Goal: Task Accomplishment & Management: Manage account settings

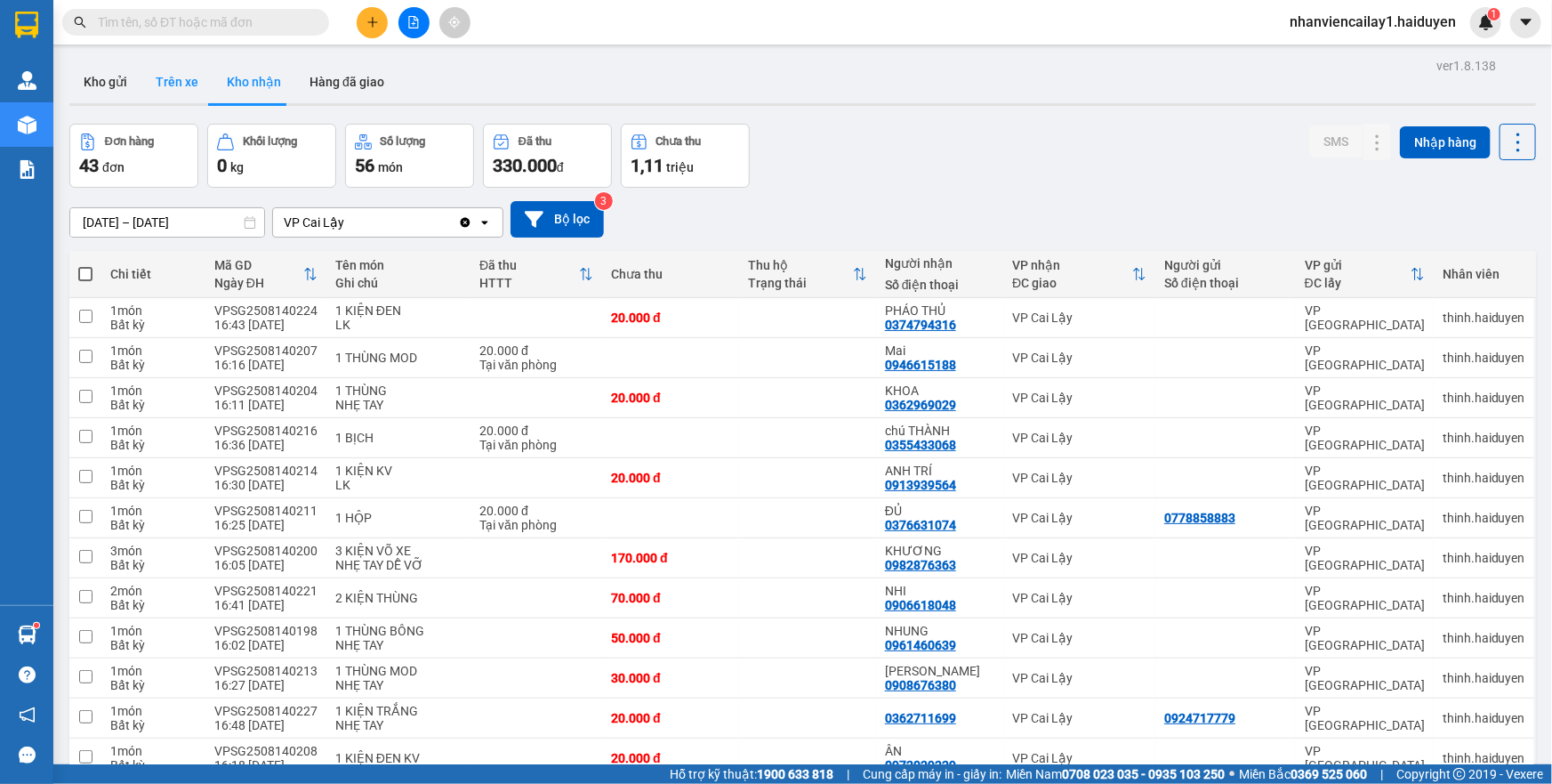
click at [147, 91] on button "Trên xe" at bounding box center [177, 82] width 71 height 43
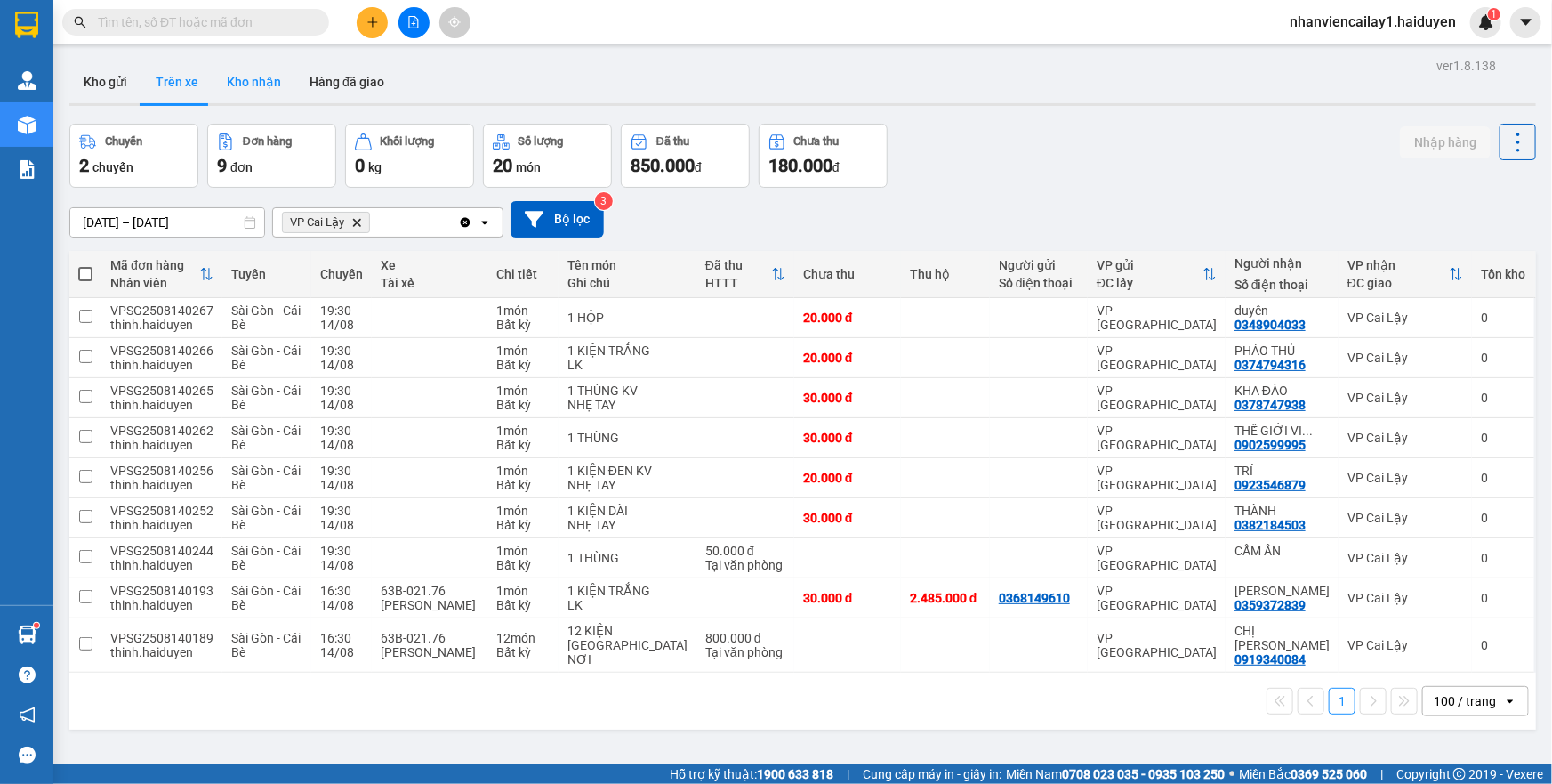
click at [253, 89] on button "Kho nhận" at bounding box center [253, 82] width 83 height 43
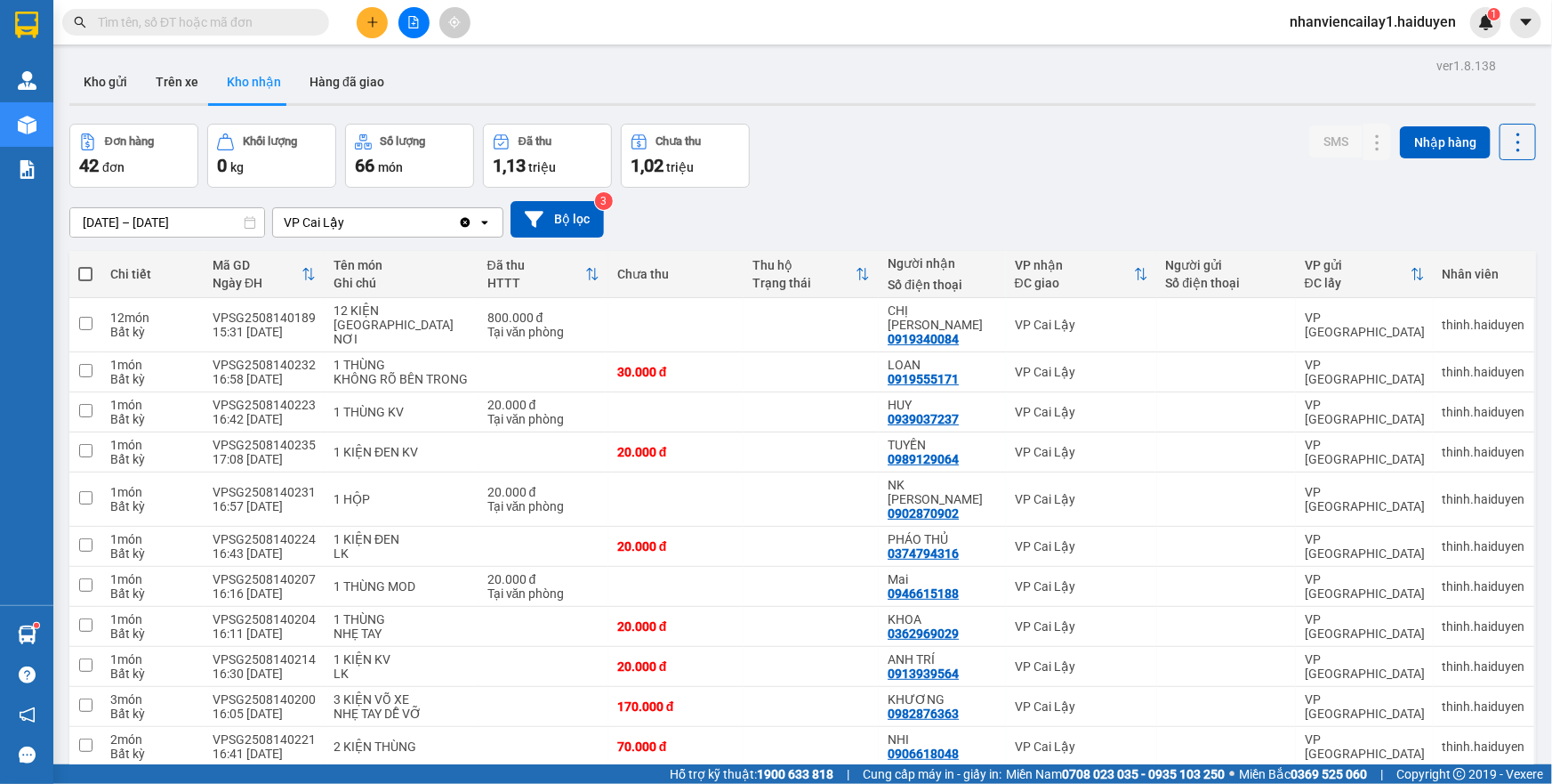
click at [203, 215] on input "[DATE] – [DATE]" at bounding box center [167, 222] width 194 height 28
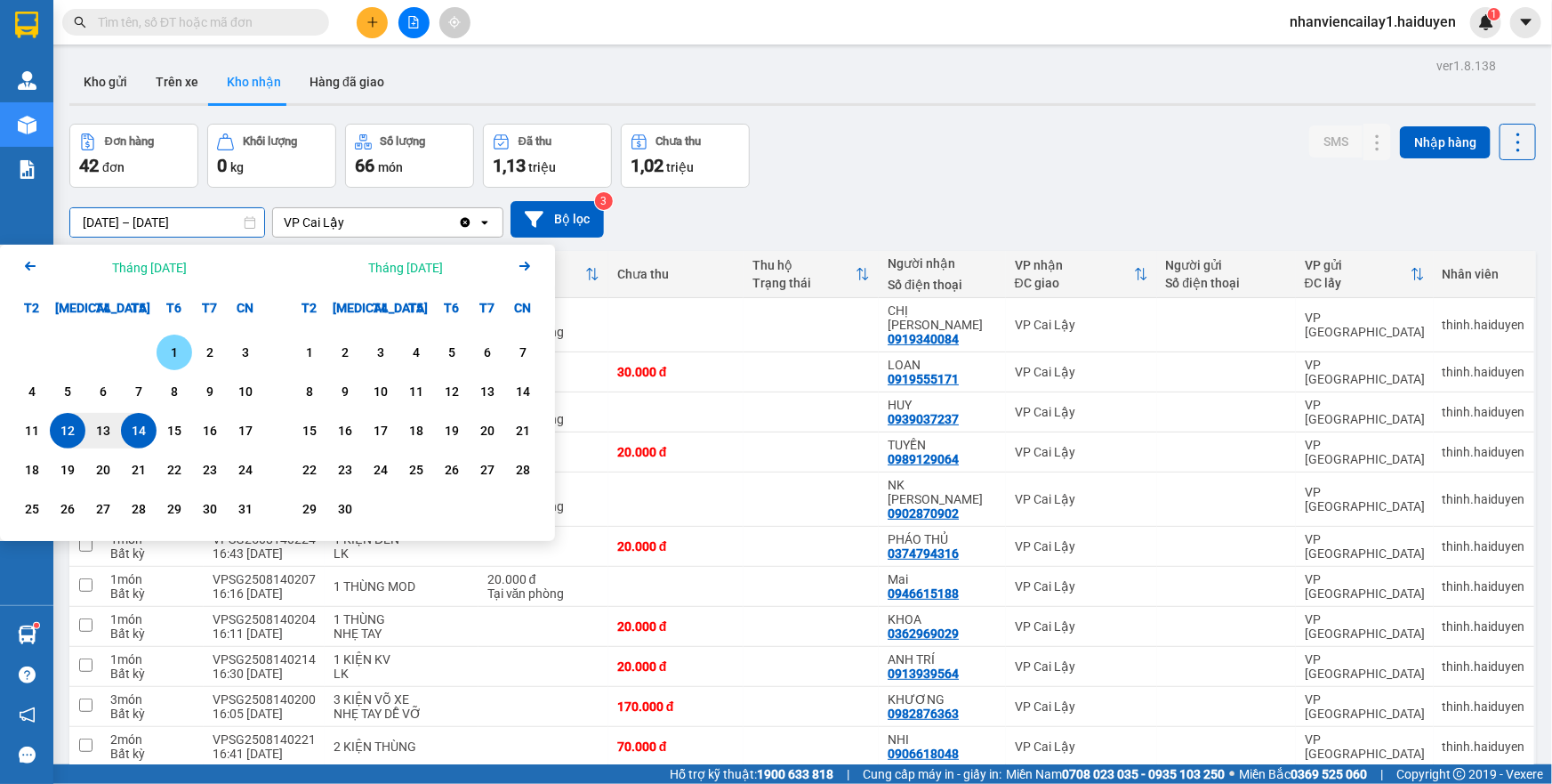
click at [169, 347] on div "1" at bounding box center [175, 352] width 25 height 21
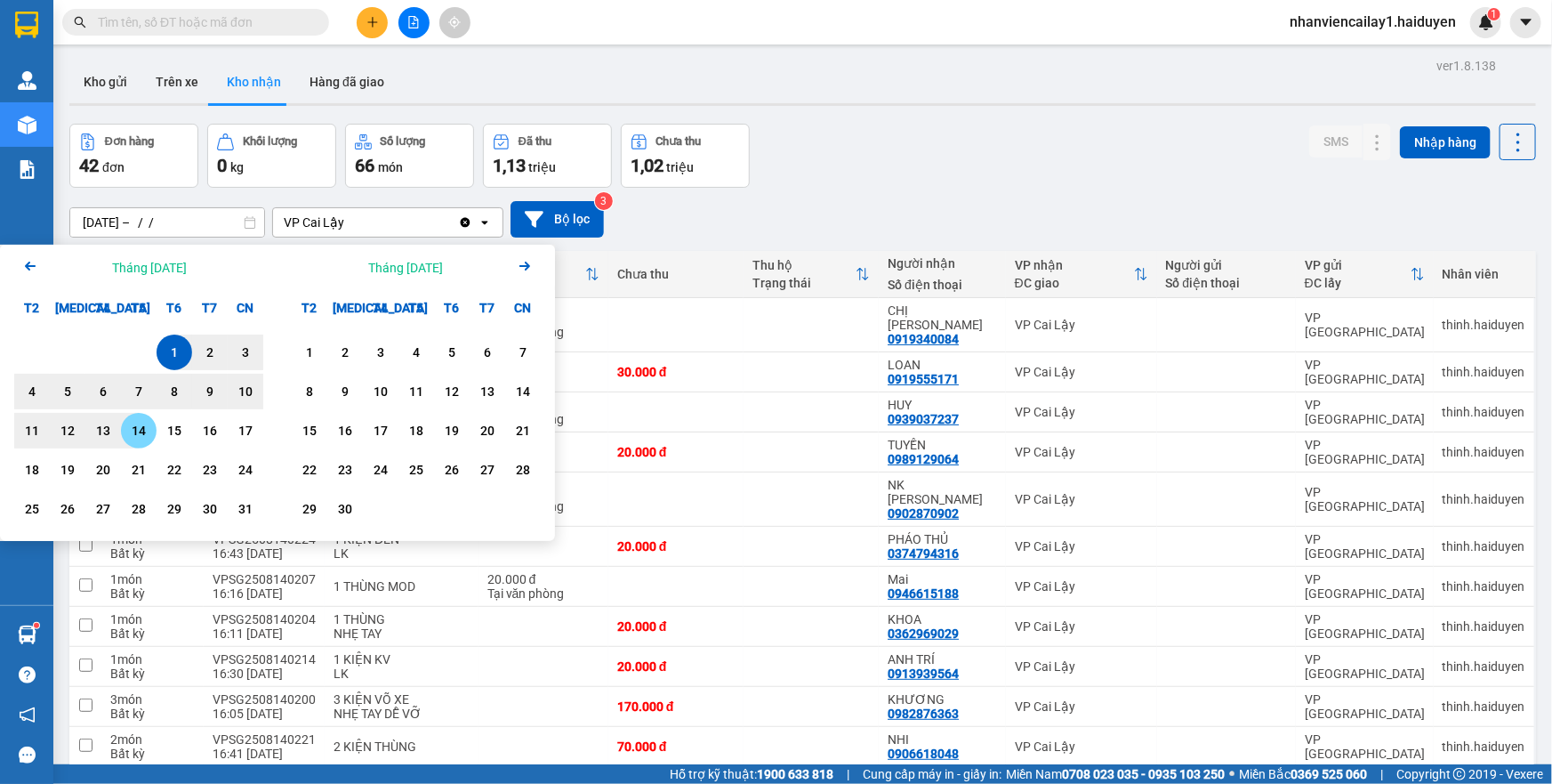
click at [144, 427] on div "14" at bounding box center [139, 430] width 25 height 21
type input "[DATE] – [DATE]"
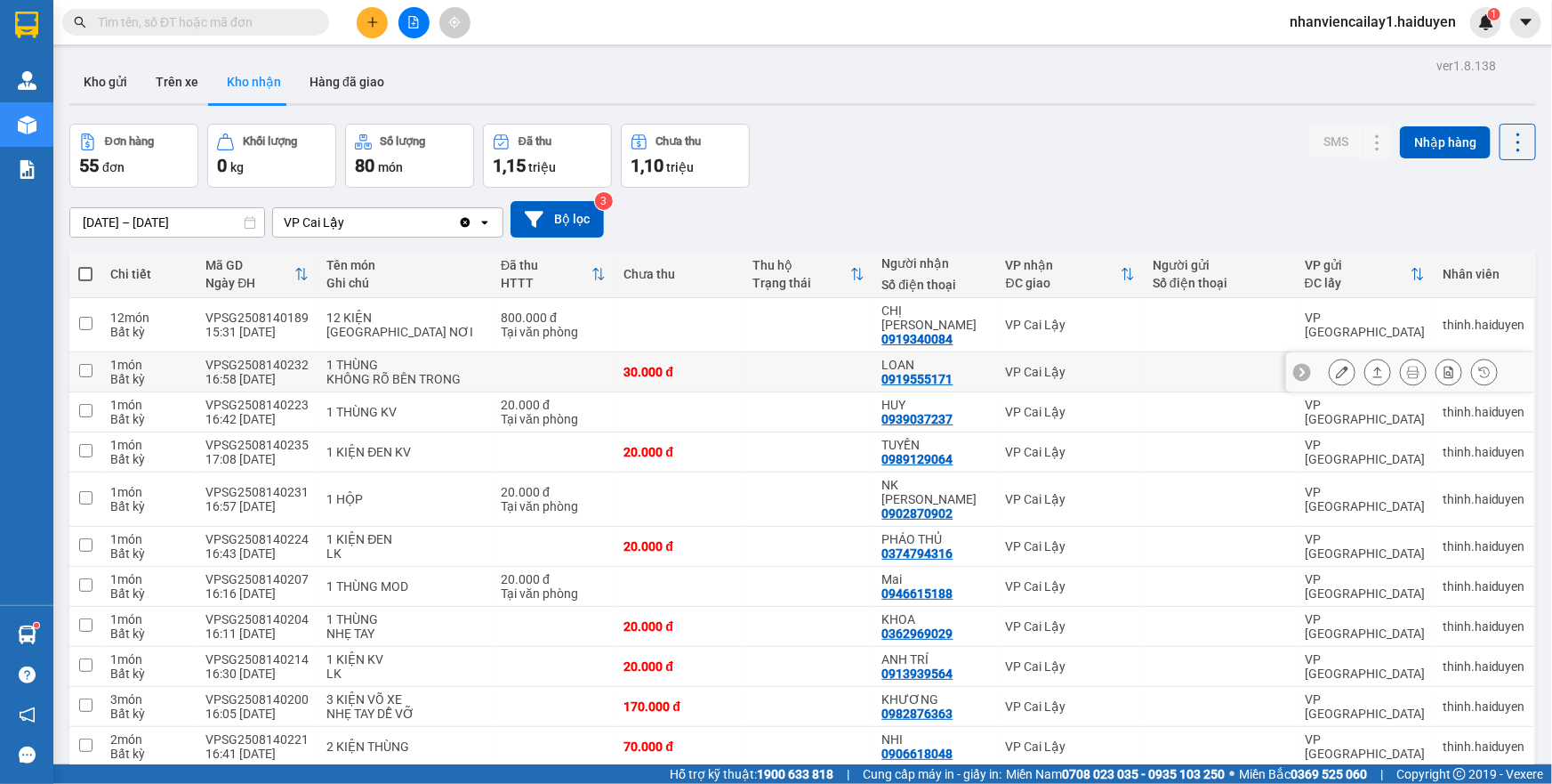
click at [311, 356] on td "VPSG2508140232 16:58 [DATE]" at bounding box center [256, 372] width 121 height 40
checkbox input "true"
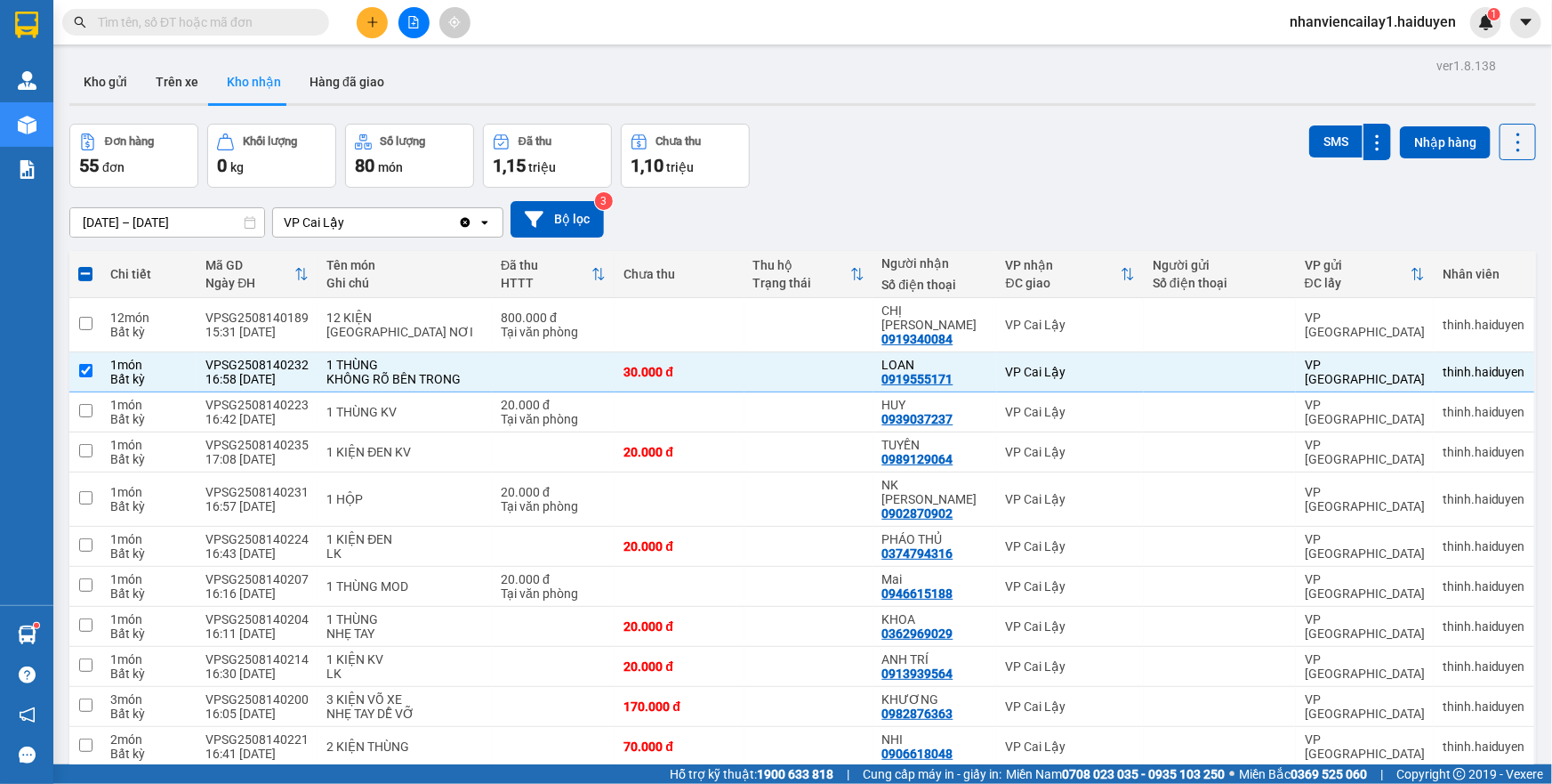
click at [167, 28] on input "text" at bounding box center [202, 22] width 210 height 20
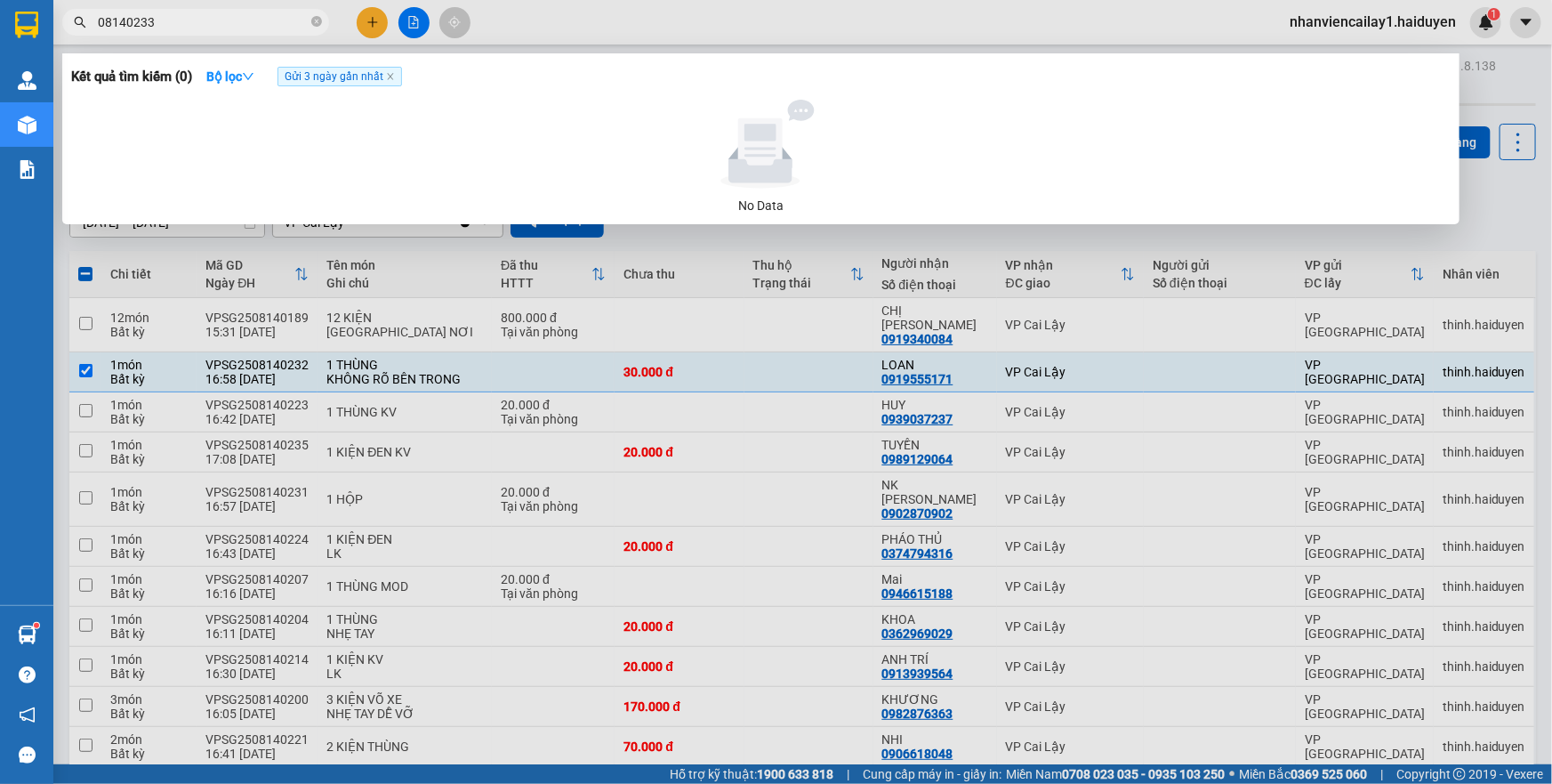
type input "08140233"
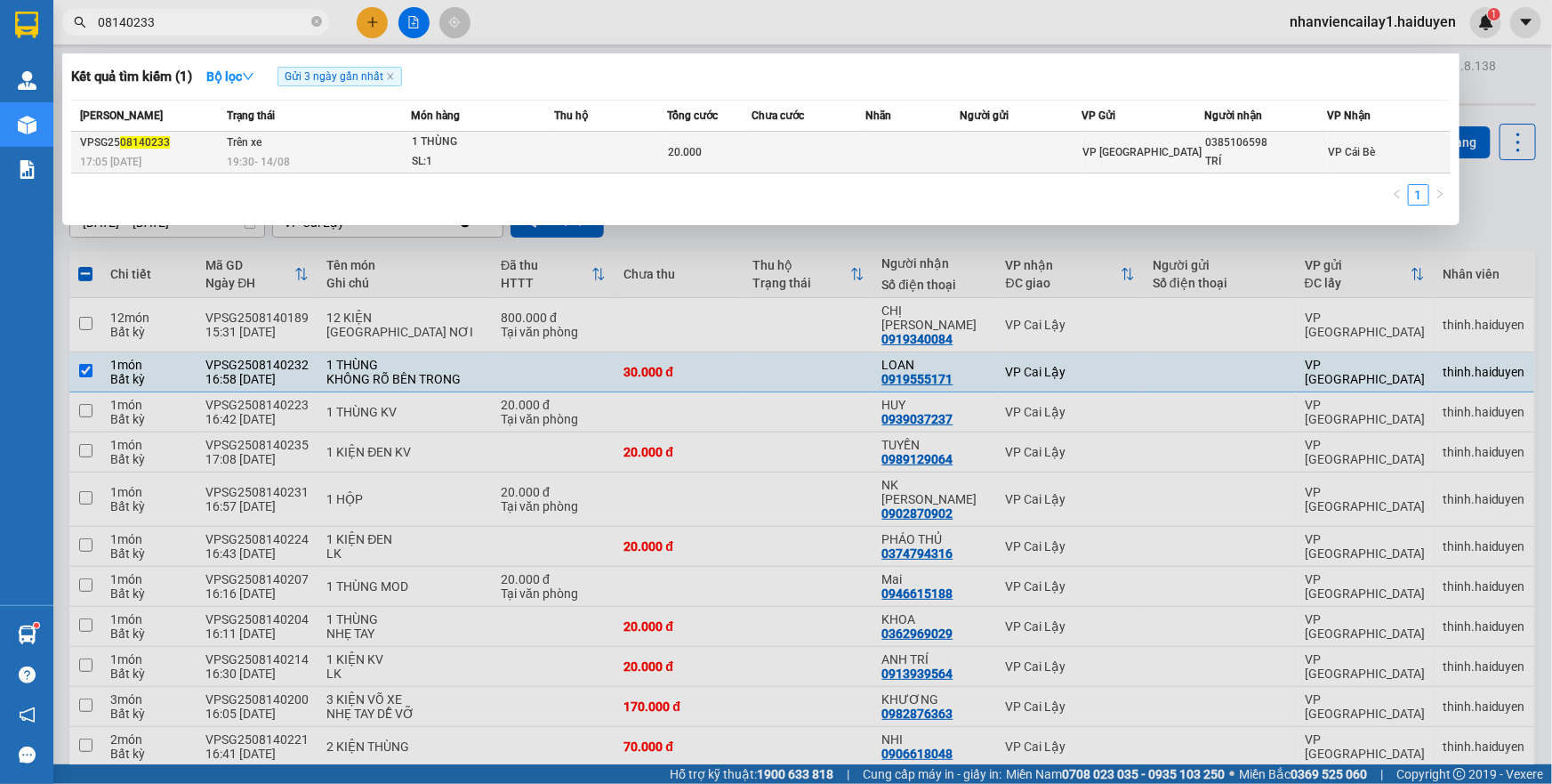
click at [314, 140] on td "Trên xe 19:30 [DATE]" at bounding box center [316, 153] width 189 height 42
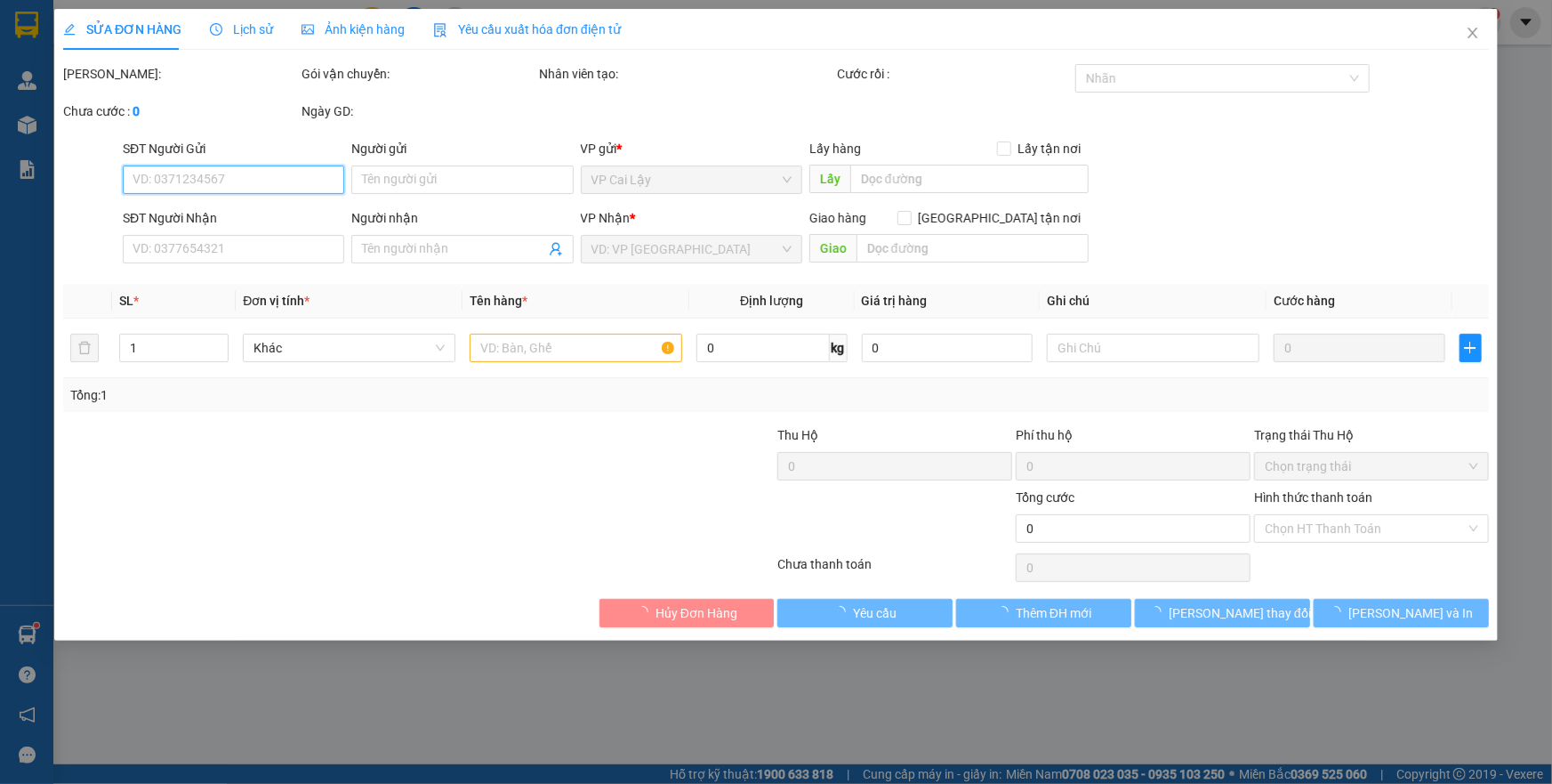
type input "0385106598"
type input "TRÍ"
type input "20.000"
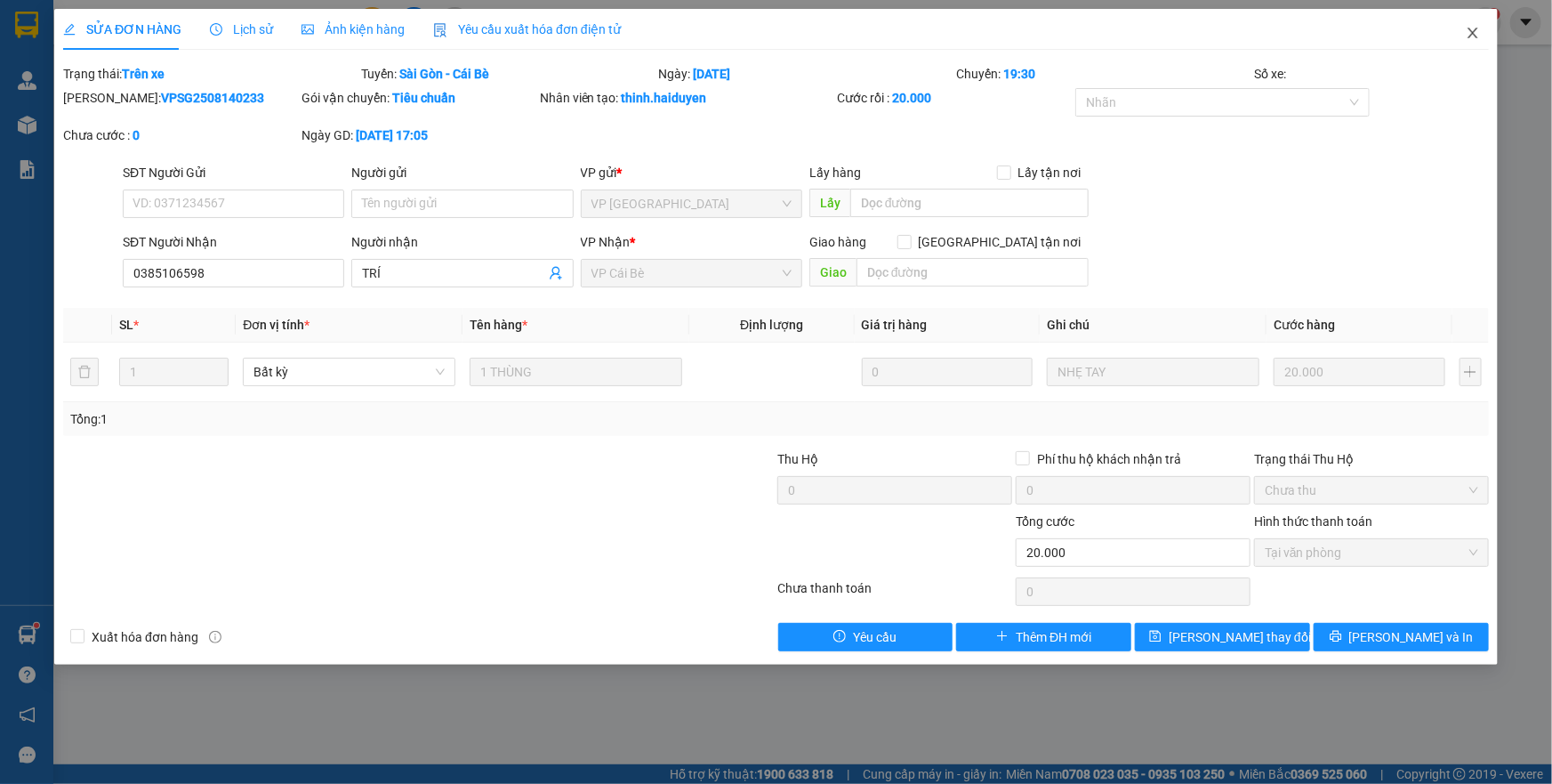
click at [1473, 35] on icon "close" at bounding box center [1472, 32] width 9 height 10
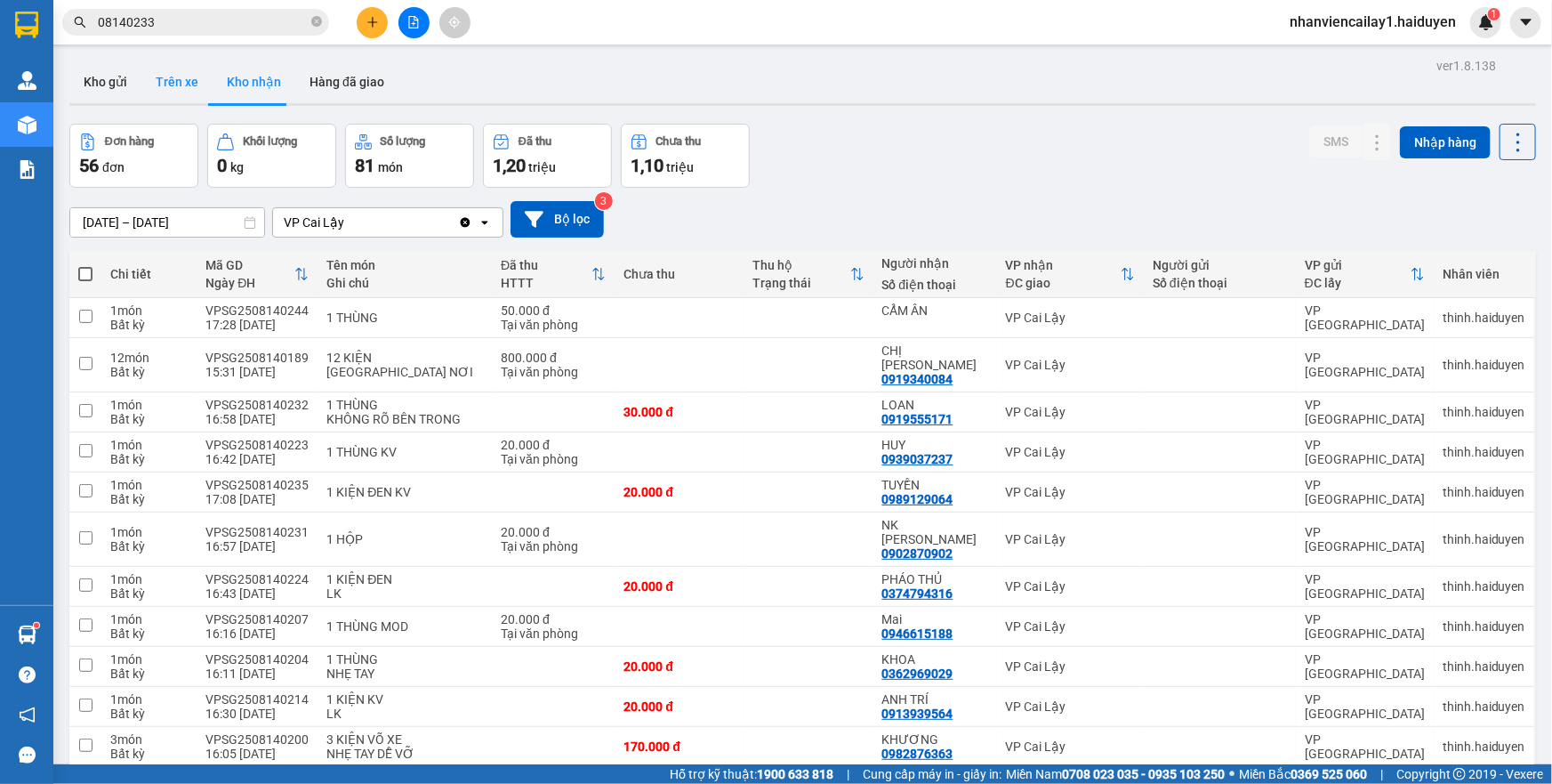
click at [151, 74] on button "Trên xe" at bounding box center [177, 82] width 71 height 43
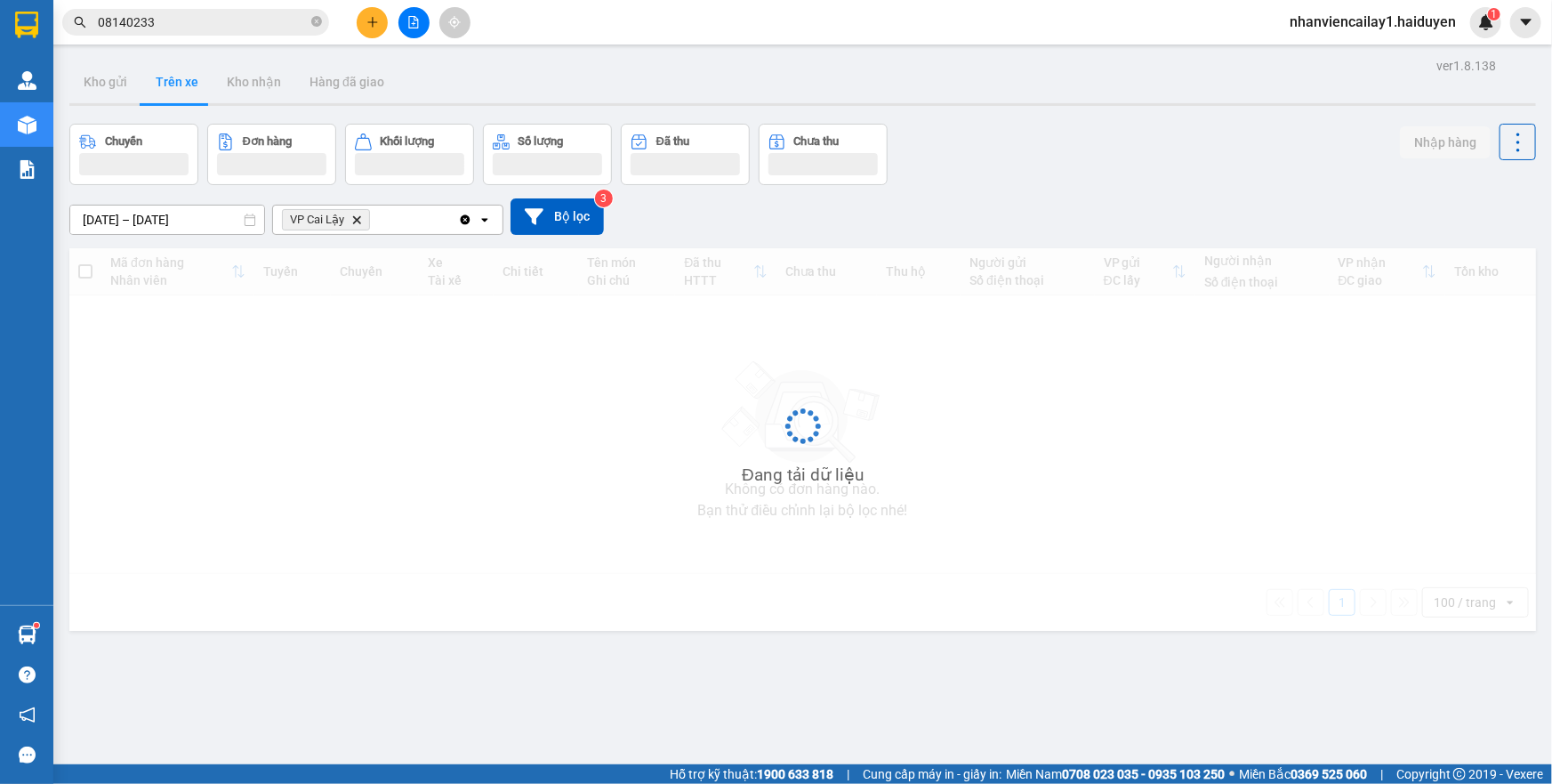
type input "[DATE] – [DATE]"
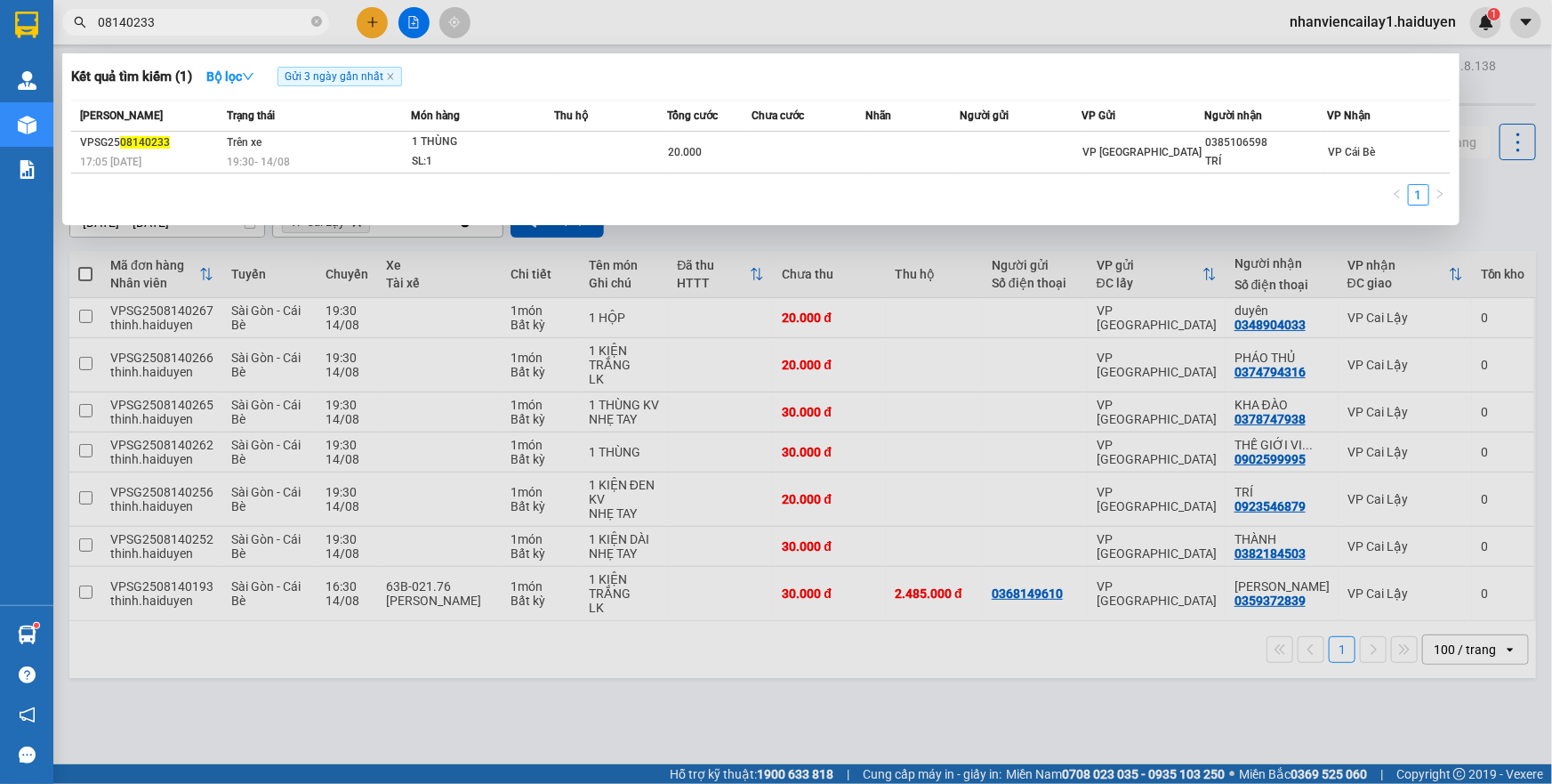
click at [186, 18] on input "08140233" at bounding box center [202, 22] width 210 height 20
click at [319, 19] on icon "close-circle" at bounding box center [316, 21] width 10 height 10
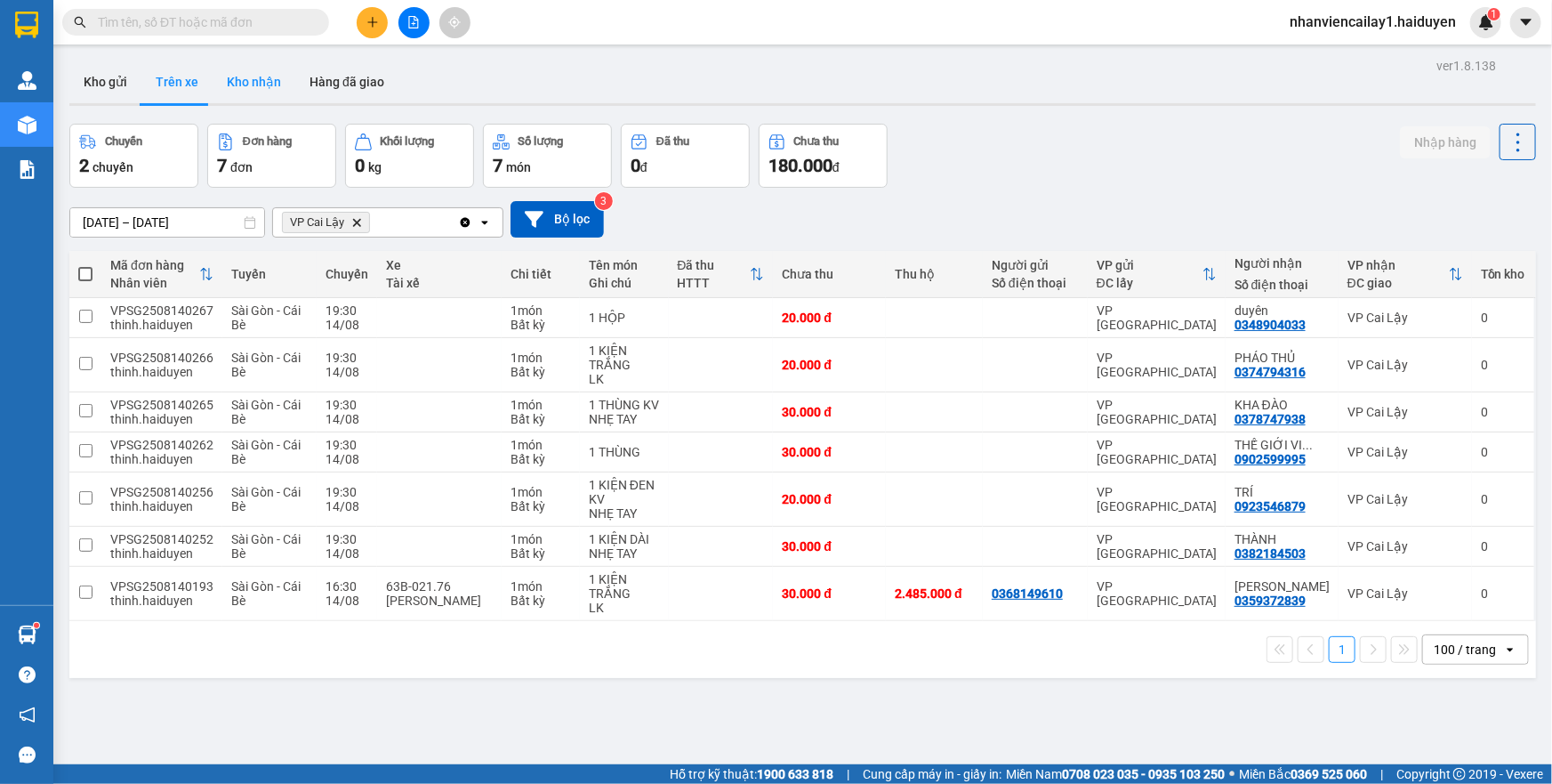
click at [250, 89] on button "Kho nhận" at bounding box center [253, 82] width 83 height 43
type input "[DATE] – [DATE]"
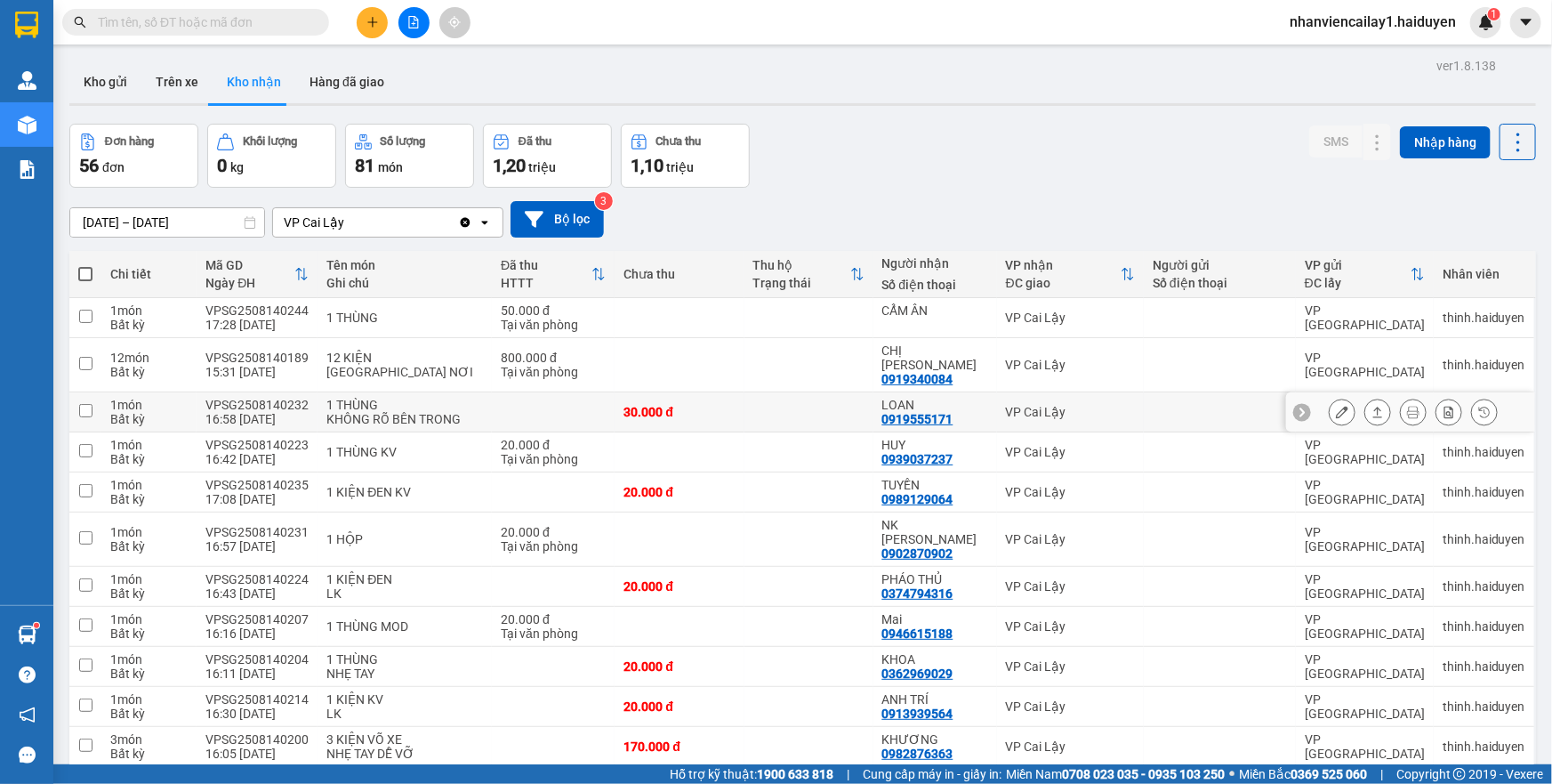
click at [799, 392] on td at bounding box center [809, 412] width 129 height 40
checkbox input "true"
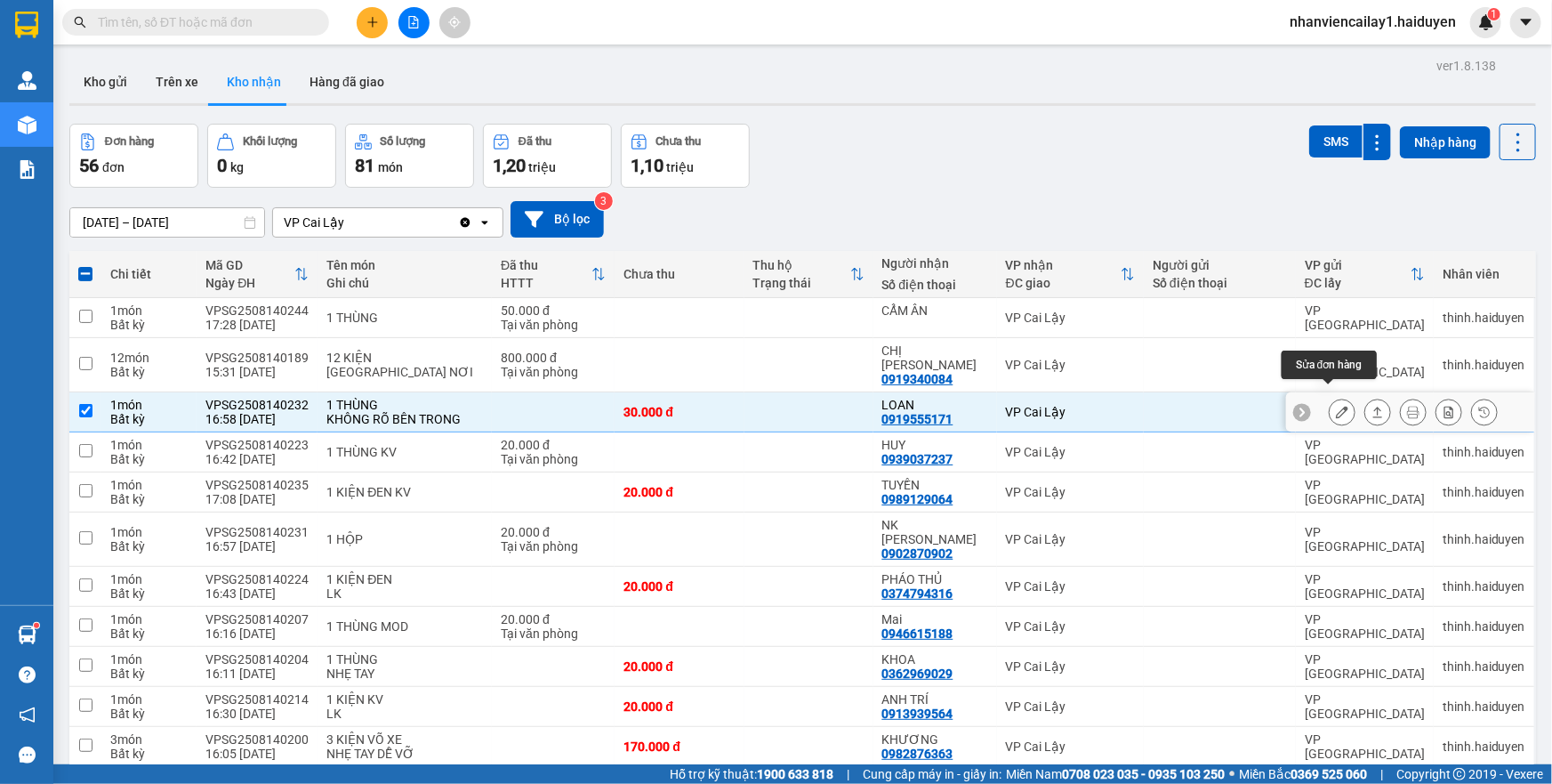
click at [1337, 405] on icon at bounding box center [1342, 411] width 12 height 12
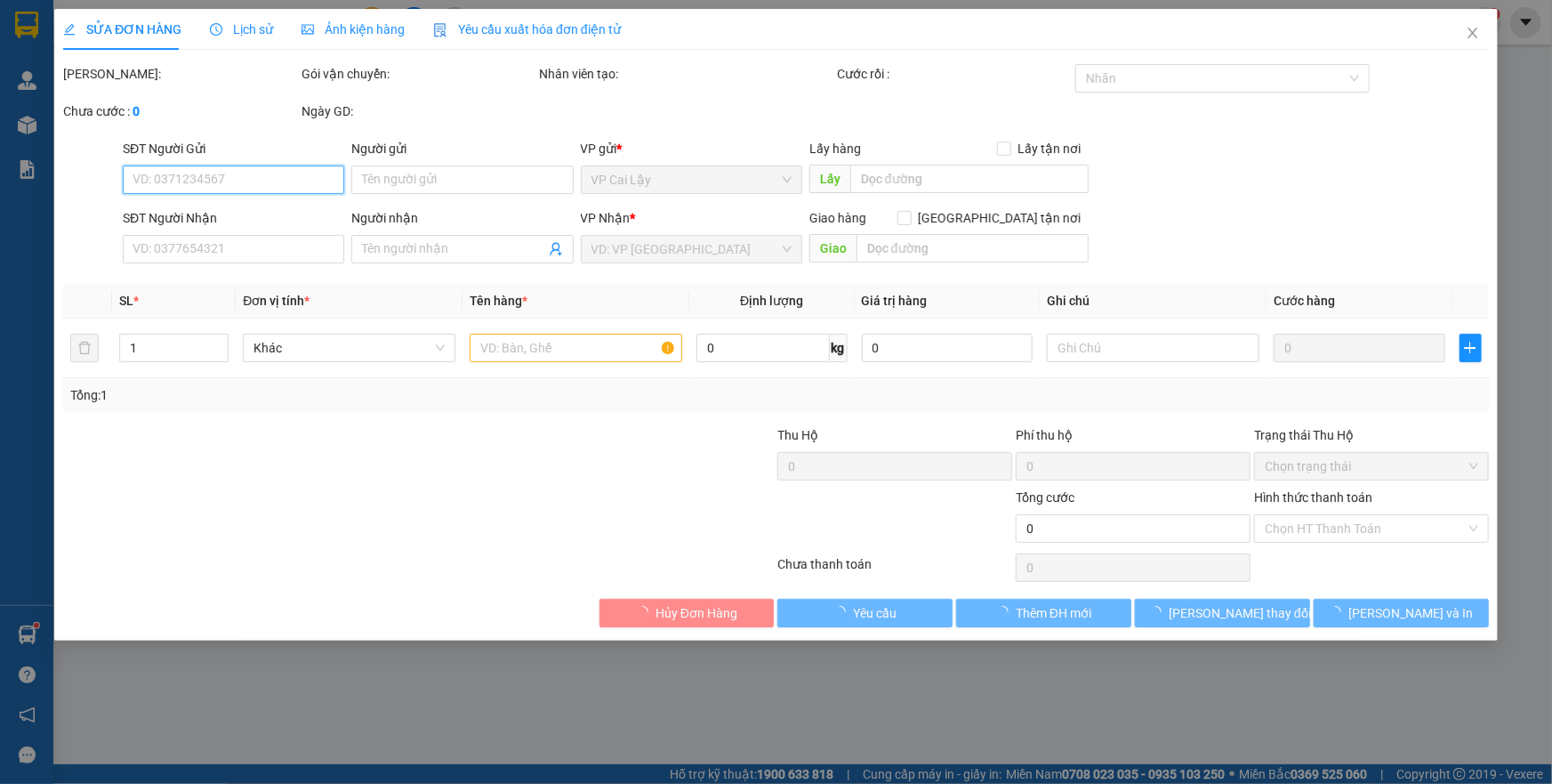
type input "0919555171"
type input "LOAN"
type input "30.000"
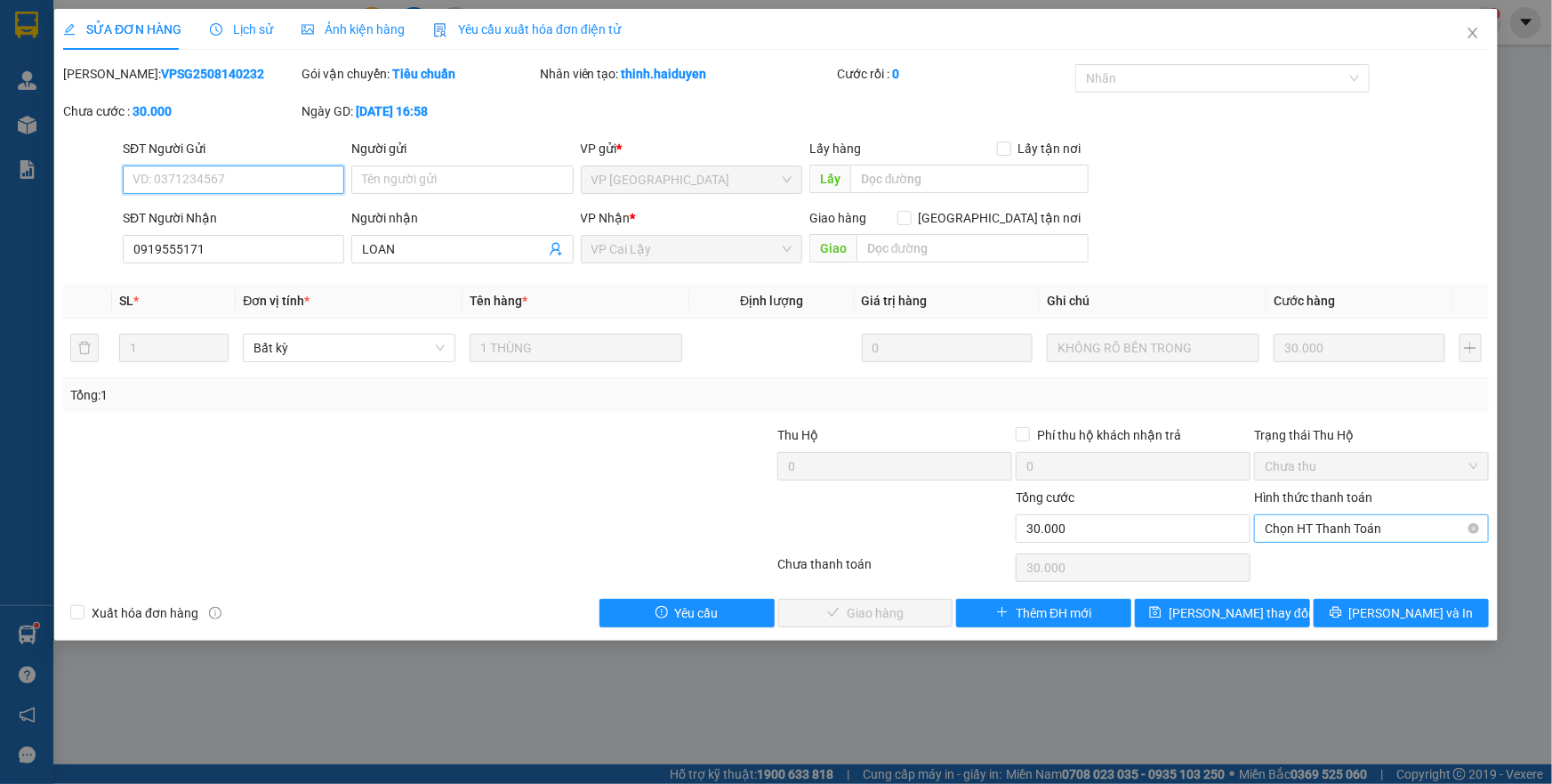
click at [1296, 538] on span "Chọn HT Thanh Toán" at bounding box center [1372, 529] width 214 height 27
click at [1287, 558] on div "Tại văn phòng" at bounding box center [1372, 563] width 214 height 20
type input "0"
click at [842, 616] on span "[PERSON_NAME] và Giao hàng" at bounding box center [898, 612] width 171 height 20
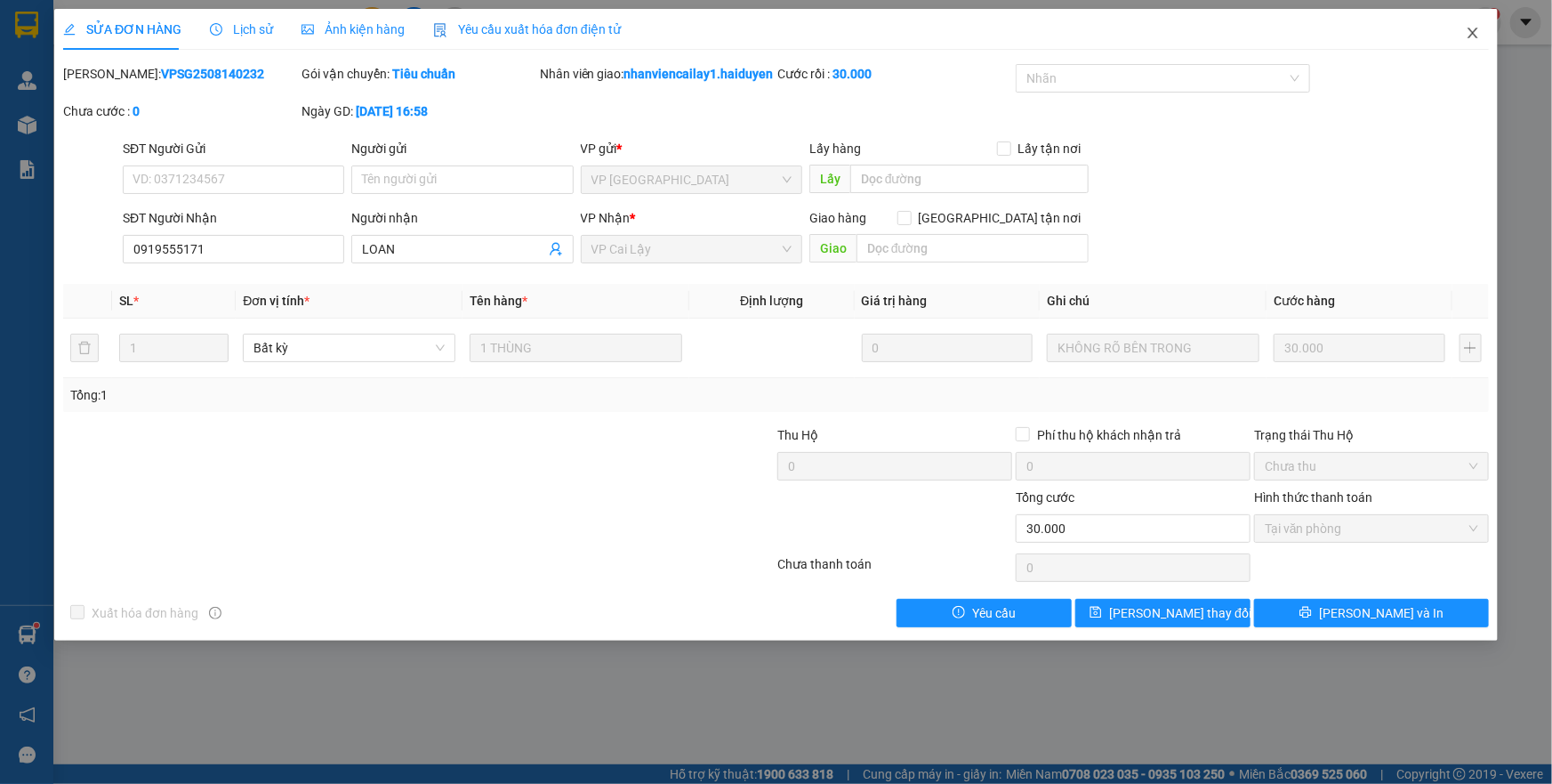
click at [1470, 39] on icon "close" at bounding box center [1472, 32] width 14 height 14
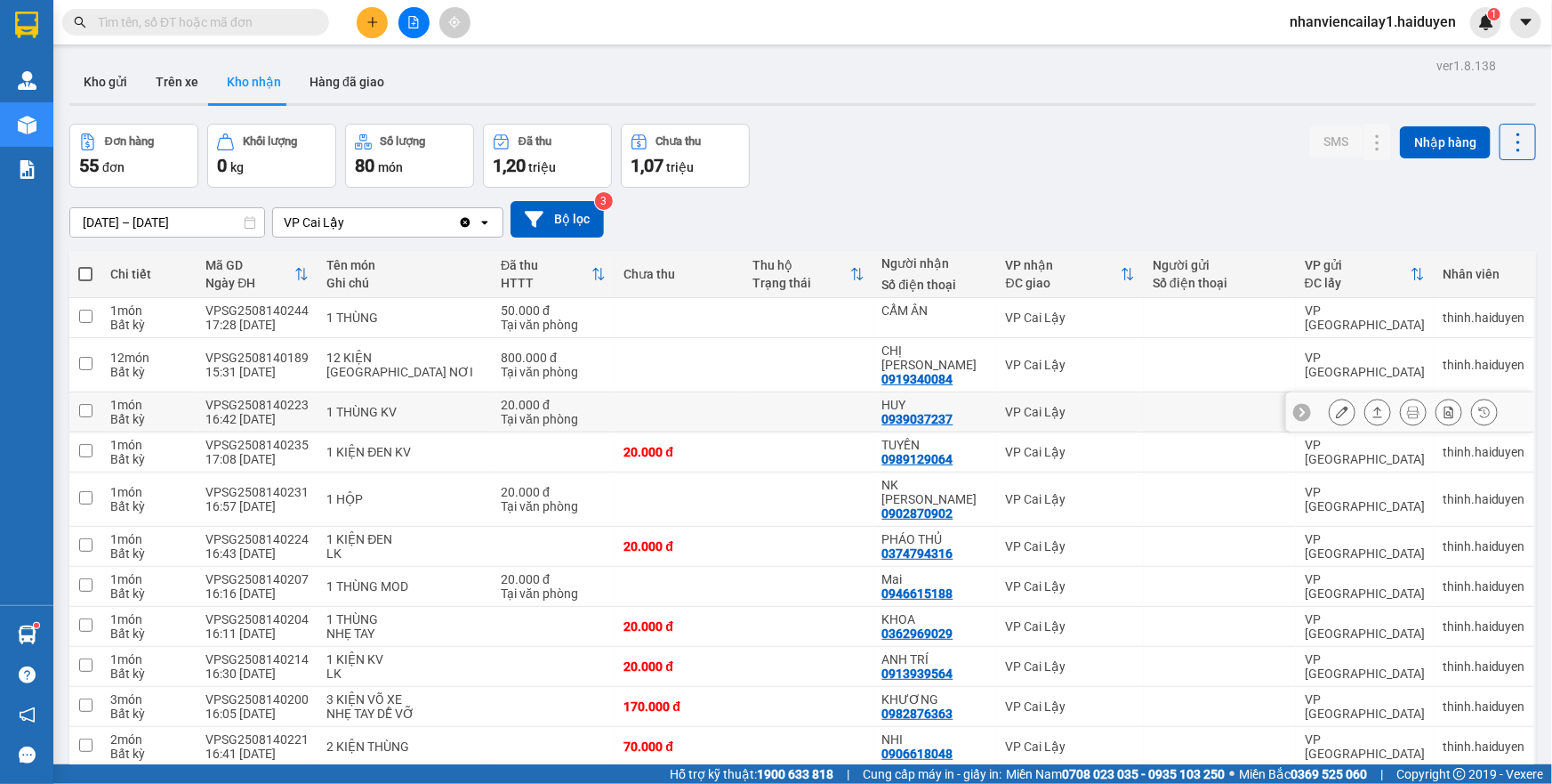
click at [757, 393] on td at bounding box center [809, 412] width 129 height 40
checkbox input "true"
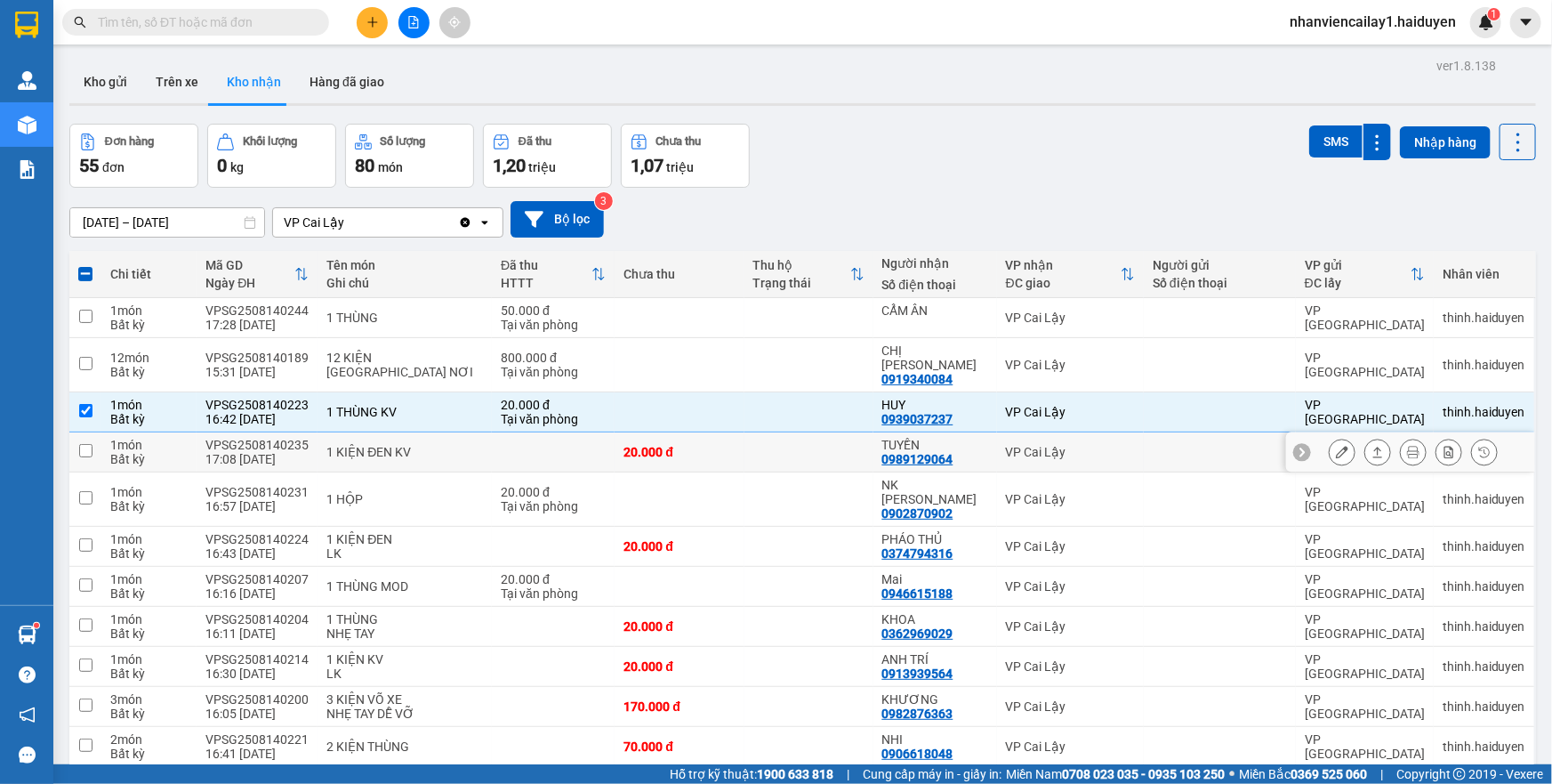
click at [743, 432] on td "20.000 đ" at bounding box center [680, 452] width 129 height 40
checkbox input "true"
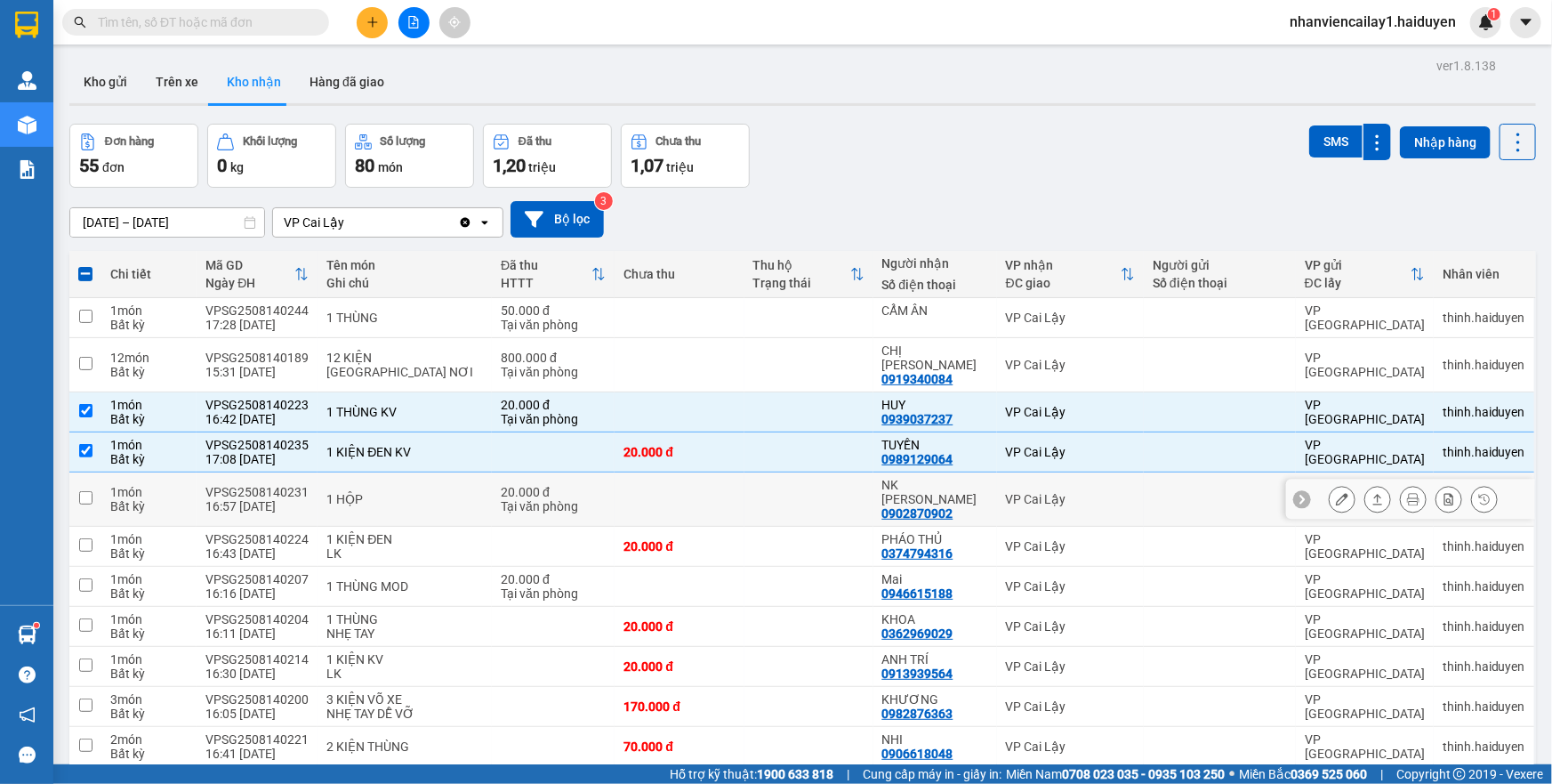
click at [728, 483] on td at bounding box center [680, 499] width 129 height 54
checkbox input "true"
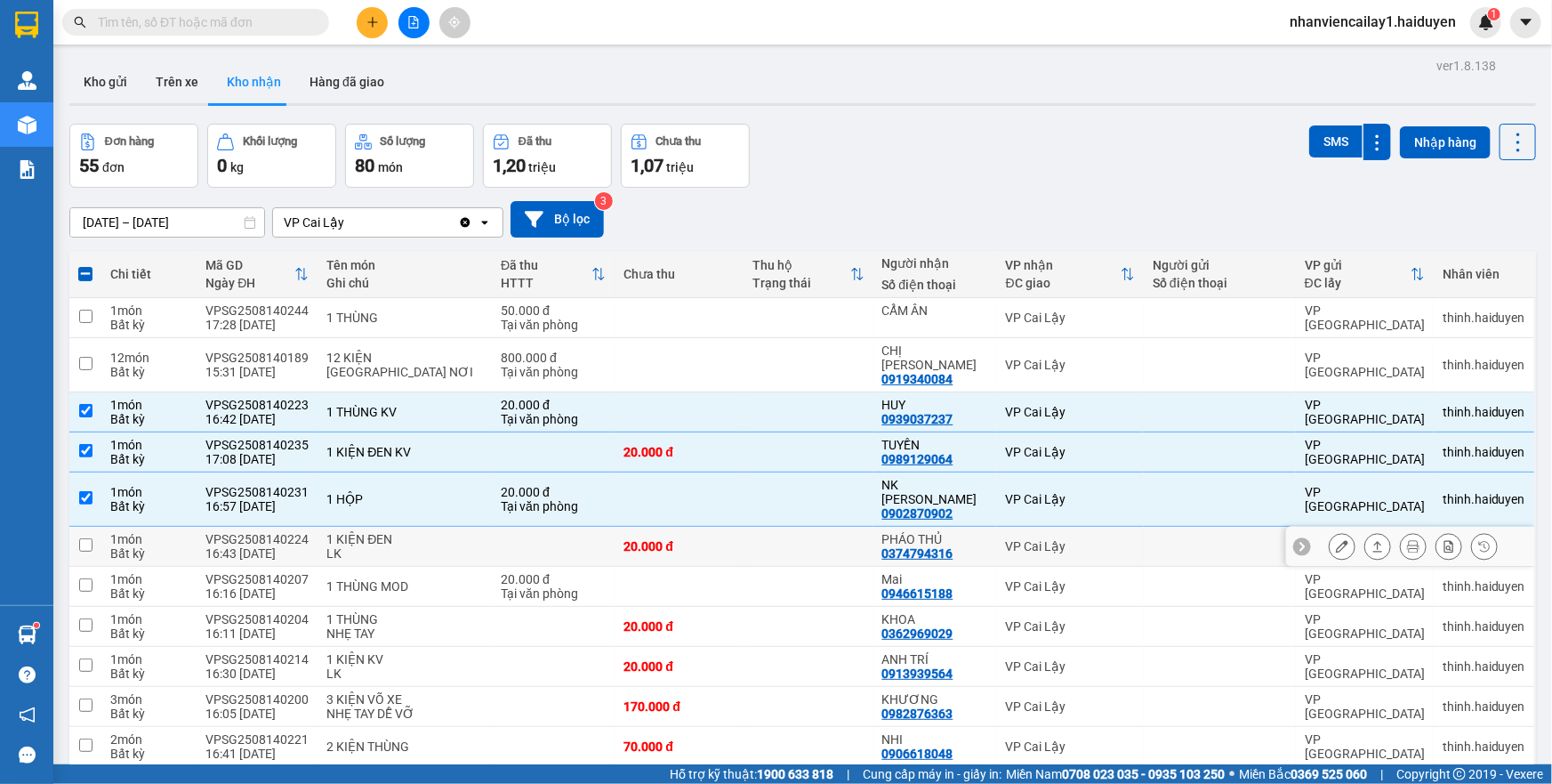
click at [729, 539] on div "20.000 đ" at bounding box center [679, 546] width 111 height 14
checkbox input "true"
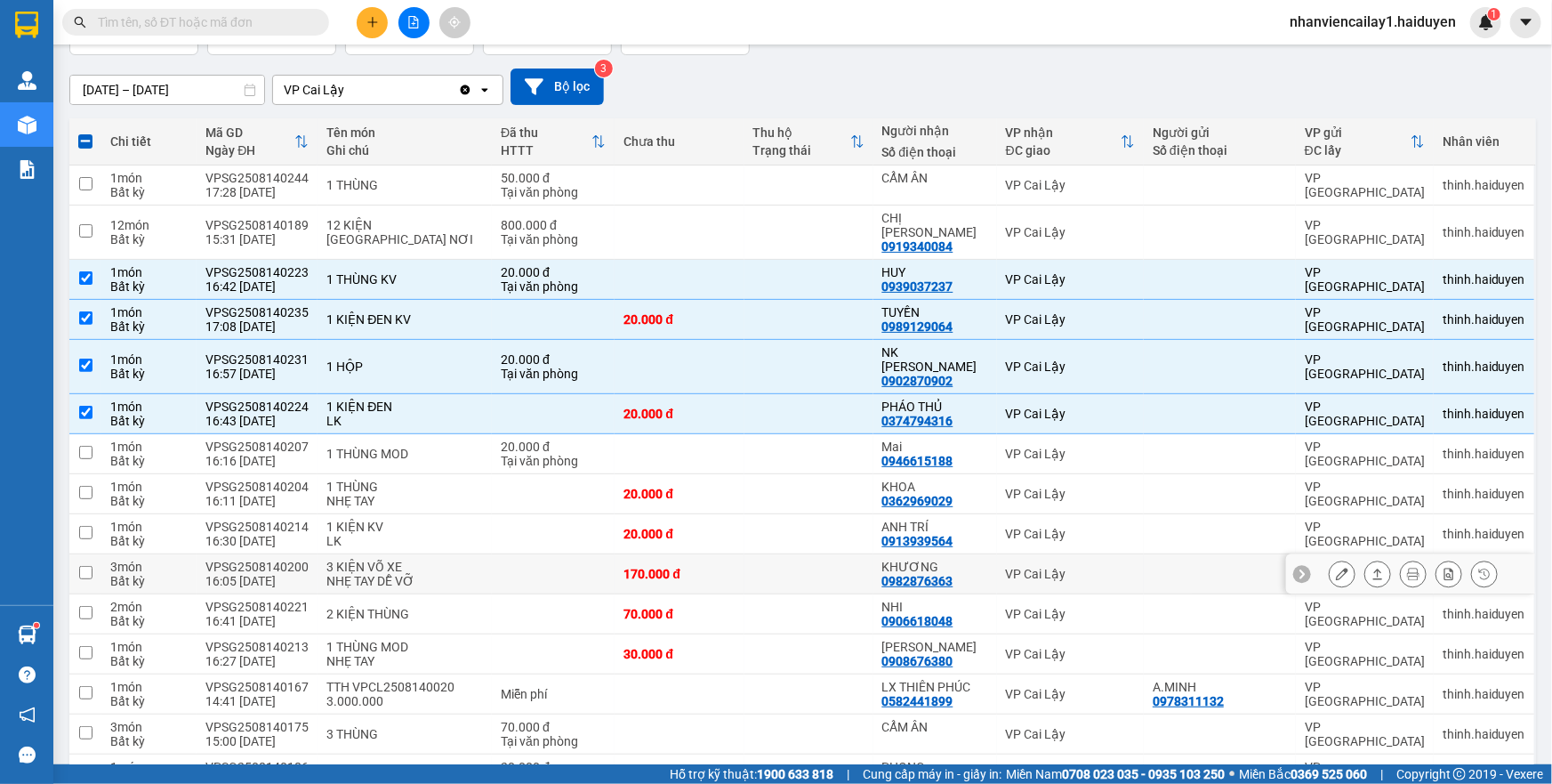
scroll to position [161, 0]
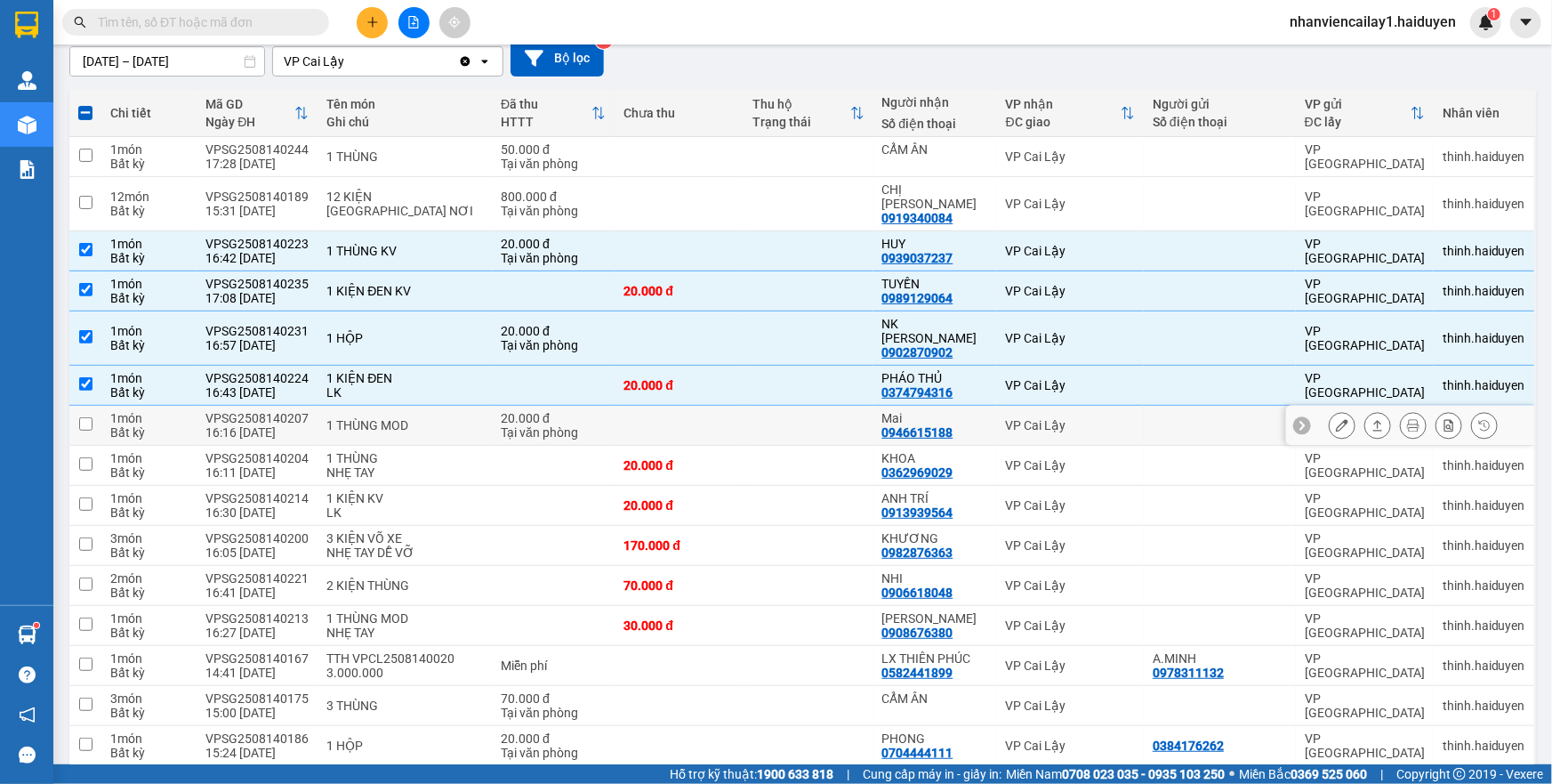
click at [762, 405] on td at bounding box center [809, 425] width 129 height 40
checkbox input "true"
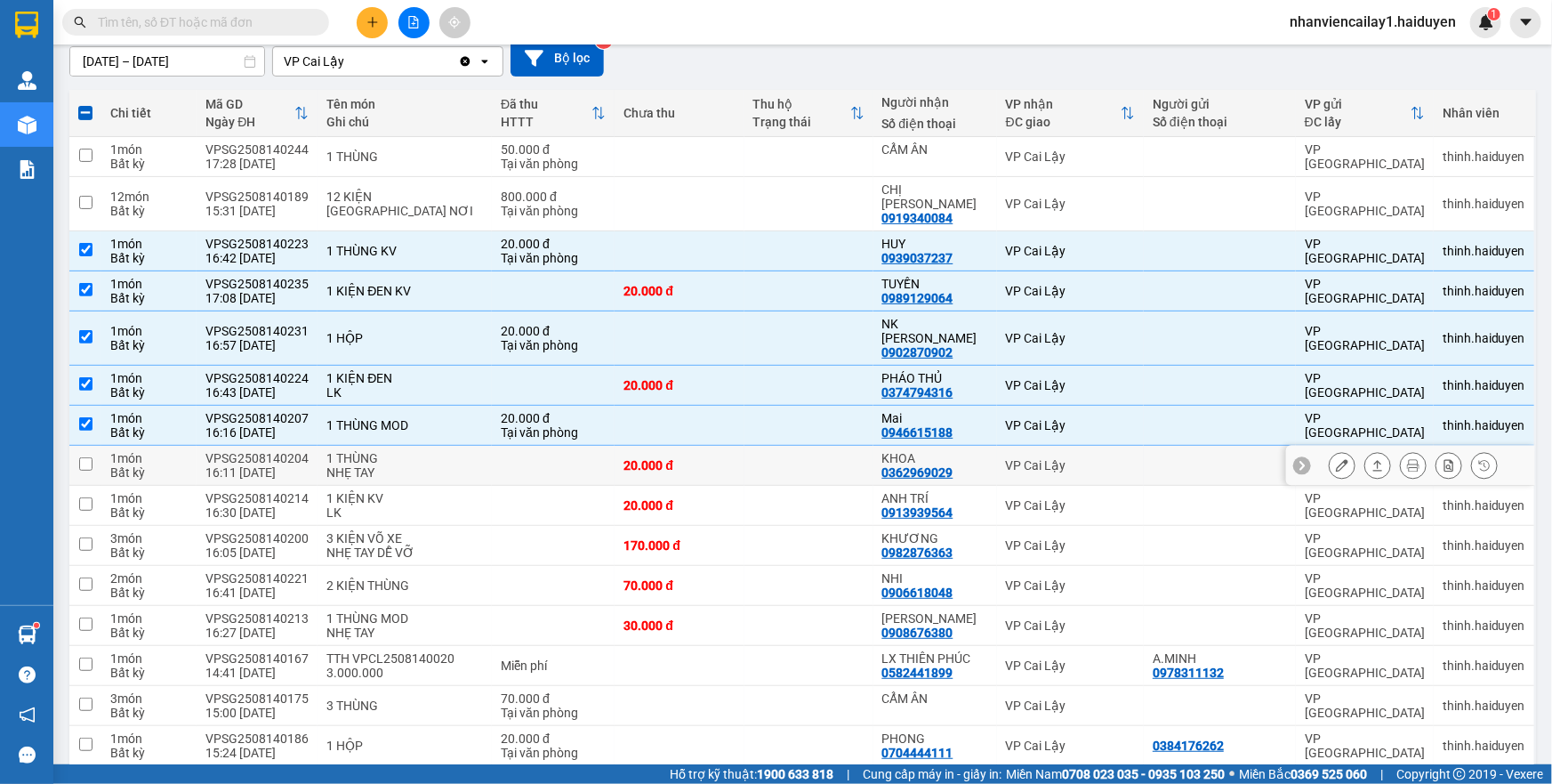
click at [757, 446] on td at bounding box center [809, 466] width 129 height 40
checkbox input "true"
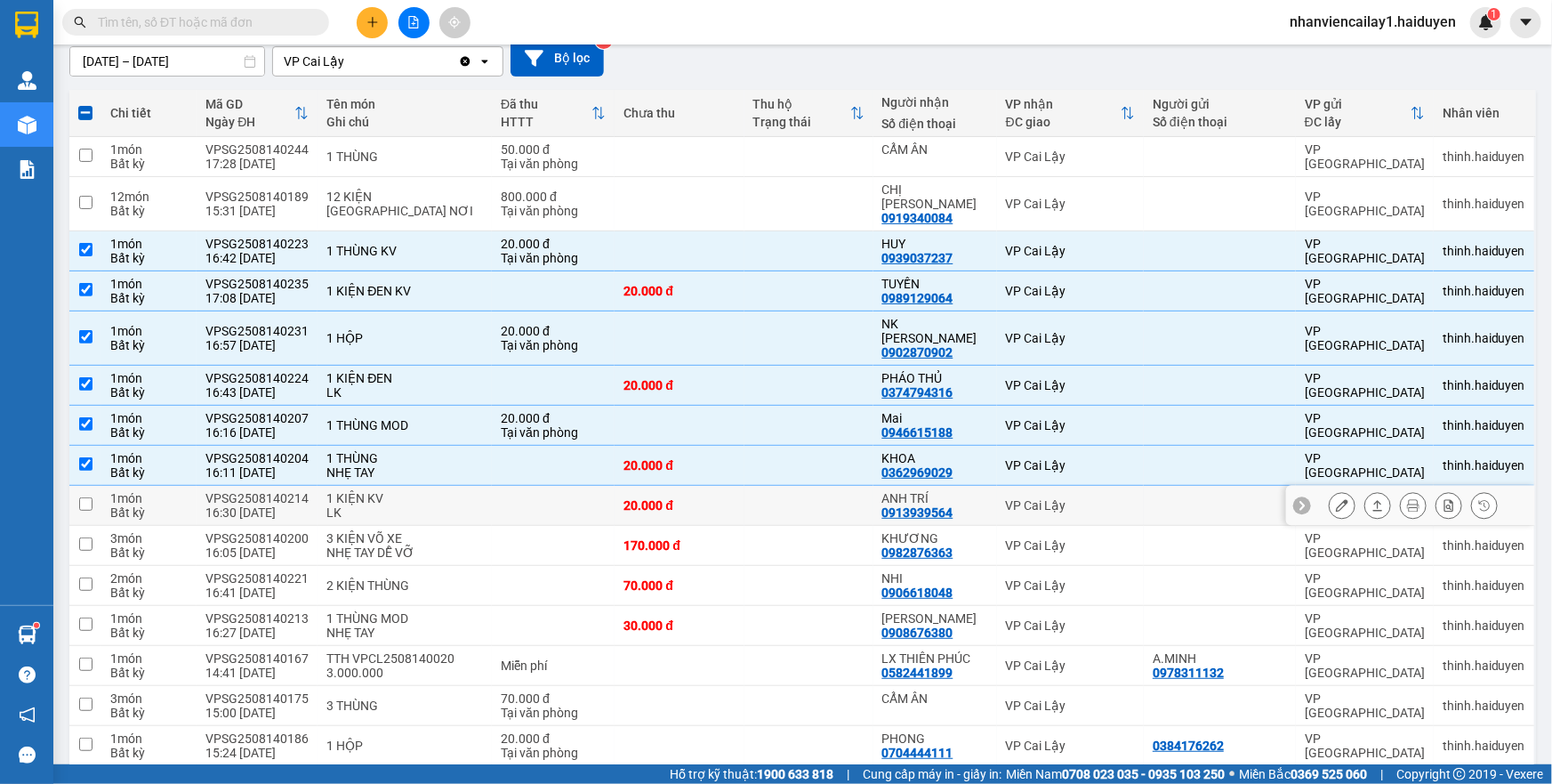
click at [743, 486] on td "20.000 đ" at bounding box center [680, 506] width 129 height 40
checkbox input "true"
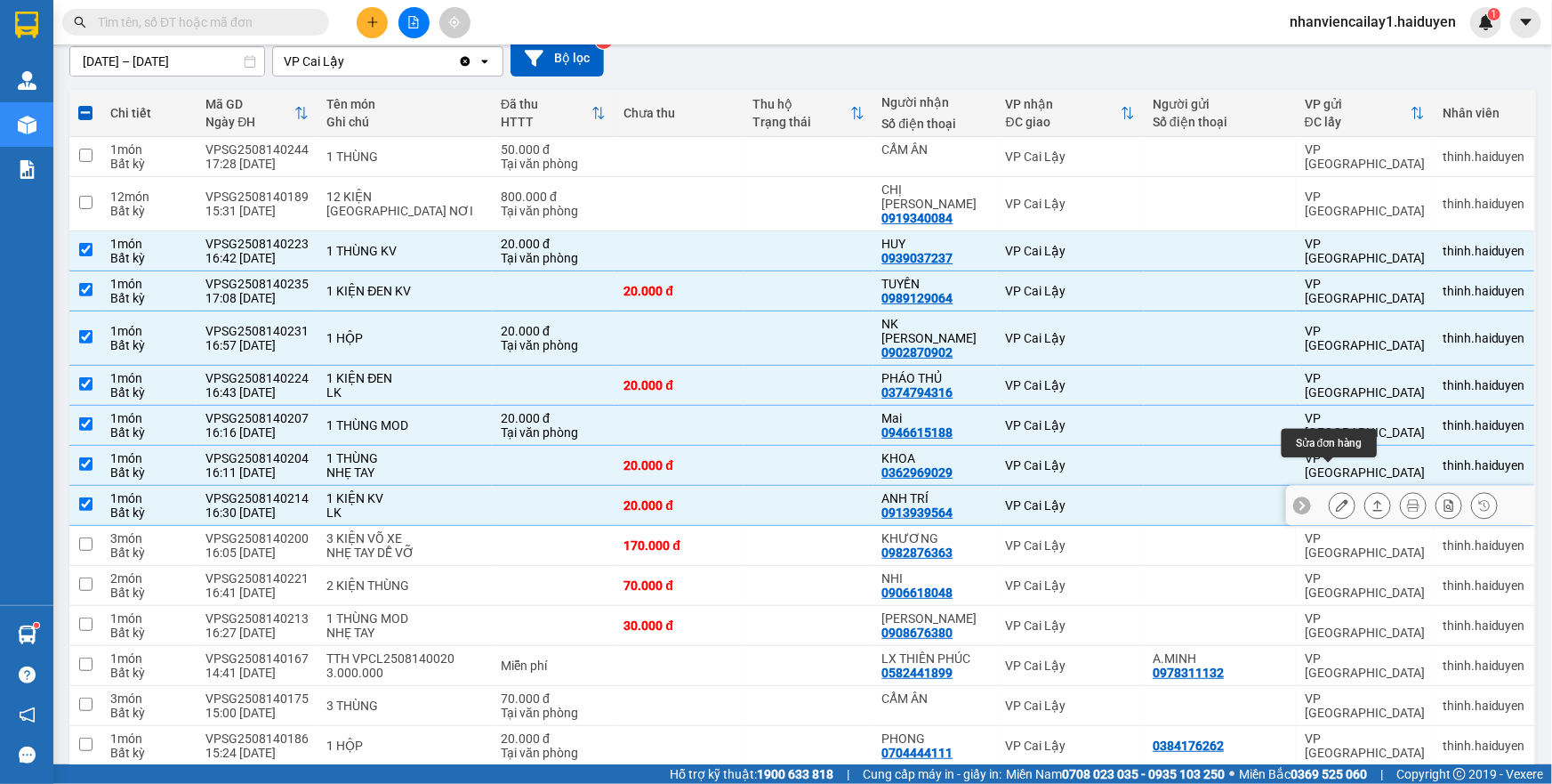
click at [1337, 499] on icon at bounding box center [1342, 505] width 12 height 12
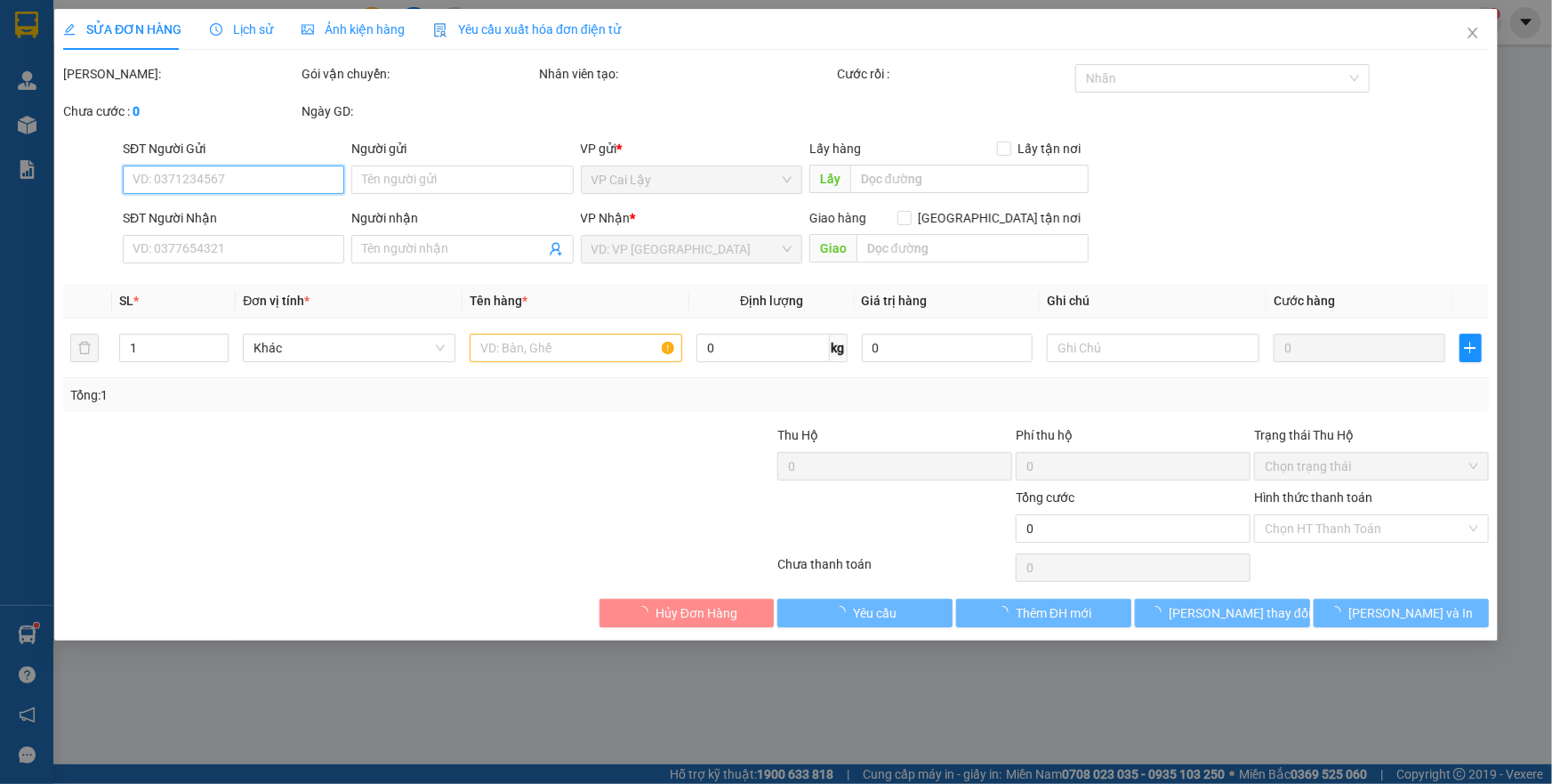
type input "0913939564"
type input "ANH TRÍ"
type input "20.000"
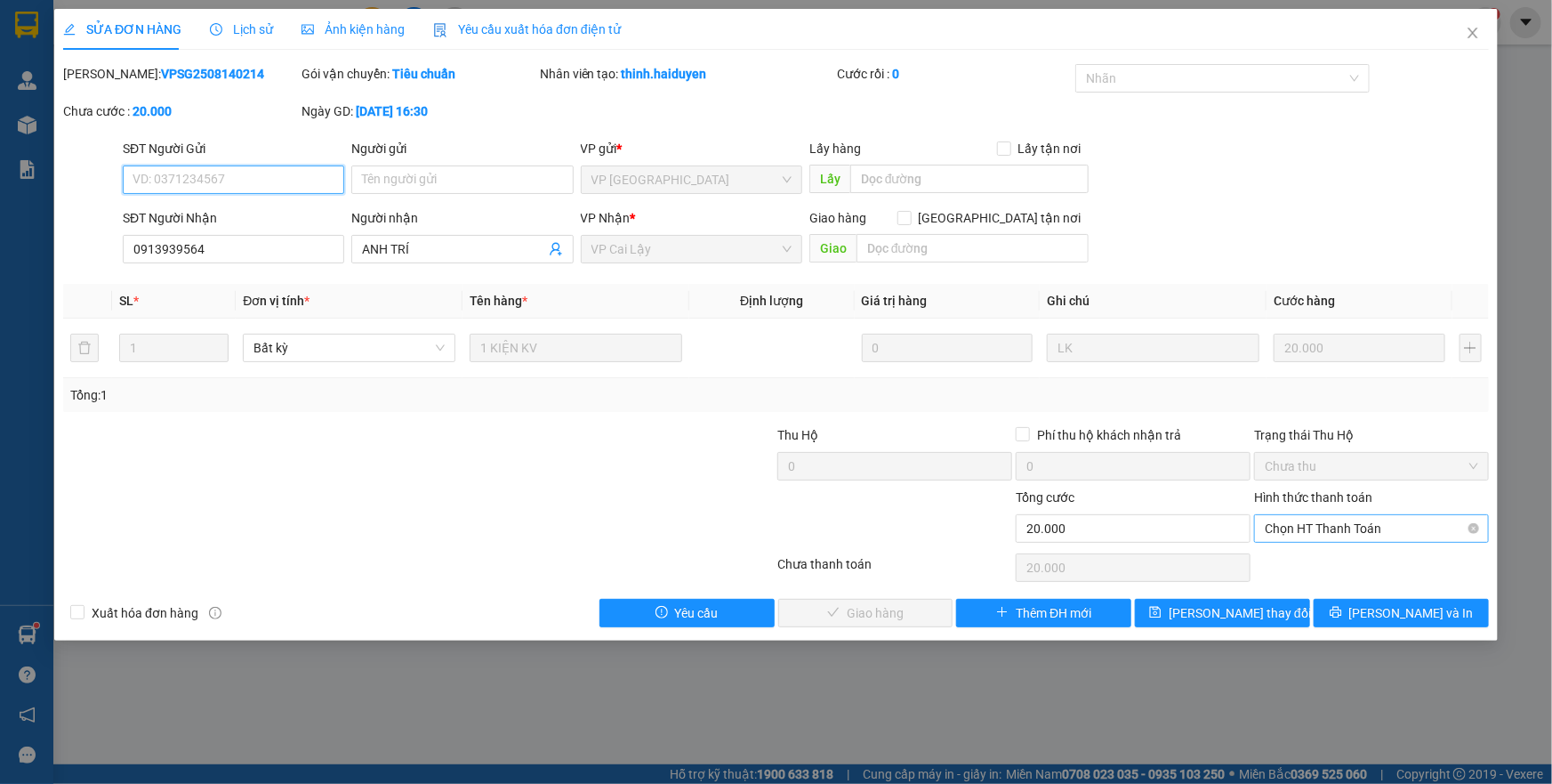
click at [1291, 525] on span "Chọn HT Thanh Toán" at bounding box center [1372, 529] width 214 height 27
click at [1286, 565] on div "Tại văn phòng" at bounding box center [1372, 563] width 214 height 20
type input "0"
click at [869, 612] on span "[PERSON_NAME] và Giao hàng" at bounding box center [898, 612] width 171 height 20
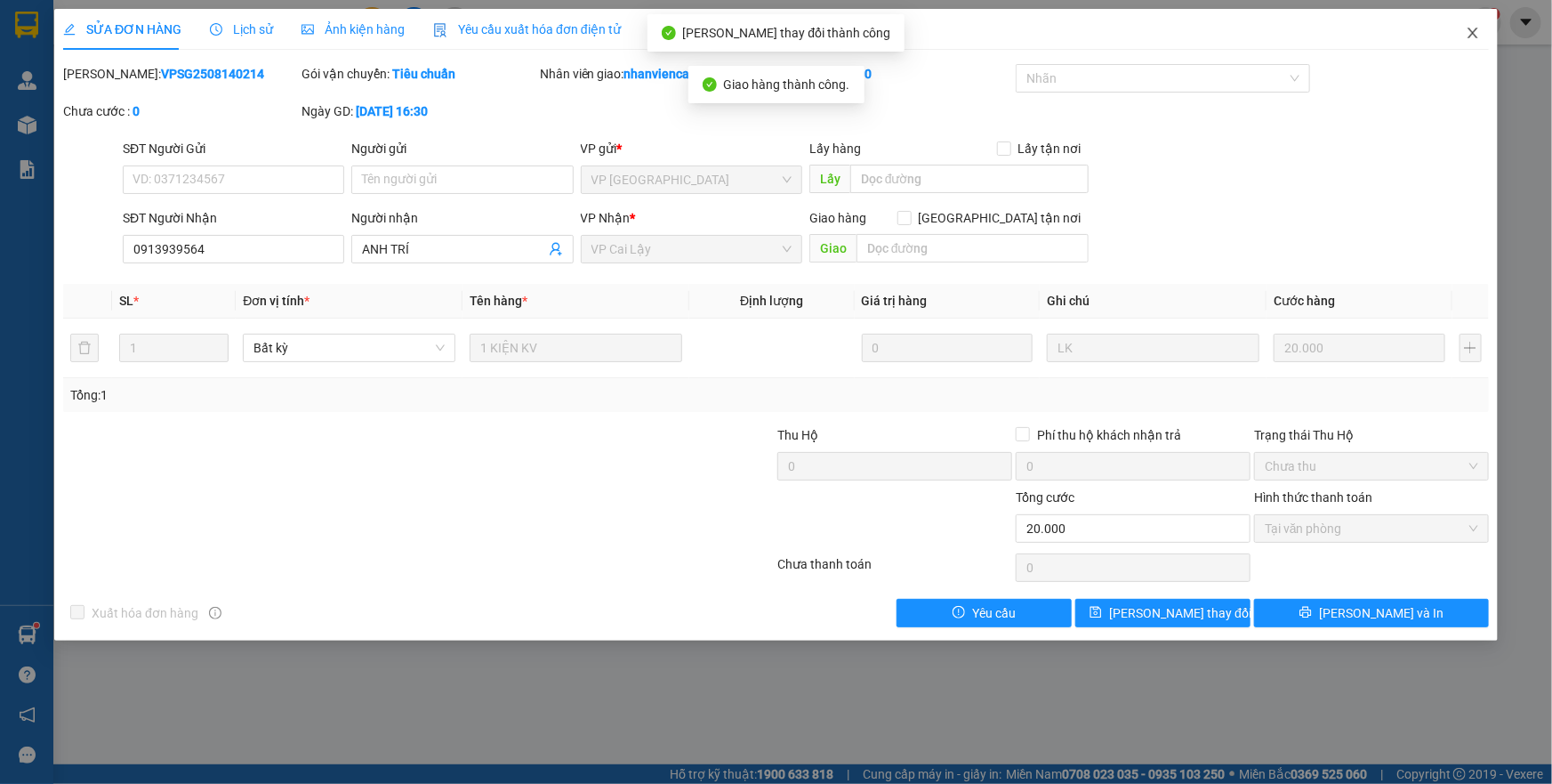
click at [1467, 30] on icon "close" at bounding box center [1472, 32] width 14 height 14
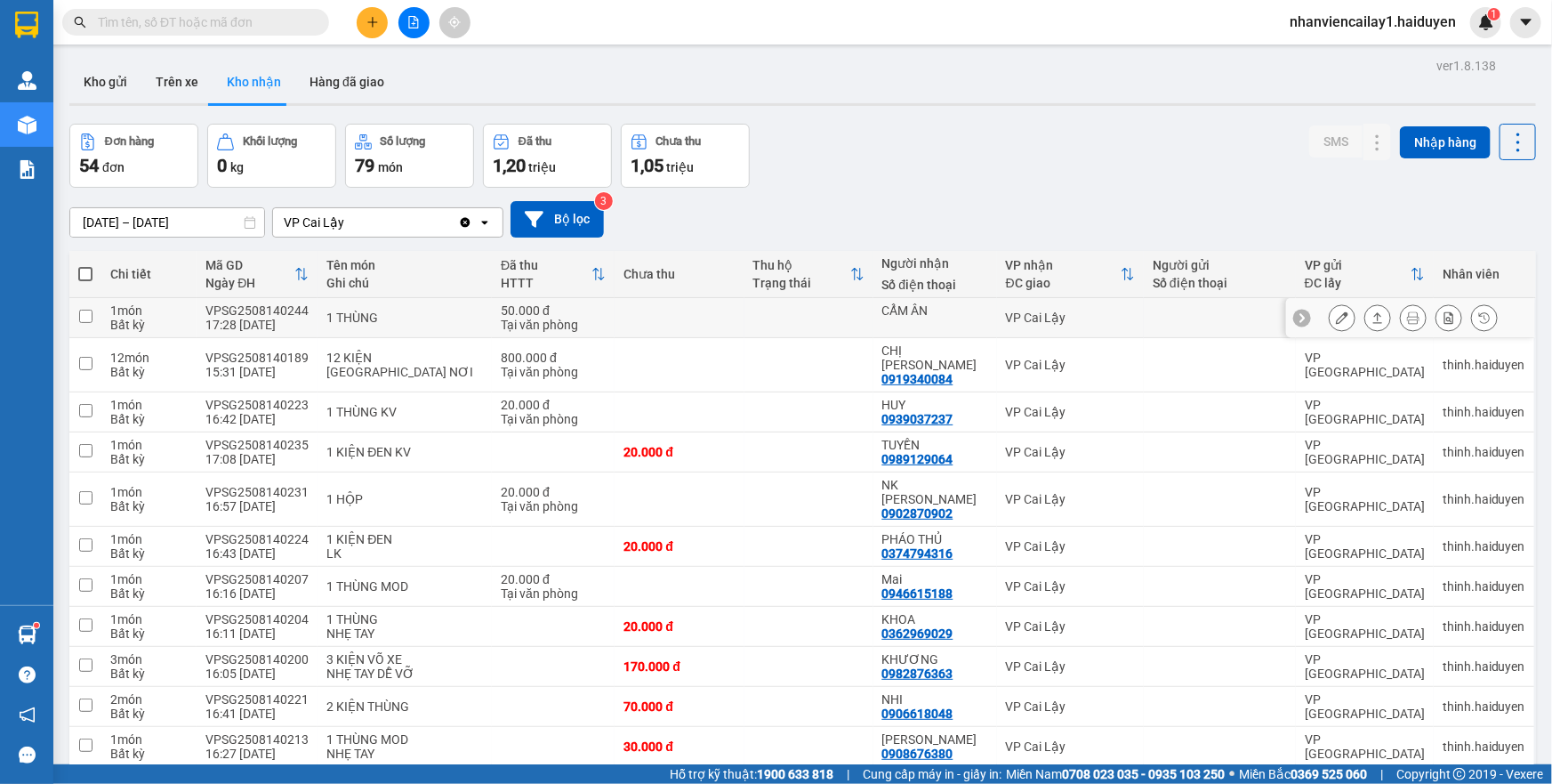
drag, startPoint x: 576, startPoint y: 303, endPoint x: 570, endPoint y: 353, distance: 50.4
click at [575, 307] on div "50.000 đ" at bounding box center [553, 310] width 105 height 14
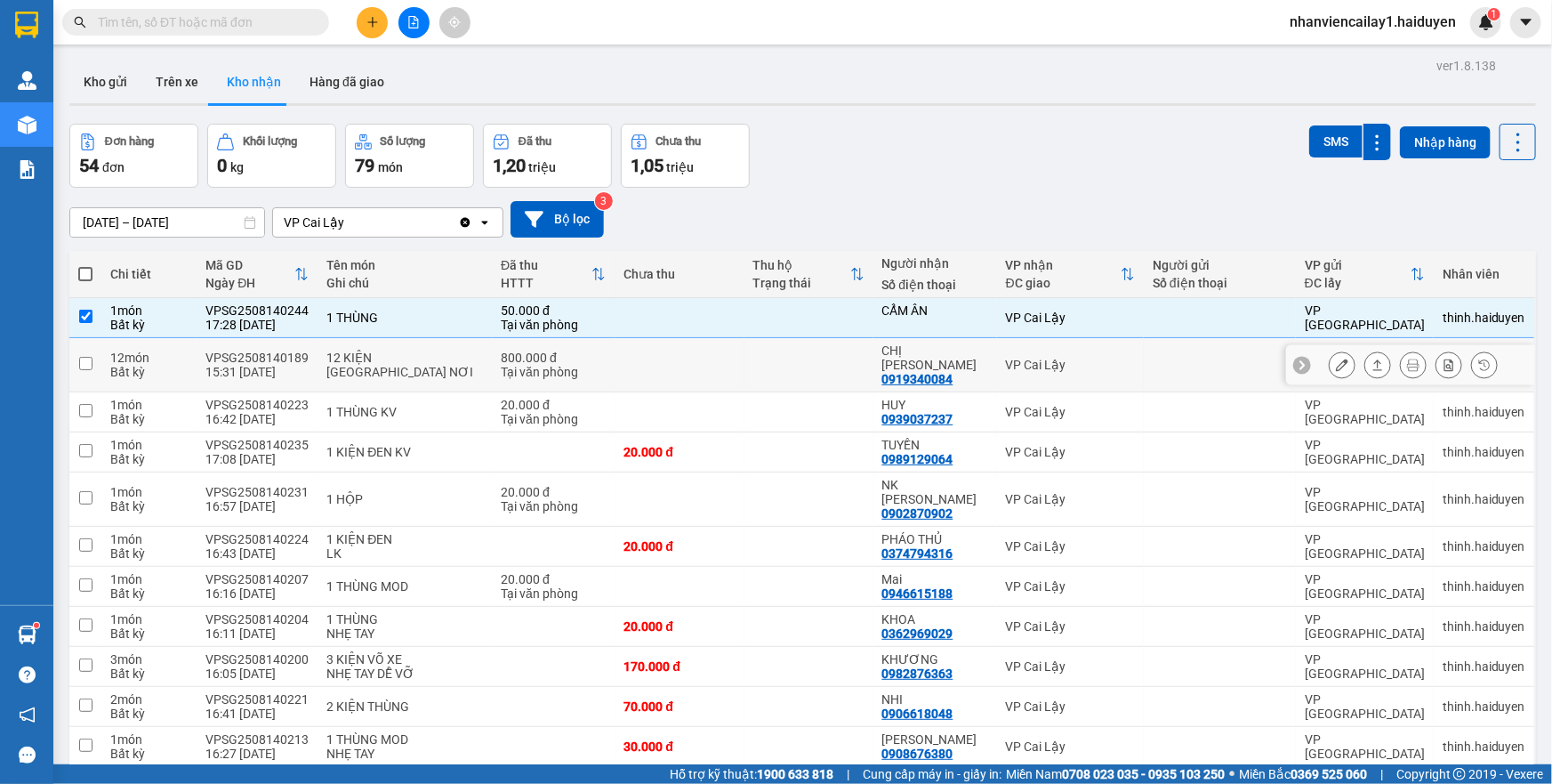
checkbox input "true"
click at [570, 353] on div "800.000 đ" at bounding box center [553, 357] width 105 height 14
checkbox input "true"
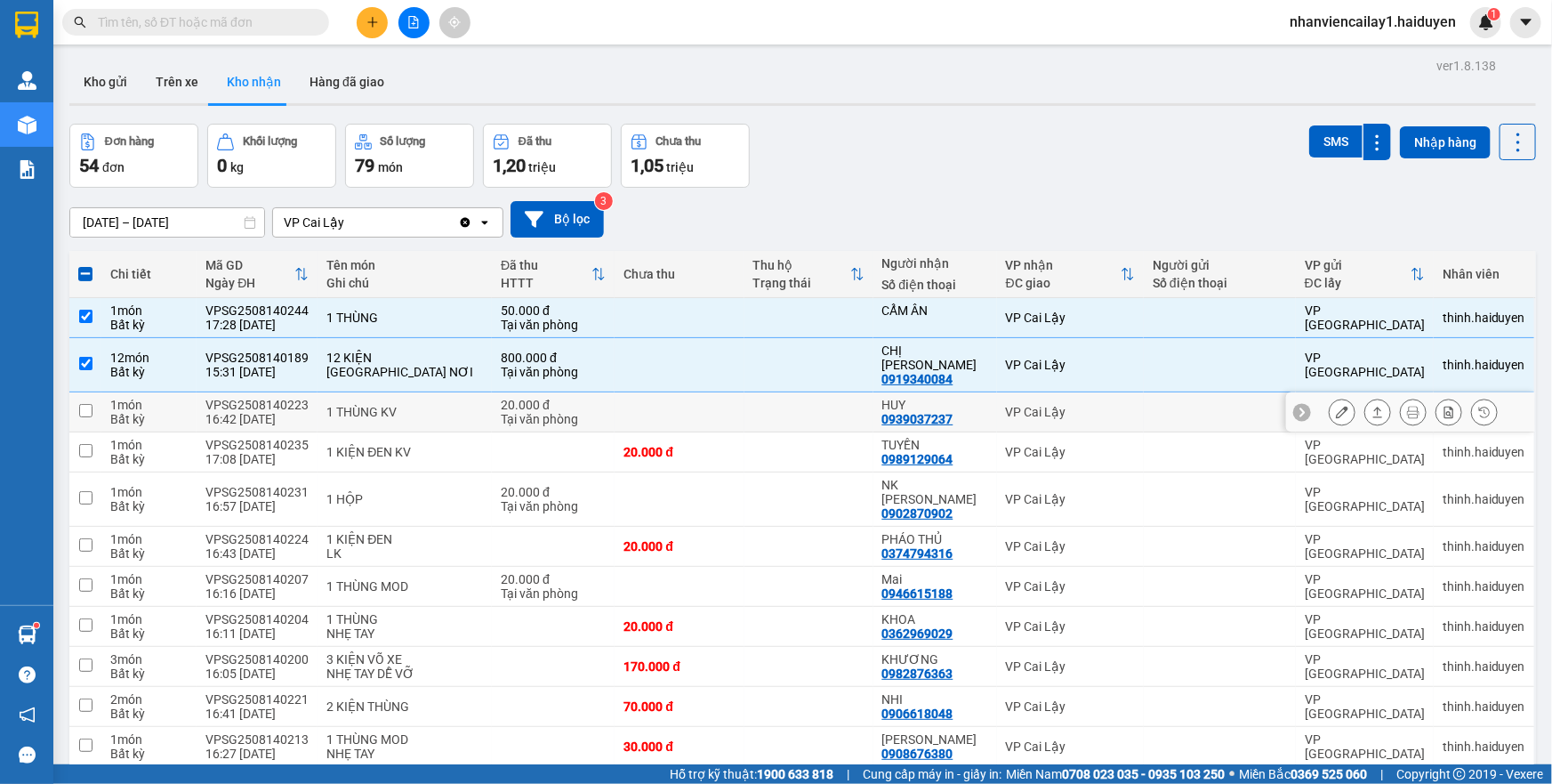
click at [572, 398] on div "20.000 đ" at bounding box center [553, 404] width 105 height 14
checkbox input "true"
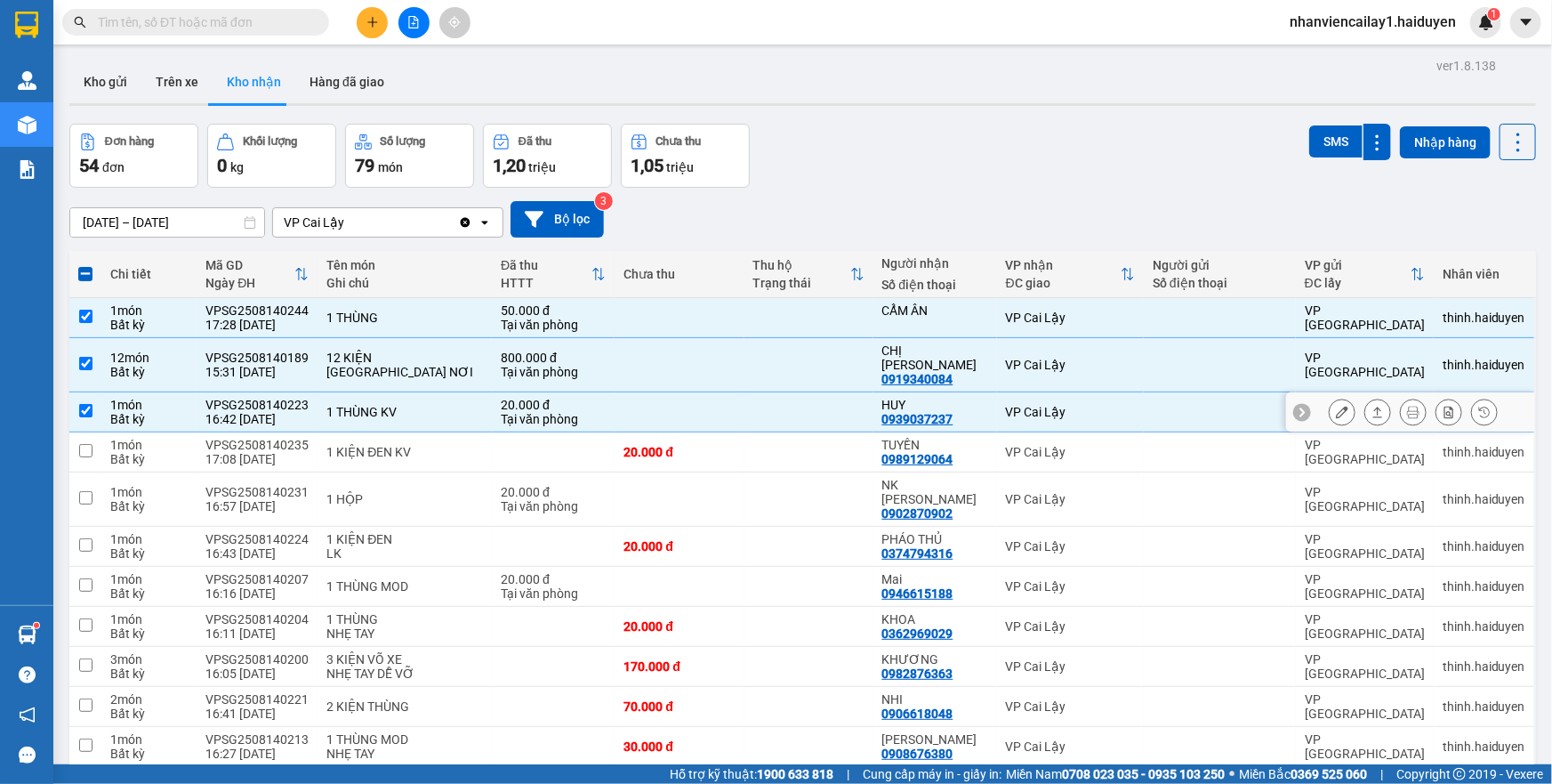
click at [588, 432] on td at bounding box center [552, 452] width 122 height 40
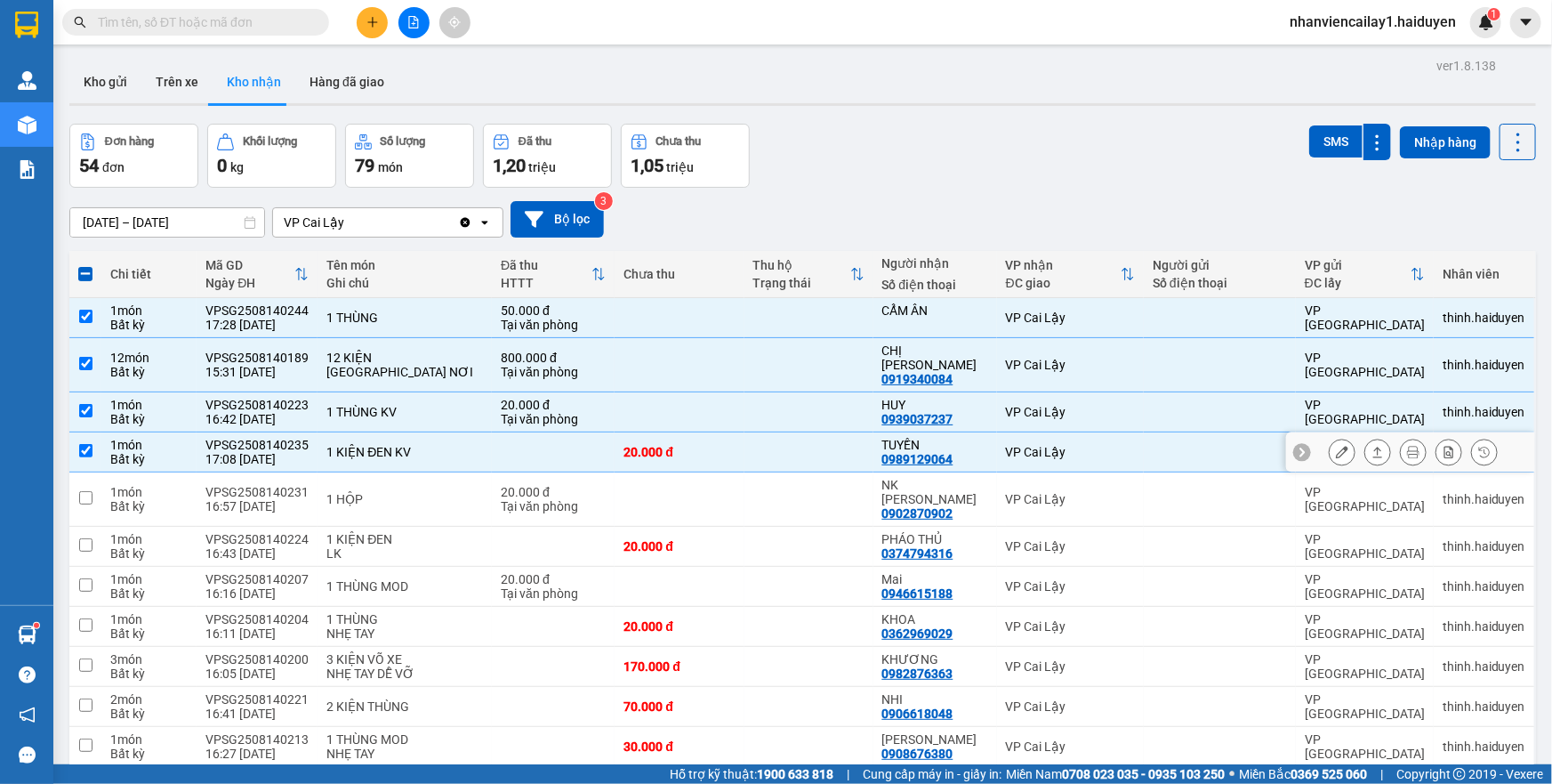
checkbox input "true"
click at [587, 485] on div "20.000 đ" at bounding box center [553, 492] width 105 height 14
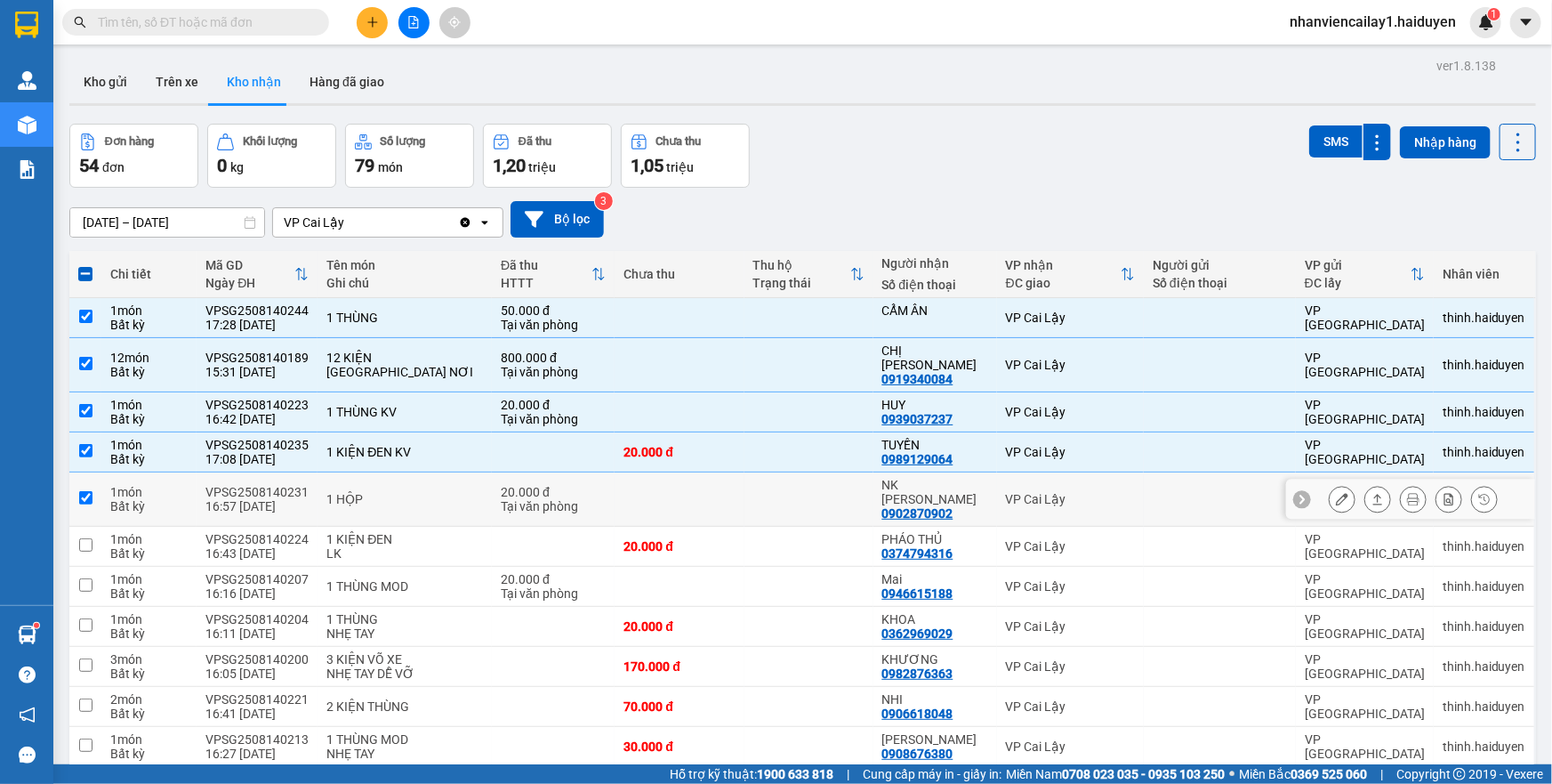
checkbox input "true"
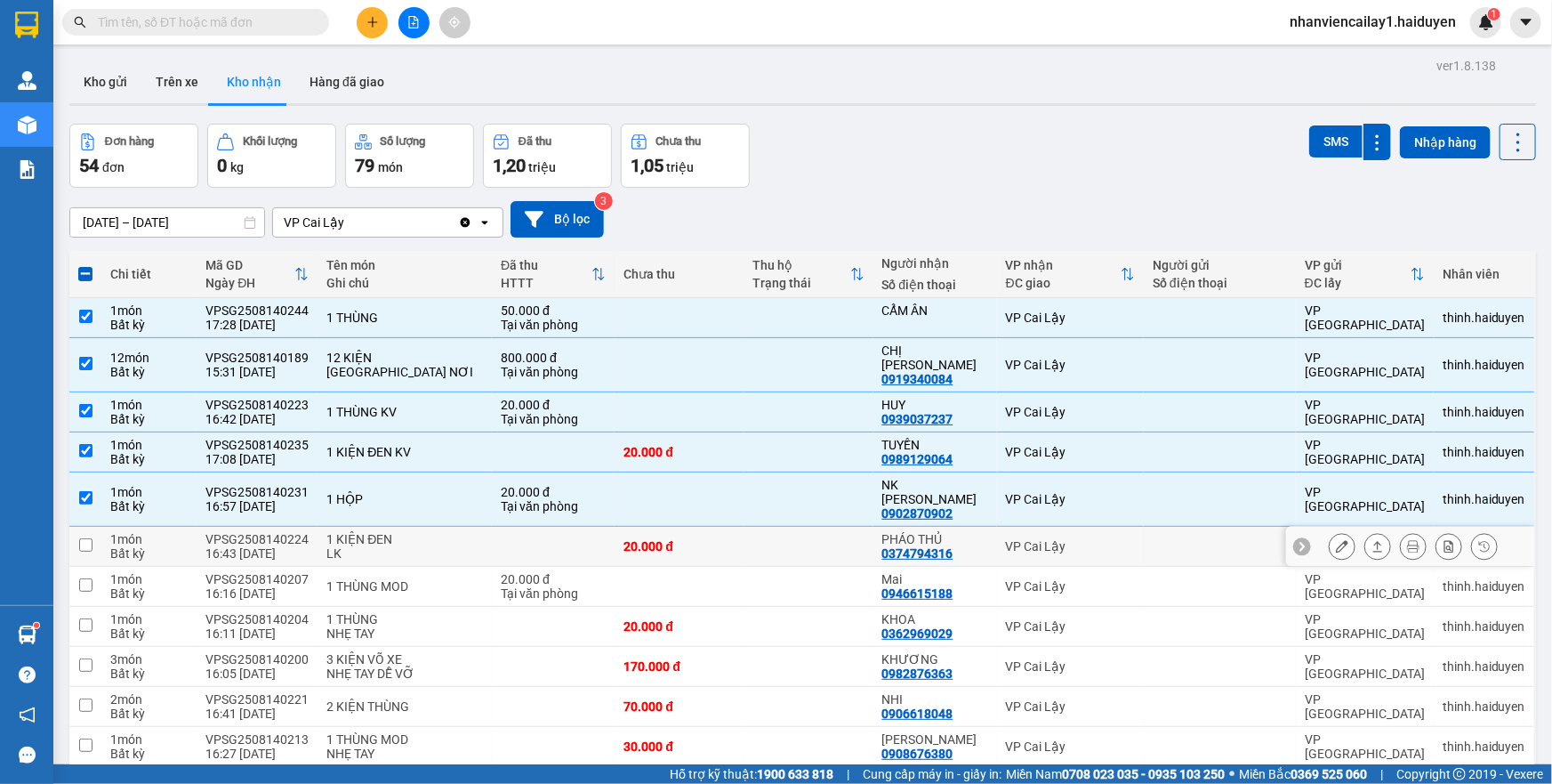
click at [587, 527] on td at bounding box center [552, 547] width 122 height 40
checkbox input "true"
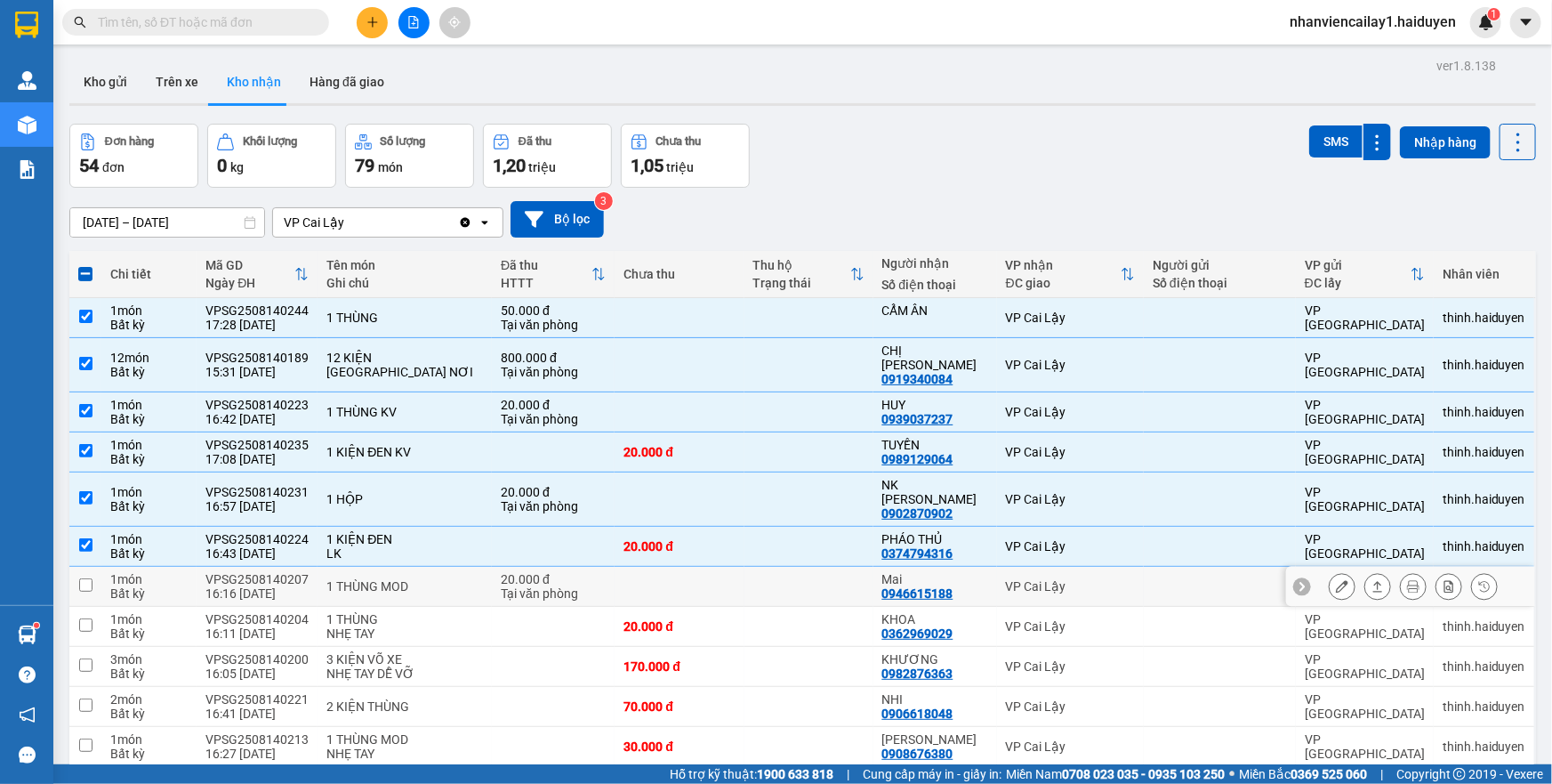
click at [585, 572] on div "20.000 đ" at bounding box center [553, 579] width 105 height 14
checkbox input "true"
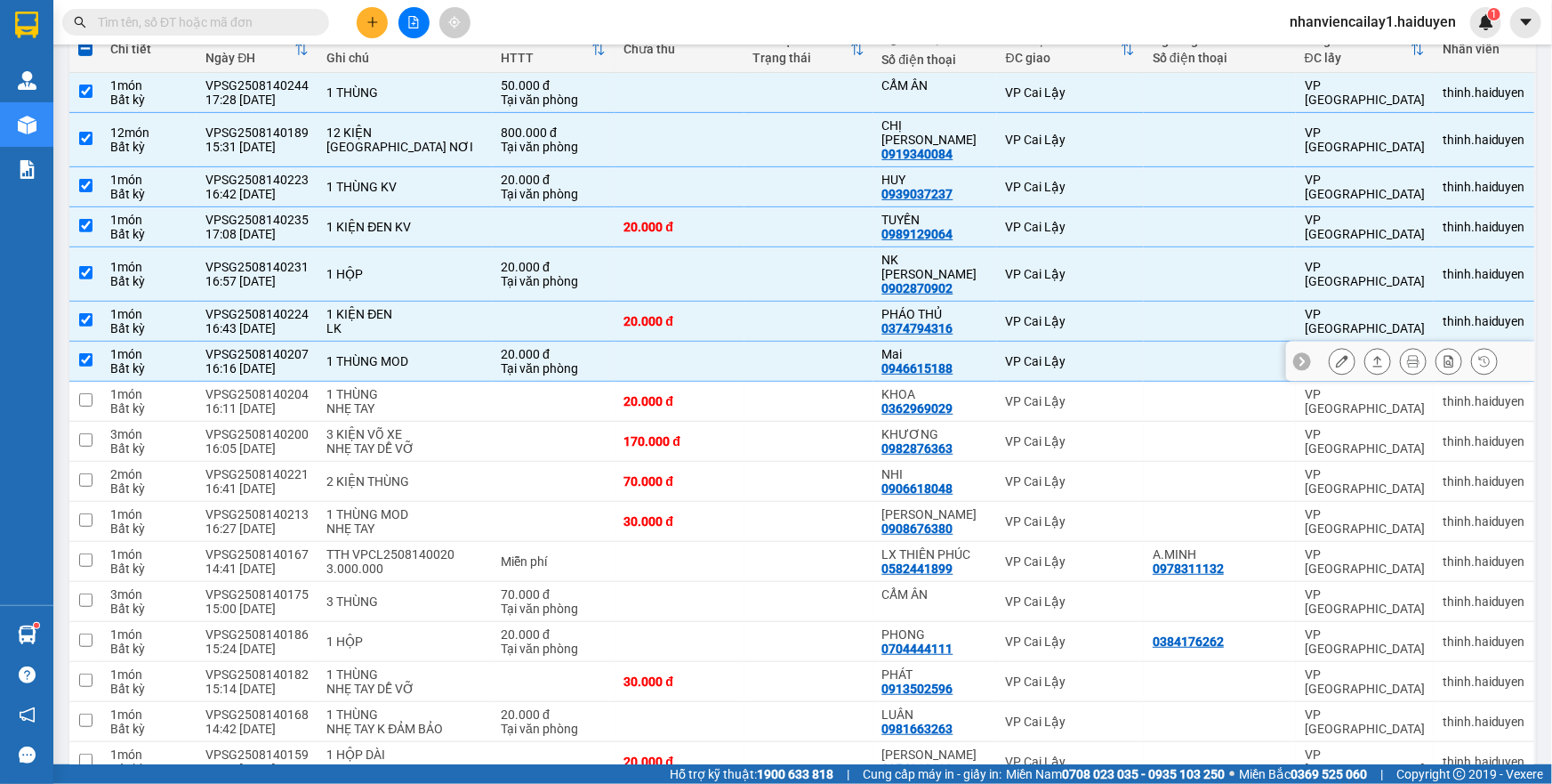
scroll to position [242, 0]
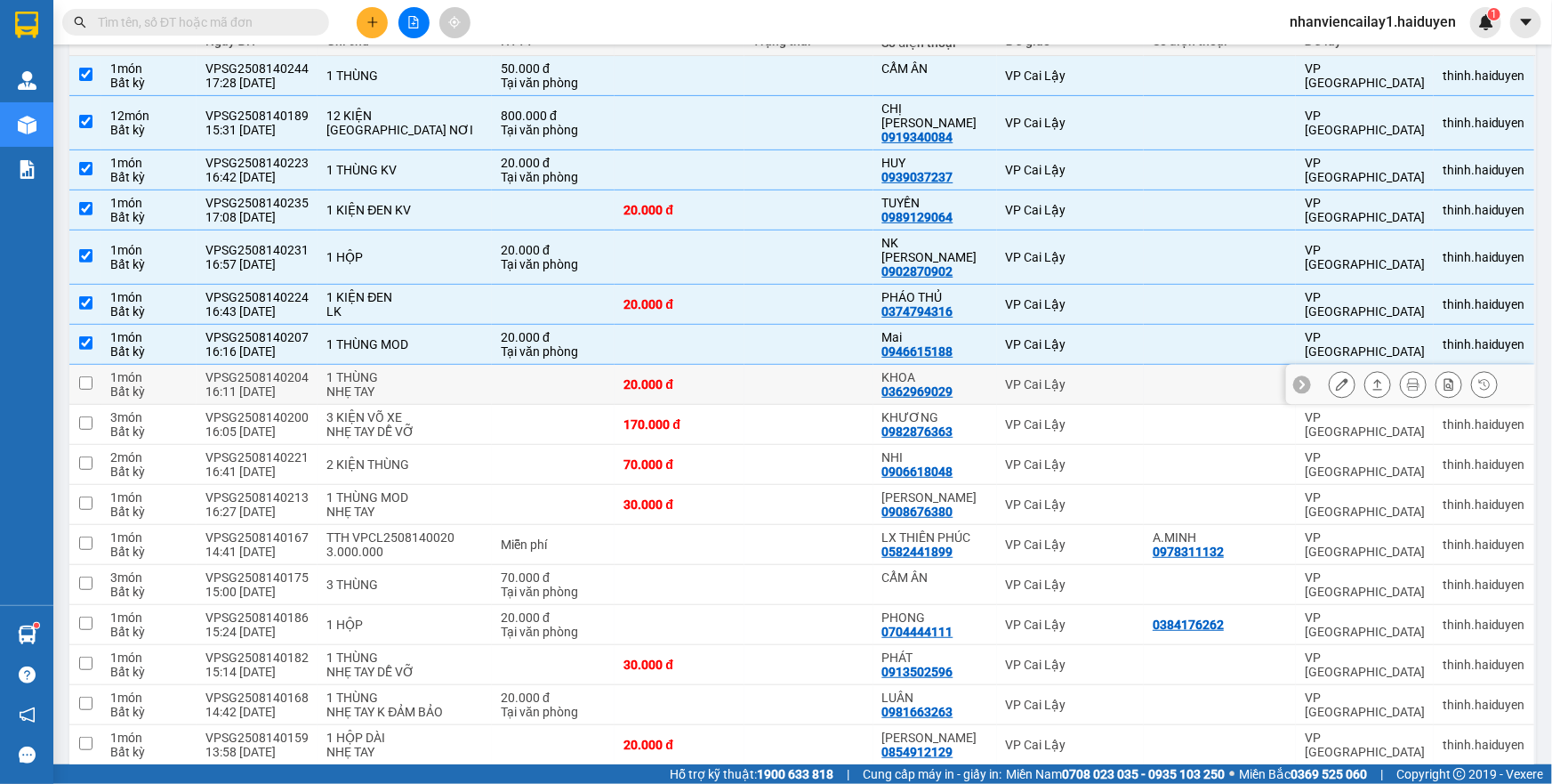
click at [561, 364] on td at bounding box center [552, 384] width 122 height 40
checkbox input "true"
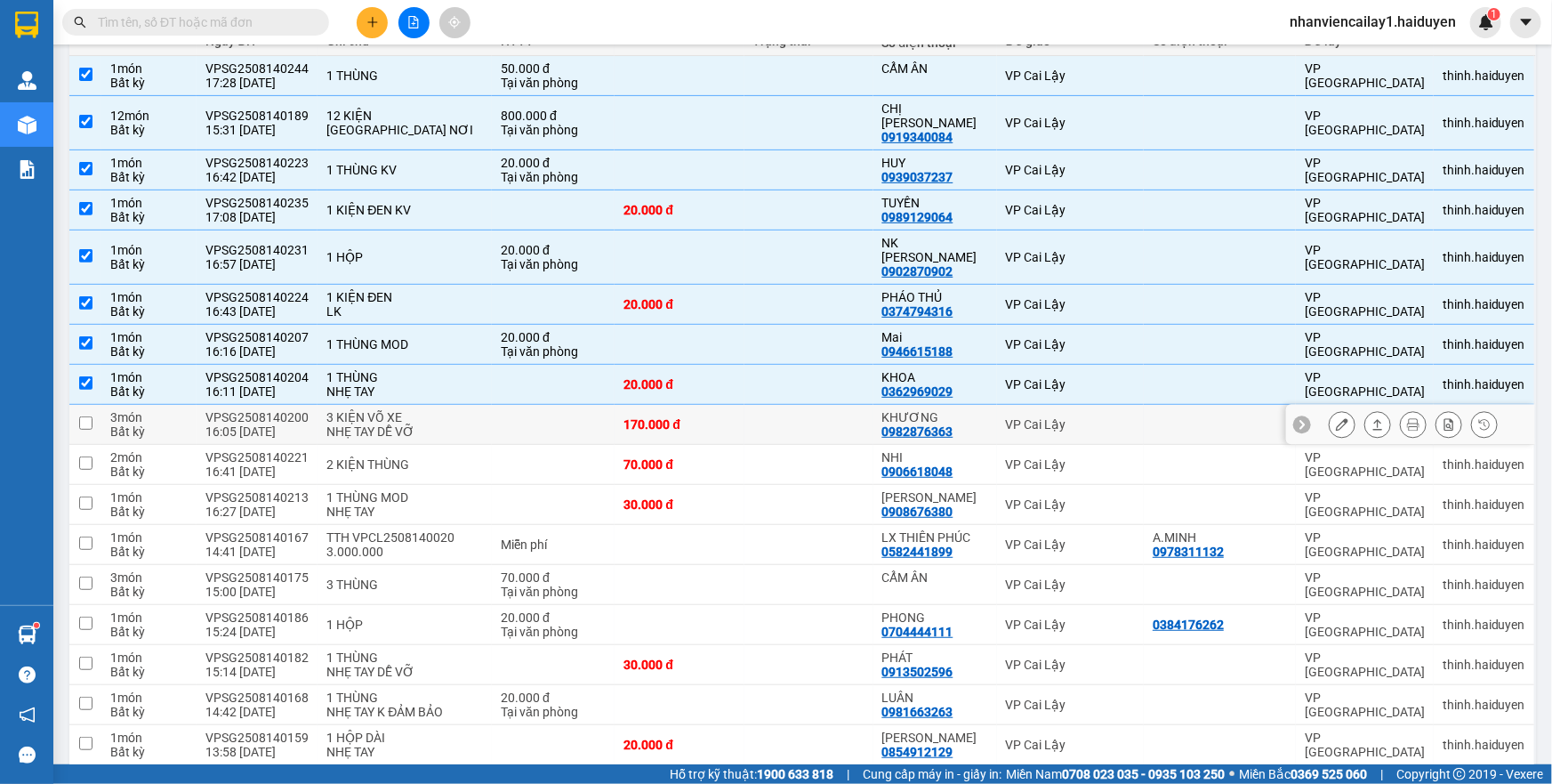
click at [555, 404] on td at bounding box center [552, 424] width 122 height 40
checkbox input "true"
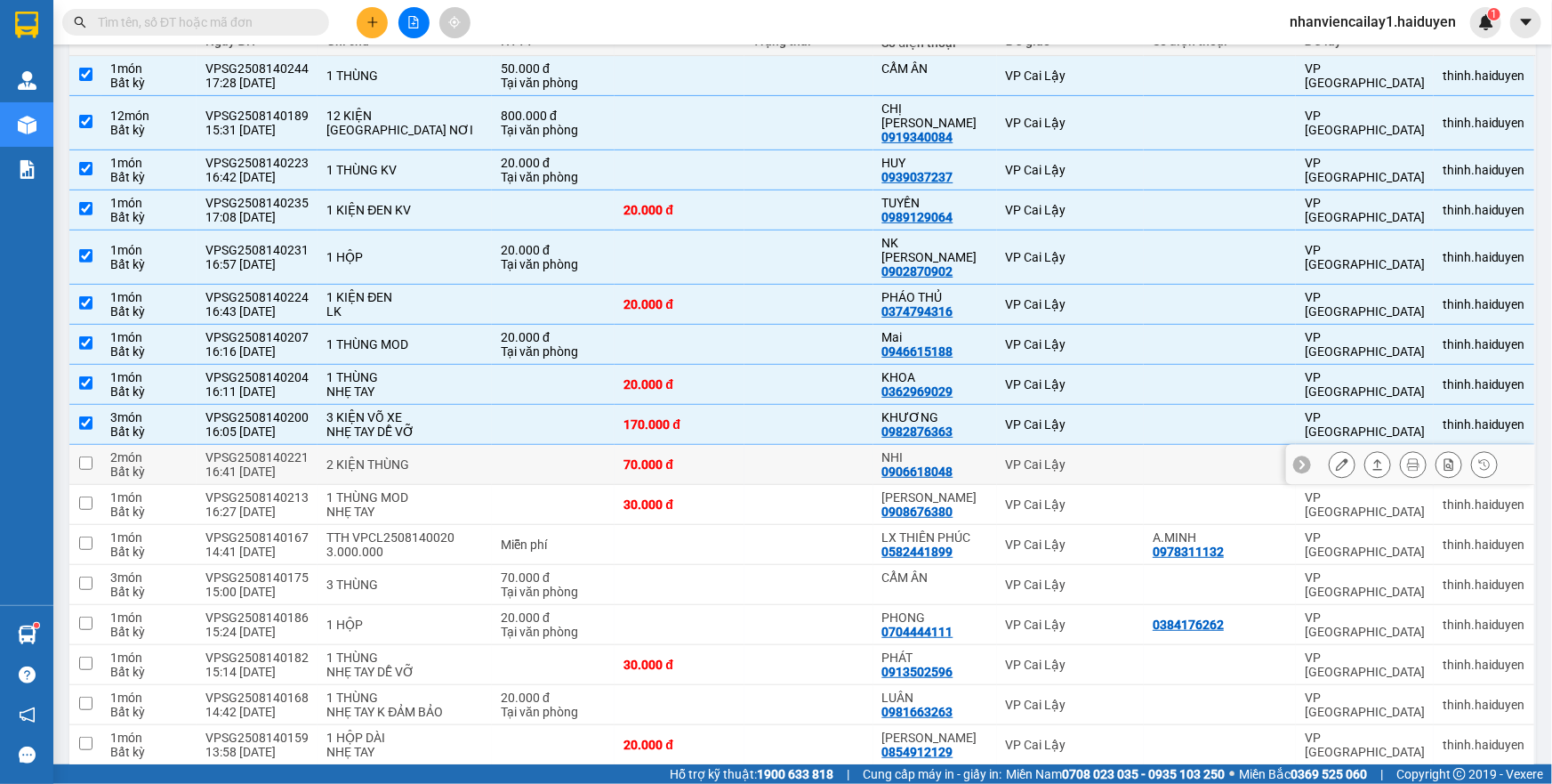
click at [544, 445] on td at bounding box center [552, 465] width 122 height 40
checkbox input "true"
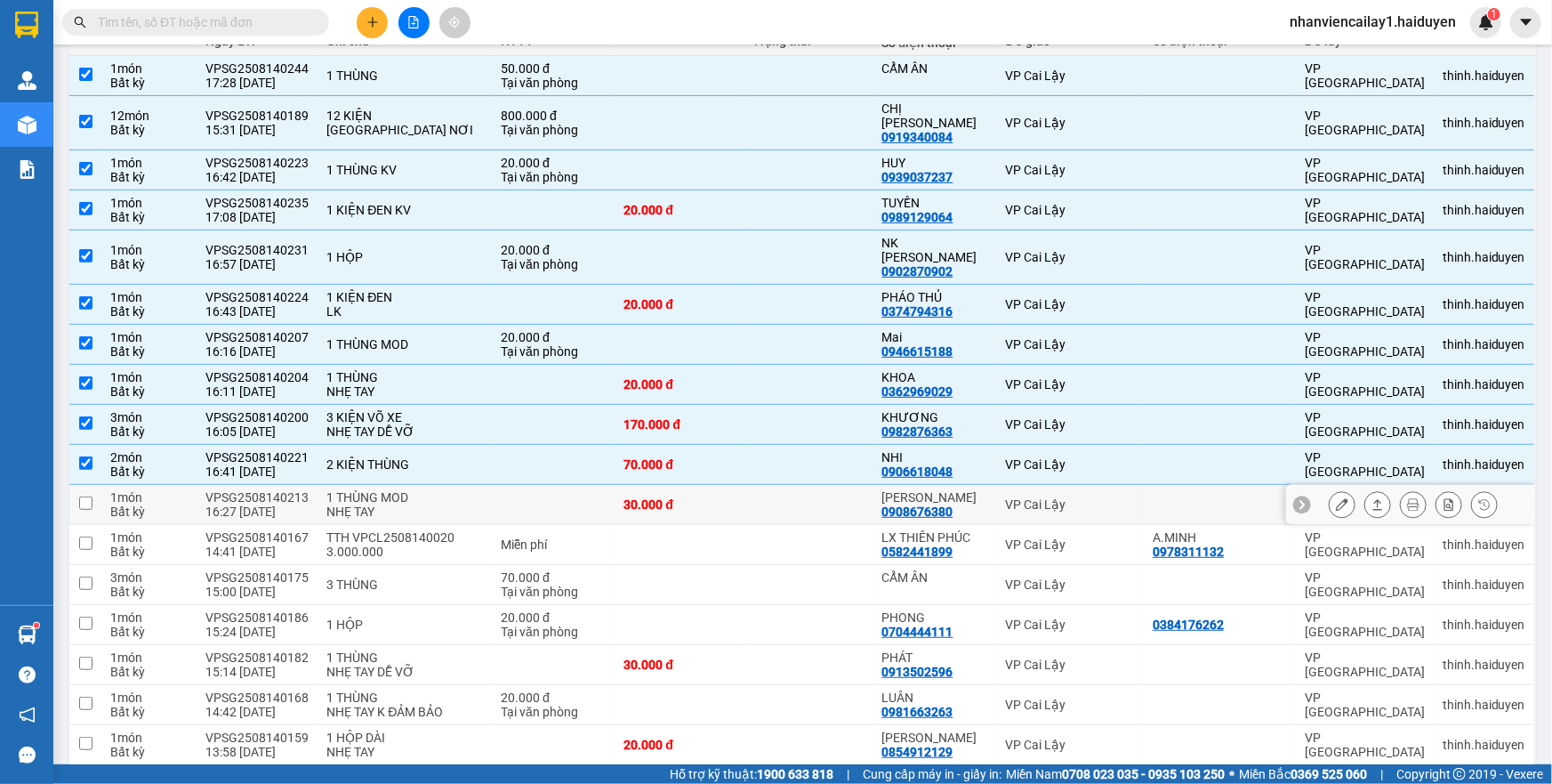
click at [539, 485] on td at bounding box center [552, 505] width 122 height 40
checkbox input "true"
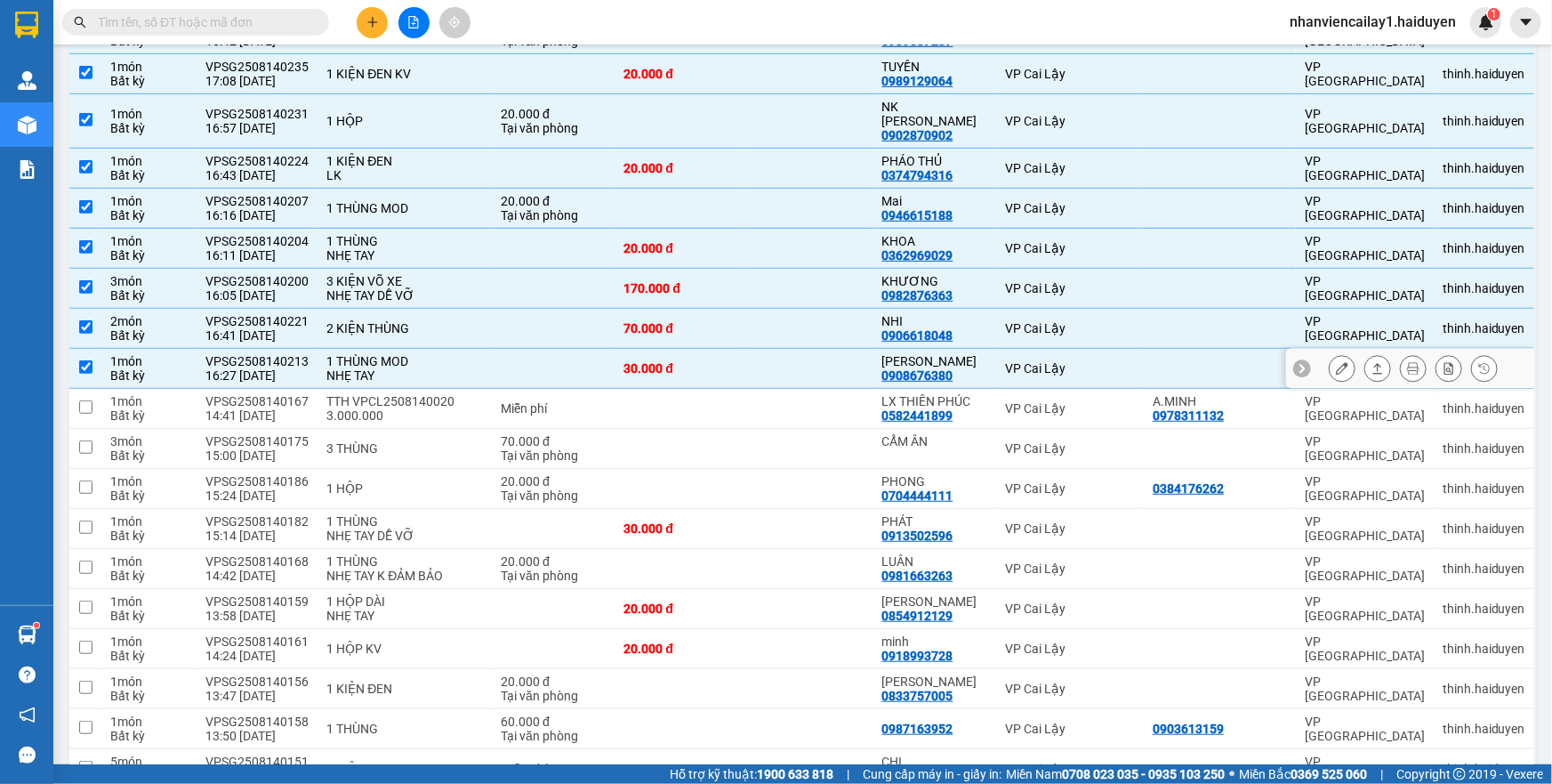
scroll to position [485, 0]
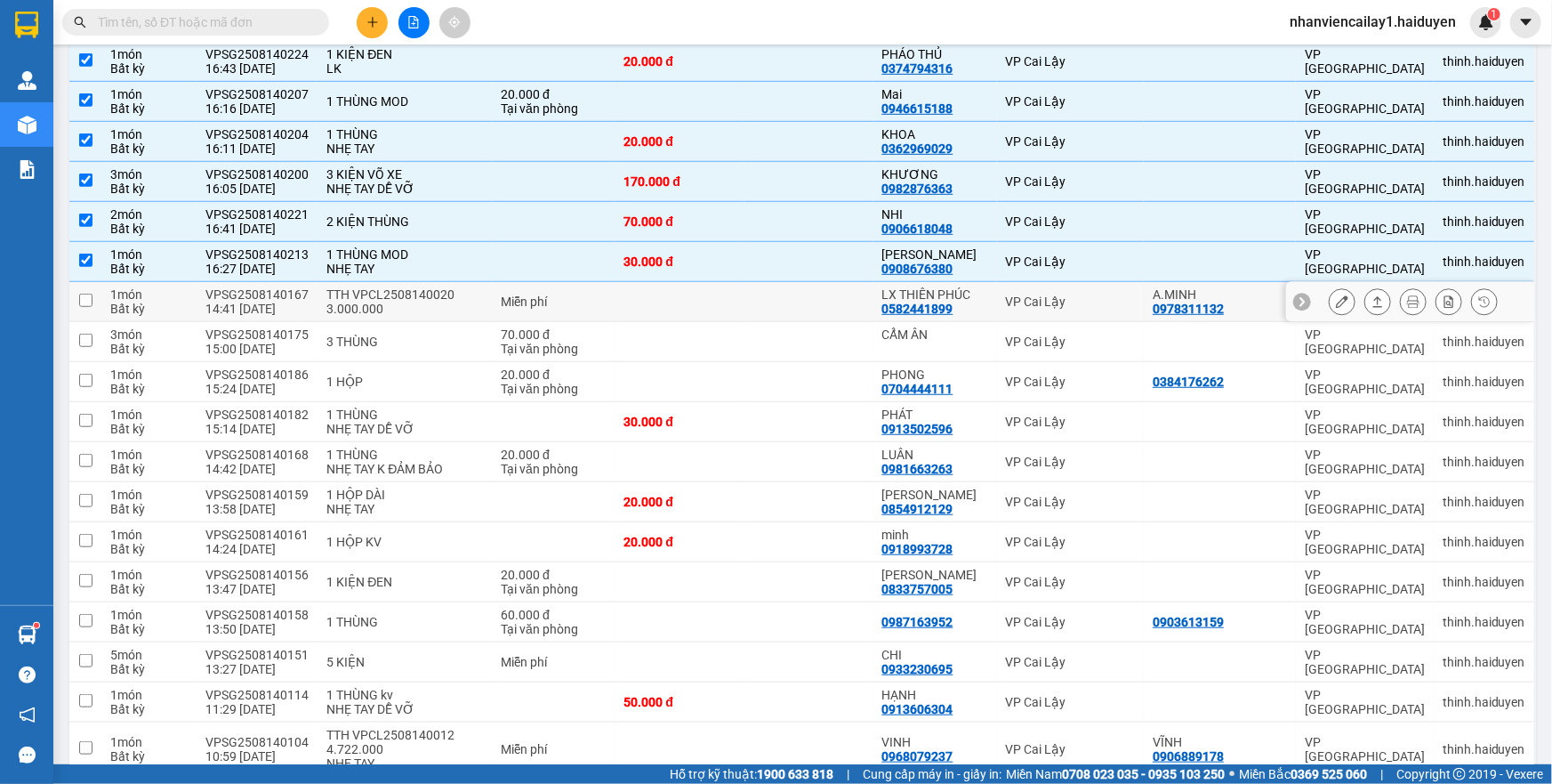
click at [551, 294] on div "Miễn phí" at bounding box center [553, 301] width 105 height 14
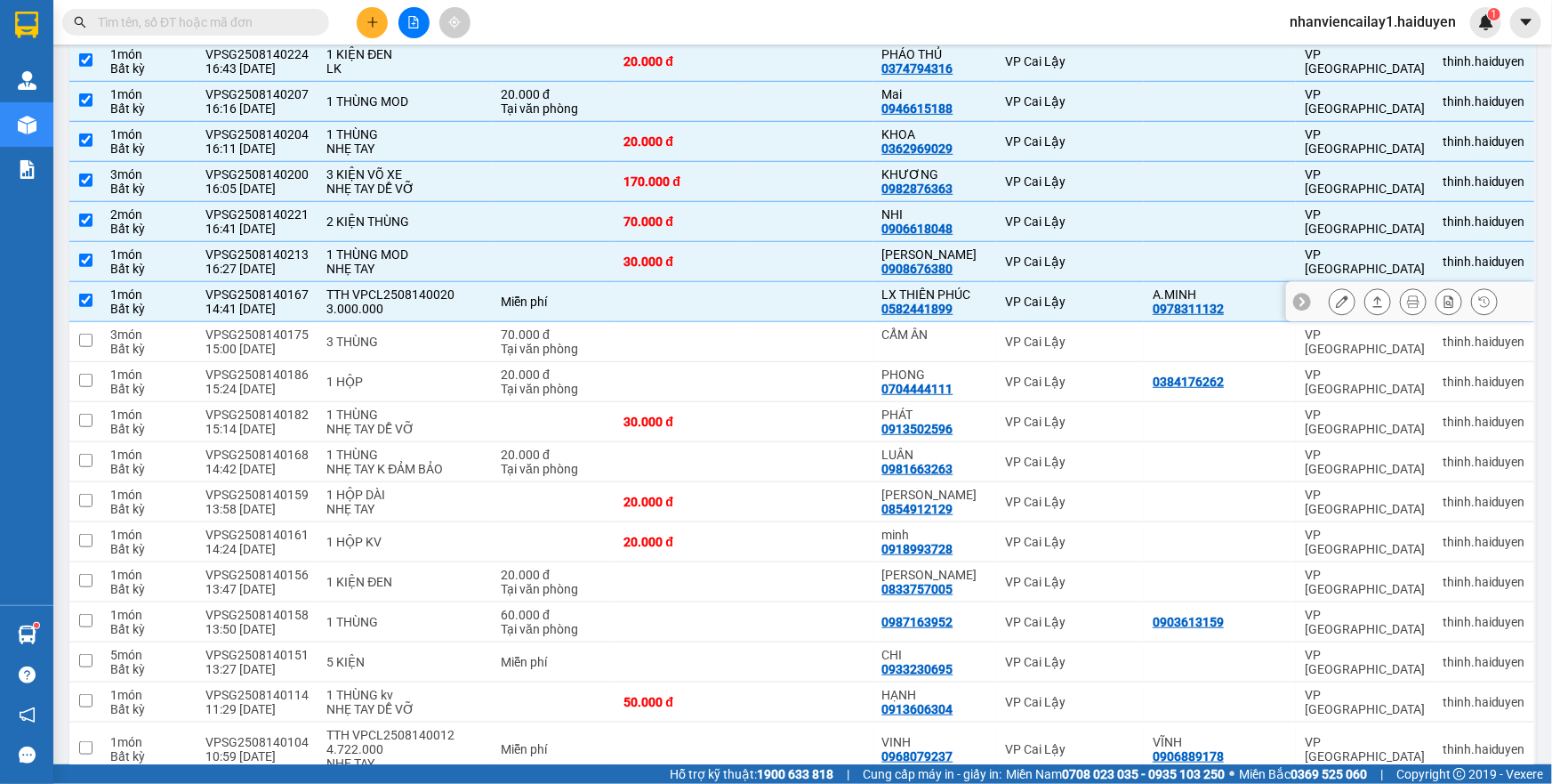
checkbox input "true"
click at [551, 327] on div "70.000 đ" at bounding box center [553, 334] width 105 height 14
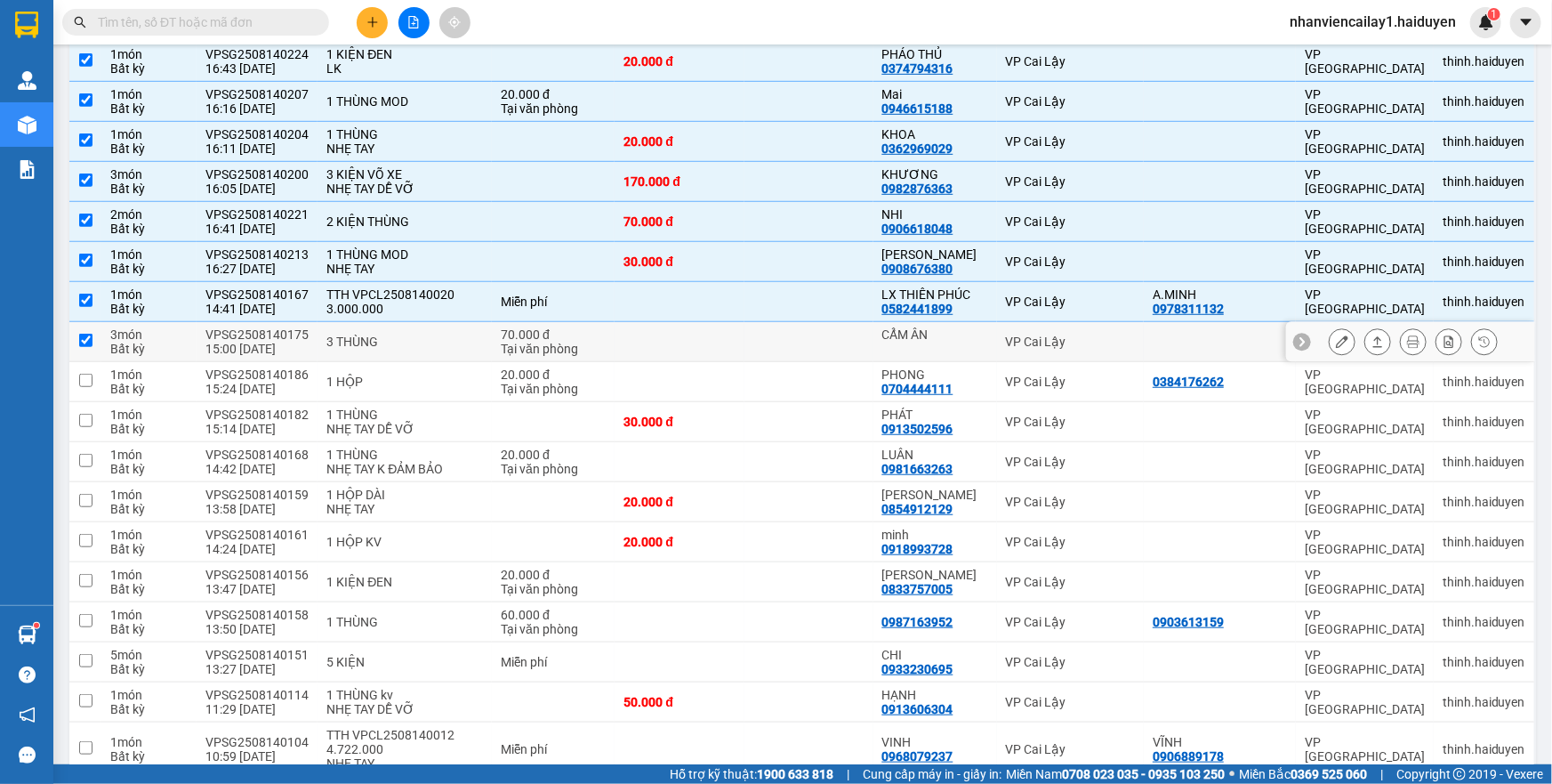
checkbox input "true"
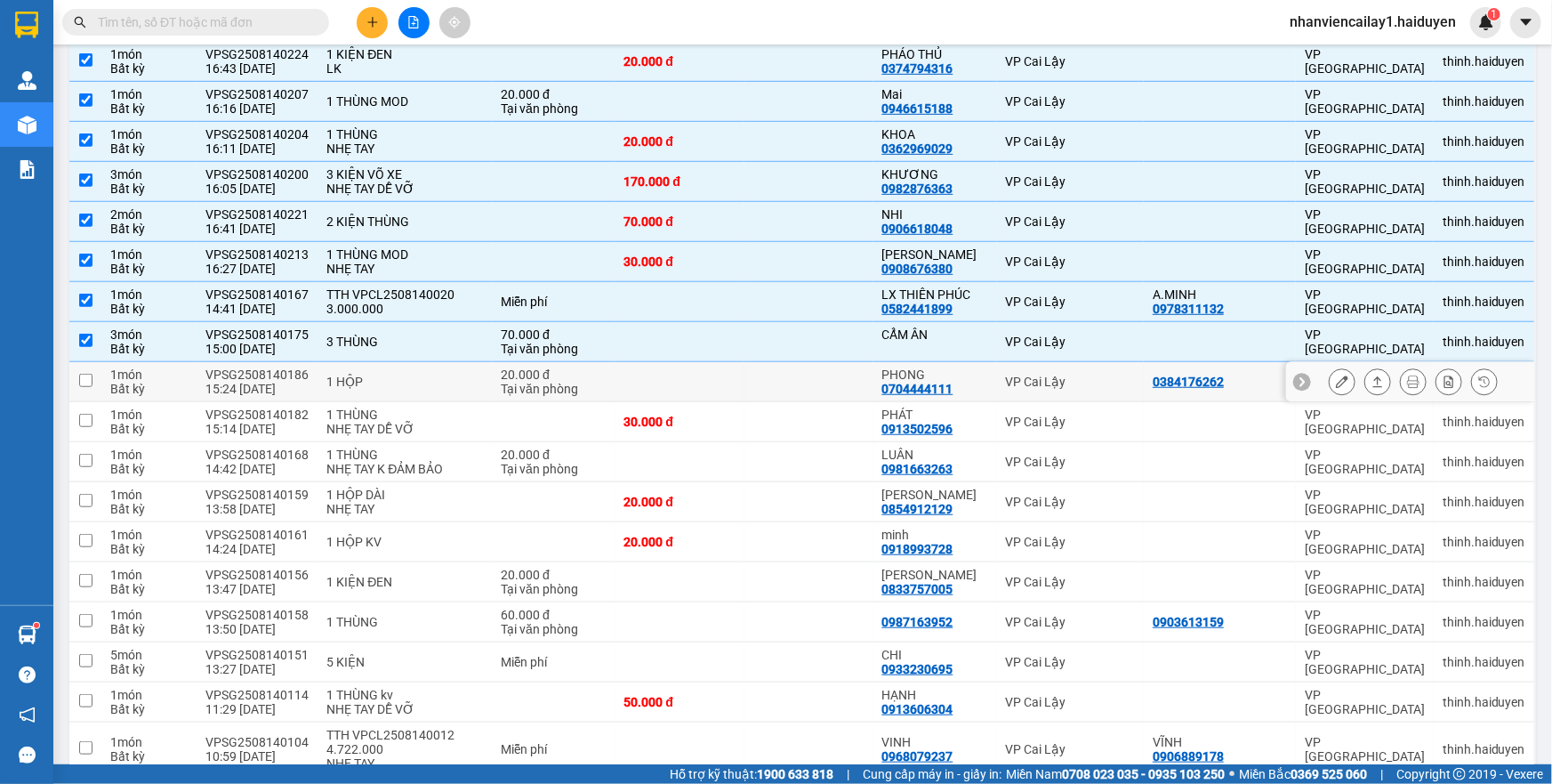
click at [551, 367] on div "20.000 đ" at bounding box center [553, 374] width 105 height 14
checkbox input "true"
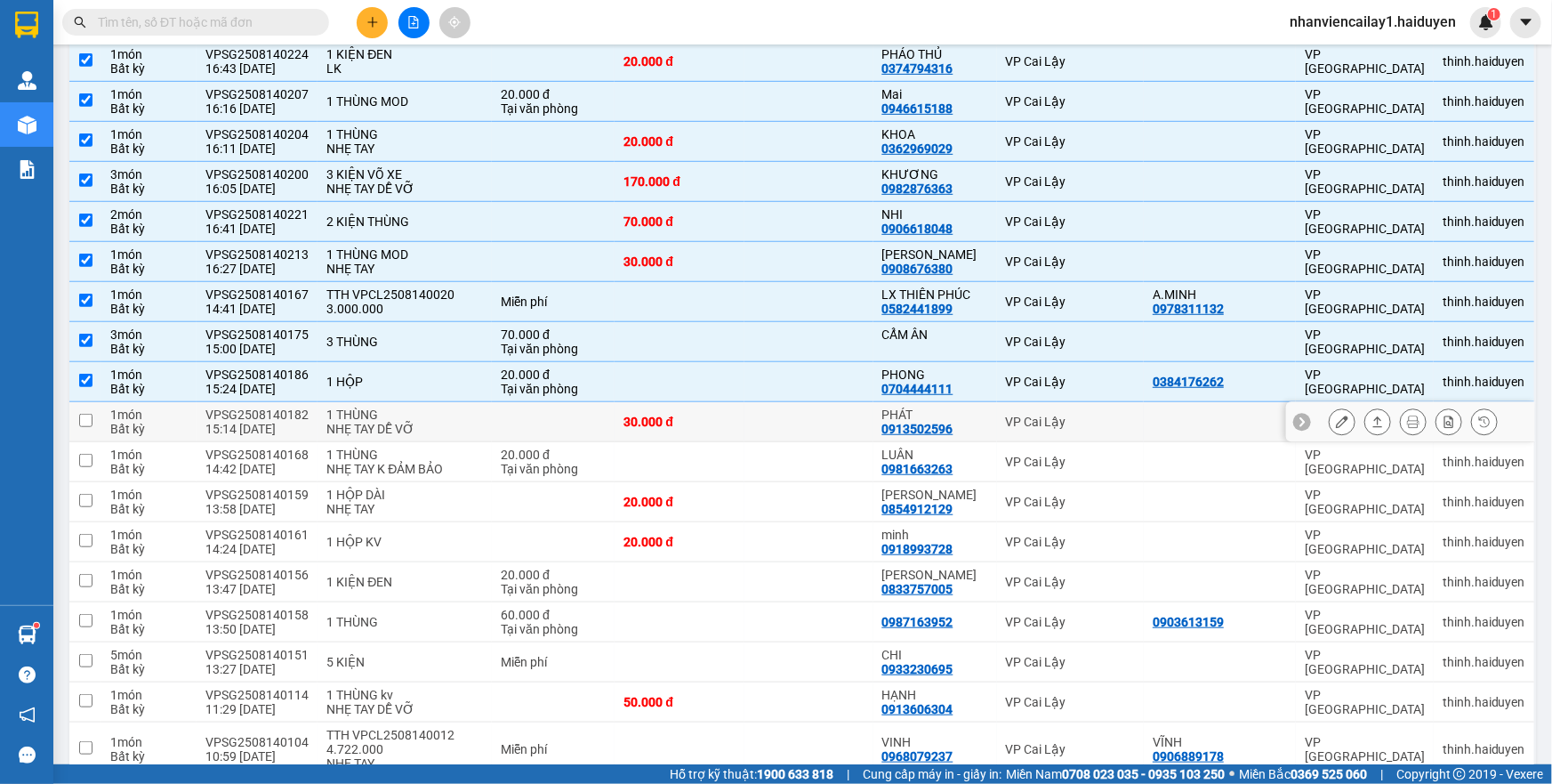
click at [545, 402] on td at bounding box center [552, 422] width 122 height 40
checkbox input "true"
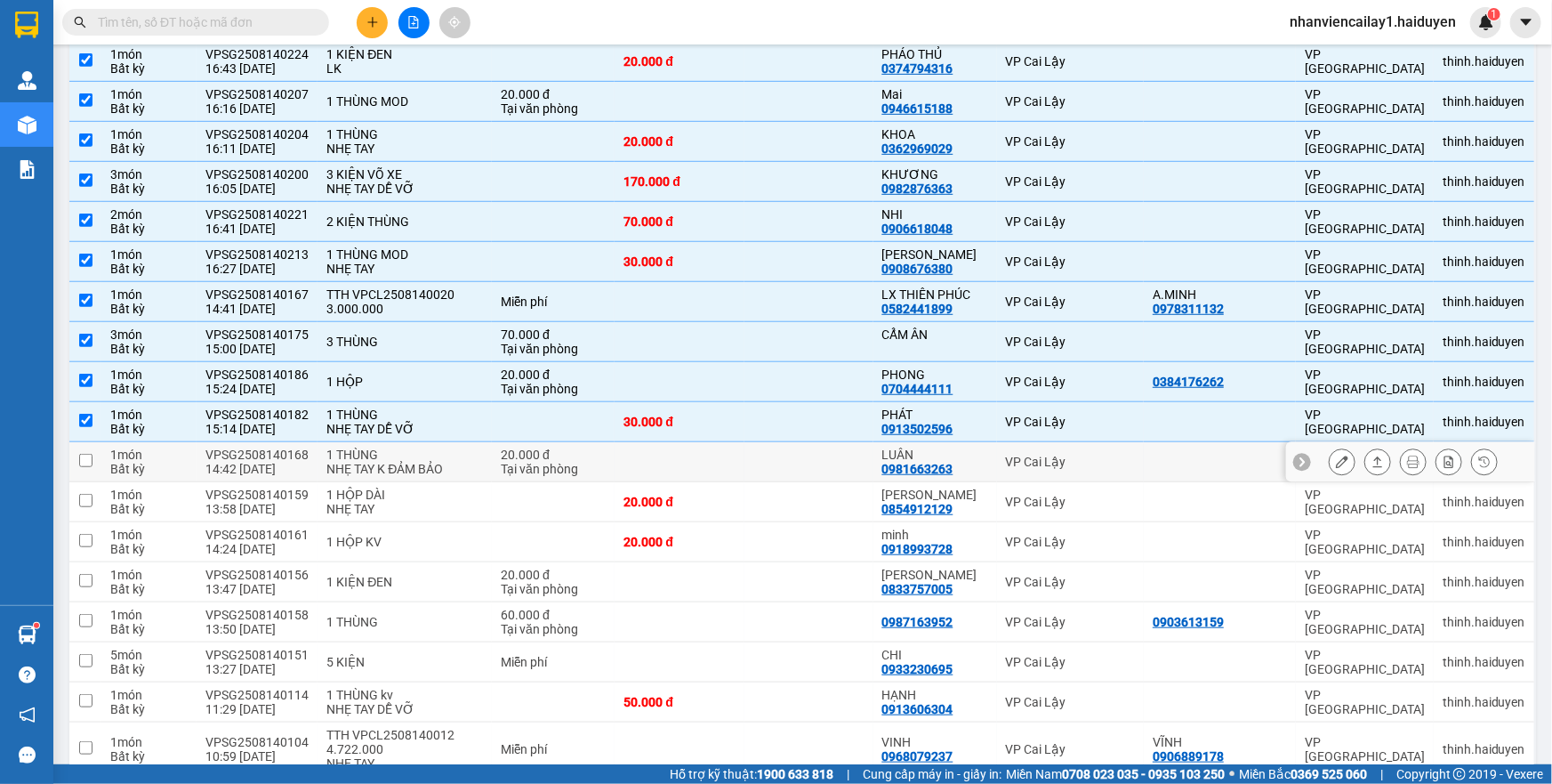
click at [543, 447] on div "20.000 đ" at bounding box center [553, 454] width 105 height 14
checkbox input "true"
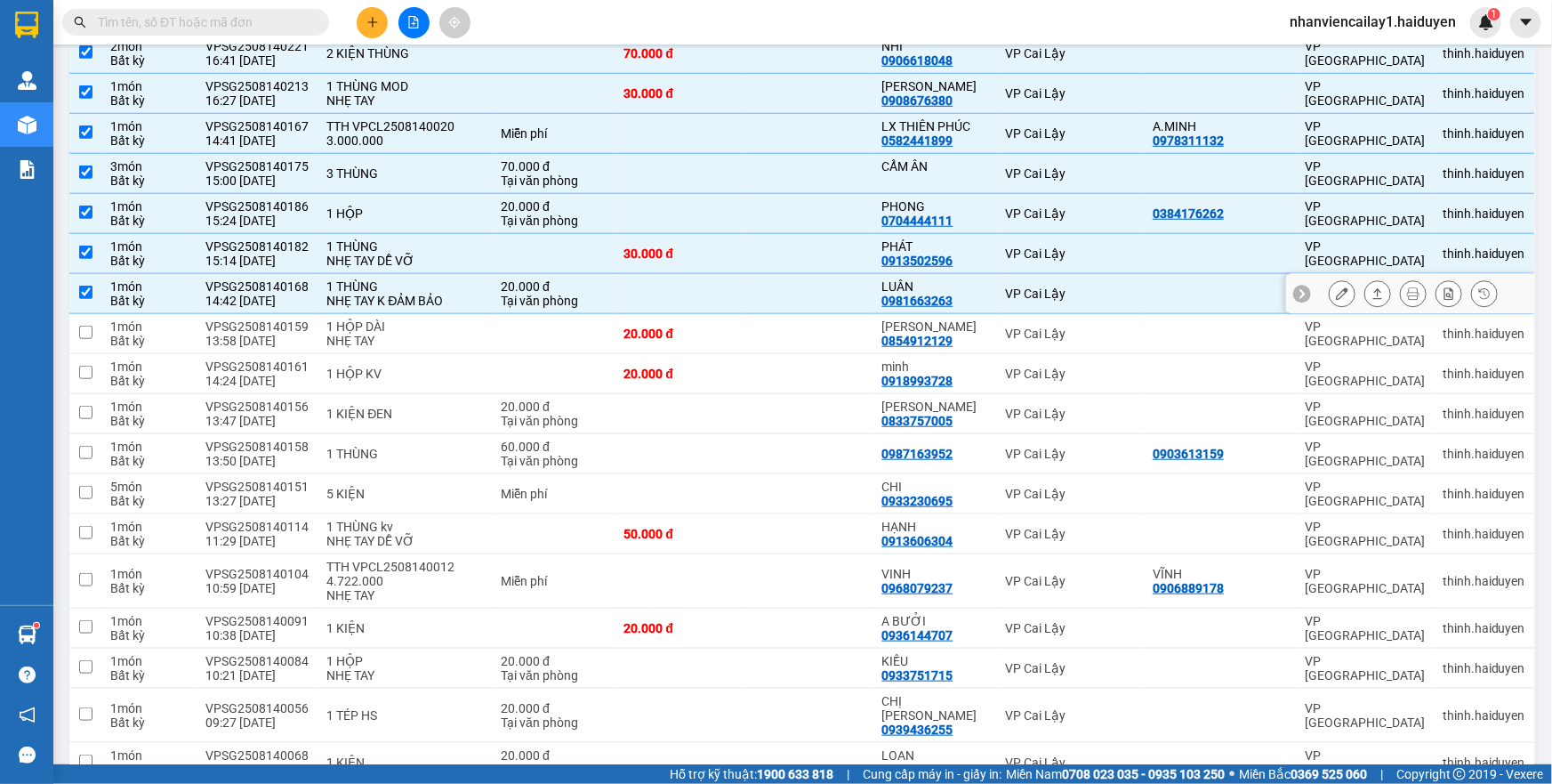
scroll to position [728, 0]
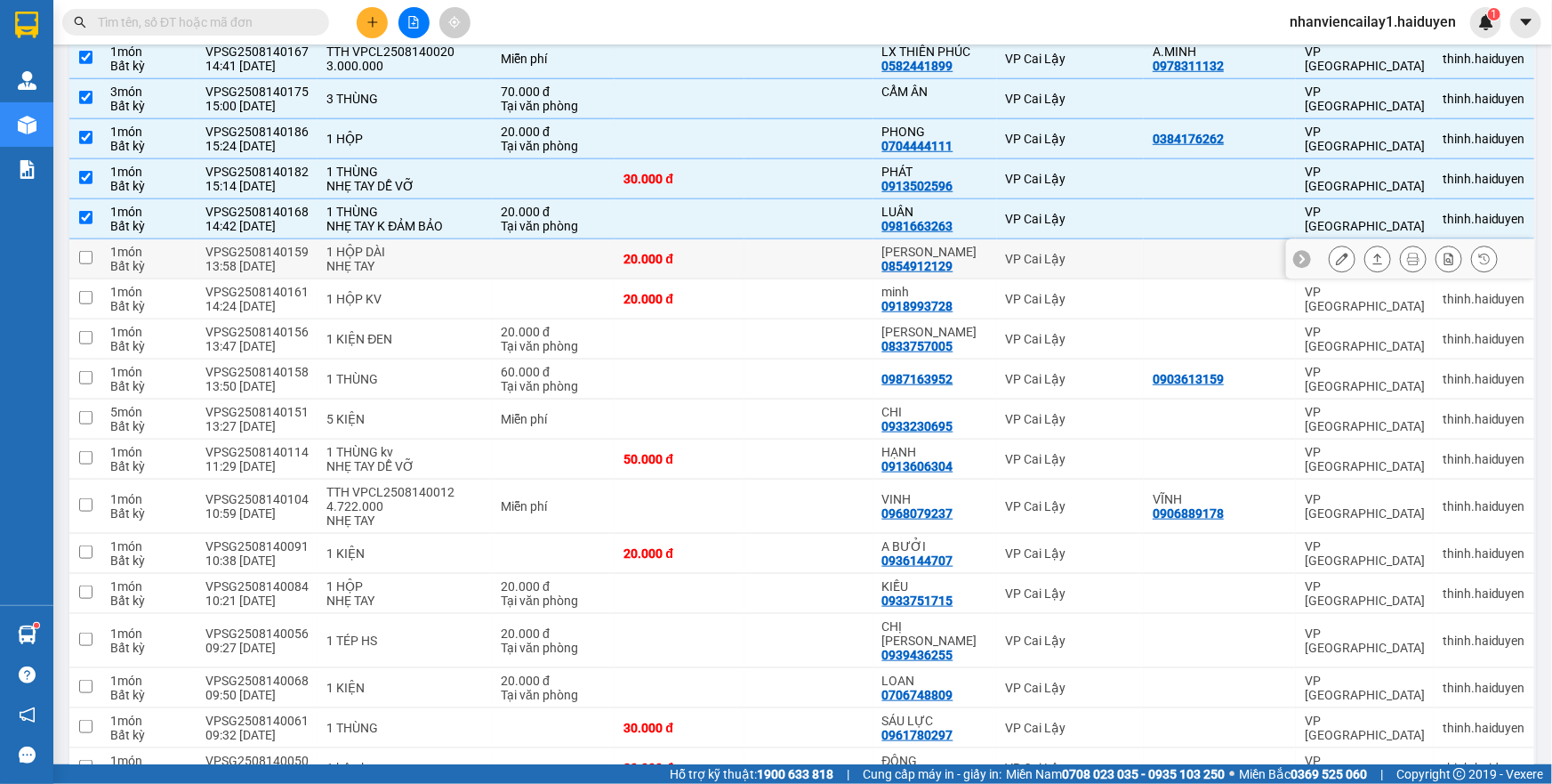
click at [465, 259] on div "NHẸ TAY" at bounding box center [404, 266] width 157 height 14
checkbox input "true"
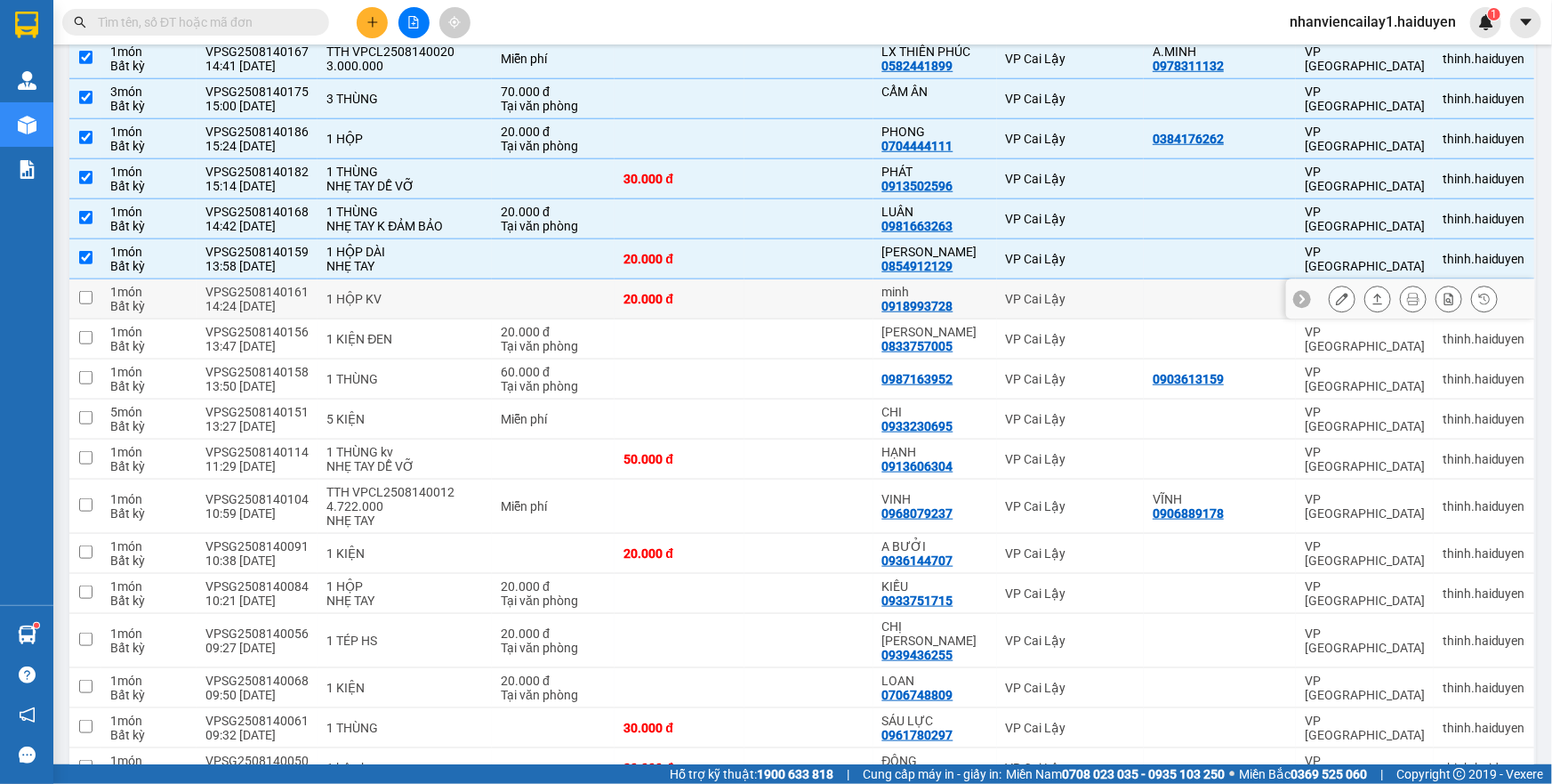
click at [480, 279] on td "1 HỘP KV" at bounding box center [405, 299] width 175 height 40
checkbox input "true"
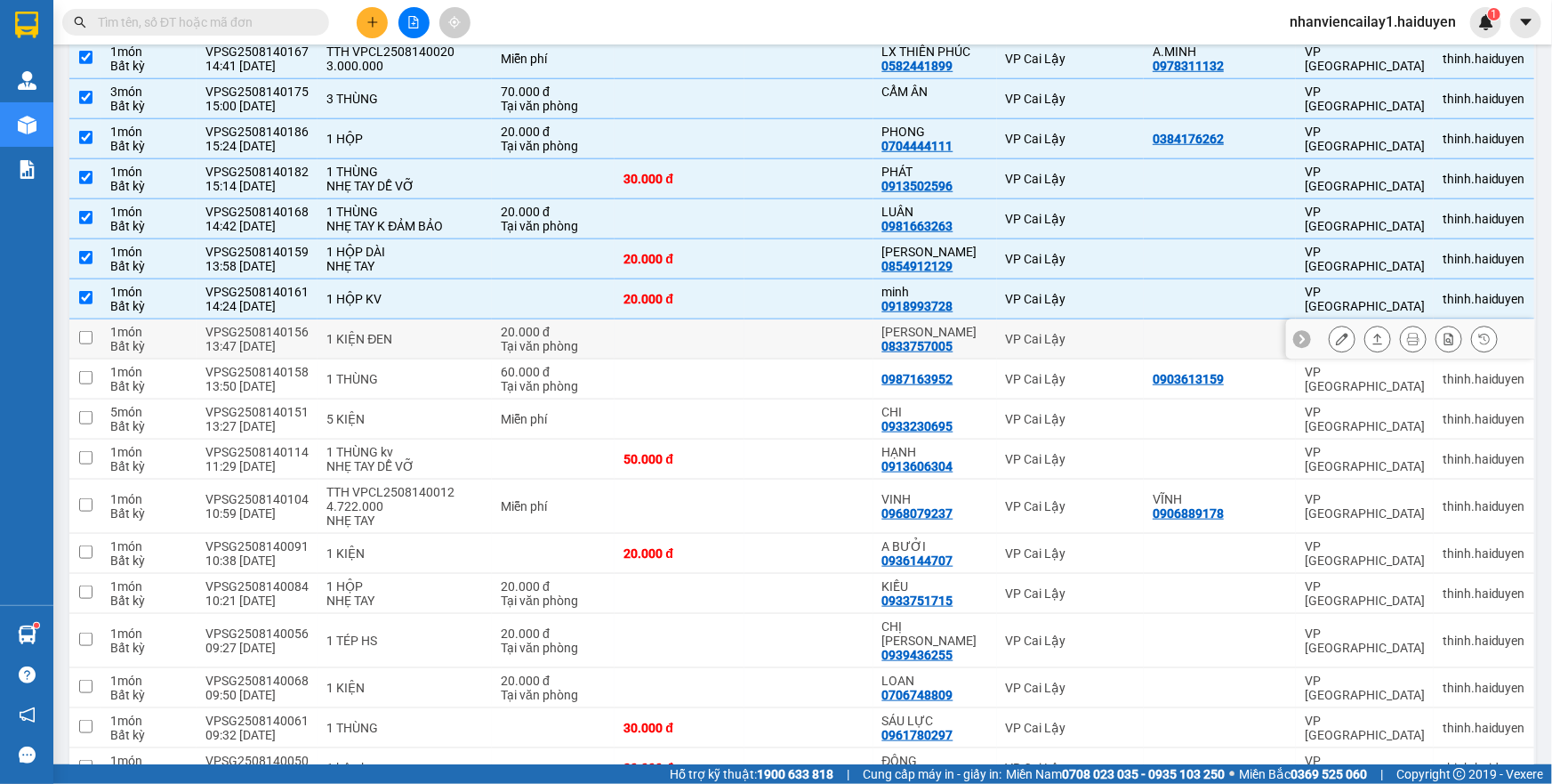
click at [480, 319] on td "1 KIỆN ĐEN" at bounding box center [405, 339] width 175 height 40
checkbox input "true"
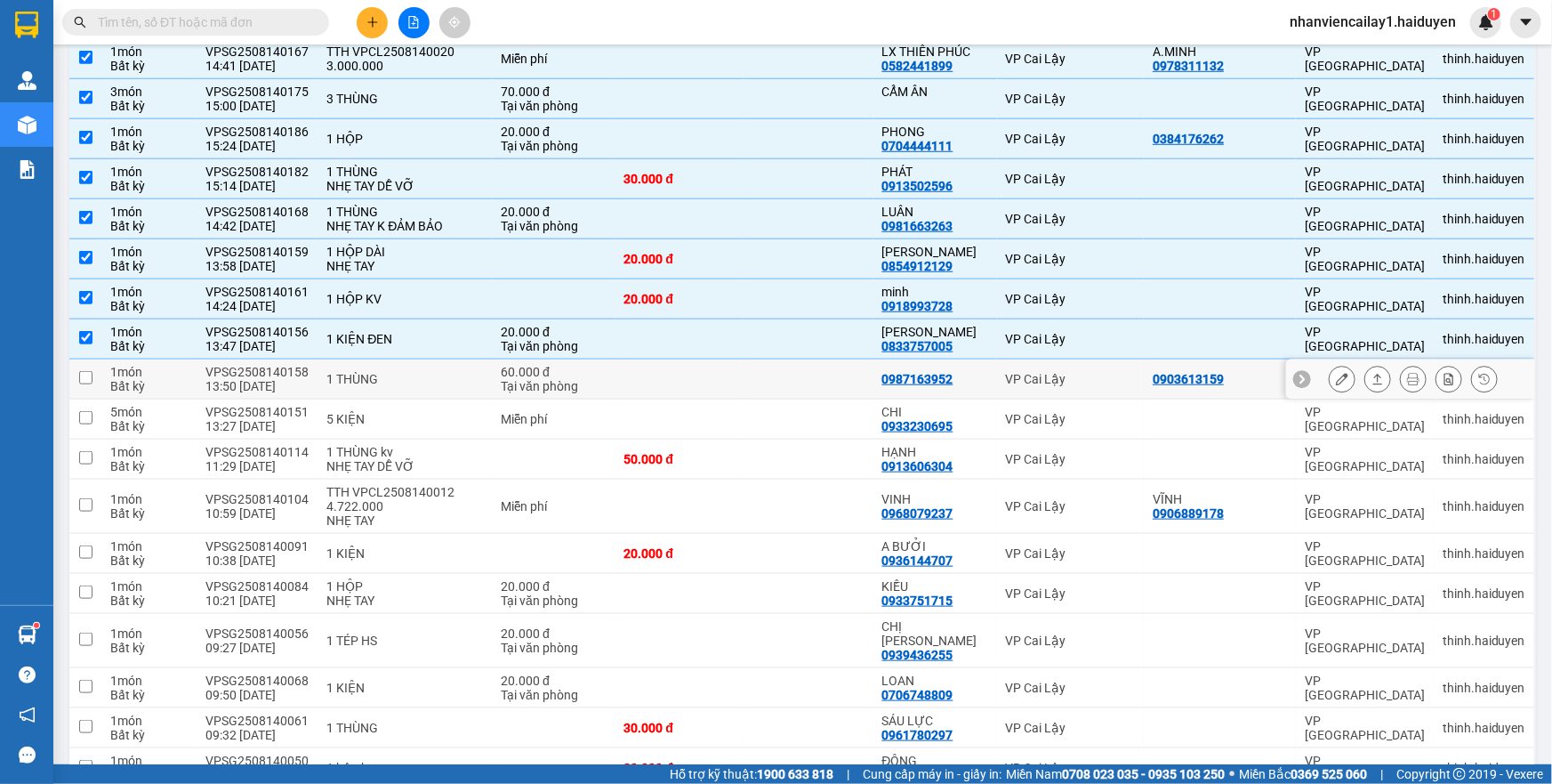
click at [480, 360] on td "1 THÙNG" at bounding box center [405, 380] width 175 height 40
checkbox input "true"
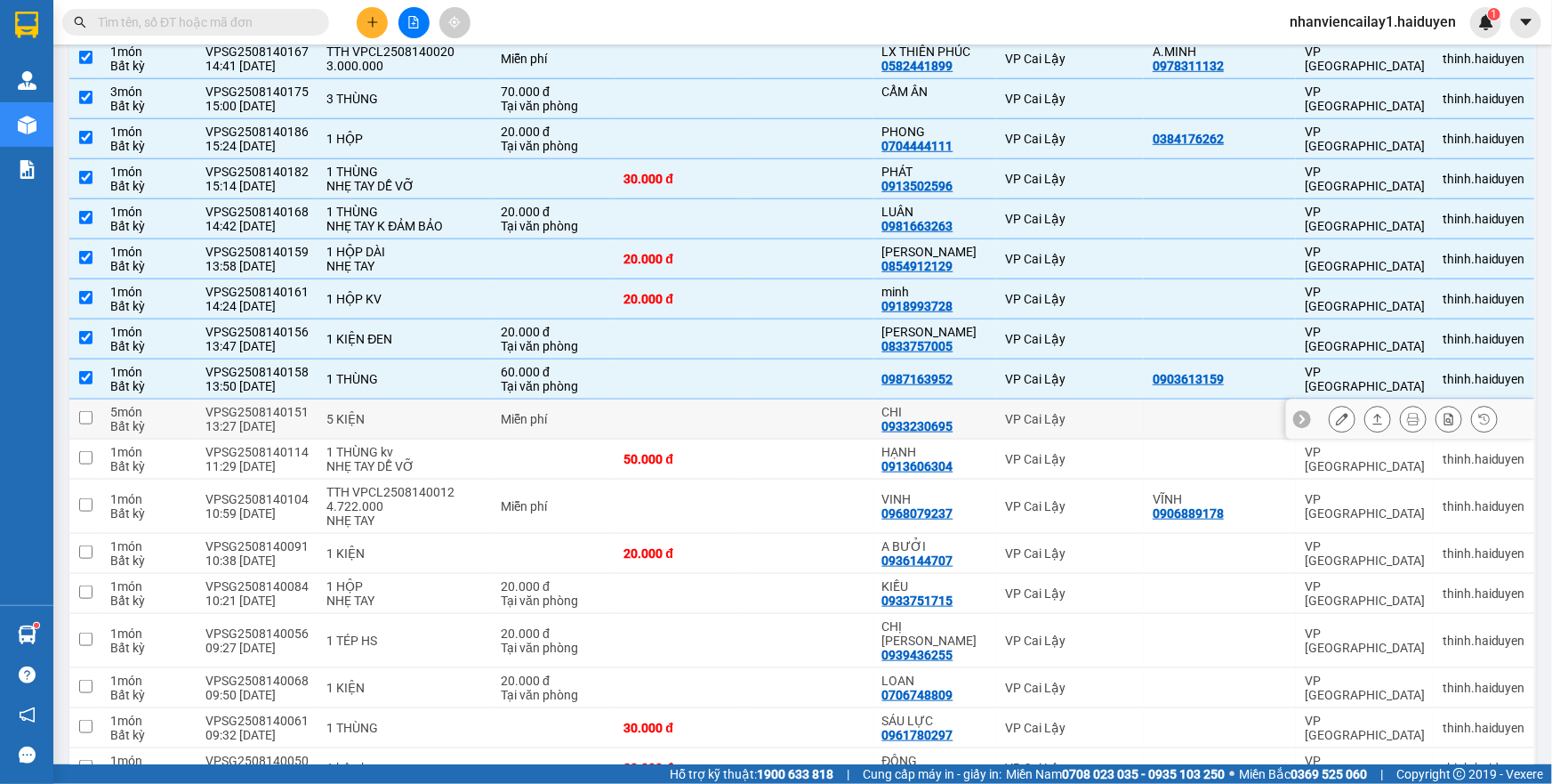
click at [480, 400] on td "5 KIỆN" at bounding box center [405, 420] width 175 height 40
checkbox input "true"
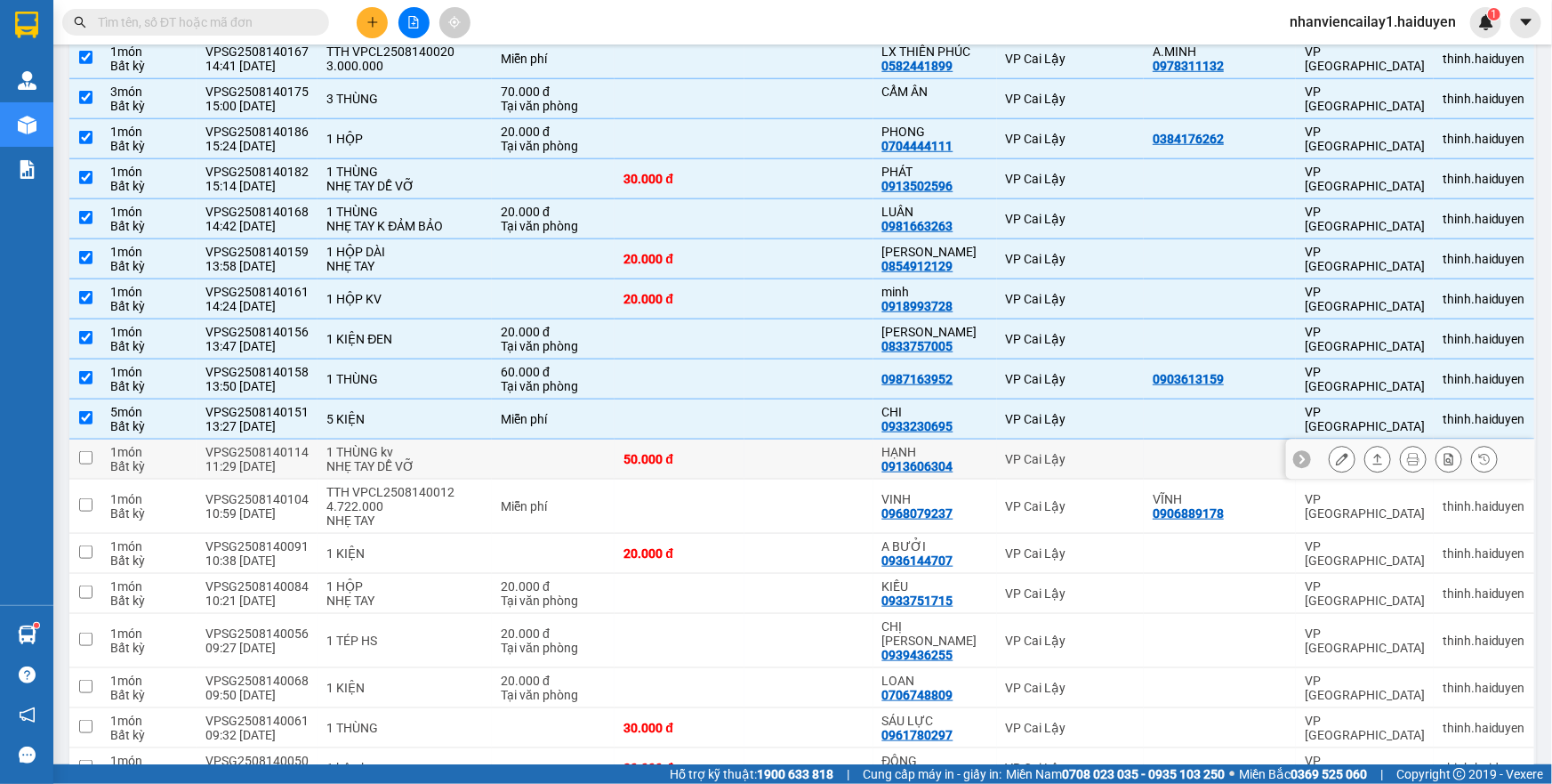
click at [506, 439] on td at bounding box center [552, 459] width 122 height 40
checkbox input "true"
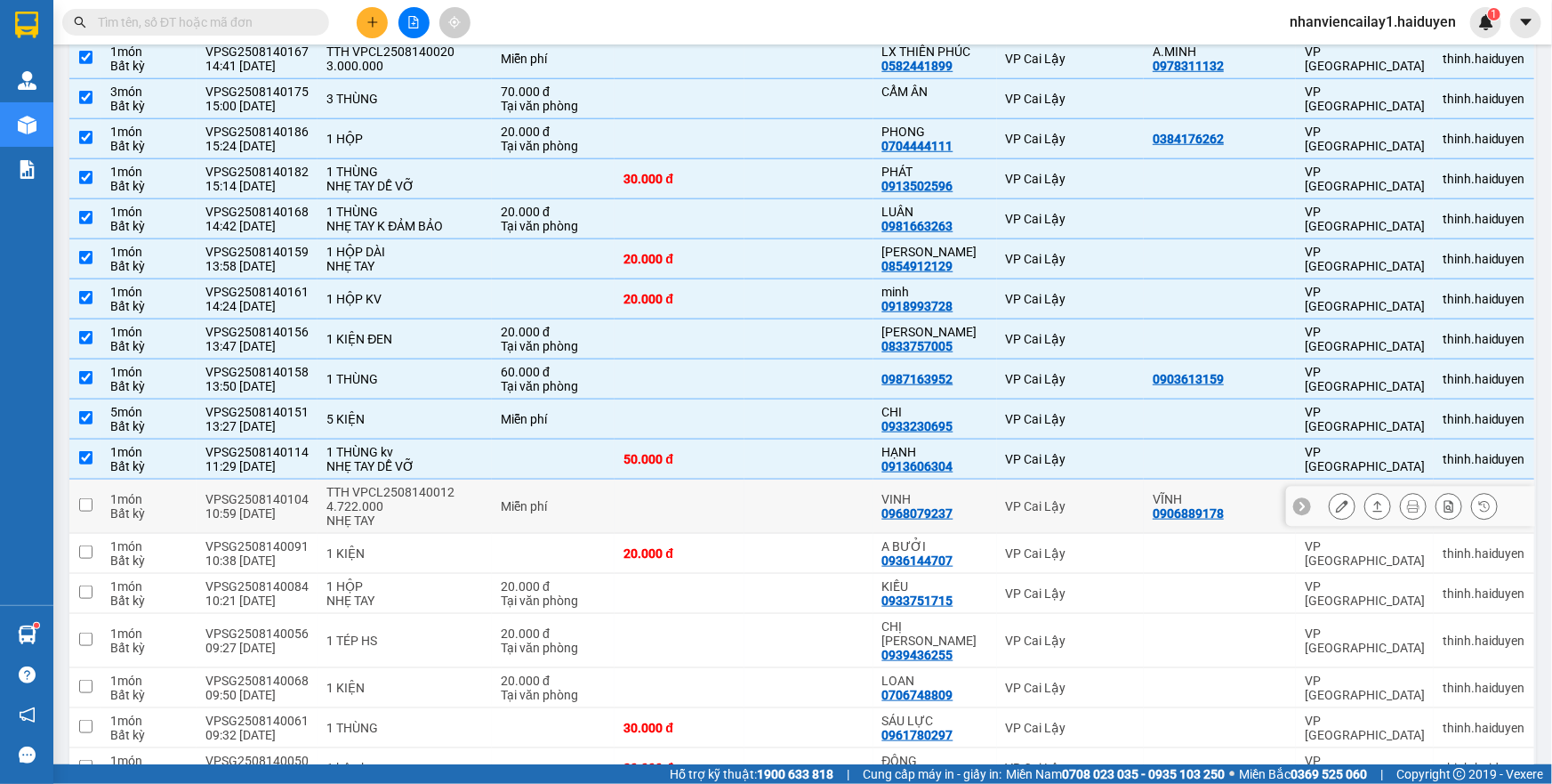
click at [503, 499] on div "Miễn phí" at bounding box center [553, 506] width 105 height 14
checkbox input "true"
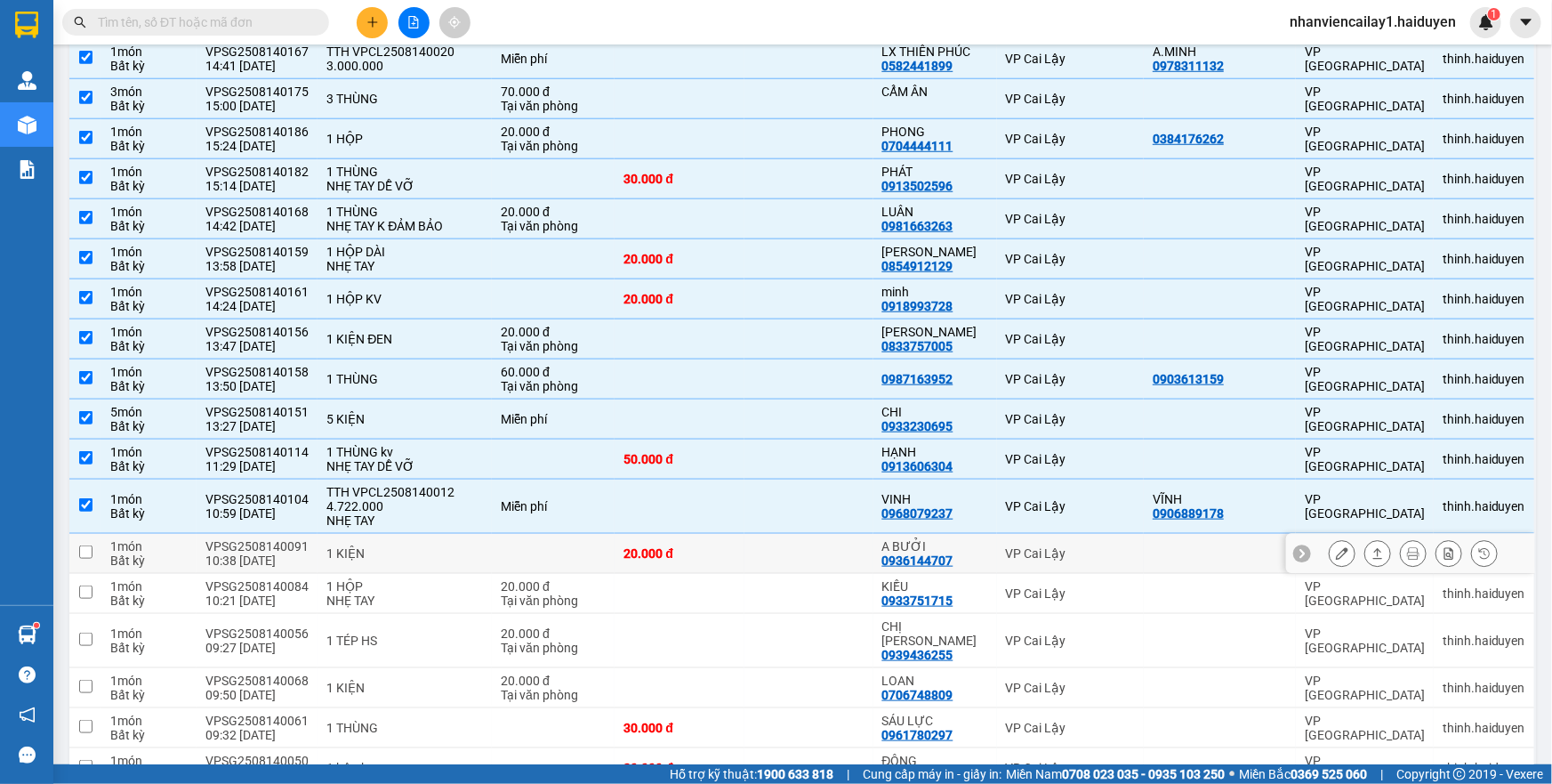
click at [493, 533] on td at bounding box center [552, 553] width 122 height 40
checkbox input "true"
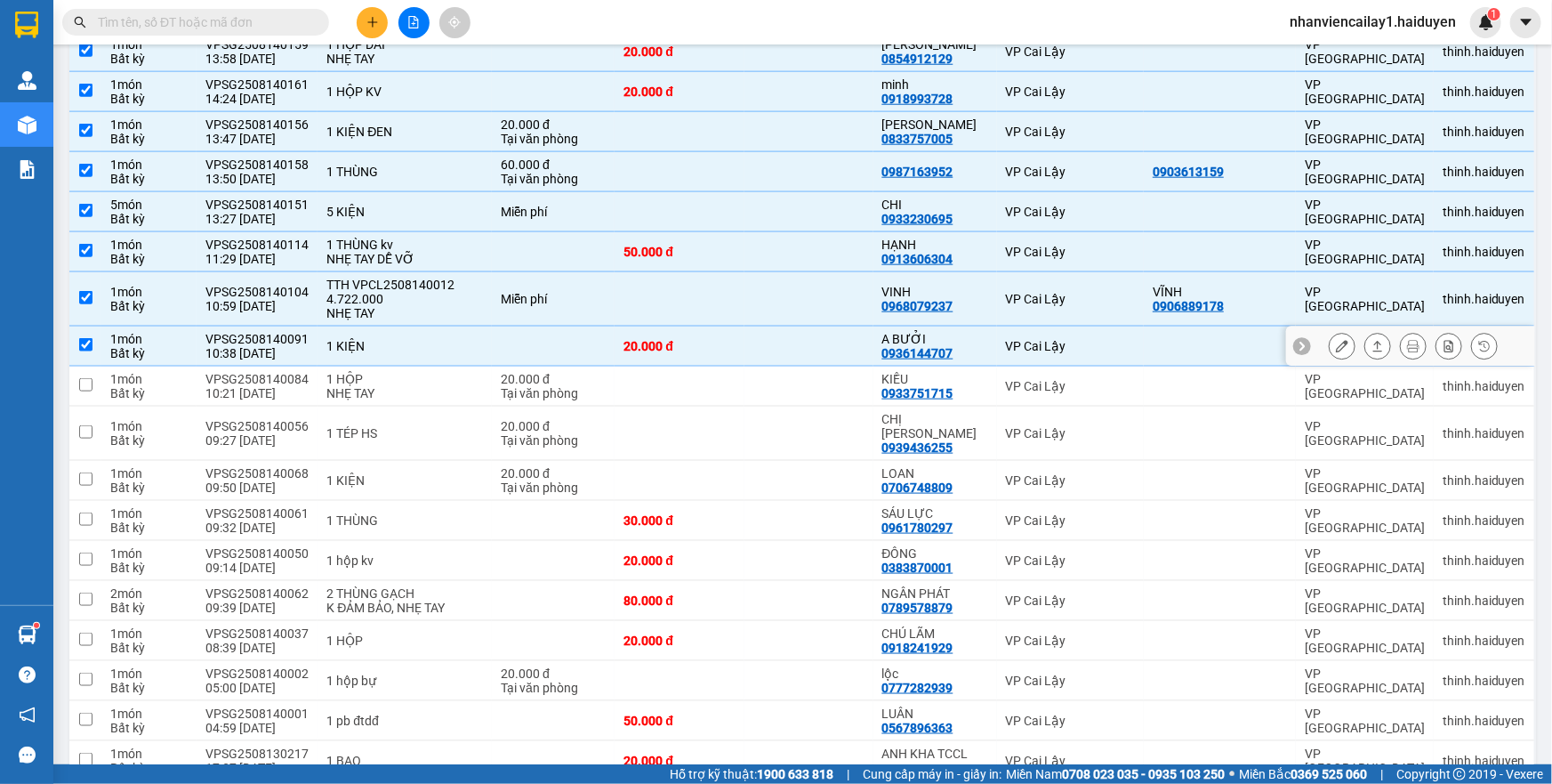
scroll to position [969, 0]
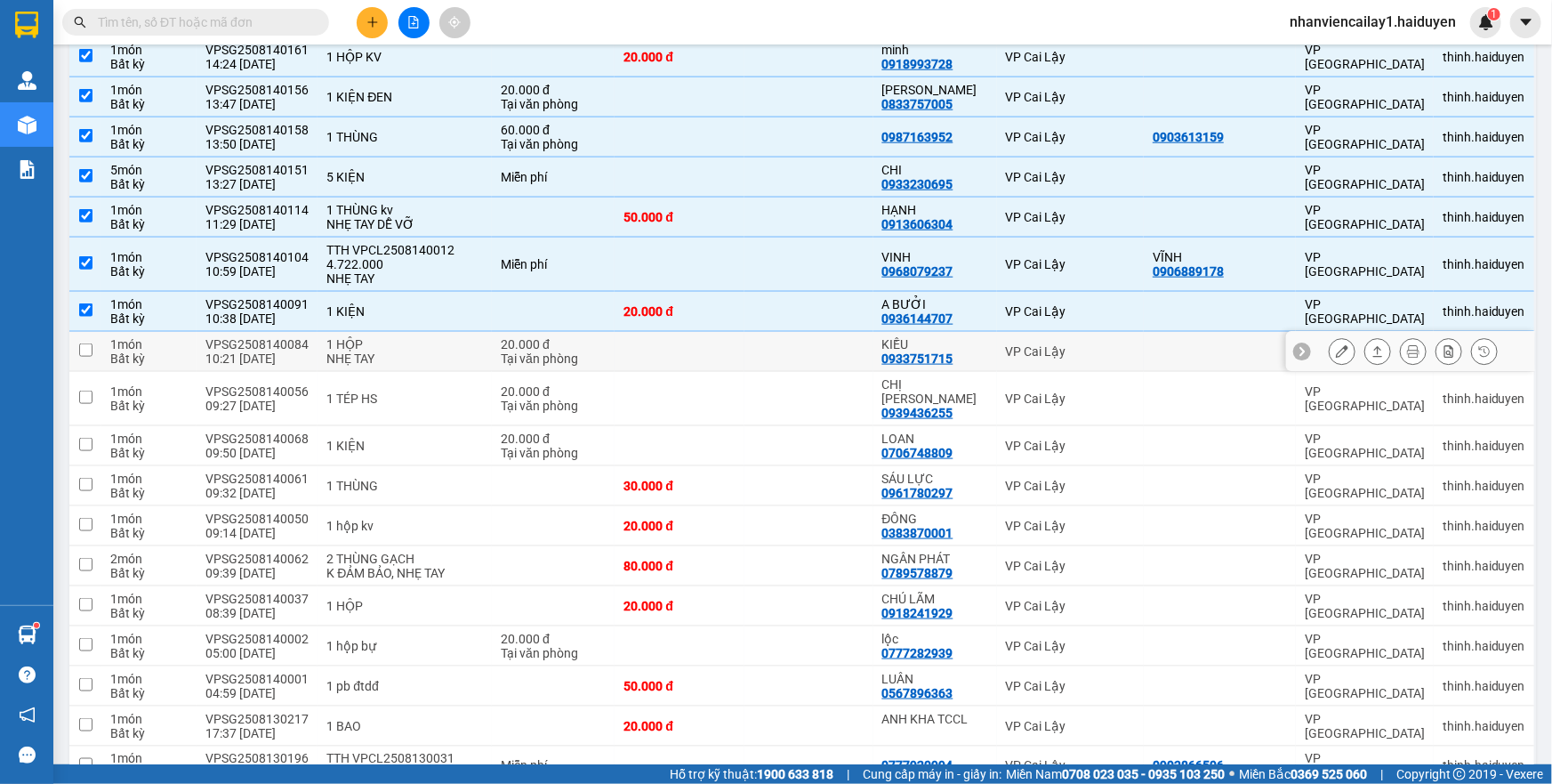
click at [446, 337] on div "1 HỘP" at bounding box center [404, 344] width 157 height 14
checkbox input "true"
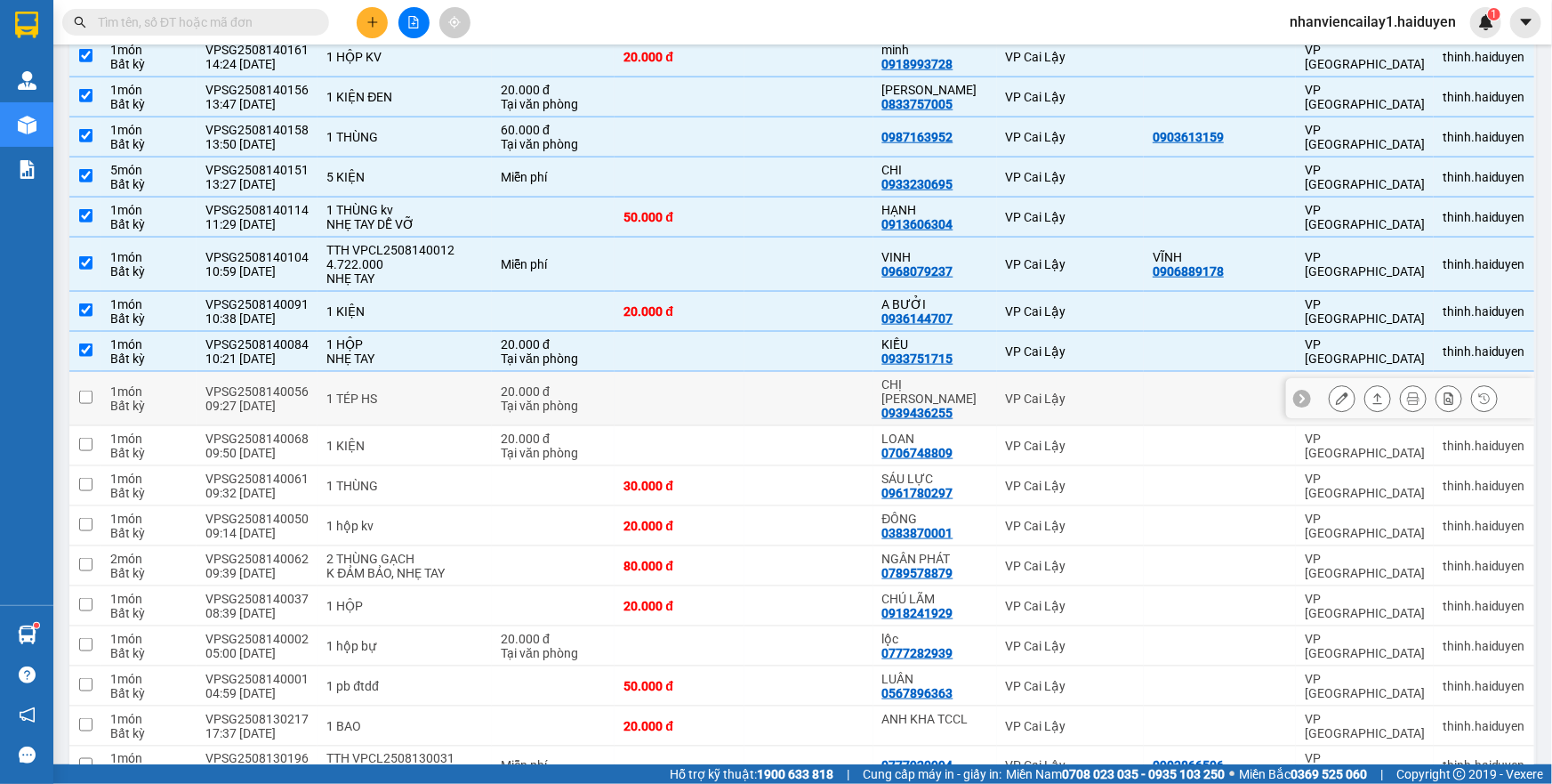
click at [455, 391] on div "1 TÉP HS" at bounding box center [404, 398] width 157 height 14
checkbox input "true"
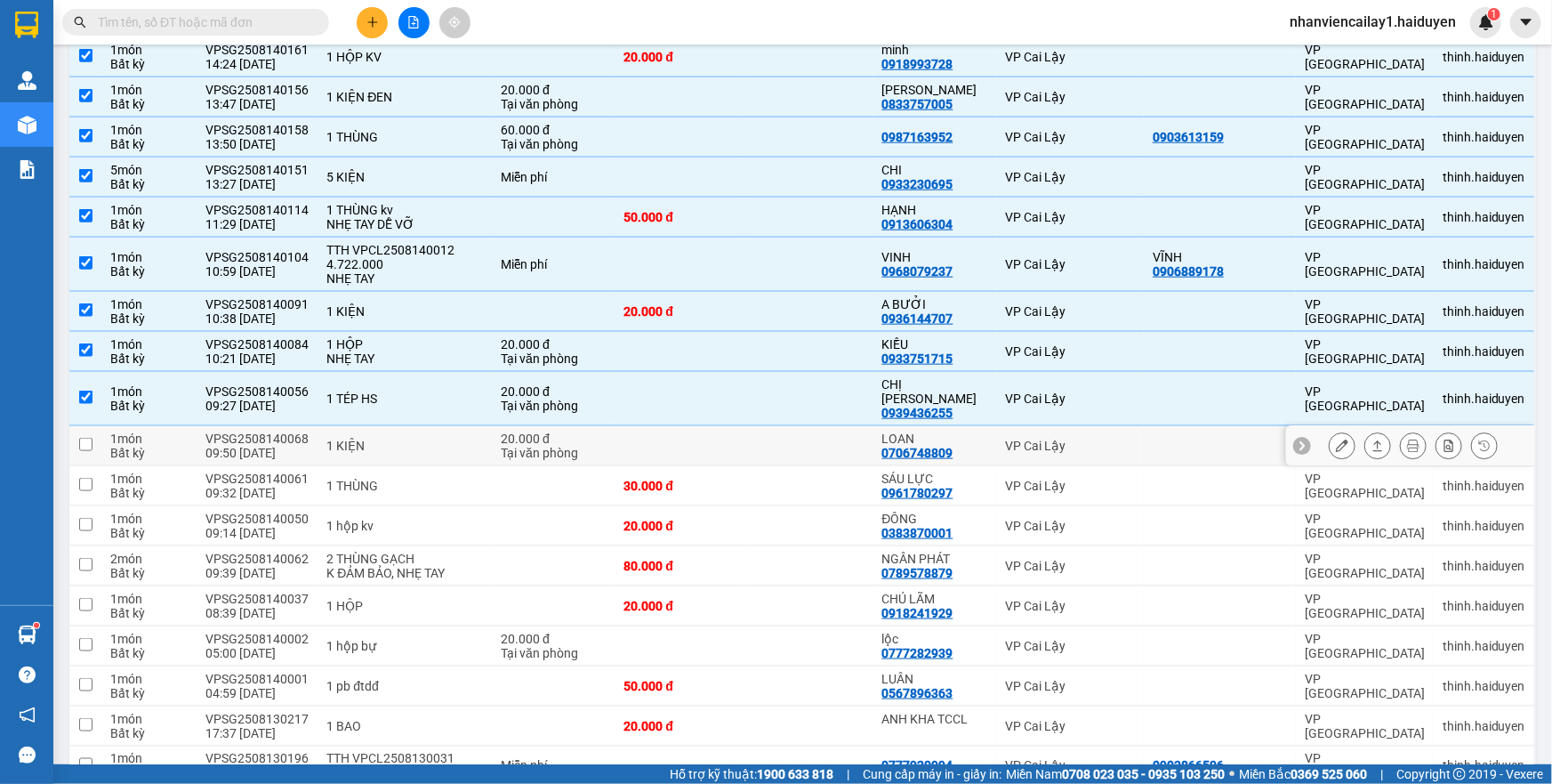
click at [448, 426] on td "1 KIỆN" at bounding box center [405, 446] width 175 height 40
checkbox input "true"
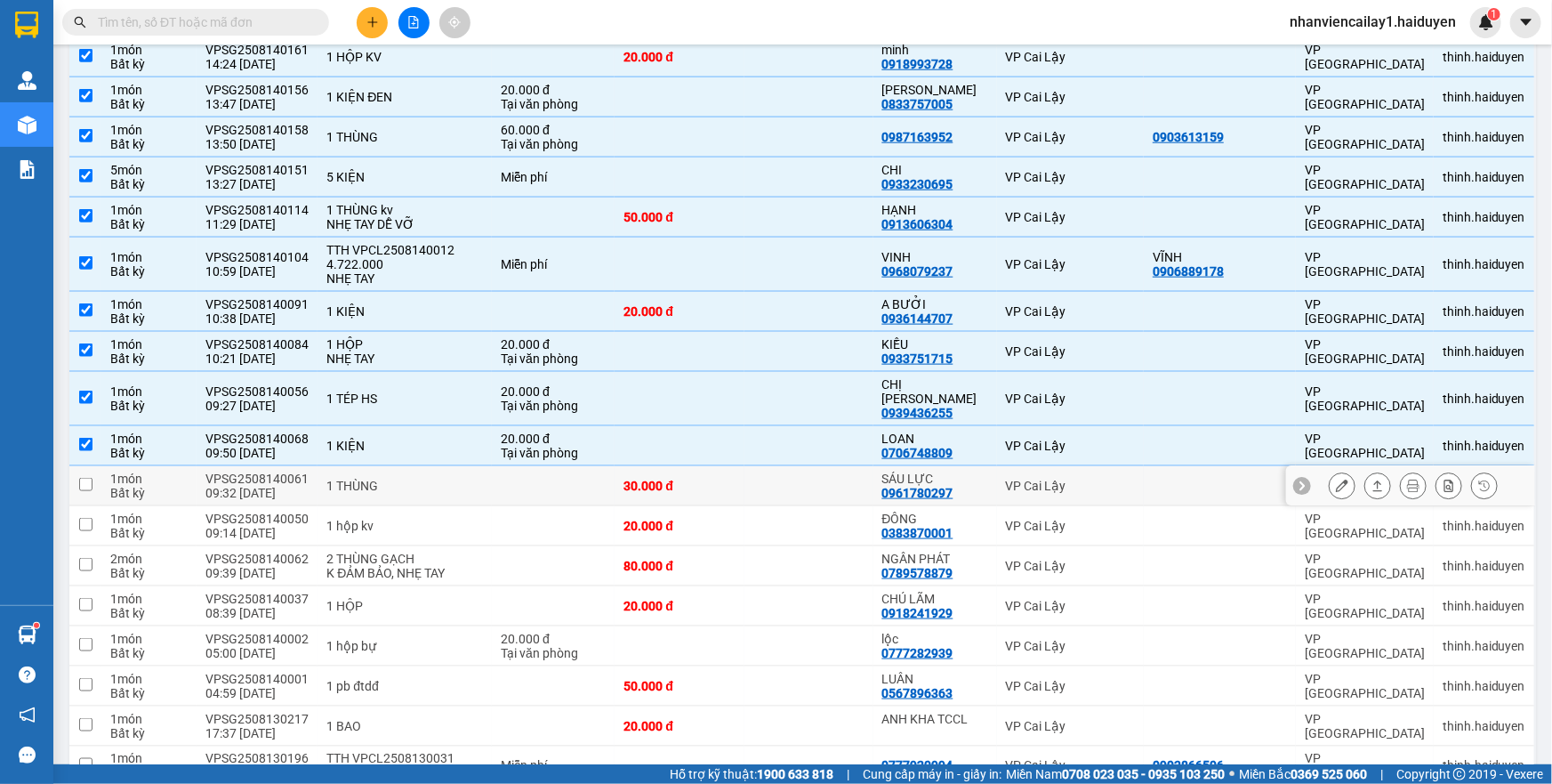
click at [439, 478] on div "1 THÙNG" at bounding box center [404, 485] width 157 height 14
checkbox input "true"
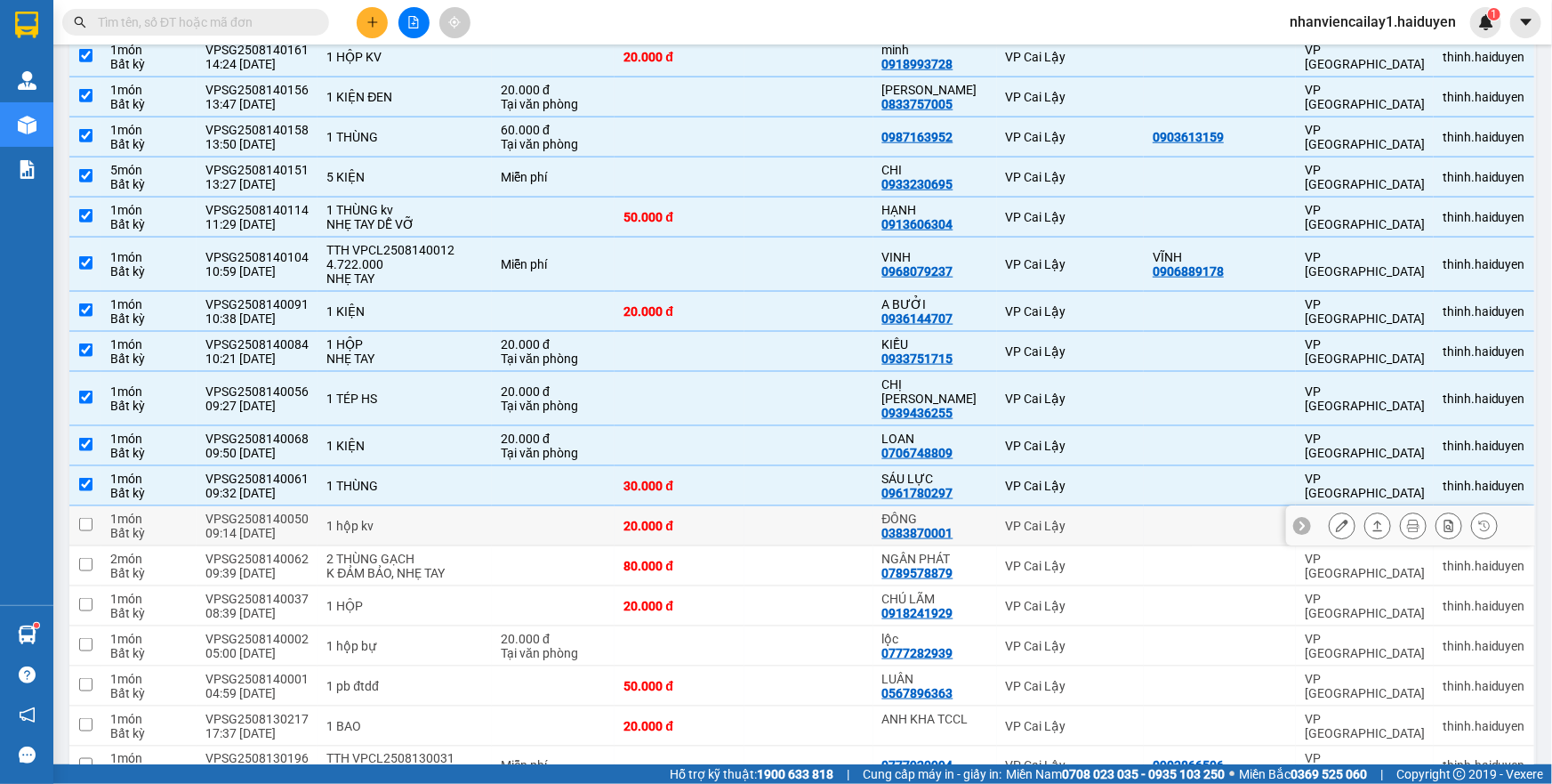
click at [438, 506] on td "1 hộp kv" at bounding box center [405, 526] width 175 height 40
checkbox input "true"
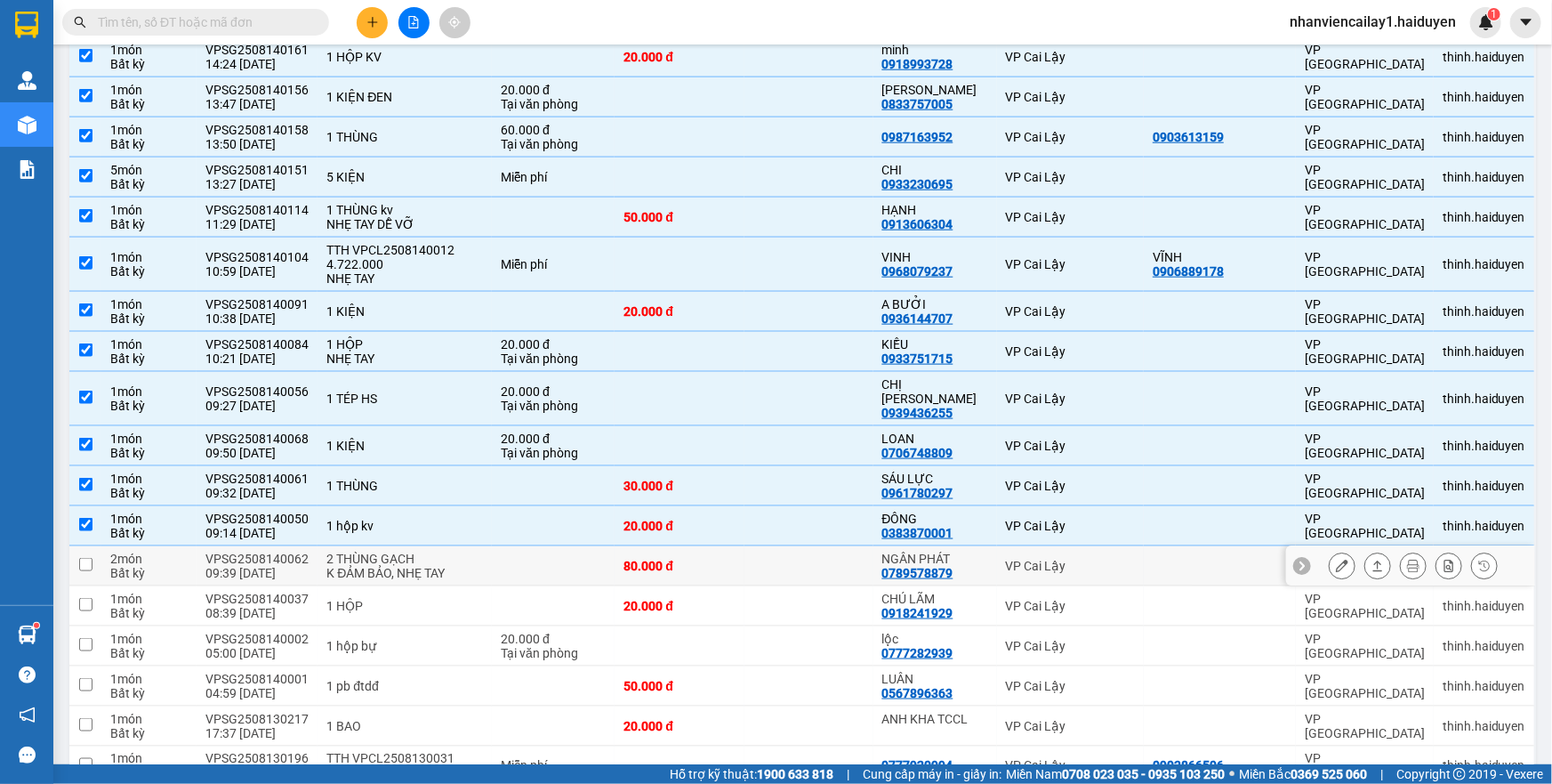
click at [447, 551] on div "2 THÙNG GẠCH" at bounding box center [404, 558] width 157 height 14
checkbox input "true"
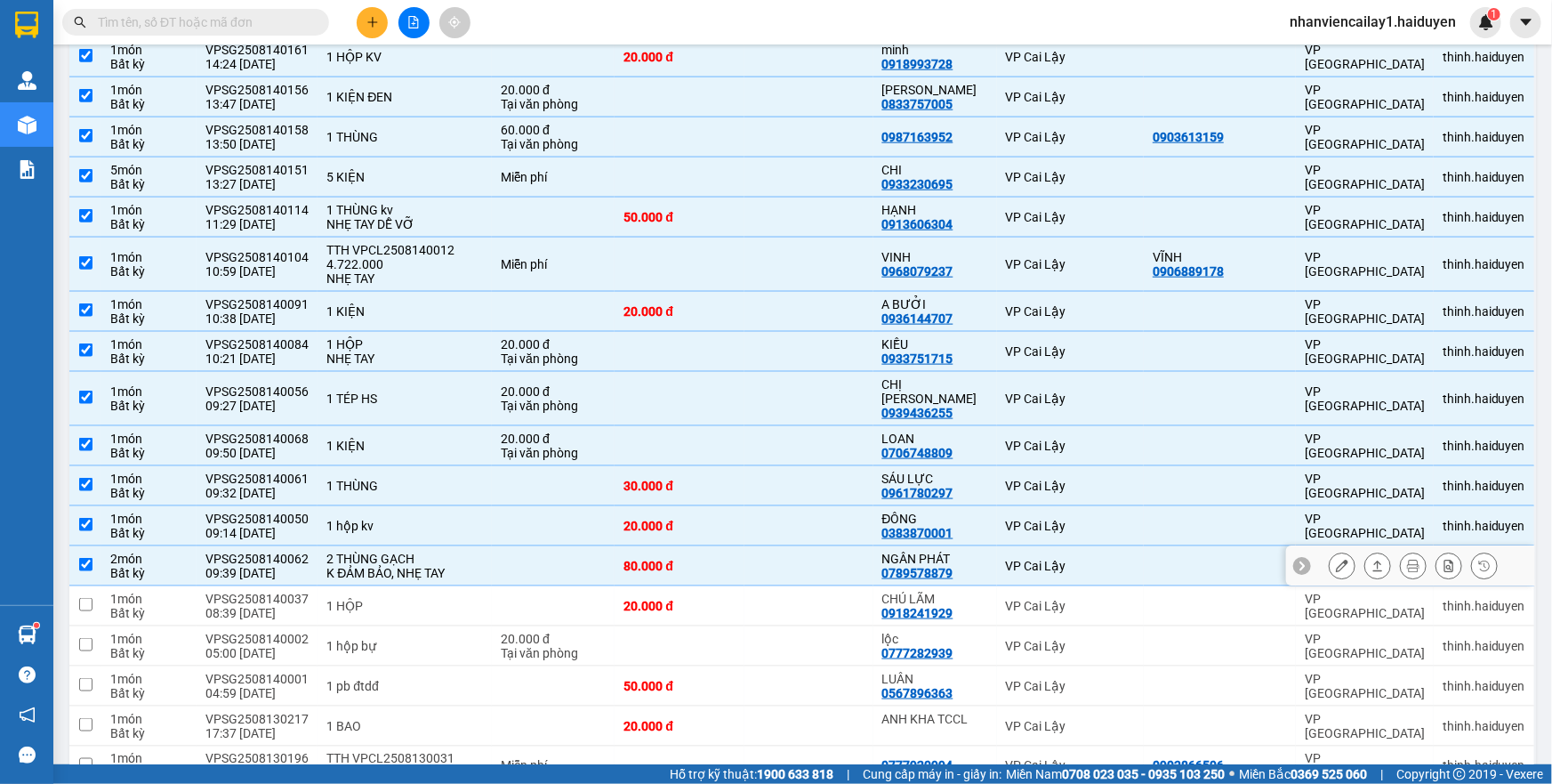
scroll to position [1131, 0]
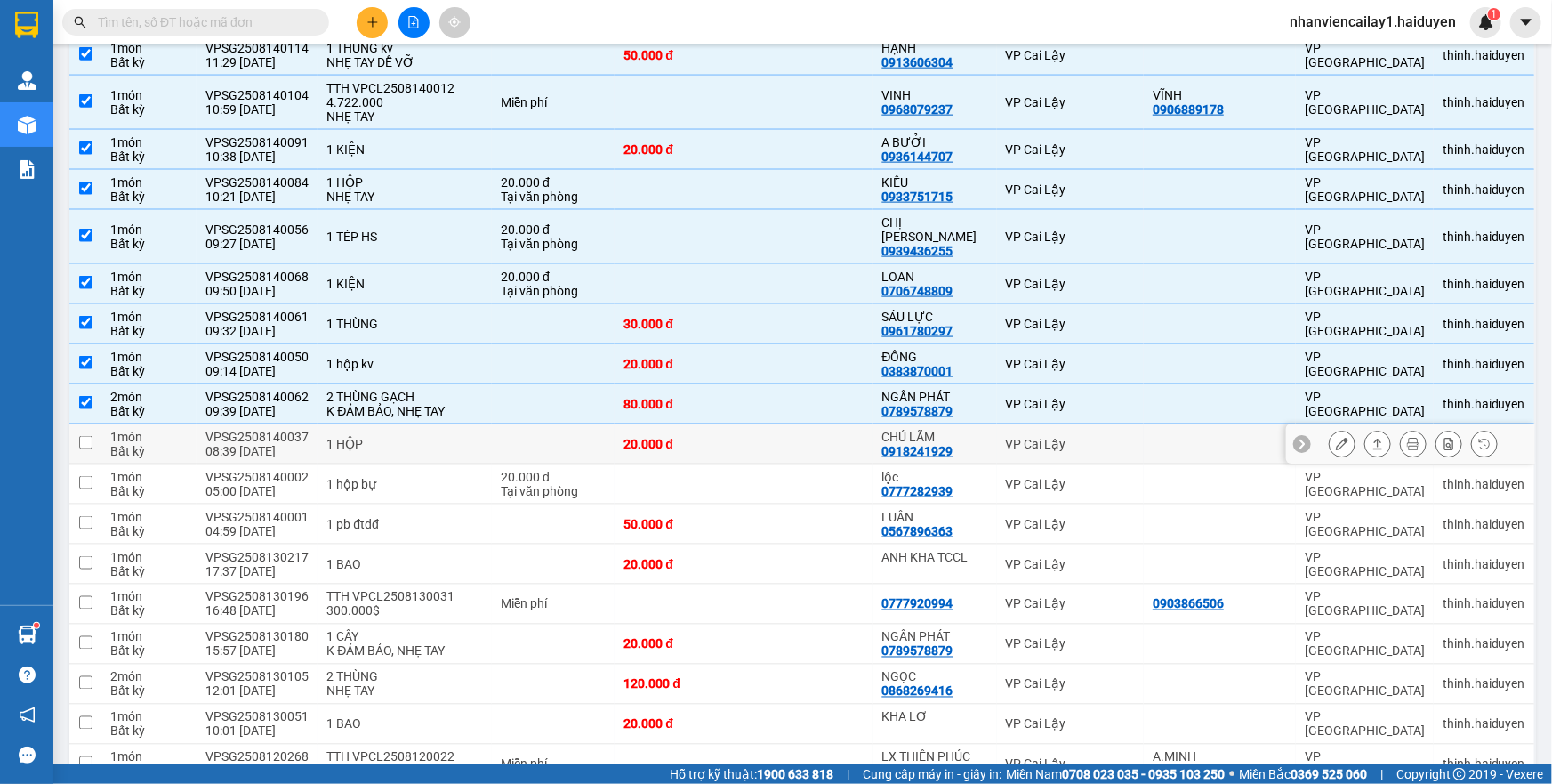
click at [447, 437] on div "1 HỘP" at bounding box center [404, 443] width 157 height 14
checkbox input "true"
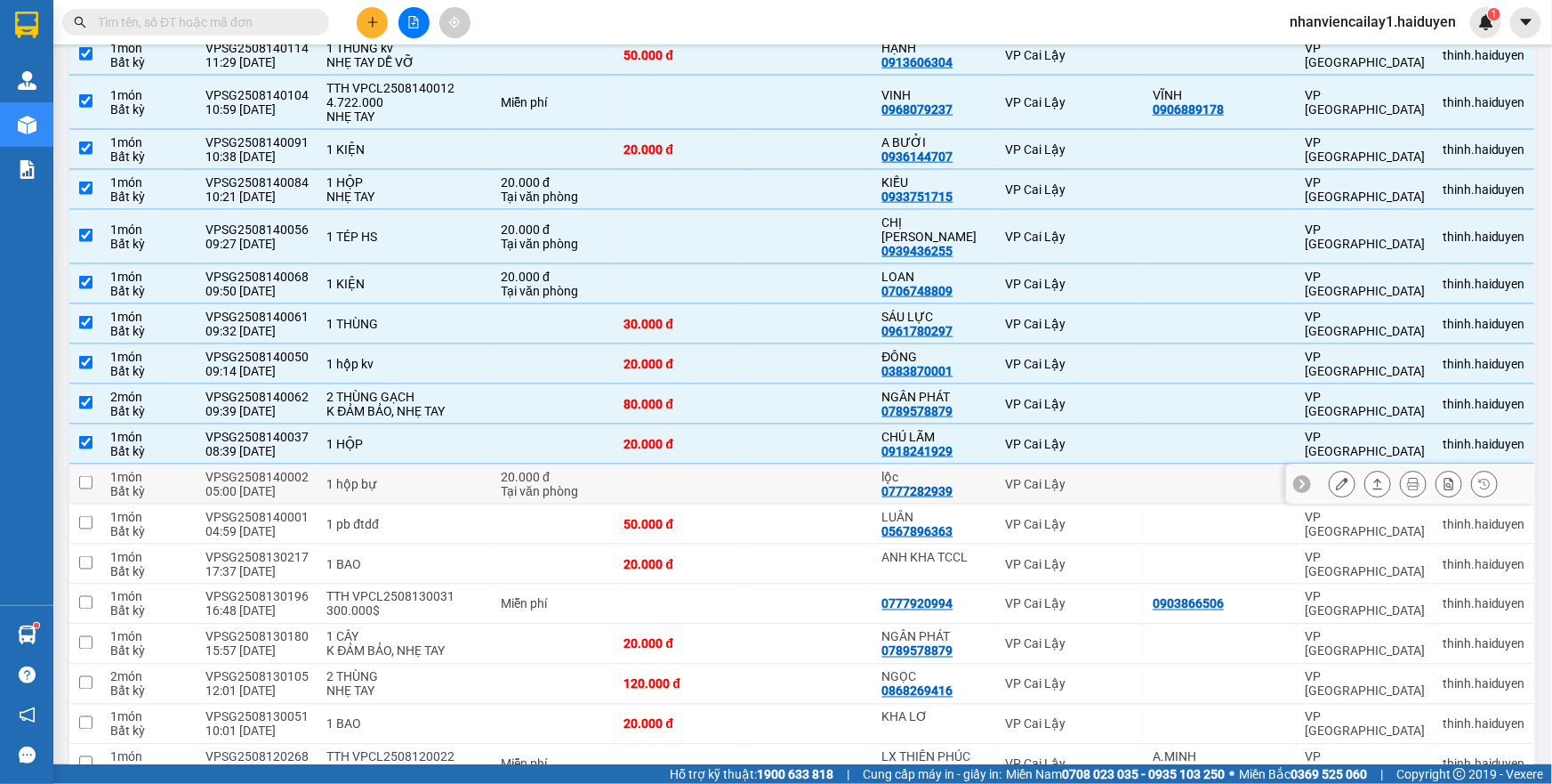
click at [452, 464] on td "1 hộp bự" at bounding box center [405, 484] width 175 height 40
checkbox input "true"
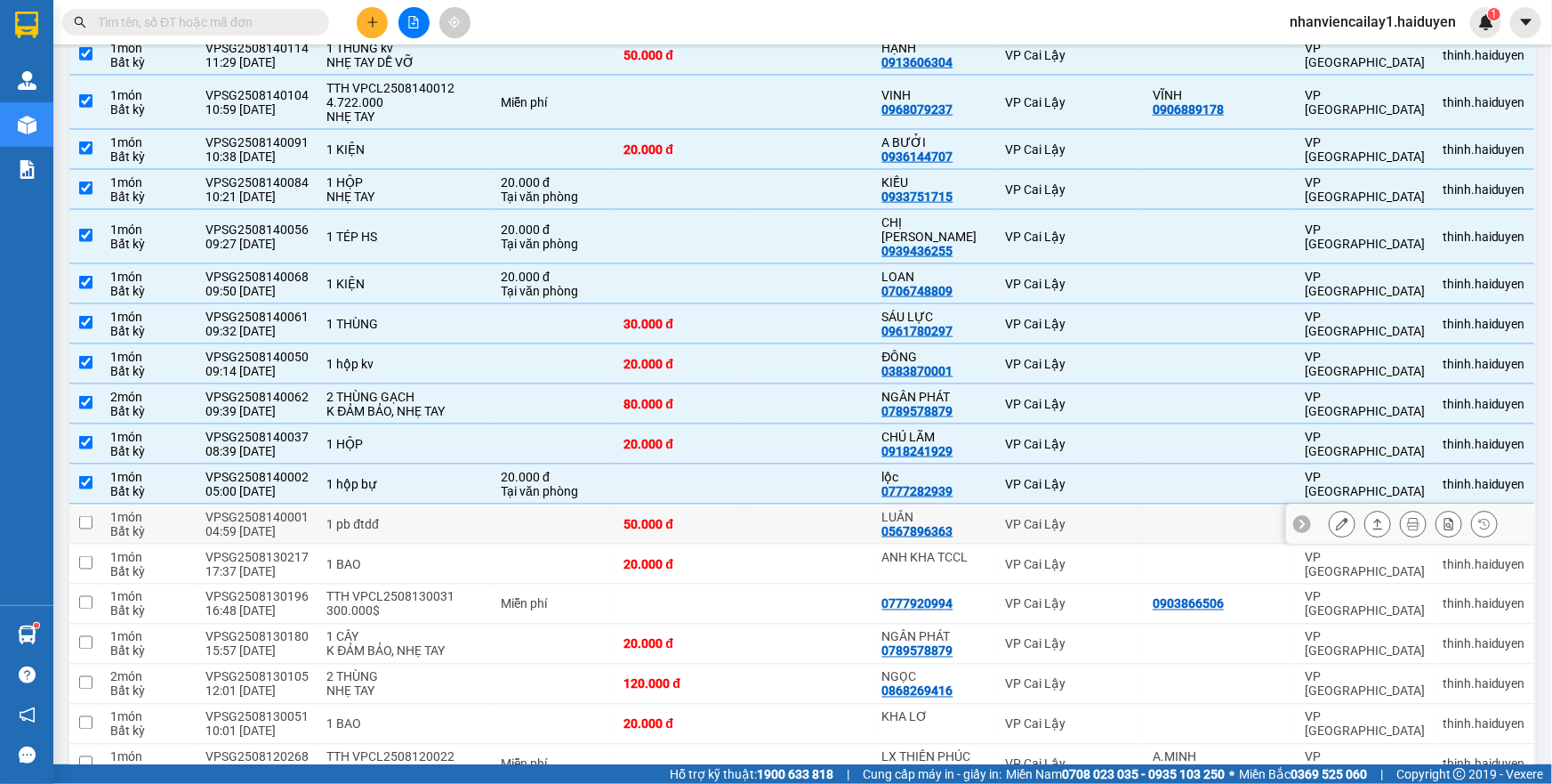
click at [449, 516] on div "1 pb đtdđ" at bounding box center [404, 523] width 157 height 14
checkbox input "true"
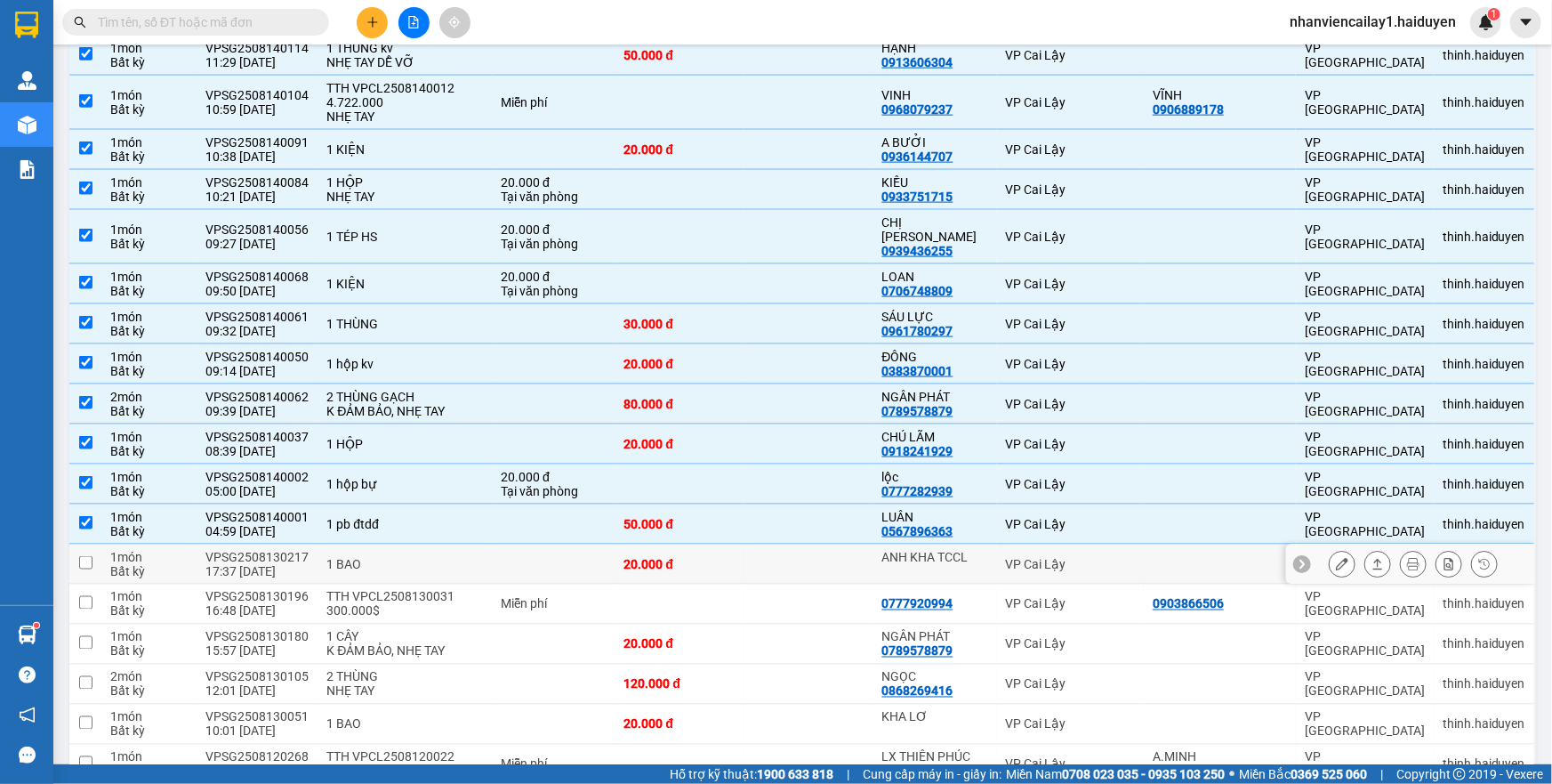
click at [473, 557] on div "1 BAO" at bounding box center [404, 564] width 157 height 14
checkbox input "true"
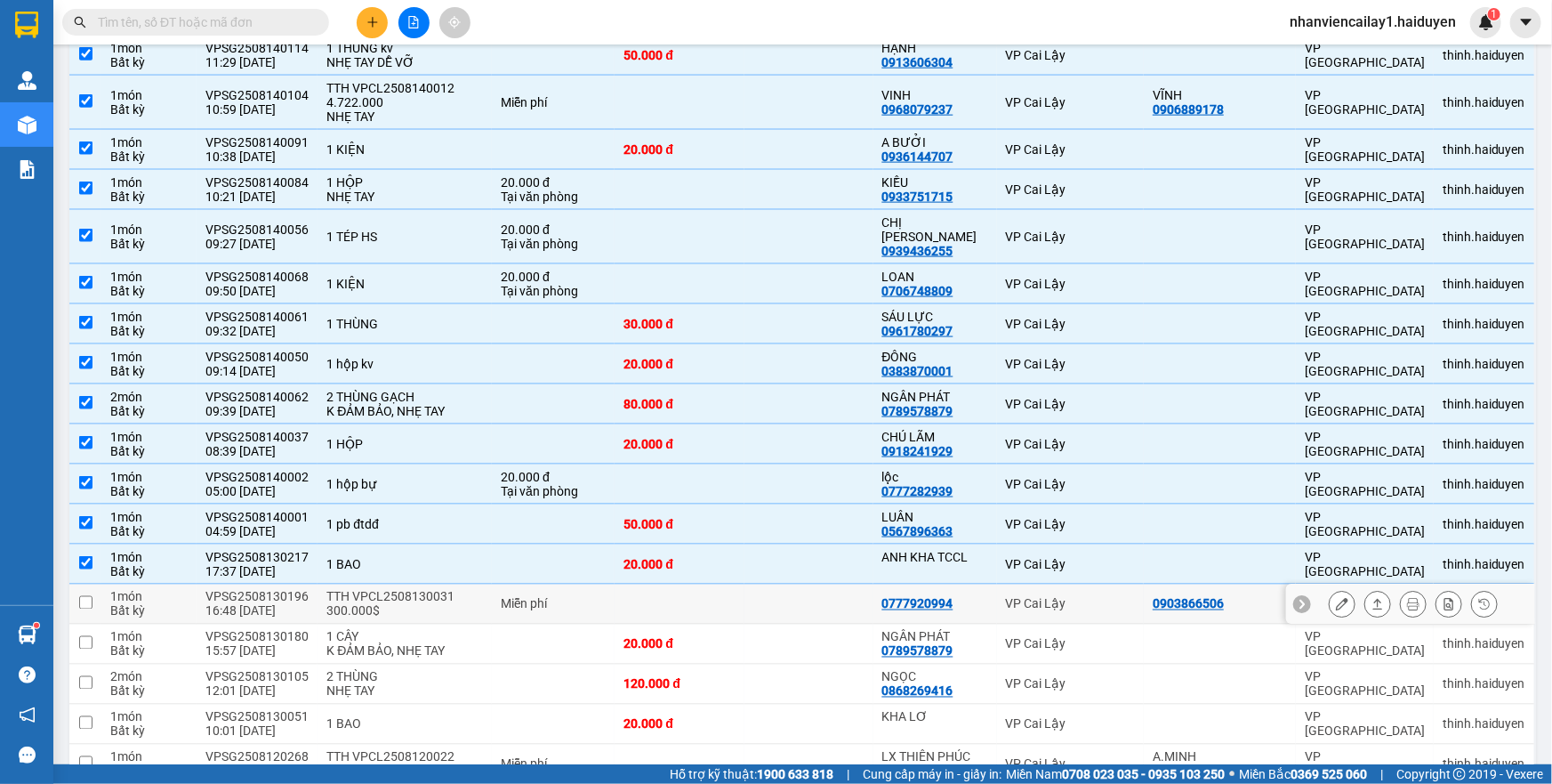
click at [469, 589] on div "TTH VPCL2508130031 300.000$" at bounding box center [404, 604] width 157 height 28
checkbox input "true"
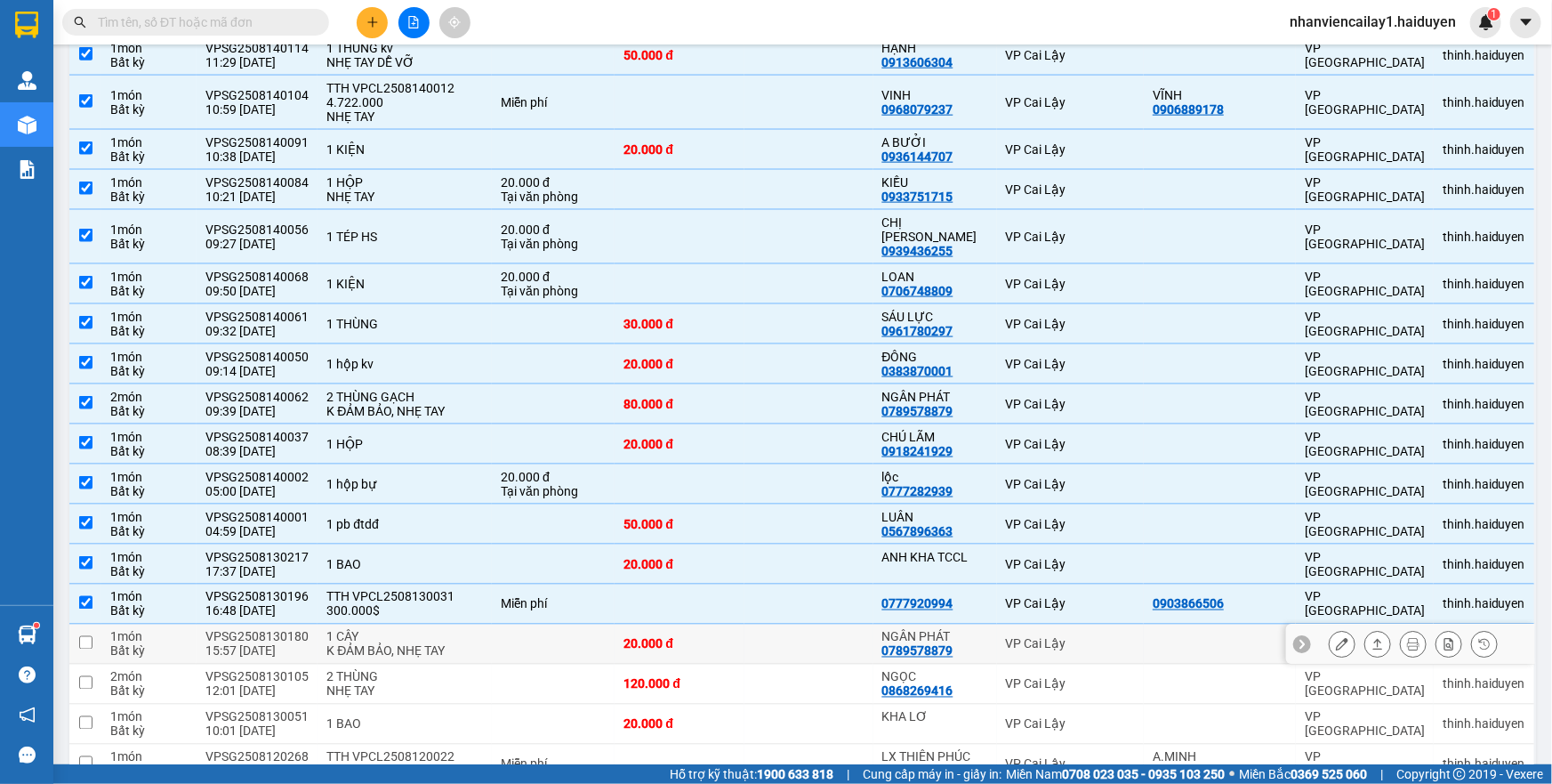
click at [463, 630] on div "1 CÂY" at bounding box center [404, 637] width 157 height 14
checkbox input "true"
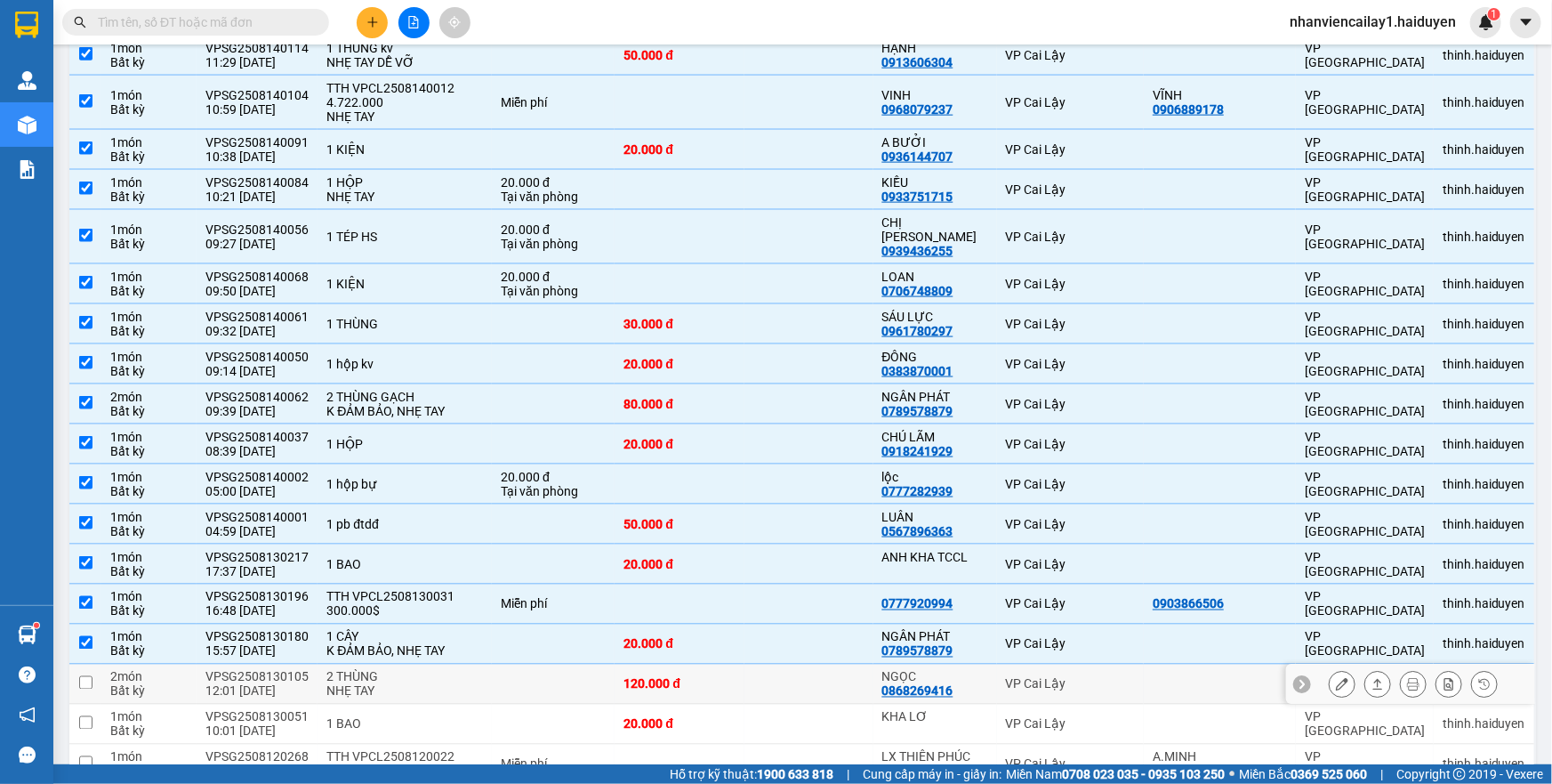
click at [462, 670] on div "2 THÙNG" at bounding box center [404, 677] width 157 height 14
checkbox input "true"
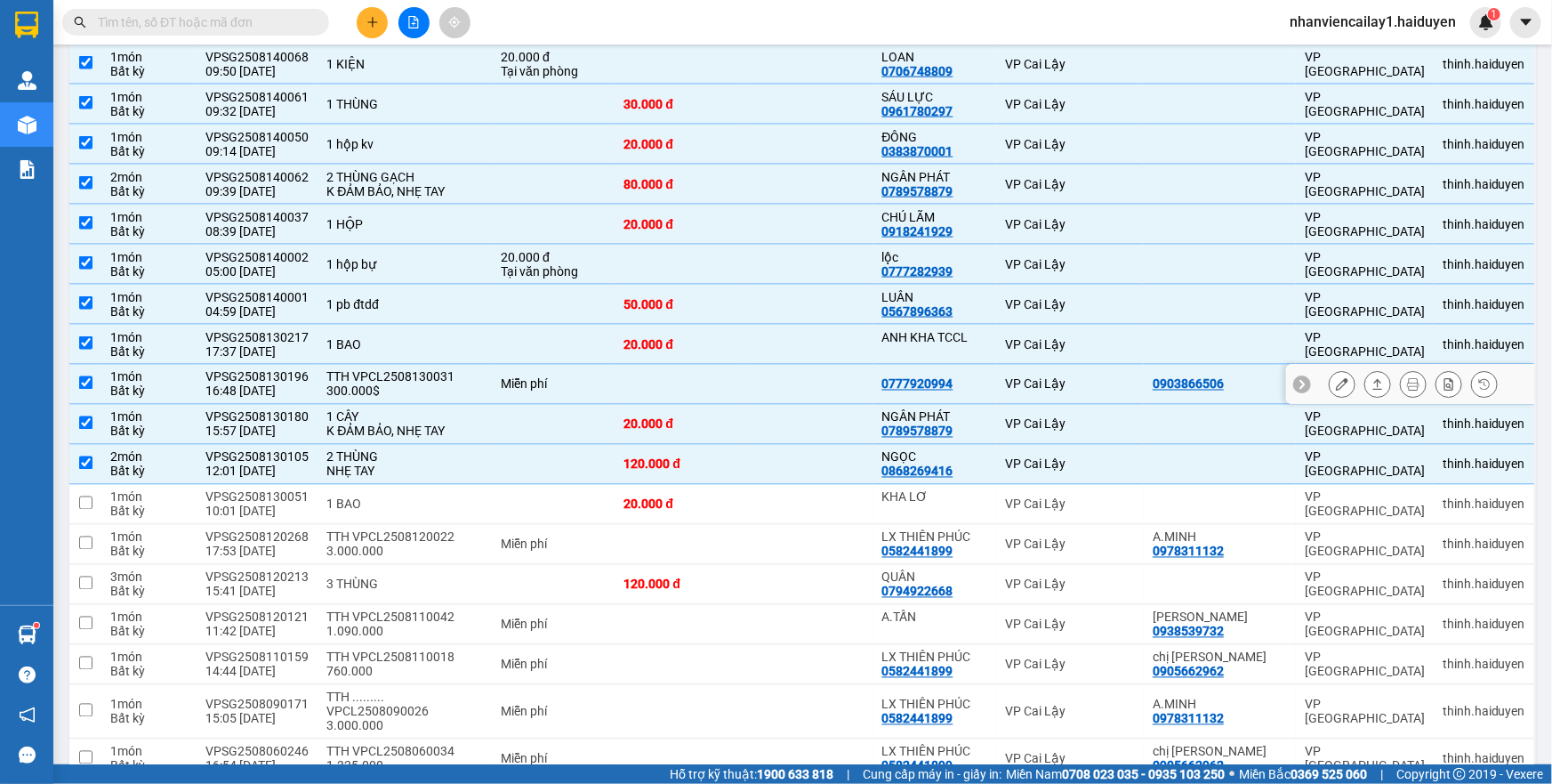
scroll to position [1374, 0]
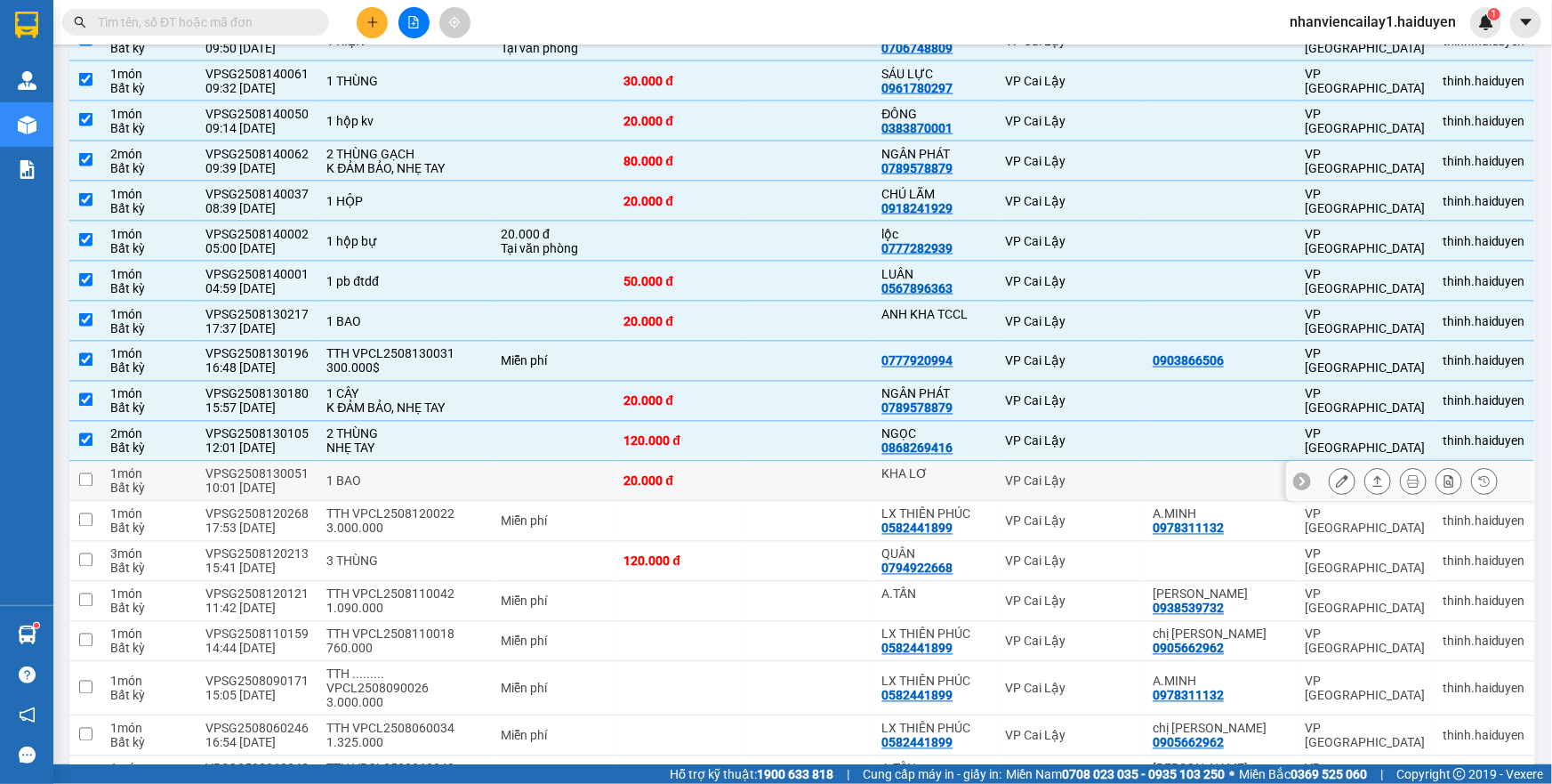
click at [406, 475] on div "1 BAO" at bounding box center [404, 481] width 157 height 14
checkbox input "true"
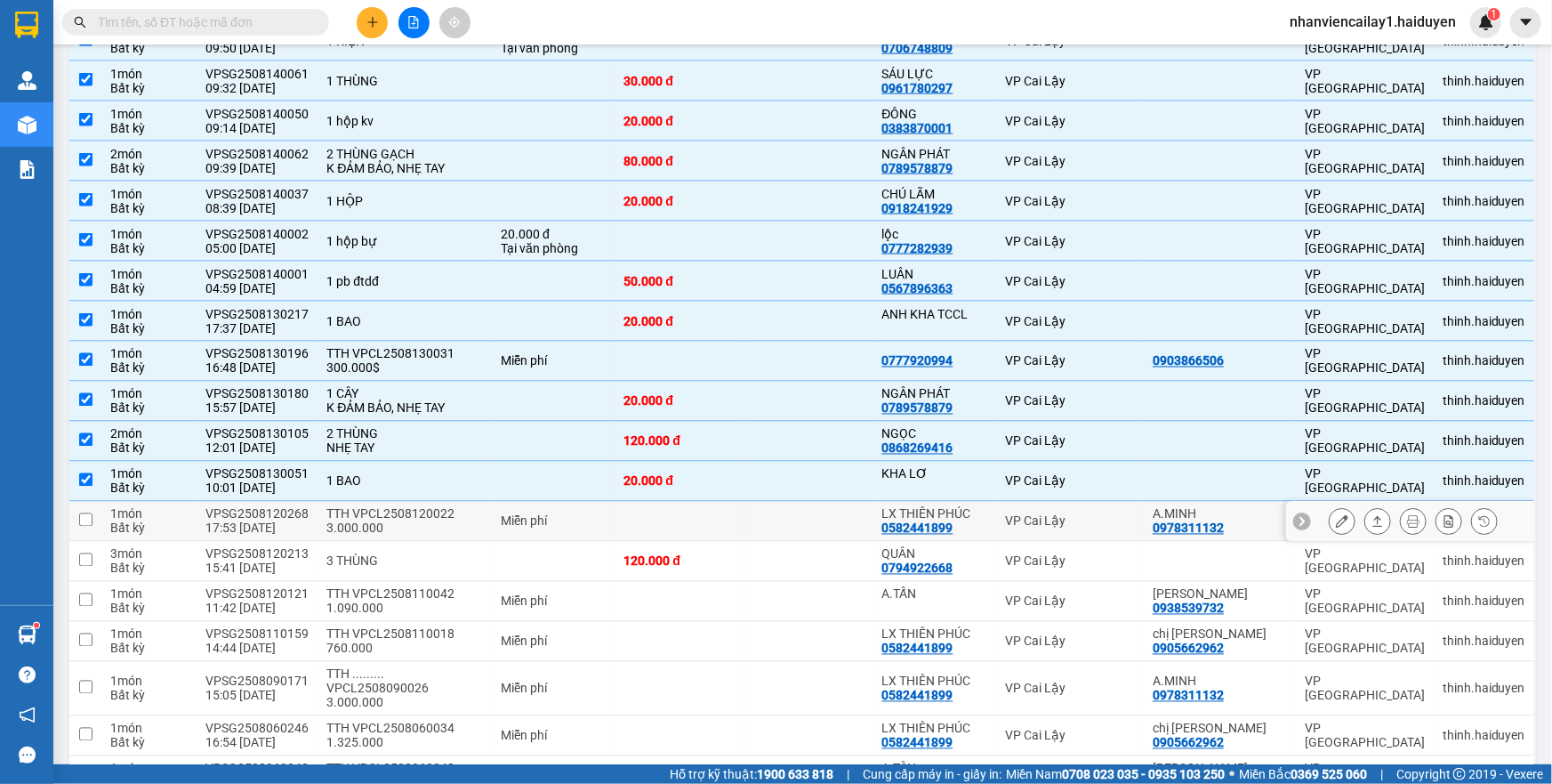
click at [537, 502] on td "Miễn phí" at bounding box center [552, 522] width 122 height 40
checkbox input "true"
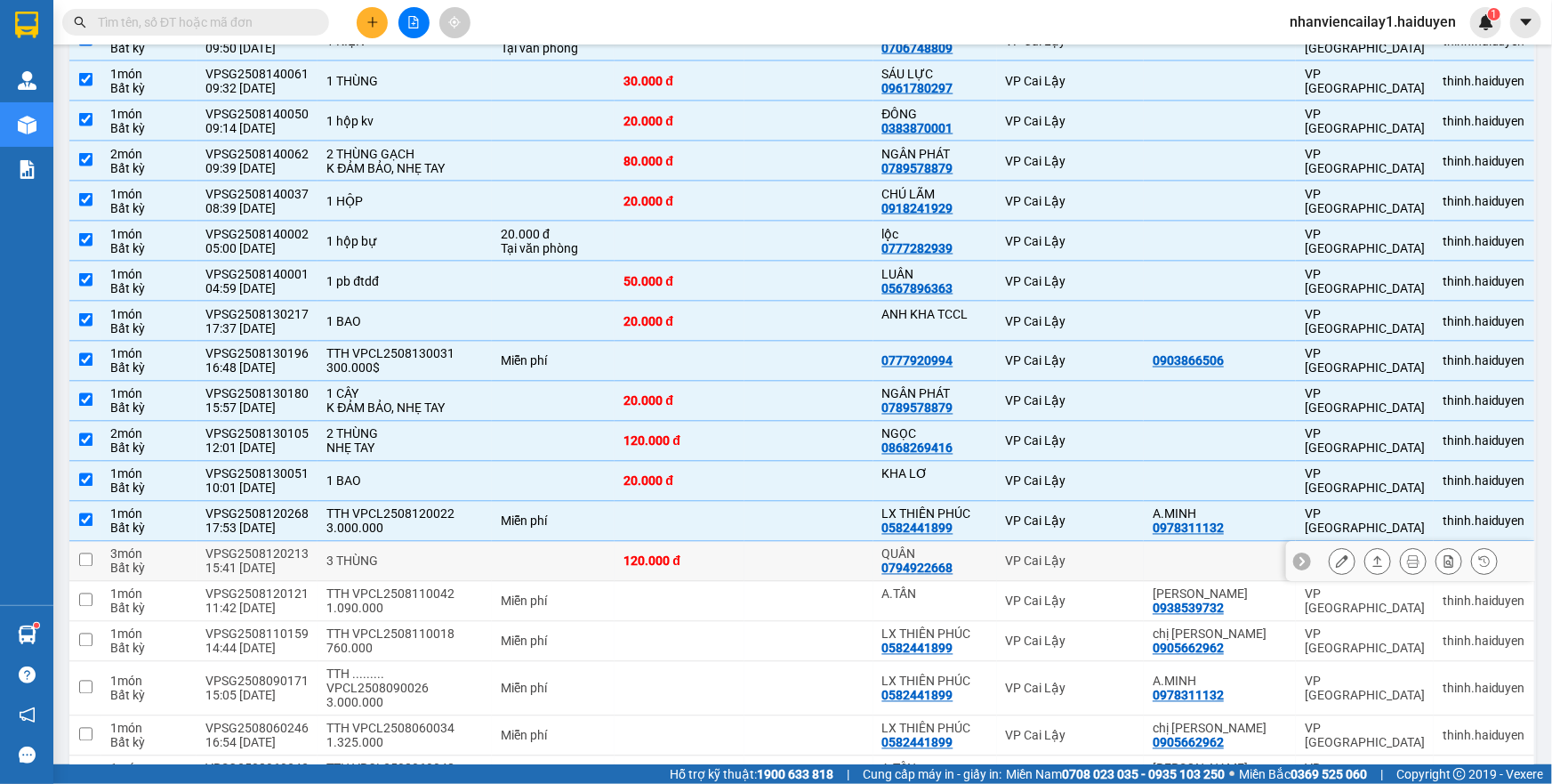
click at [544, 542] on td at bounding box center [552, 562] width 122 height 40
checkbox input "true"
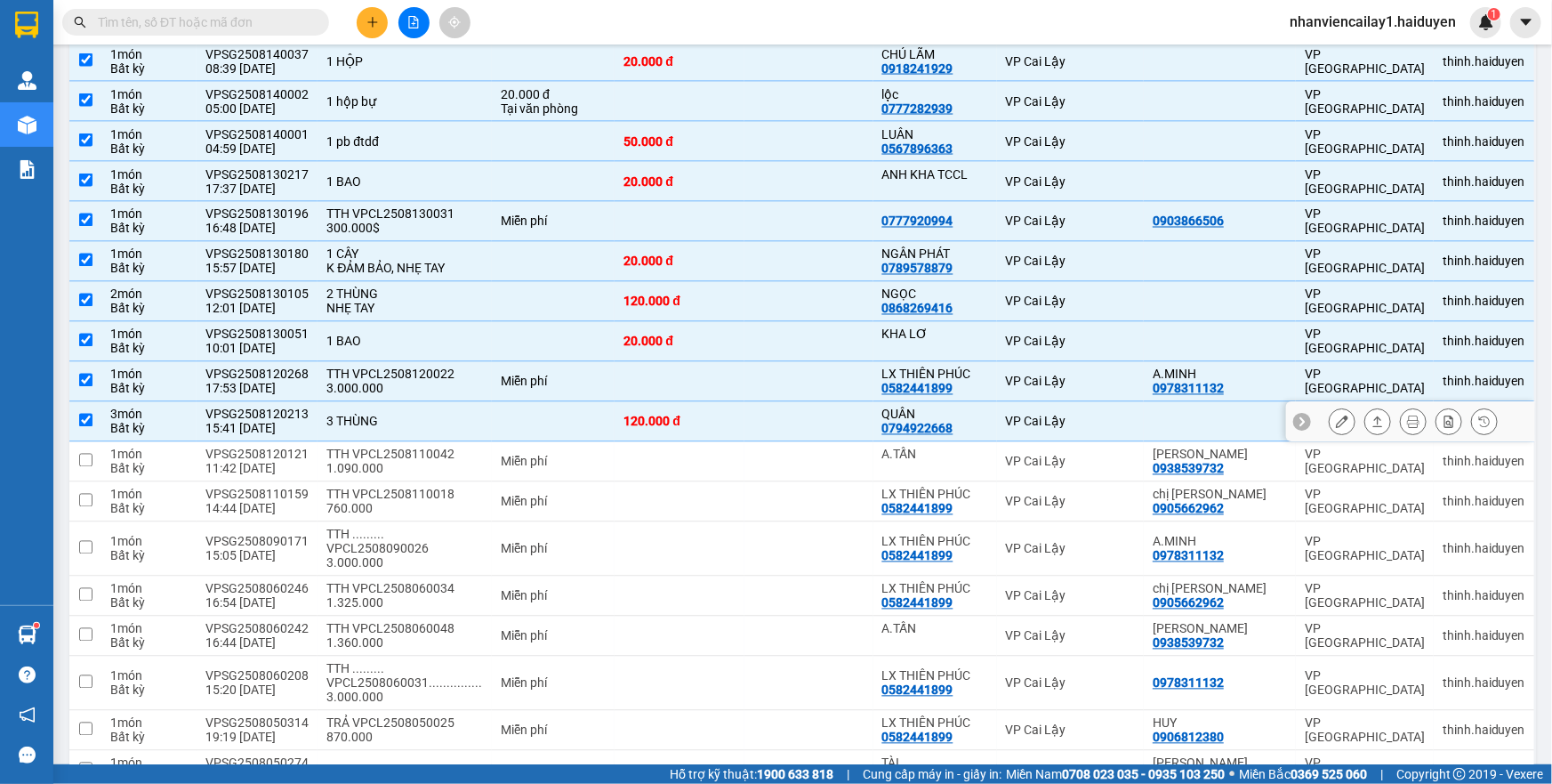
scroll to position [1536, 0]
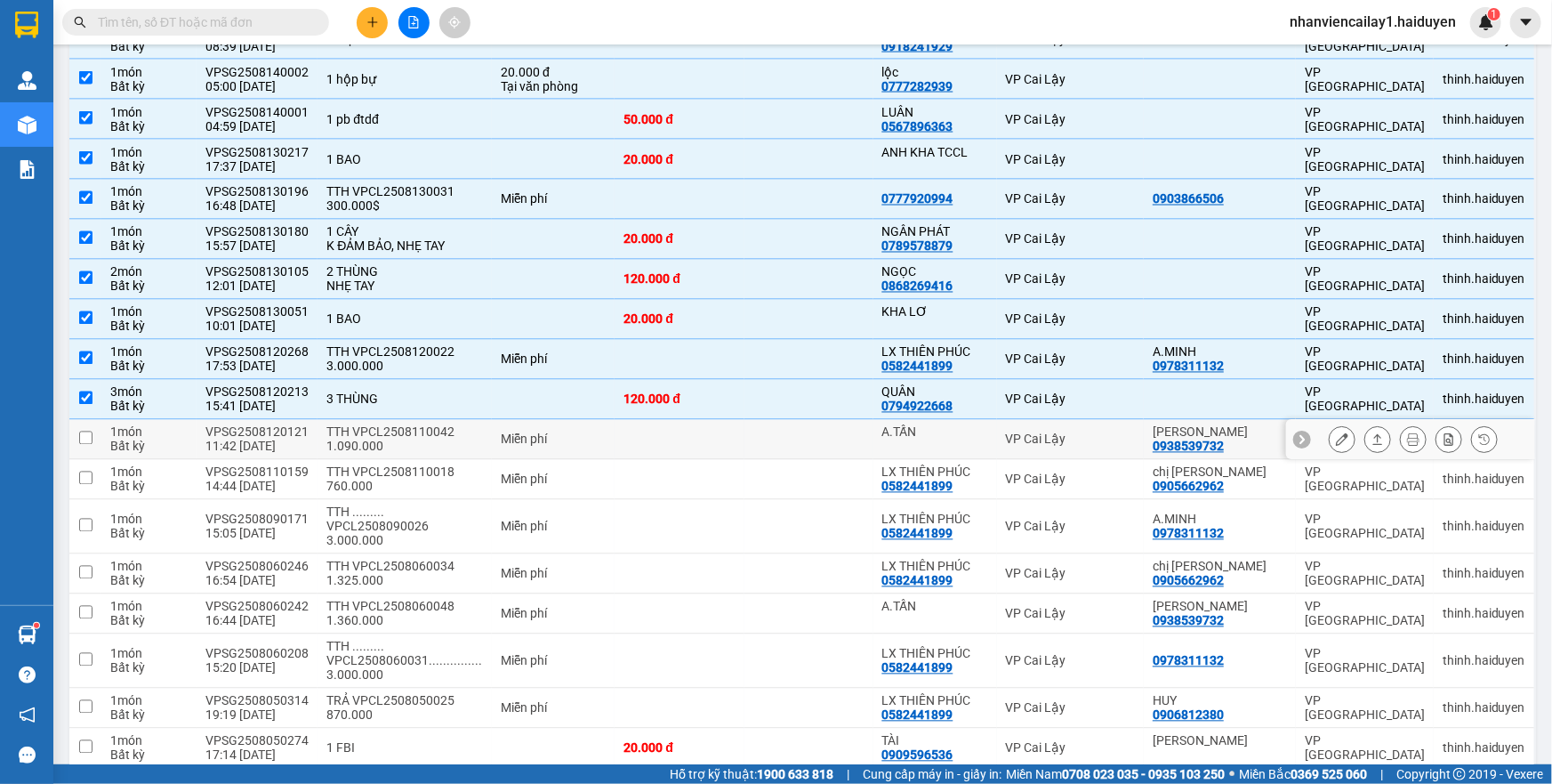
click at [550, 432] on div "Miễn phí" at bounding box center [553, 439] width 105 height 14
checkbox input "true"
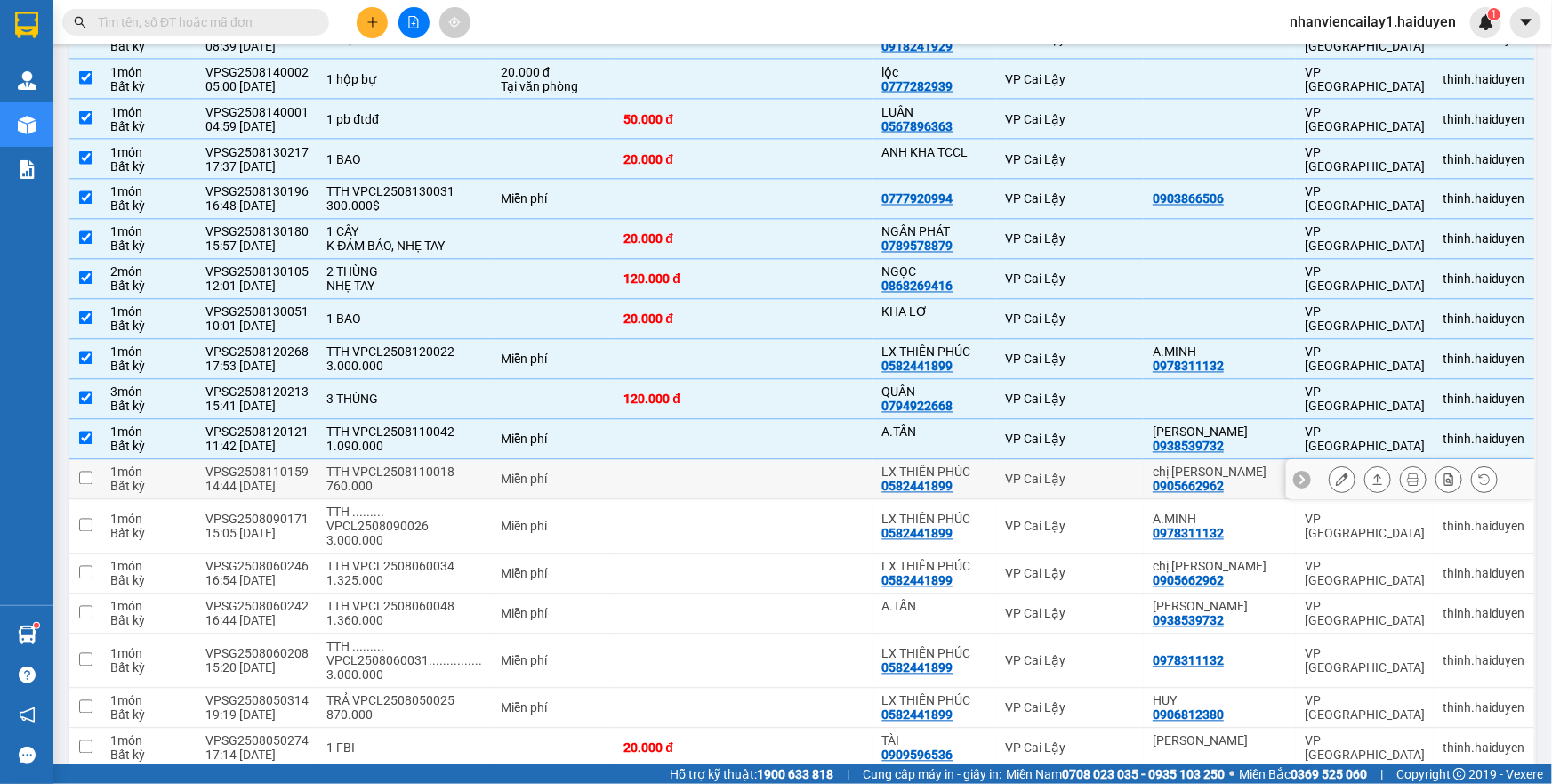
click at [559, 460] on td "Miễn phí" at bounding box center [552, 480] width 122 height 40
checkbox input "true"
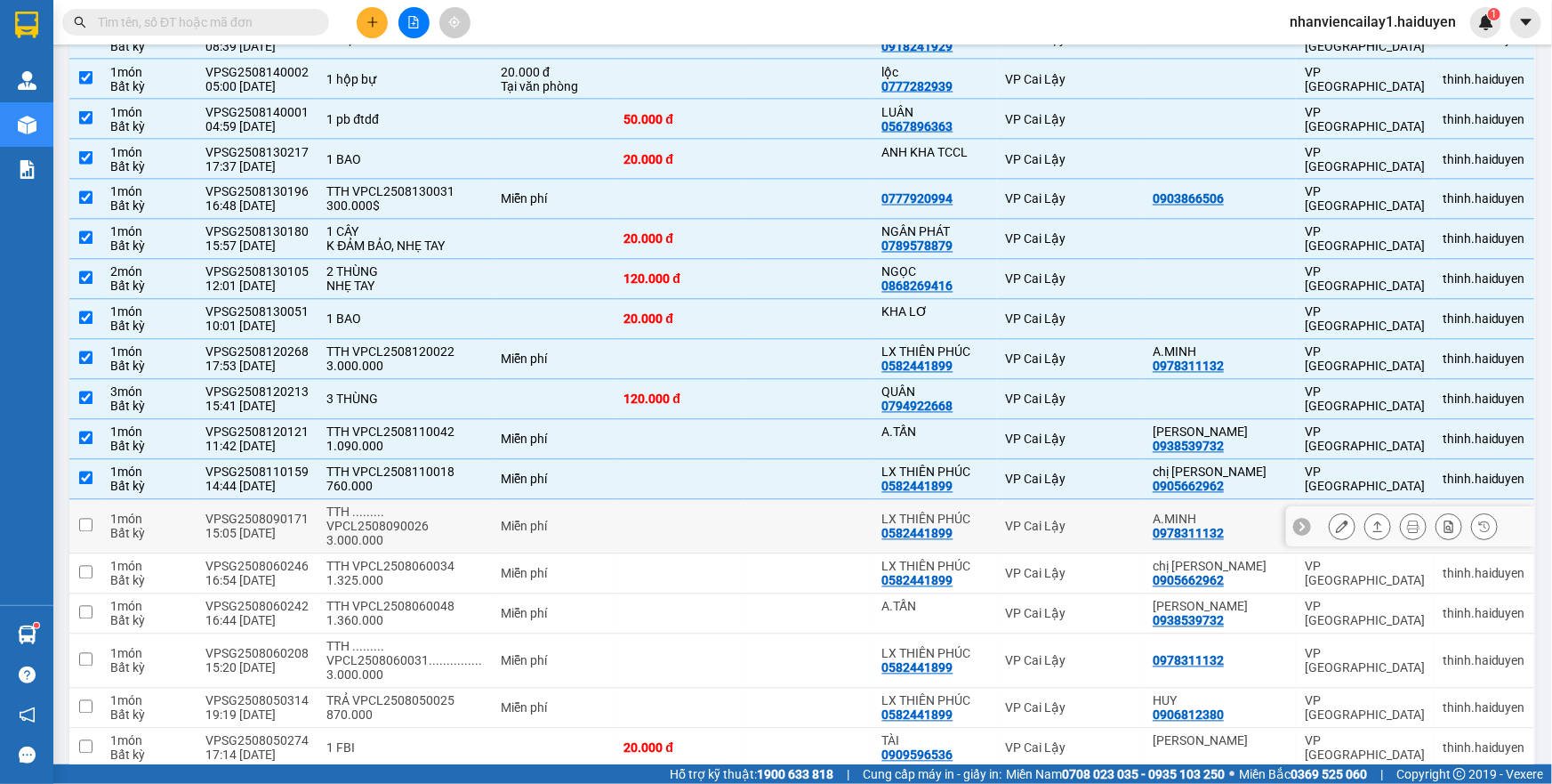
click at [569, 519] on div "Miễn phí" at bounding box center [553, 526] width 105 height 14
checkbox input "true"
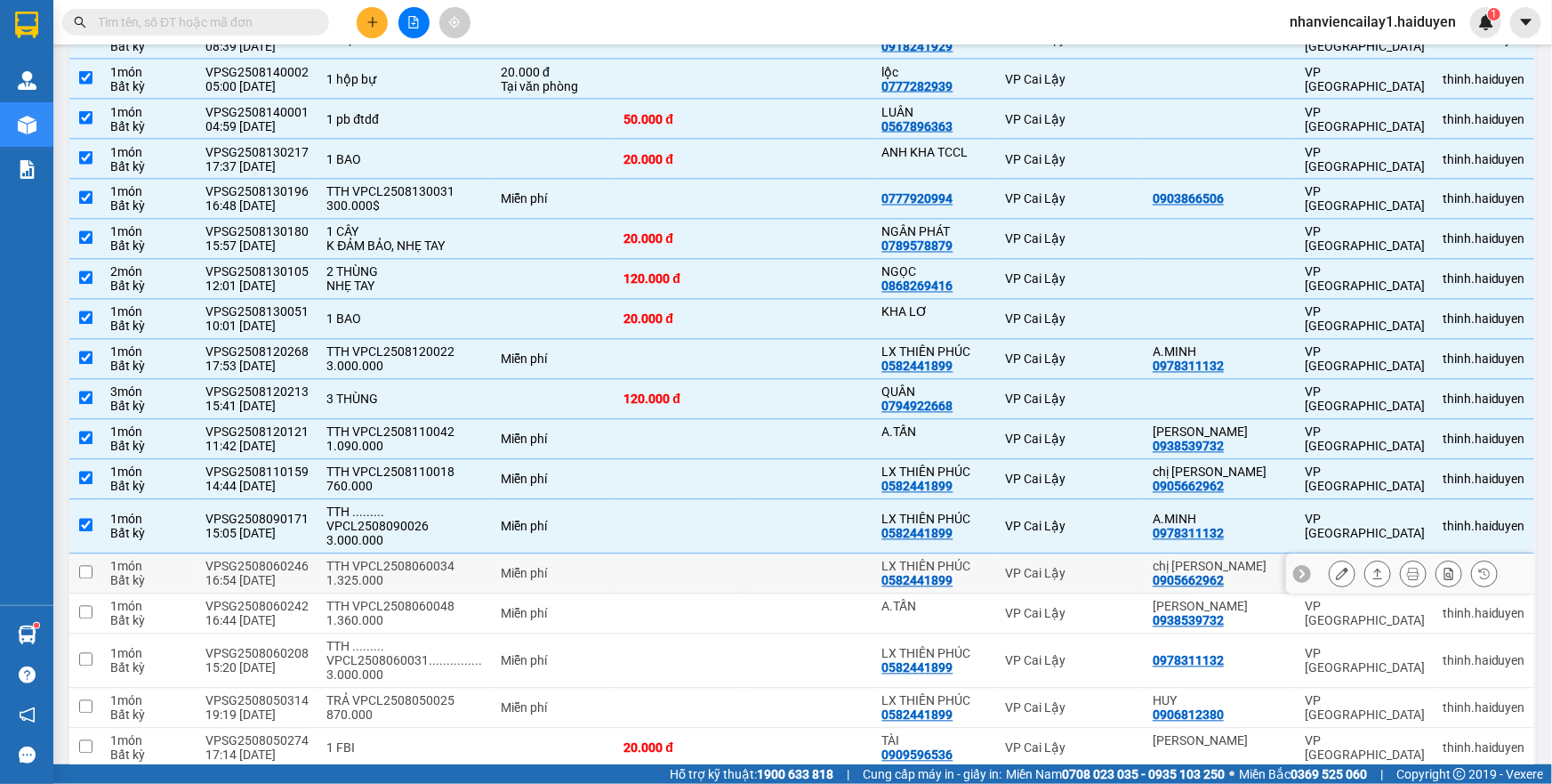
drag, startPoint x: 569, startPoint y: 524, endPoint x: 569, endPoint y: 581, distance: 57.0
click at [569, 567] on div "Miễn phí" at bounding box center [553, 573] width 105 height 14
checkbox input "true"
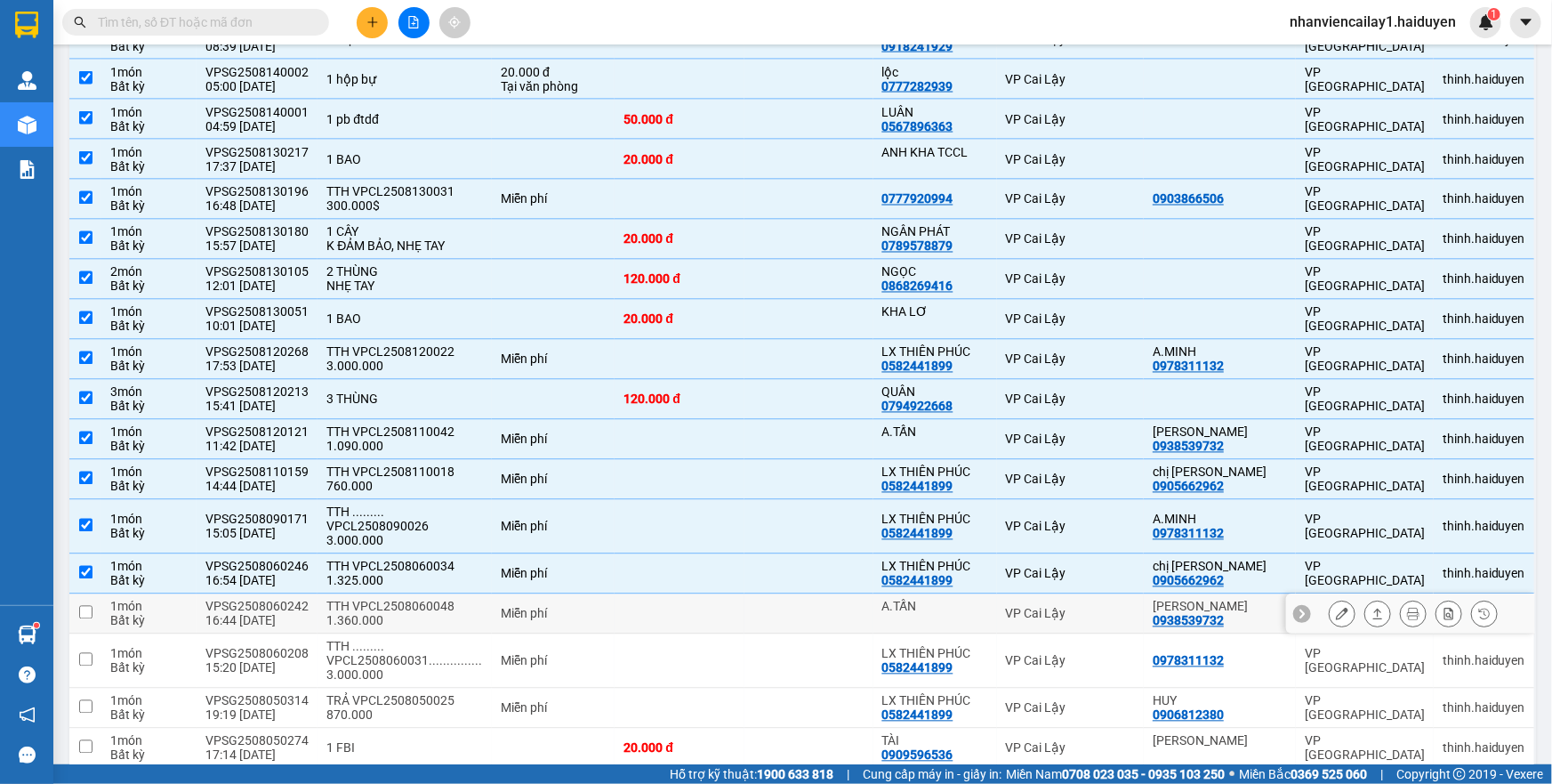
drag, startPoint x: 569, startPoint y: 581, endPoint x: 571, endPoint y: 615, distance: 34.1
click at [569, 594] on td "Miễn phí" at bounding box center [552, 614] width 122 height 40
checkbox input "true"
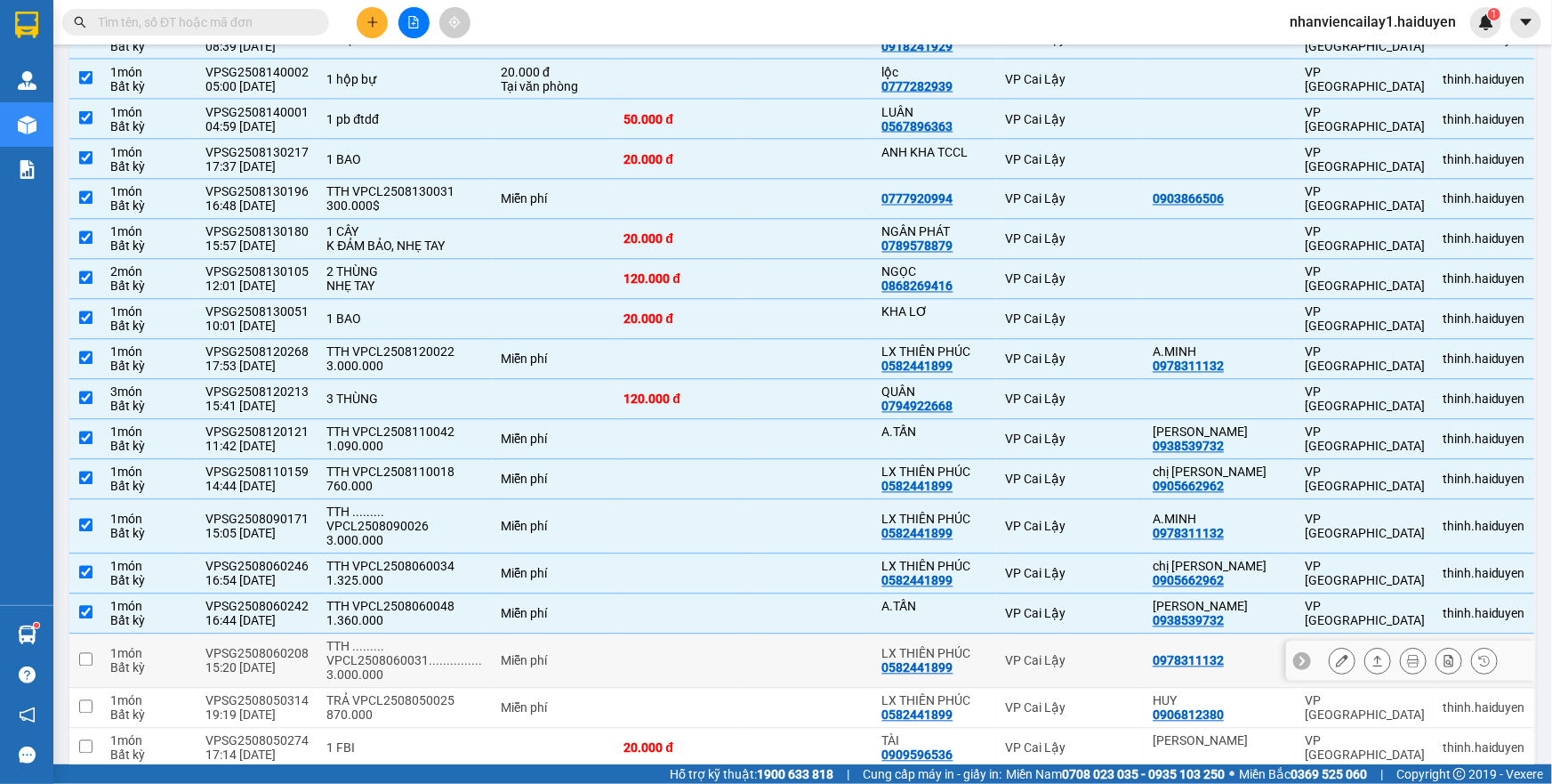
drag, startPoint x: 571, startPoint y: 615, endPoint x: 571, endPoint y: 647, distance: 32.0
click at [571, 654] on div "Miễn phí" at bounding box center [553, 661] width 105 height 14
checkbox input "true"
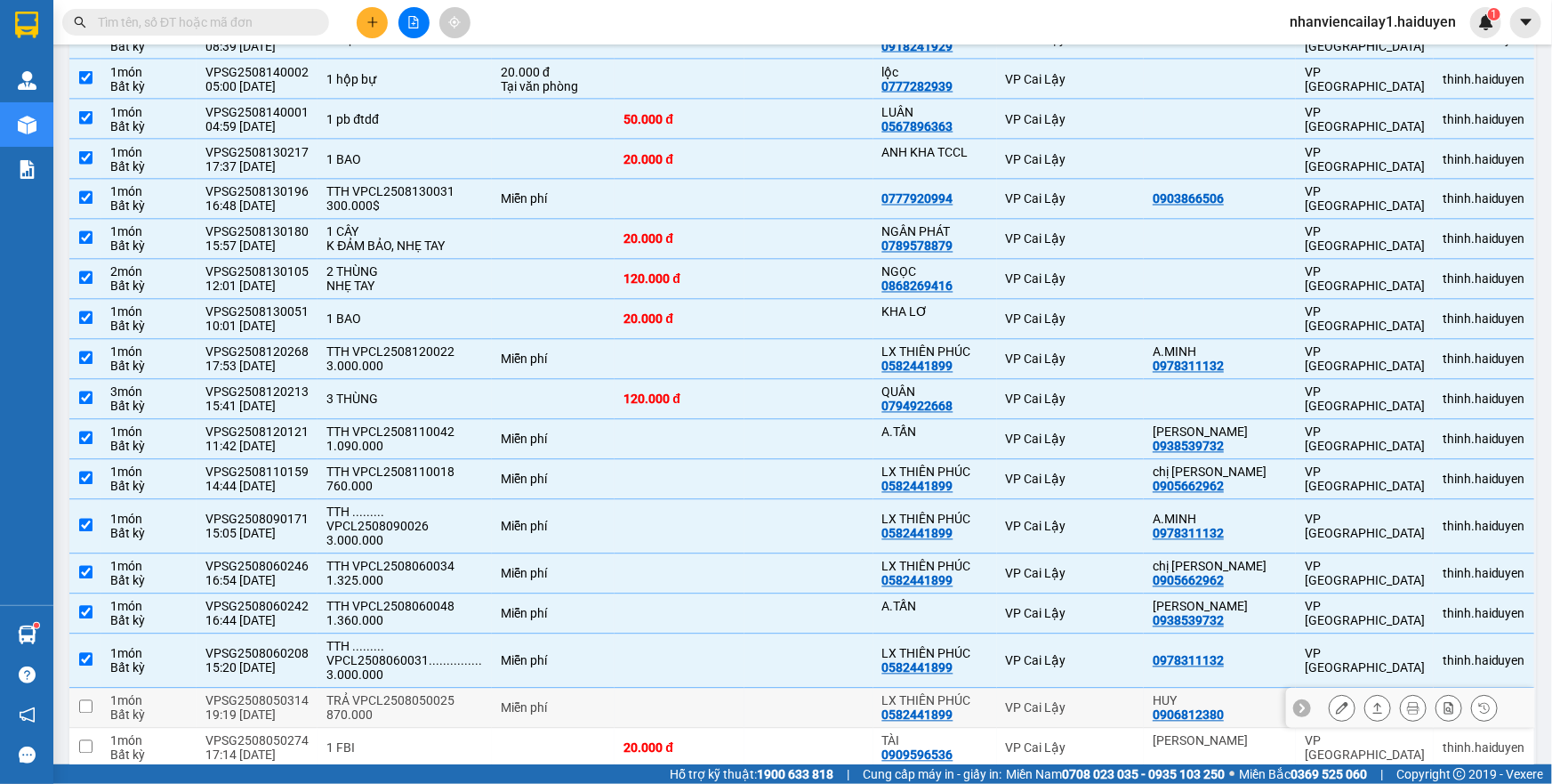
click at [573, 700] on div "Miễn phí" at bounding box center [553, 707] width 105 height 14
checkbox input "true"
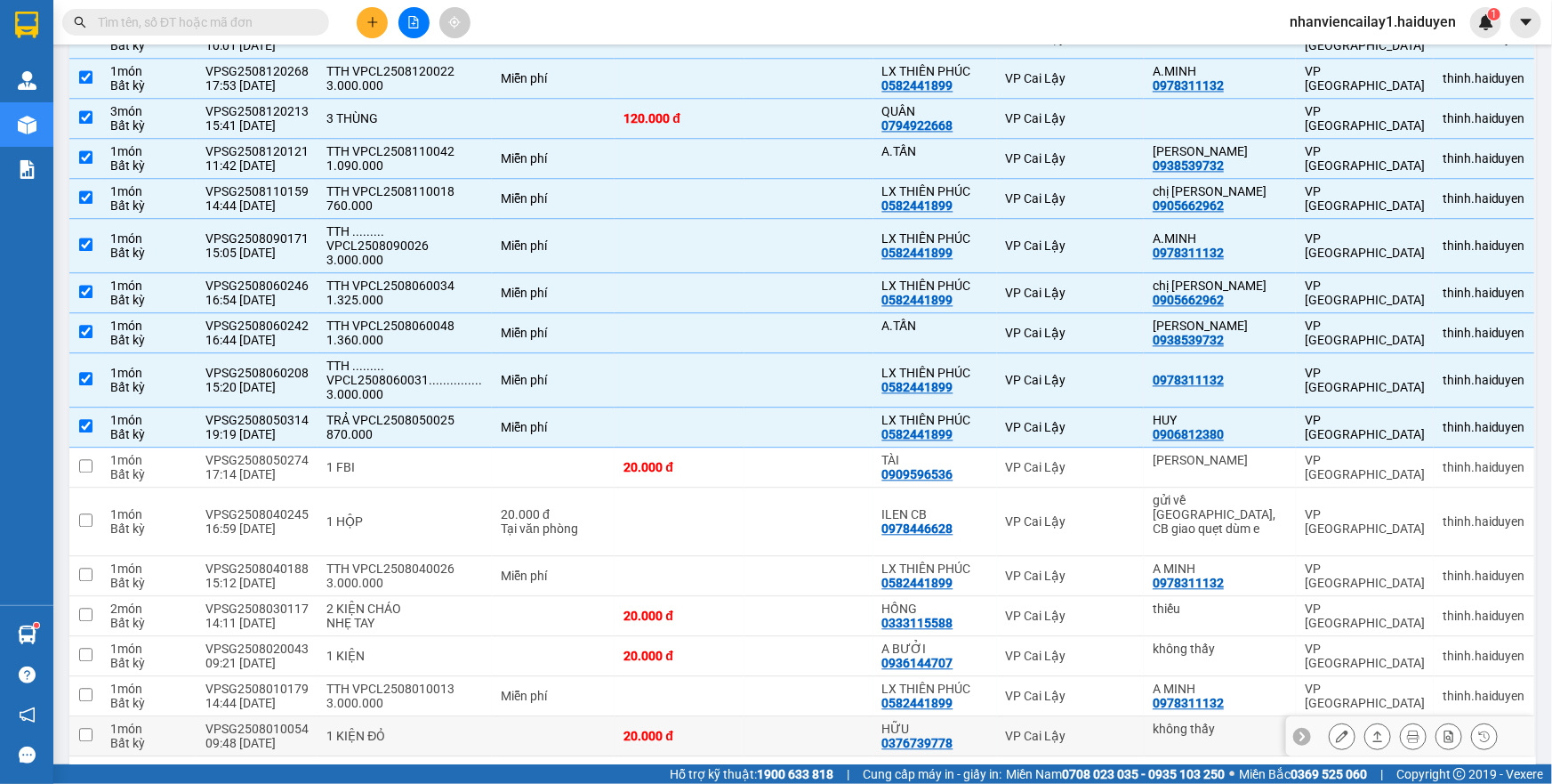
scroll to position [1819, 0]
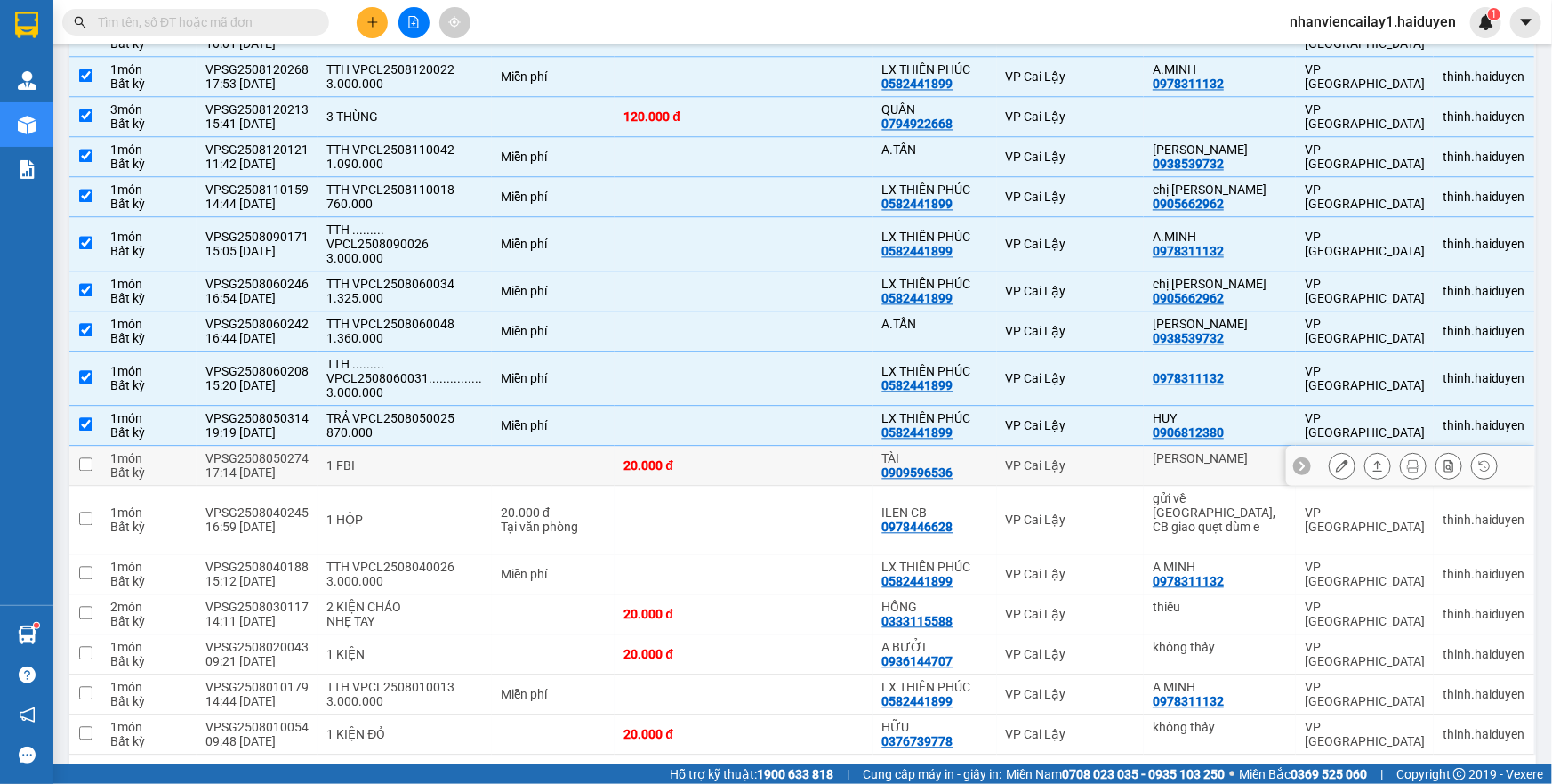
click at [539, 446] on td at bounding box center [552, 466] width 122 height 40
checkbox input "true"
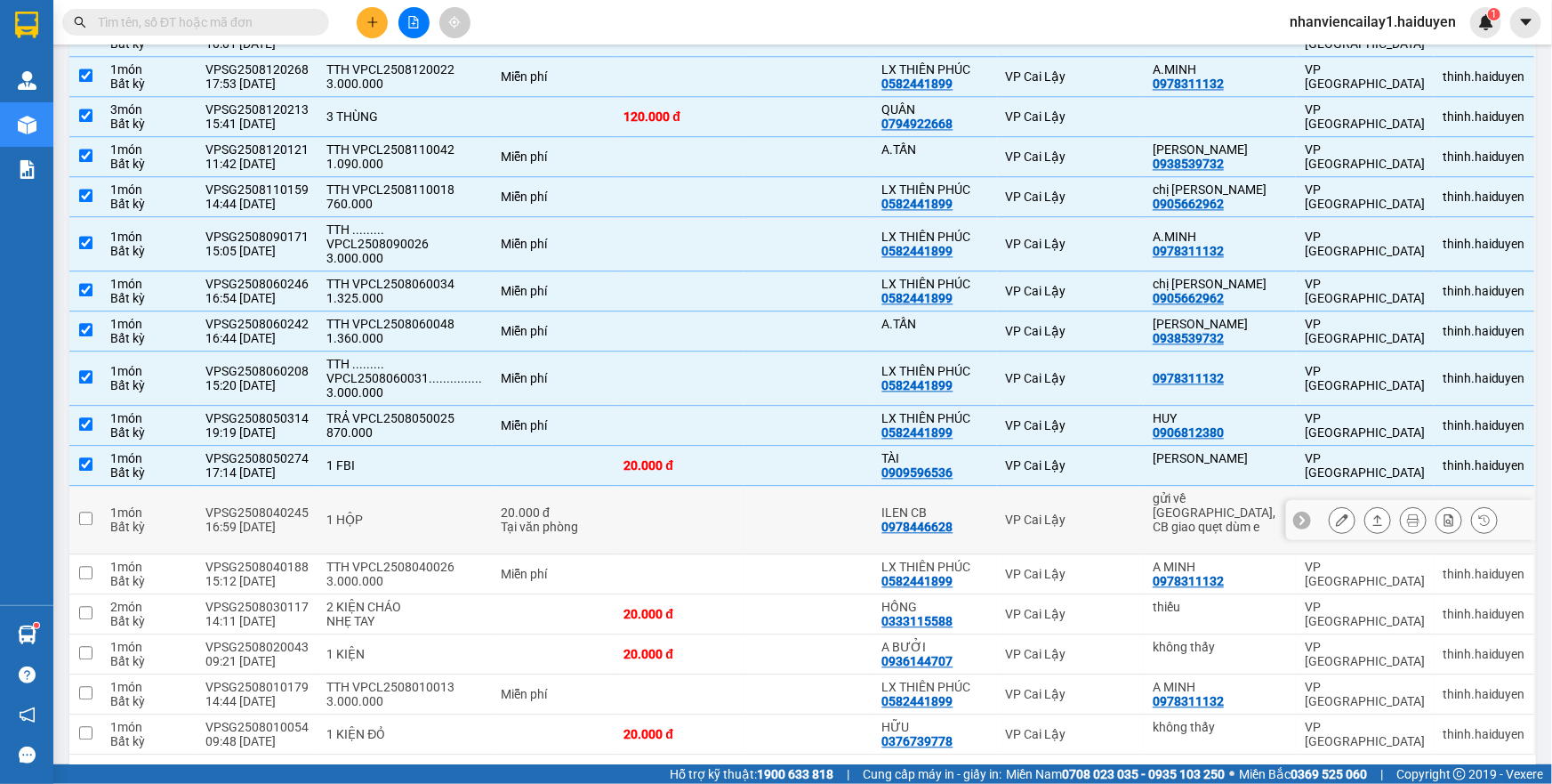
click at [549, 505] on div "20.000 đ" at bounding box center [553, 512] width 105 height 14
checkbox input "true"
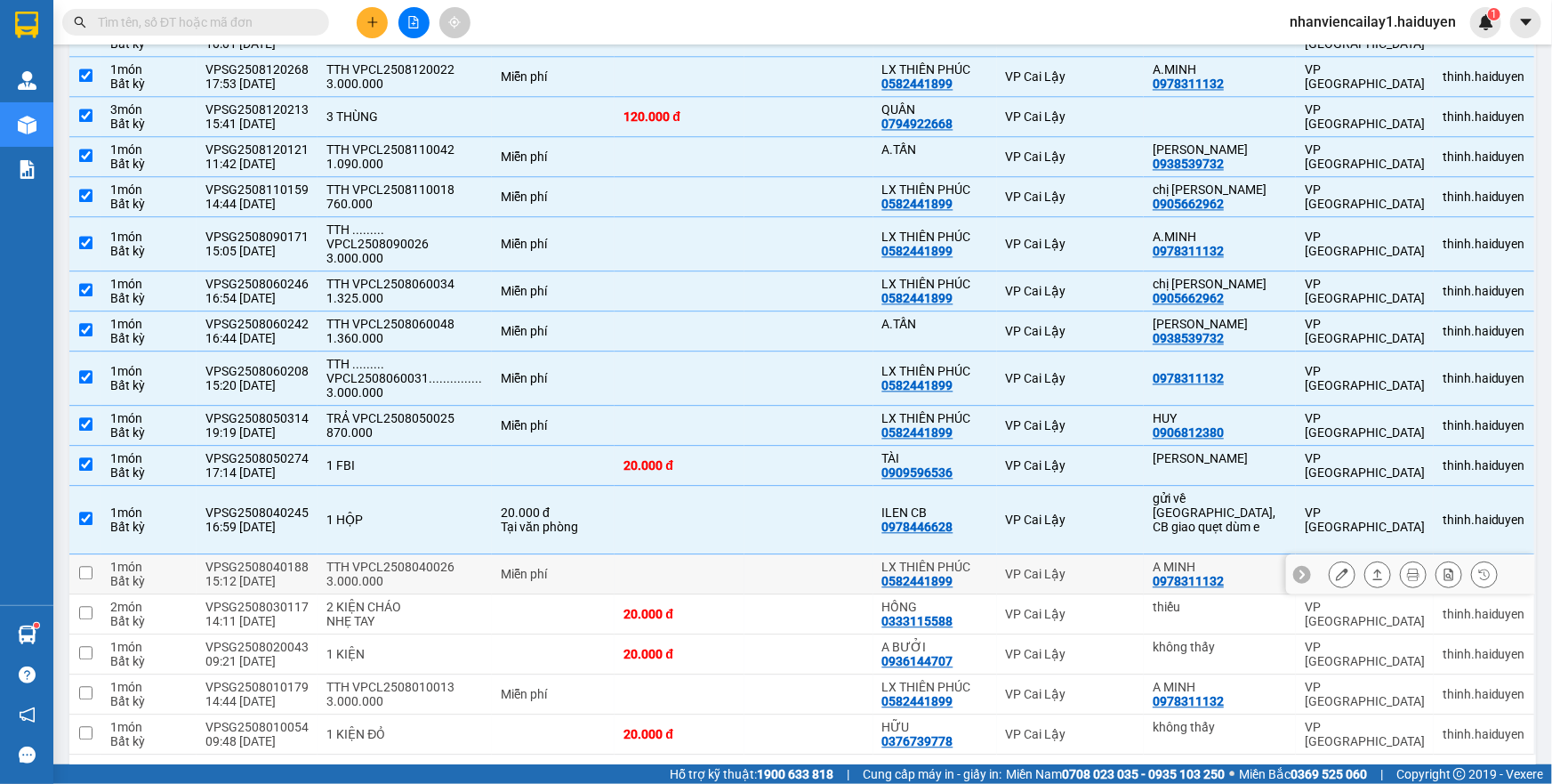
click at [559, 567] on div "Miễn phí" at bounding box center [553, 573] width 105 height 14
checkbox input "true"
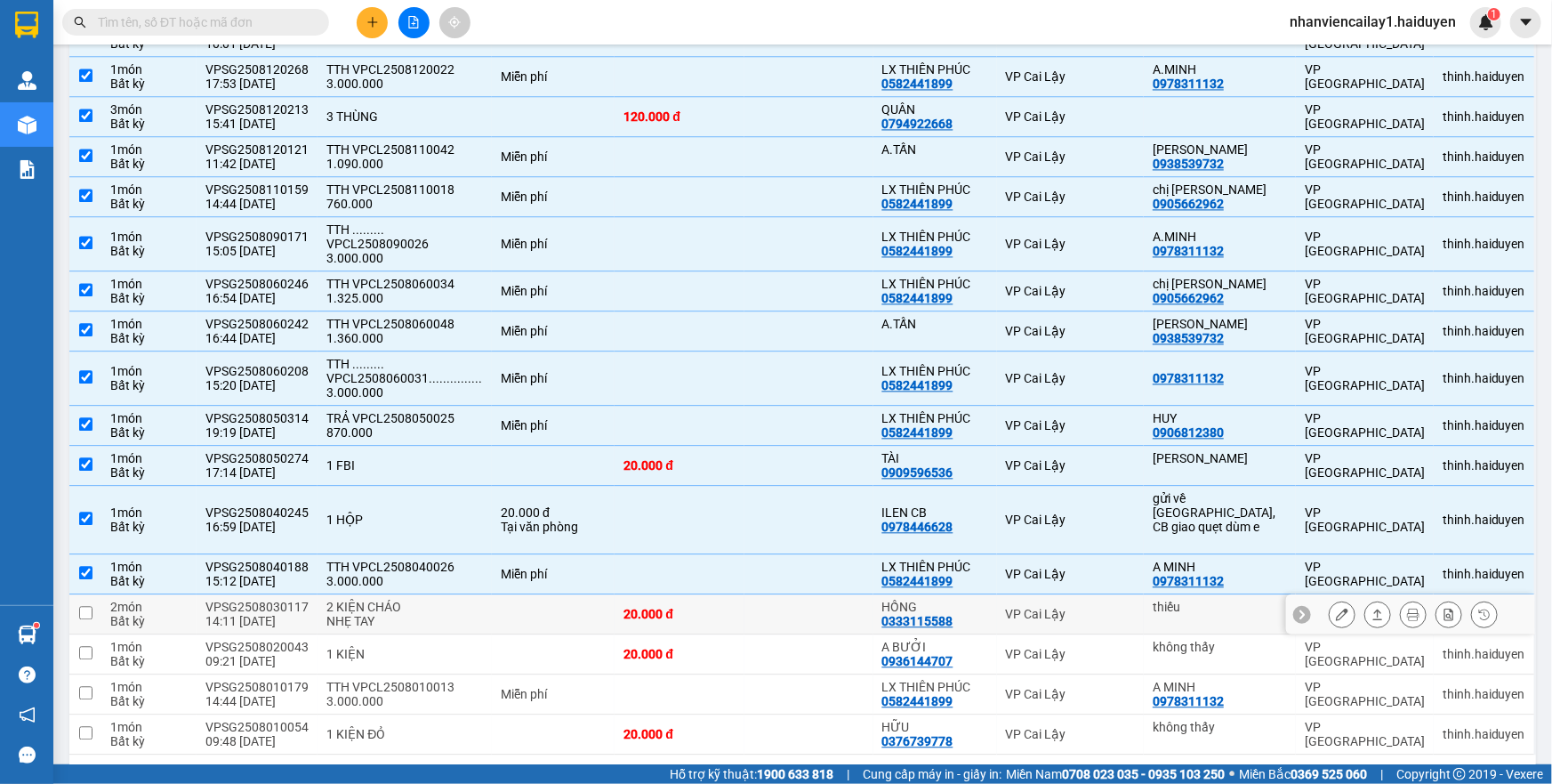
click at [559, 594] on td at bounding box center [552, 614] width 122 height 40
checkbox input "true"
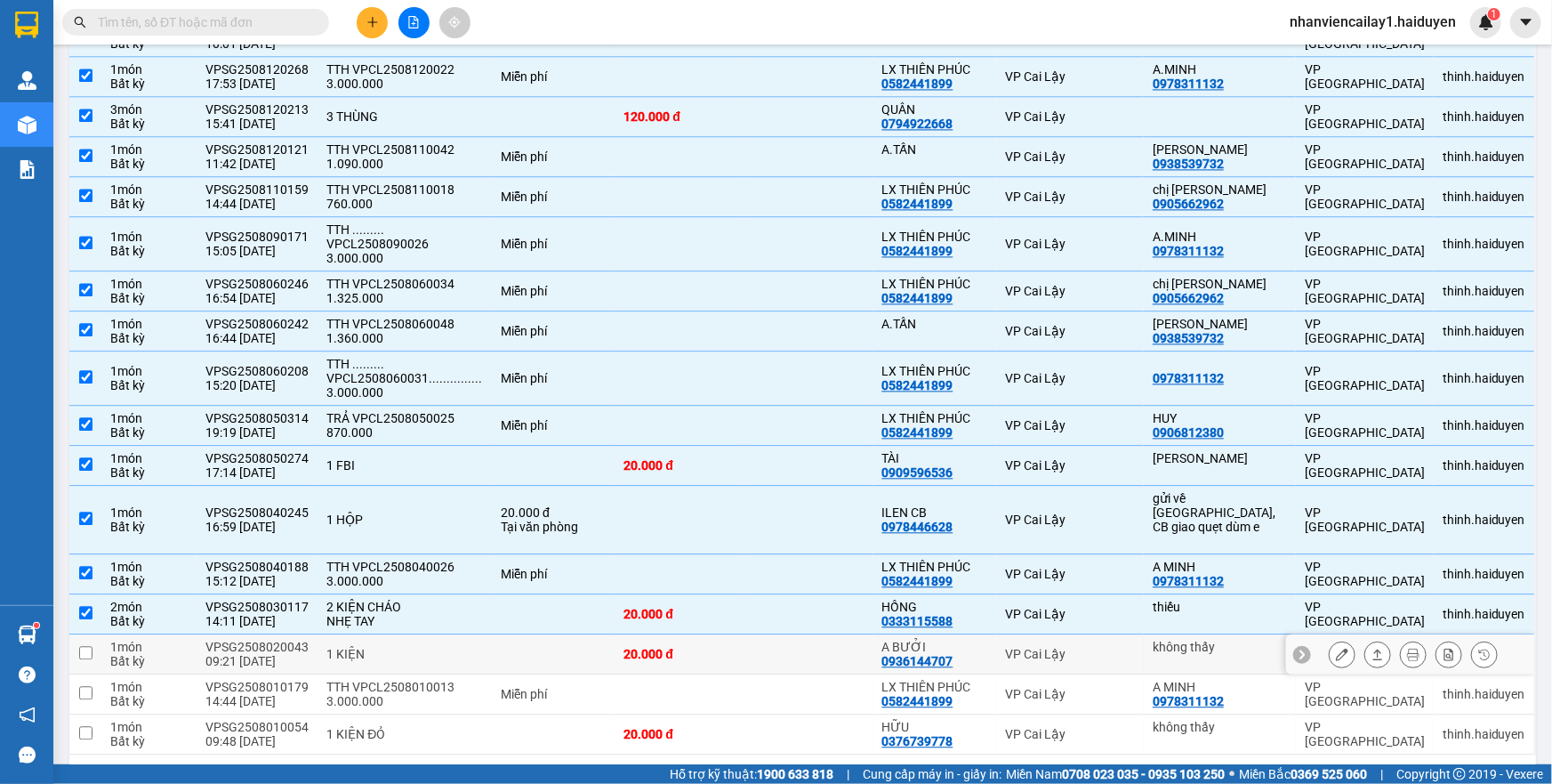
click at [570, 634] on td at bounding box center [552, 654] width 122 height 40
checkbox input "true"
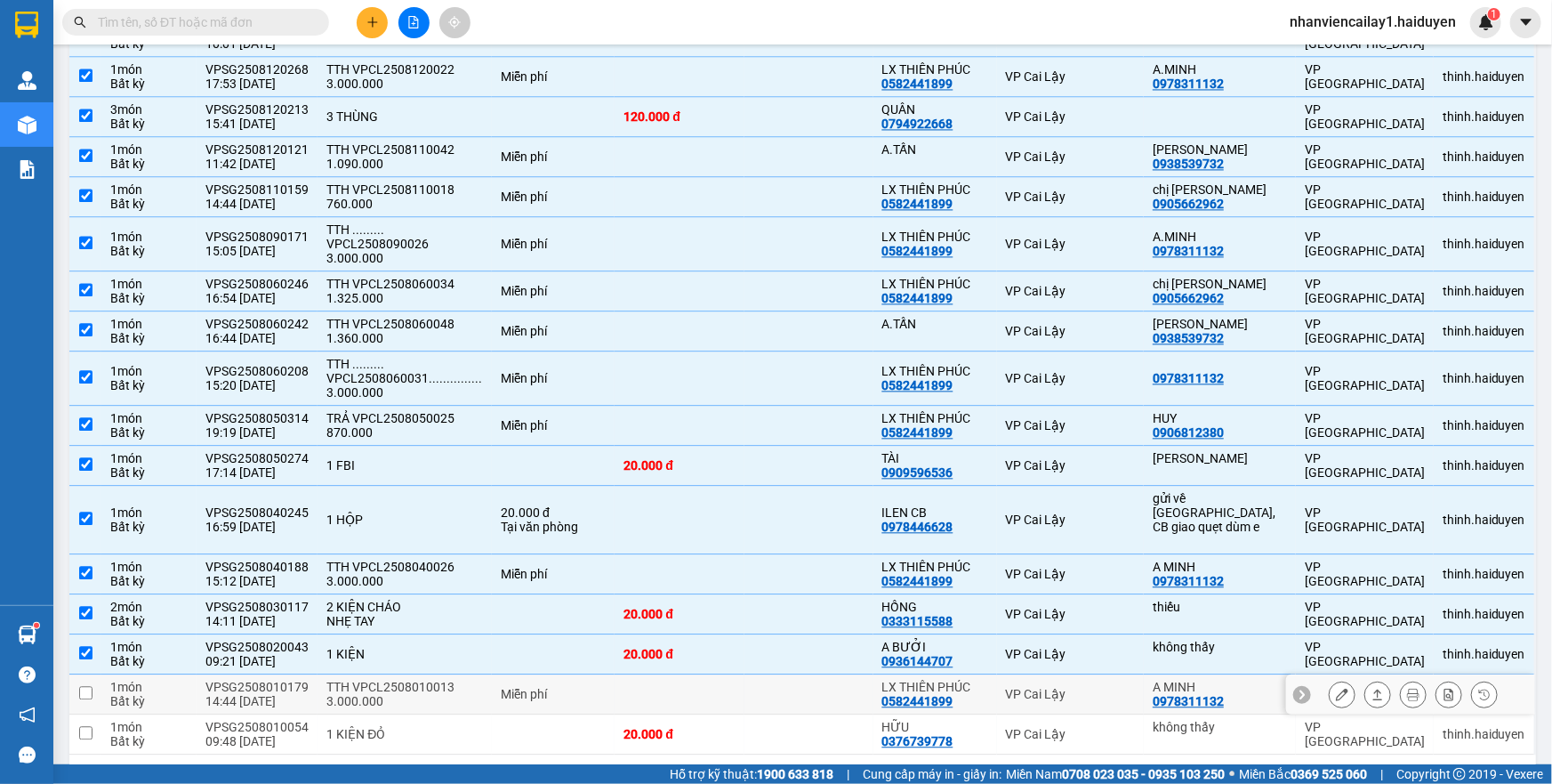
click at [579, 686] on div "Miễn phí" at bounding box center [553, 693] width 105 height 14
checkbox input "true"
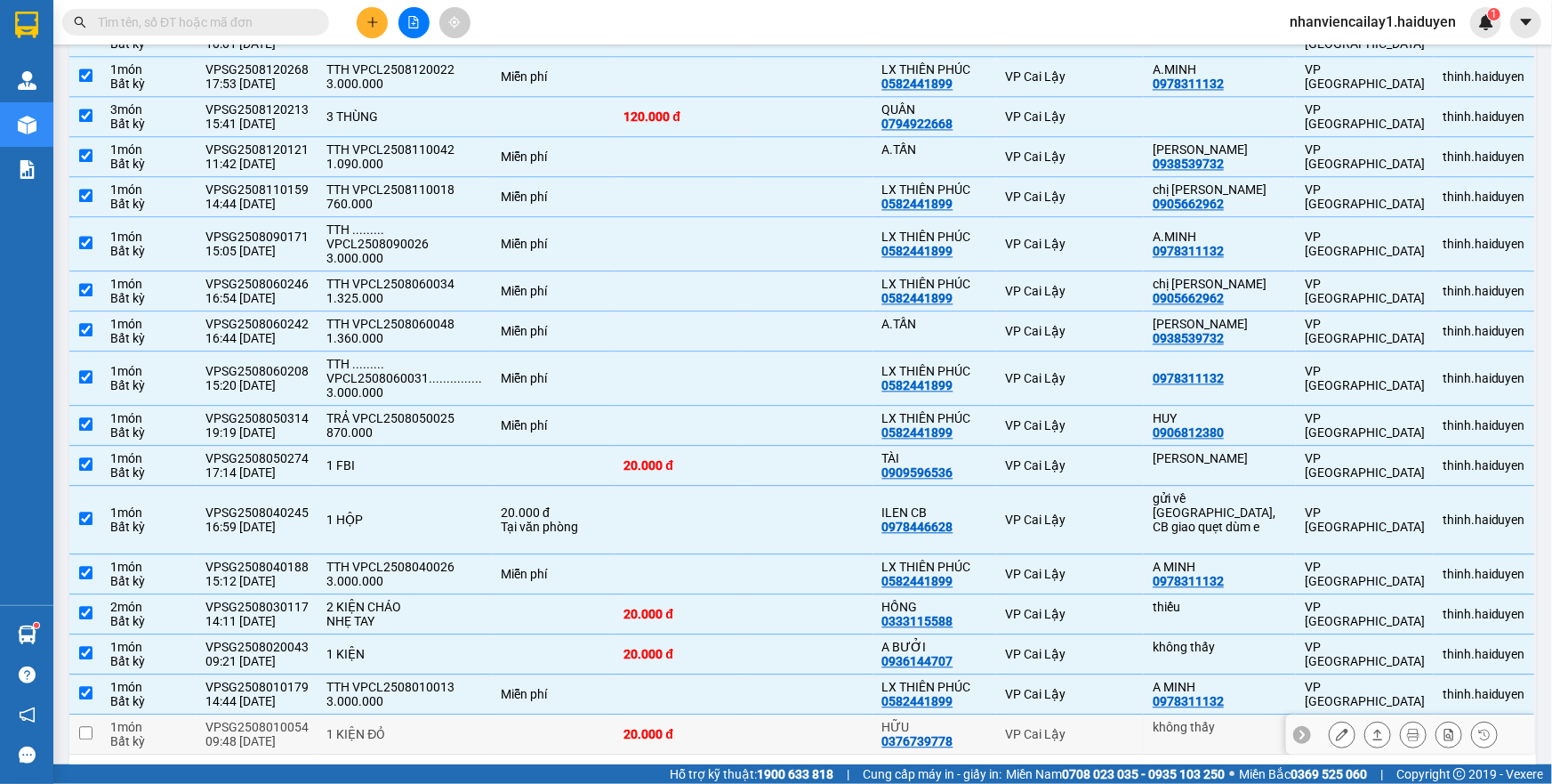
click at [579, 715] on td at bounding box center [552, 735] width 122 height 40
checkbox input "true"
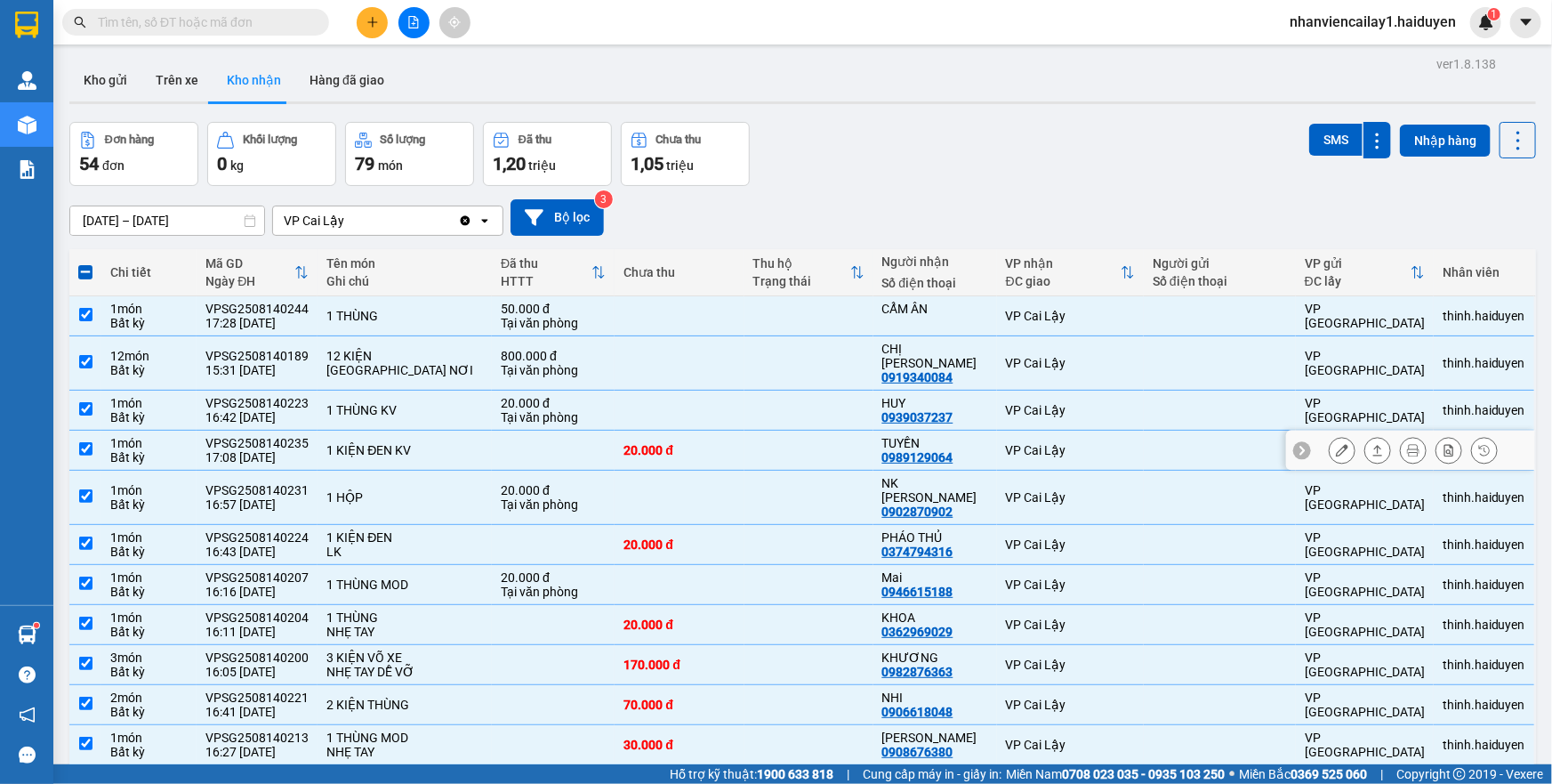
scroll to position [0, 0]
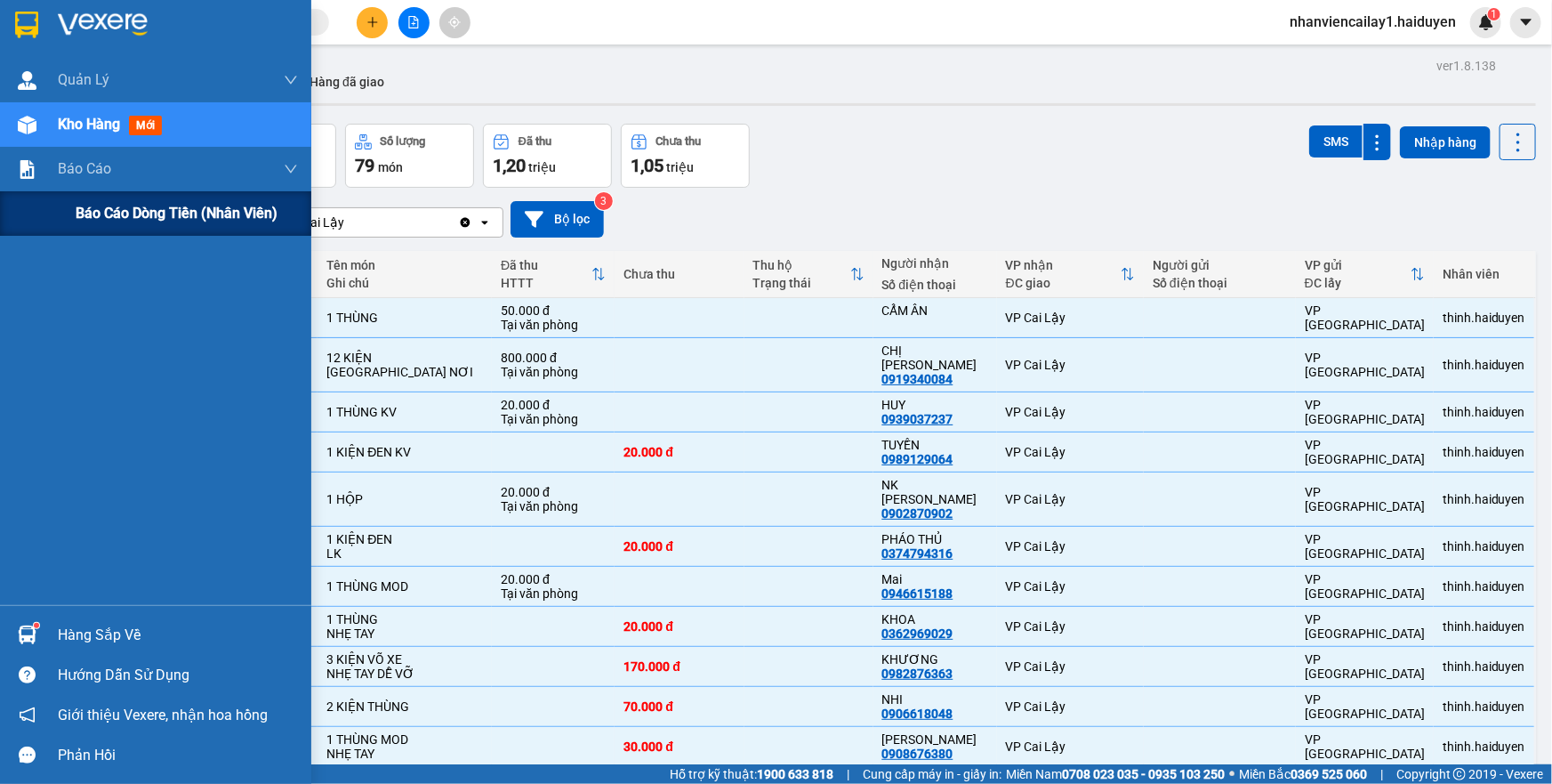
click at [122, 210] on span "Báo cáo dòng tiền (nhân viên)" at bounding box center [177, 213] width 202 height 22
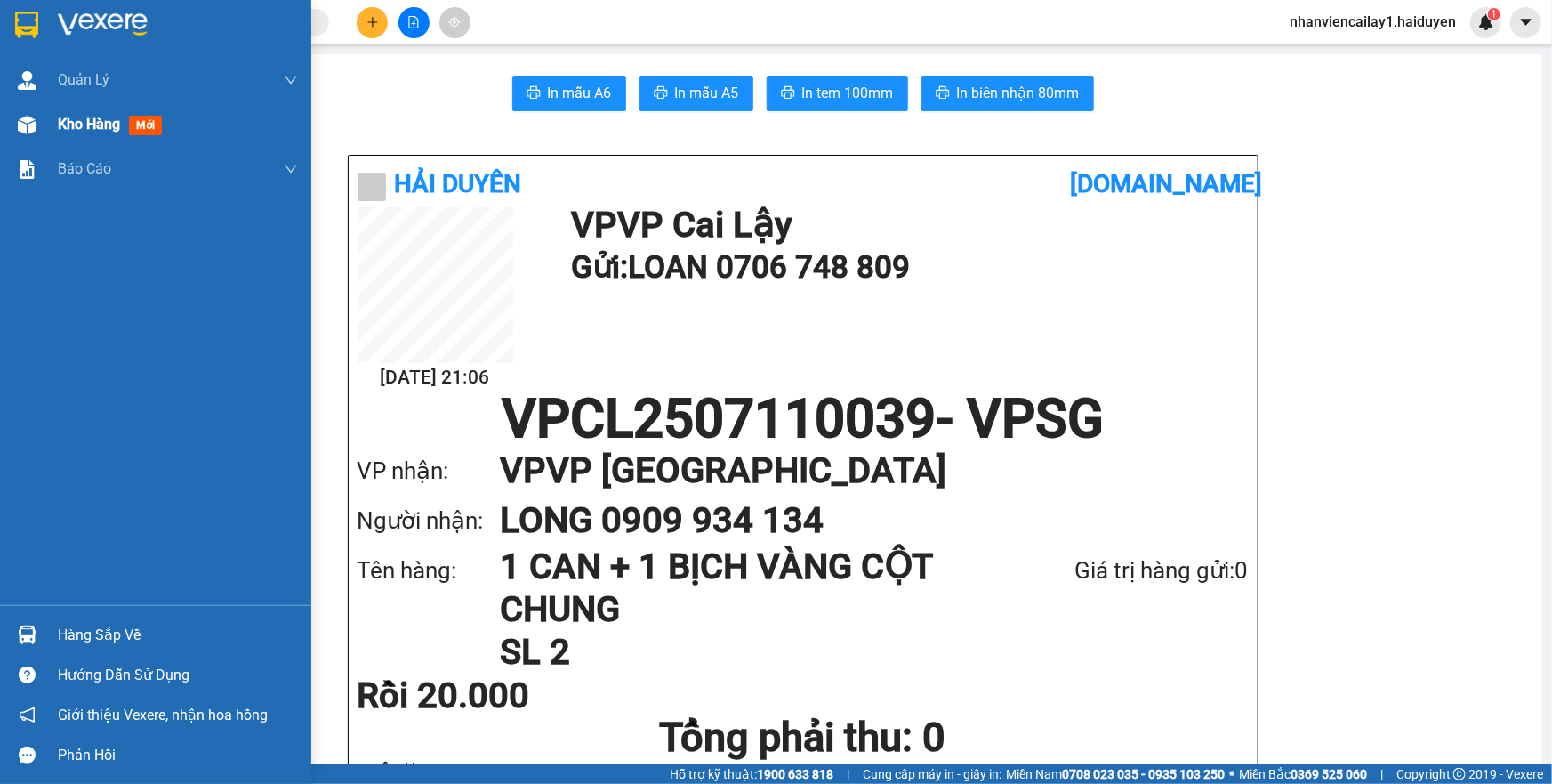
click at [30, 125] on img at bounding box center [28, 125] width 19 height 19
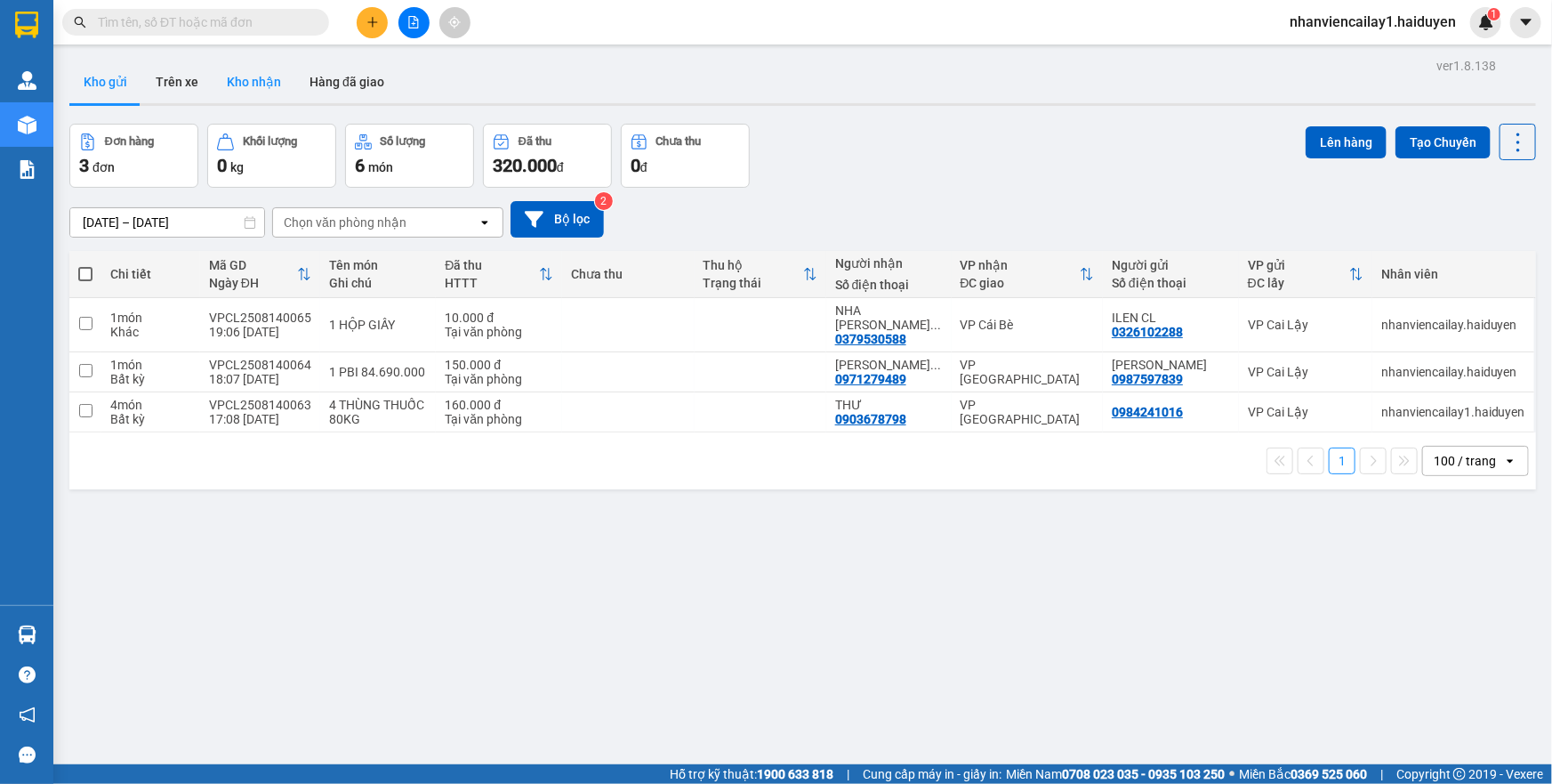
click at [243, 85] on button "Kho nhận" at bounding box center [253, 82] width 83 height 43
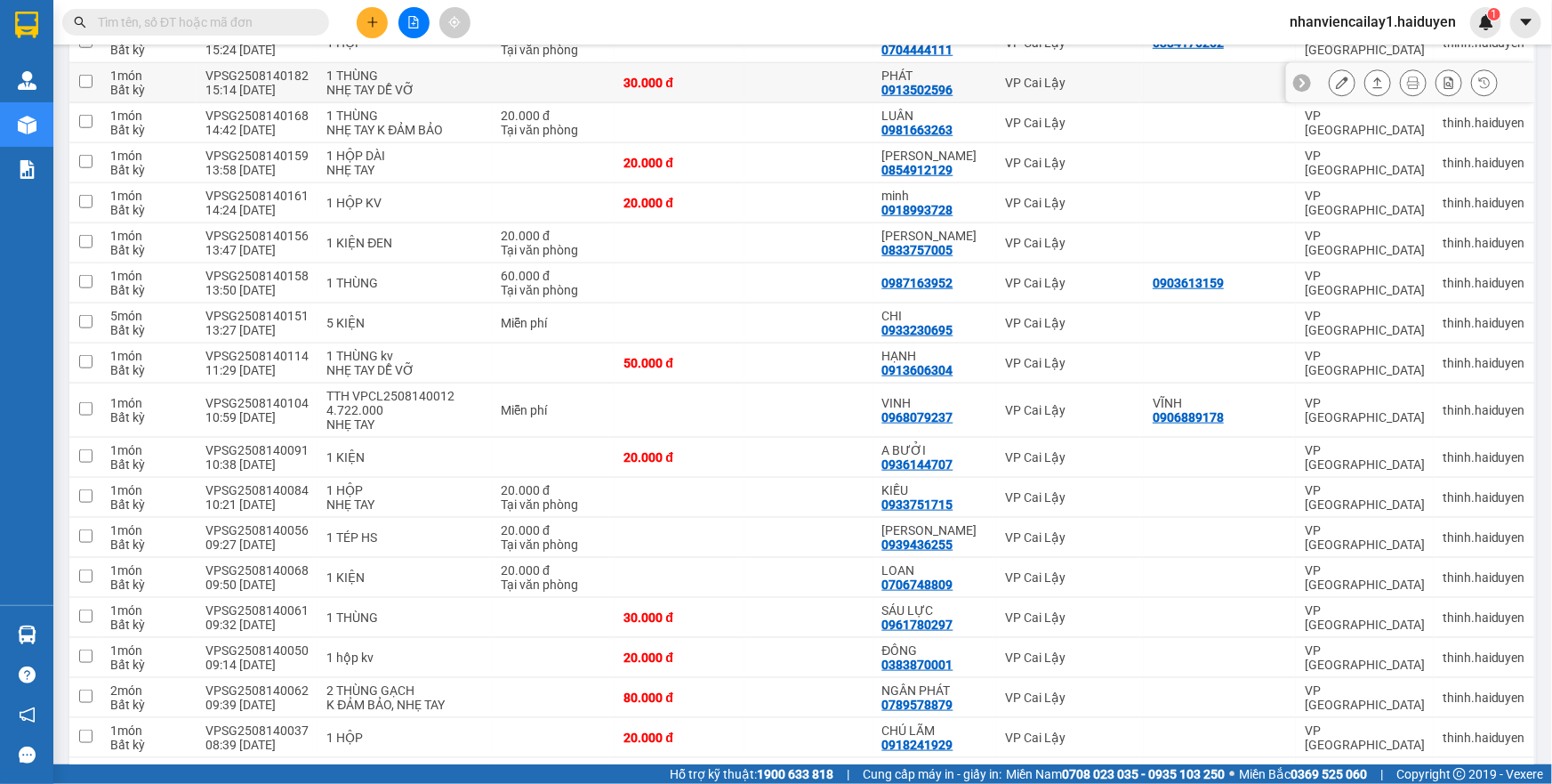
scroll to position [809, 0]
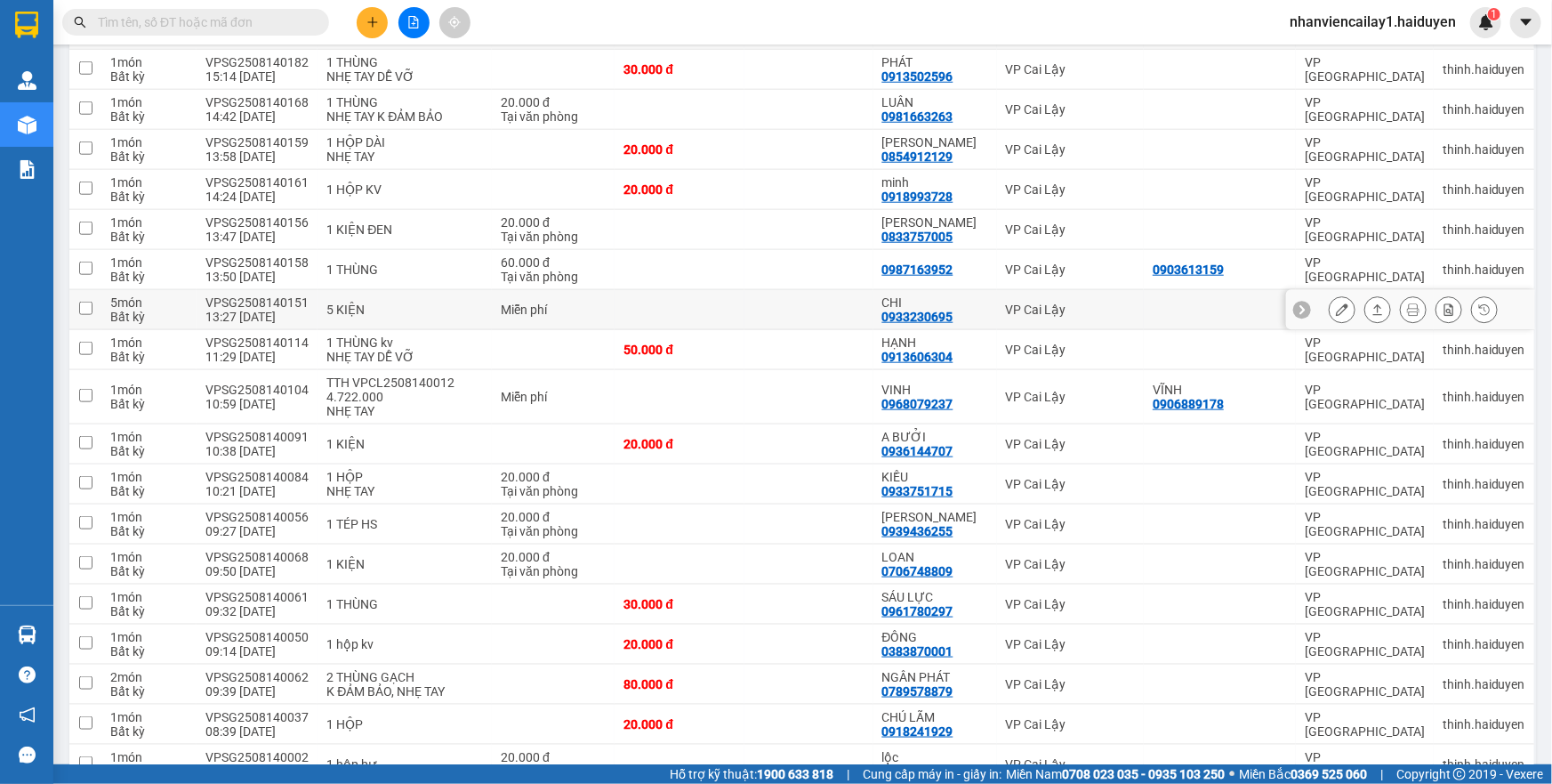
click at [1337, 304] on icon at bounding box center [1342, 309] width 12 height 12
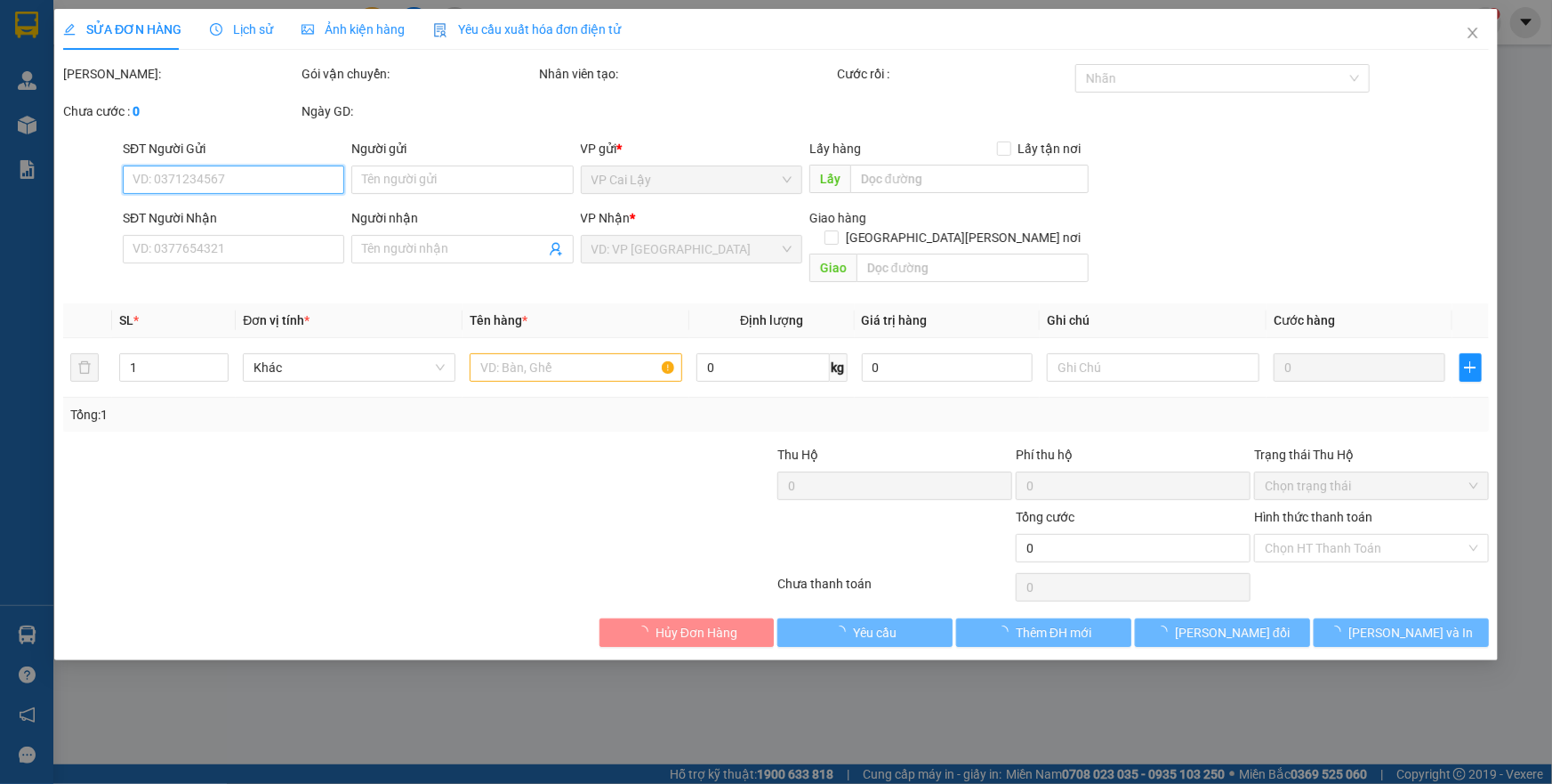
type input "0933230695"
type input "CHI"
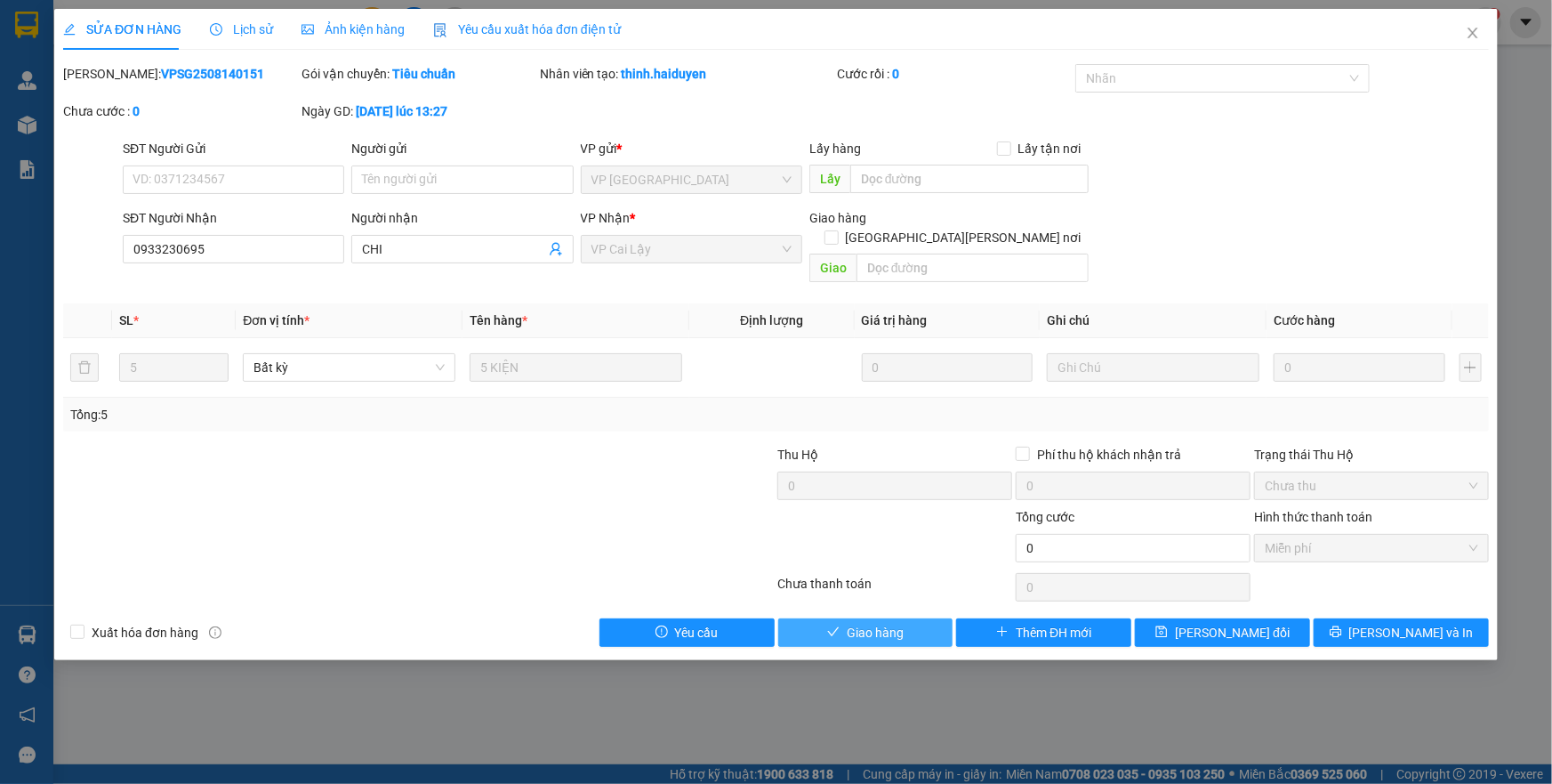
click at [862, 623] on span "Giao hàng" at bounding box center [875, 632] width 57 height 20
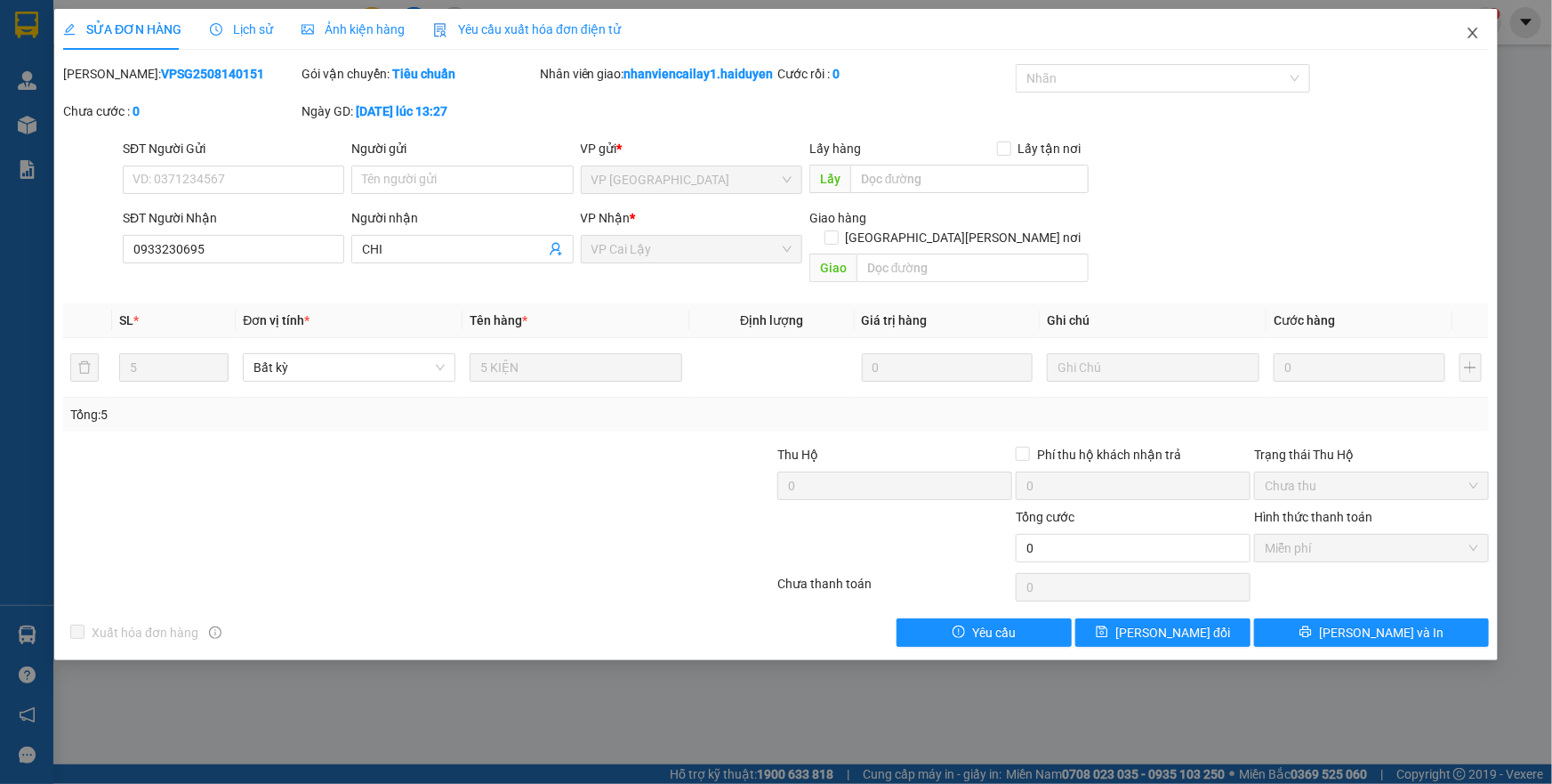
click at [1468, 35] on icon "close" at bounding box center [1472, 32] width 14 height 14
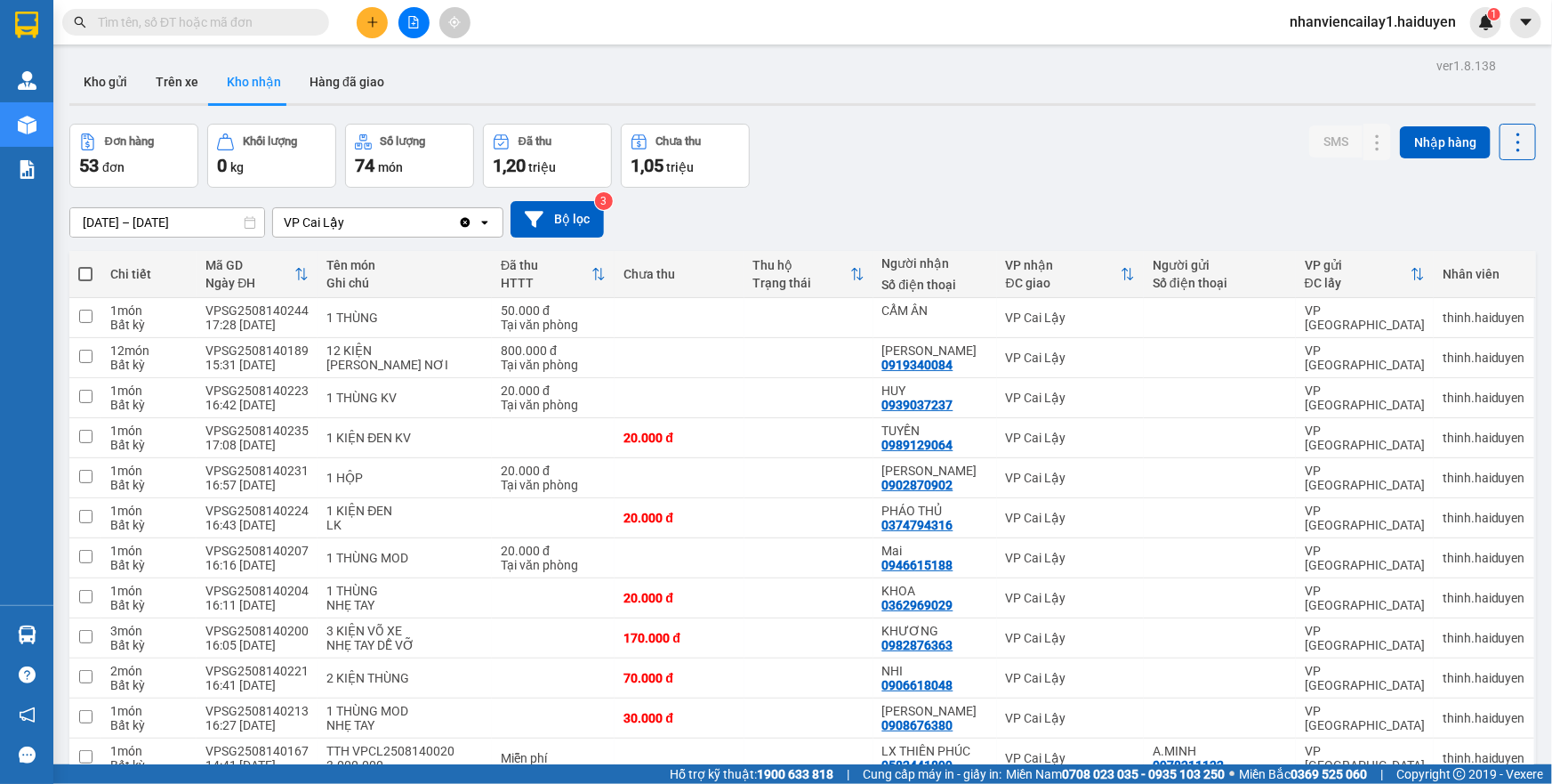
click at [280, 21] on input "text" at bounding box center [202, 22] width 210 height 20
type input "2"
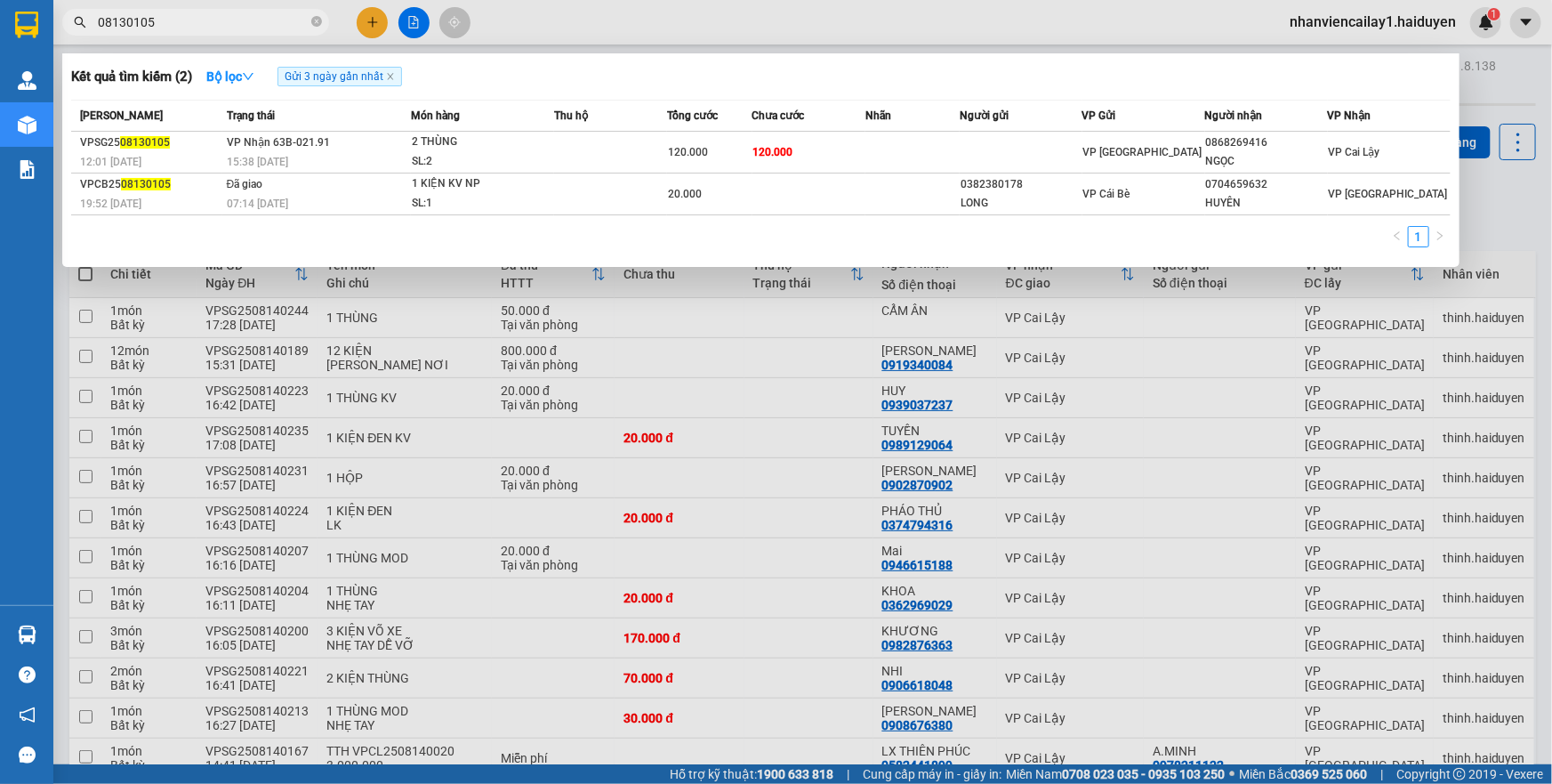
drag, startPoint x: 162, startPoint y: 28, endPoint x: 110, endPoint y: 23, distance: 52.2
click at [110, 23] on input "08130105" at bounding box center [202, 22] width 210 height 20
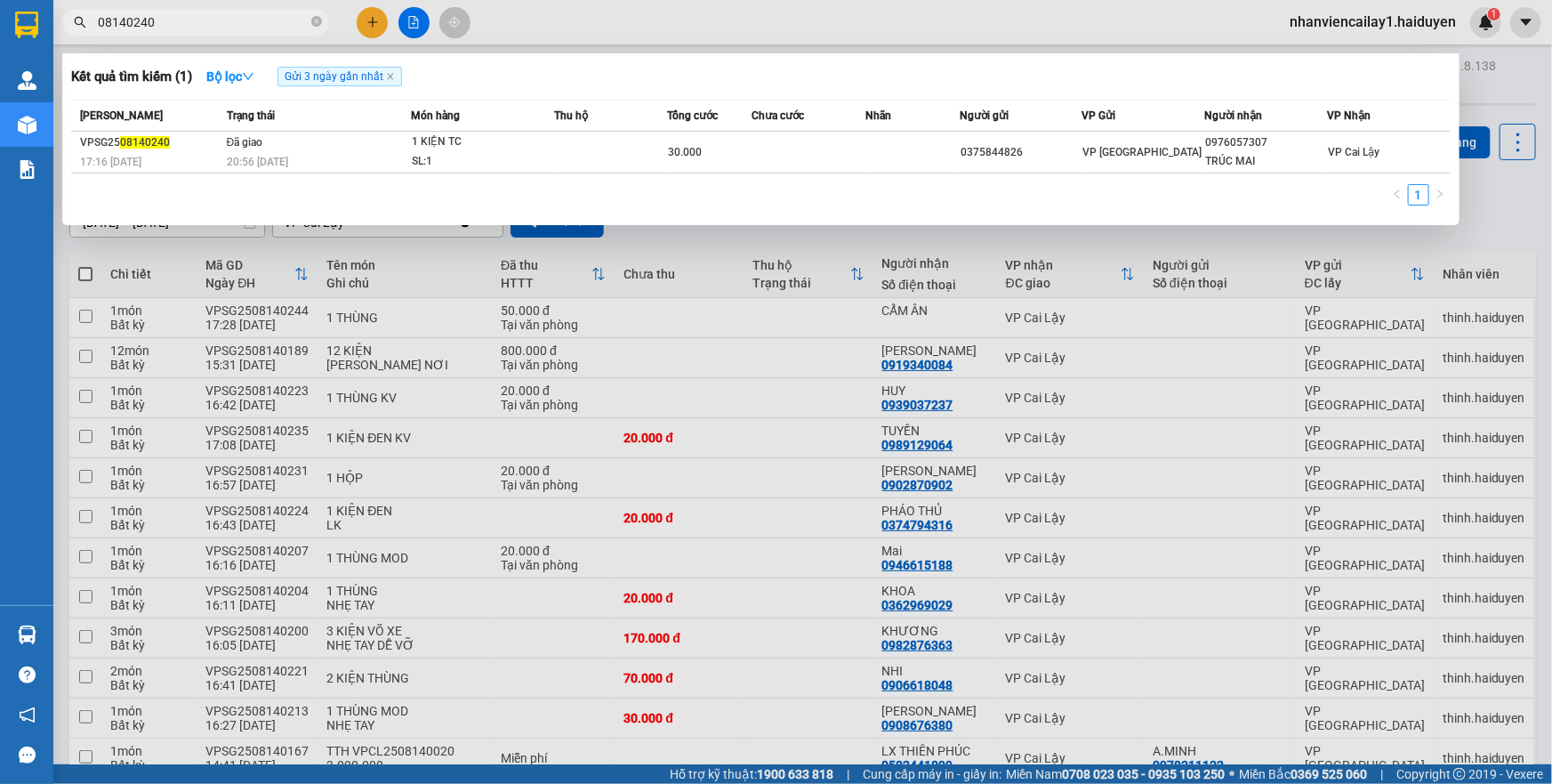
drag, startPoint x: 155, startPoint y: 20, endPoint x: 137, endPoint y: 21, distance: 18.0
click at [137, 21] on input "08140240" at bounding box center [202, 22] width 210 height 20
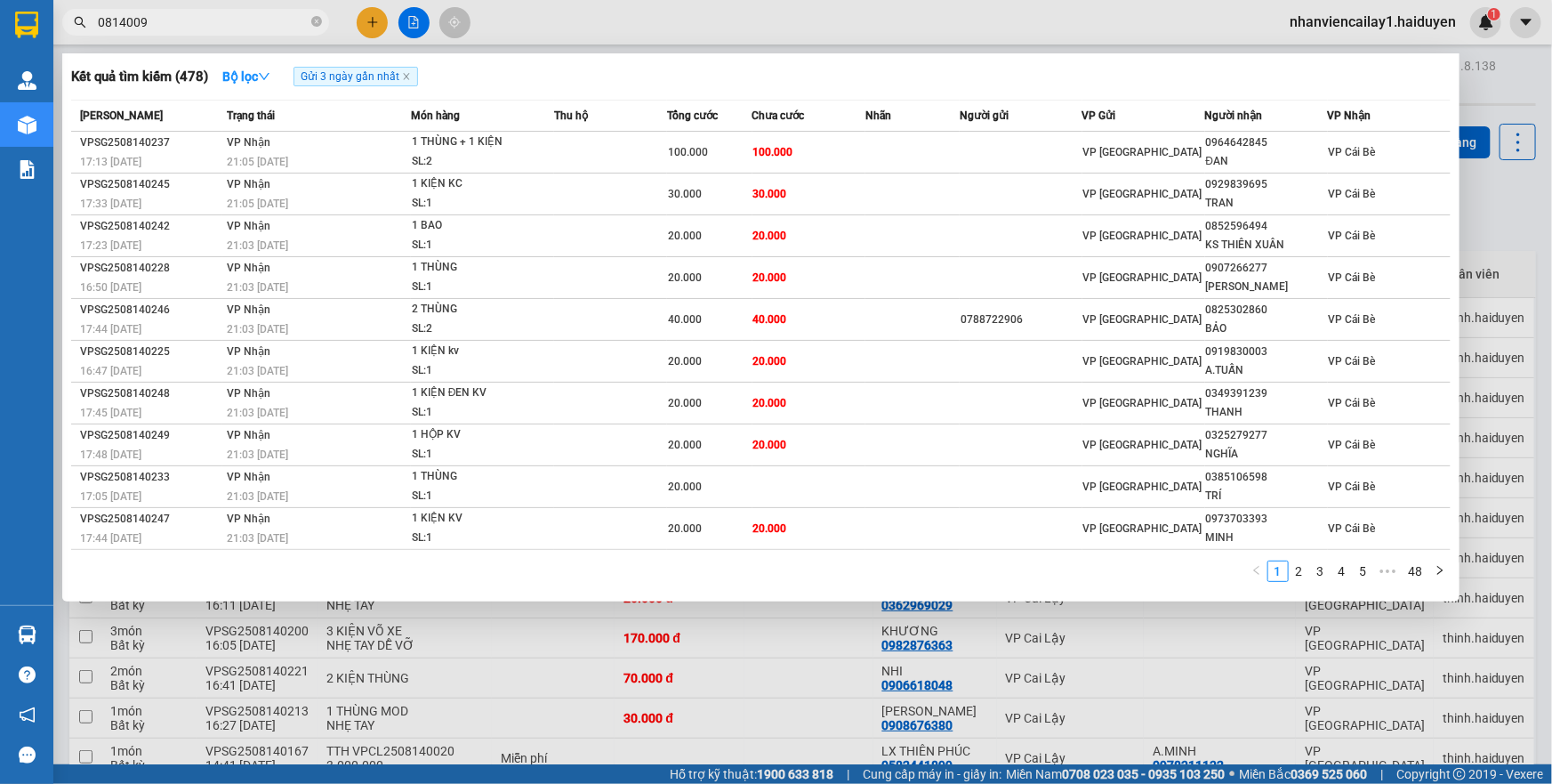
type input "08140092"
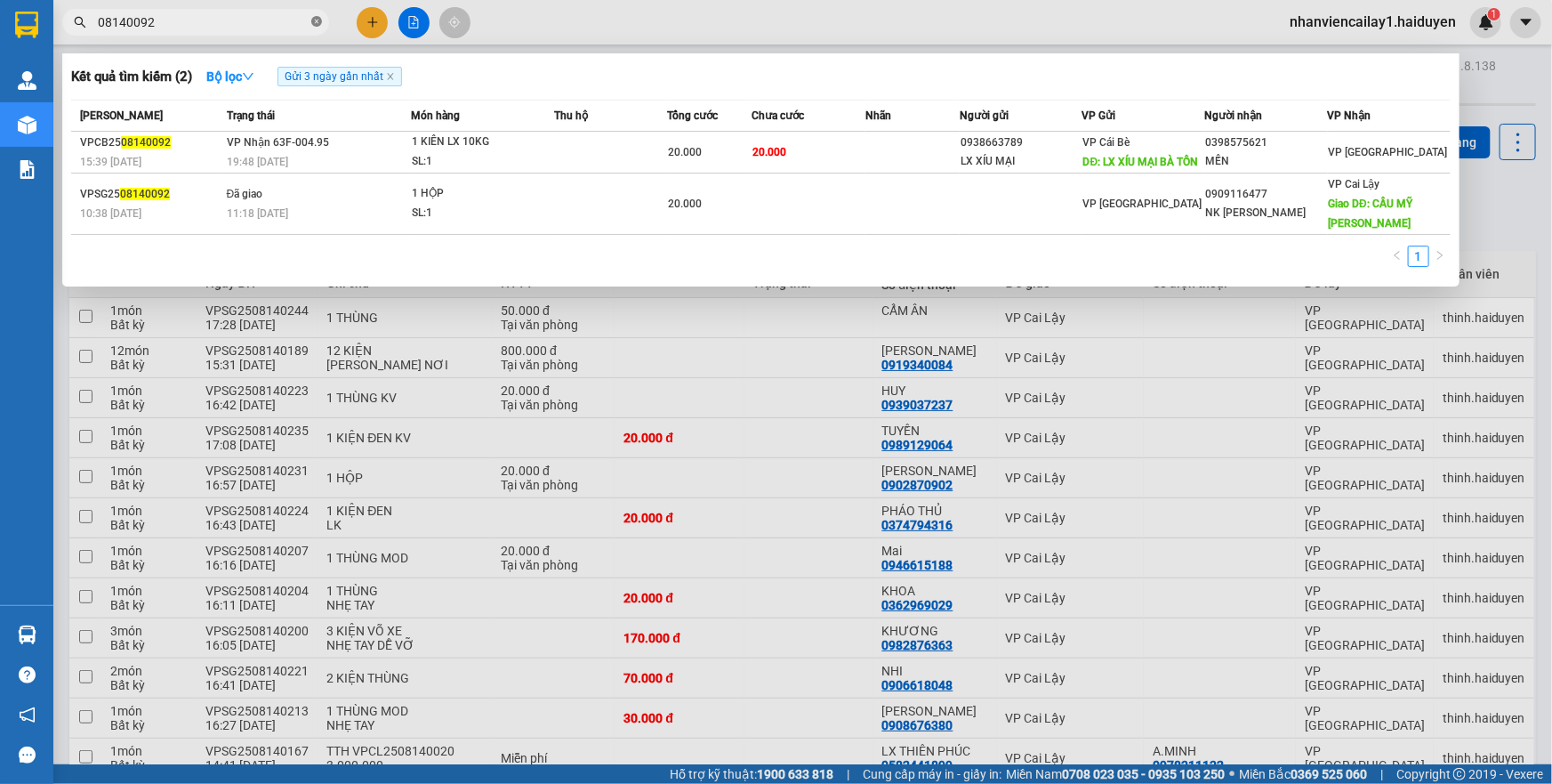
click at [317, 26] on icon "close-circle" at bounding box center [316, 21] width 10 height 10
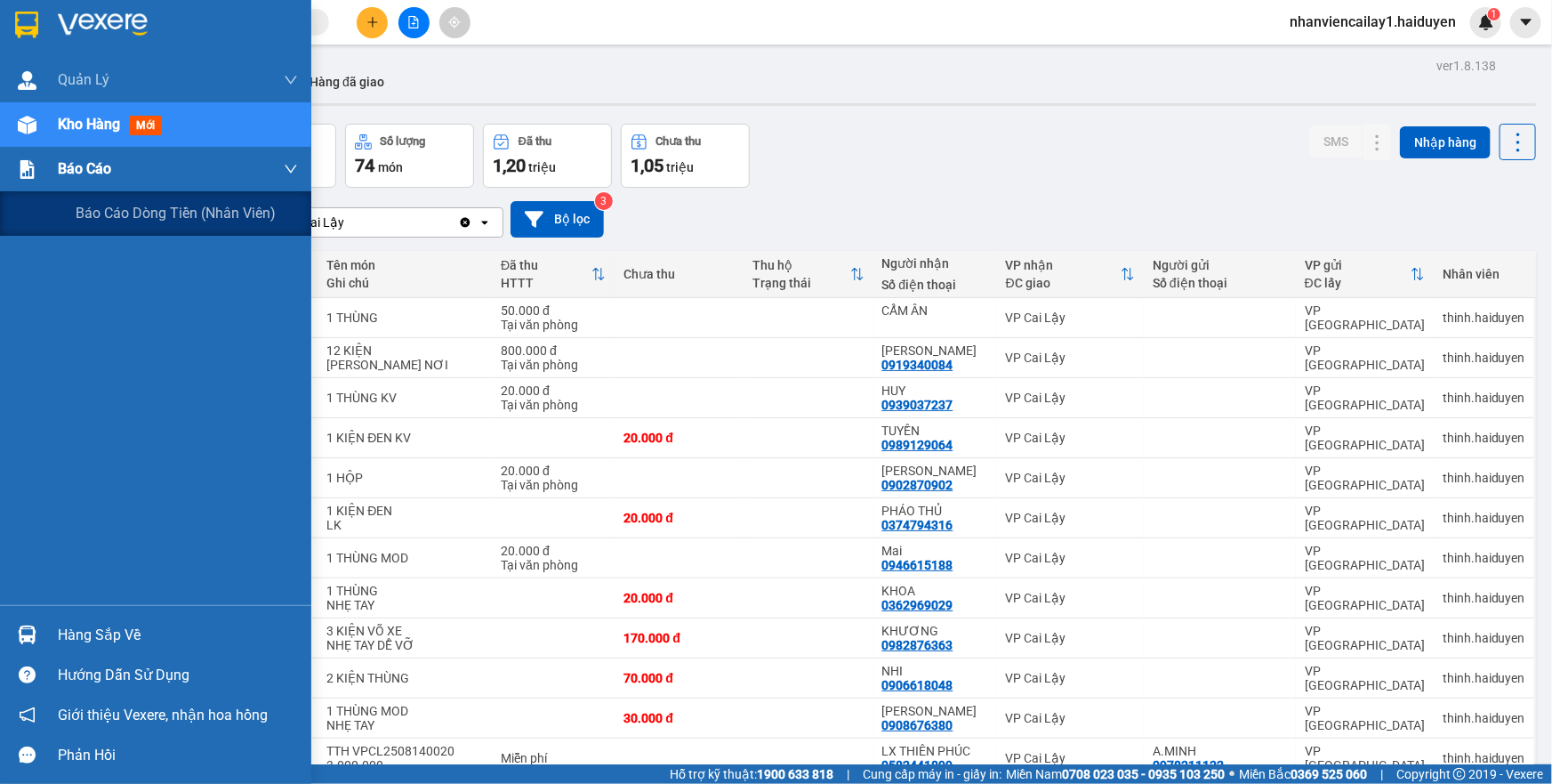
drag, startPoint x: 28, startPoint y: 164, endPoint x: 39, endPoint y: 168, distance: 11.7
click at [28, 164] on img at bounding box center [28, 170] width 19 height 19
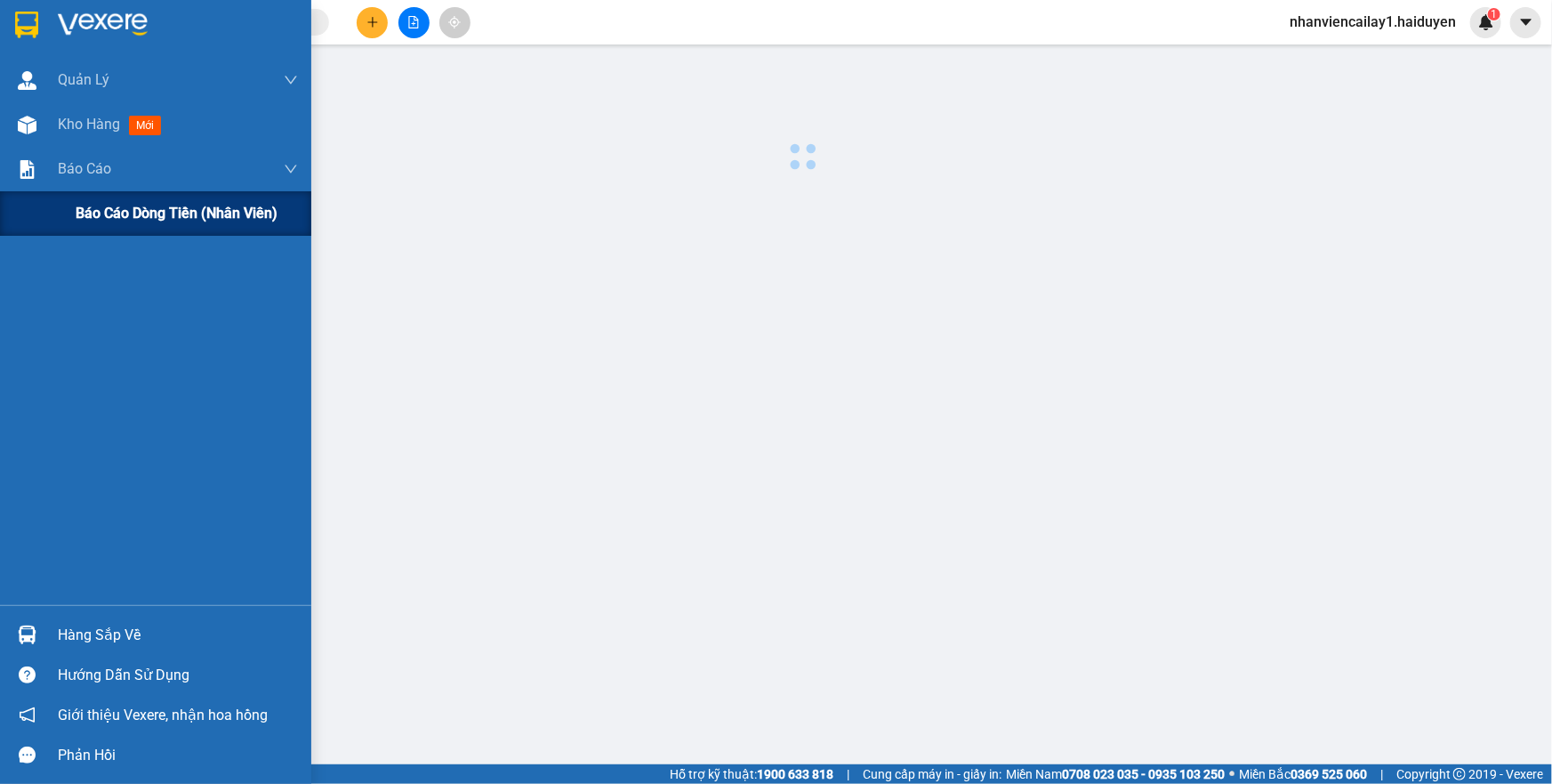
click at [123, 208] on span "Báo cáo dòng tiền (nhân viên)" at bounding box center [177, 213] width 202 height 22
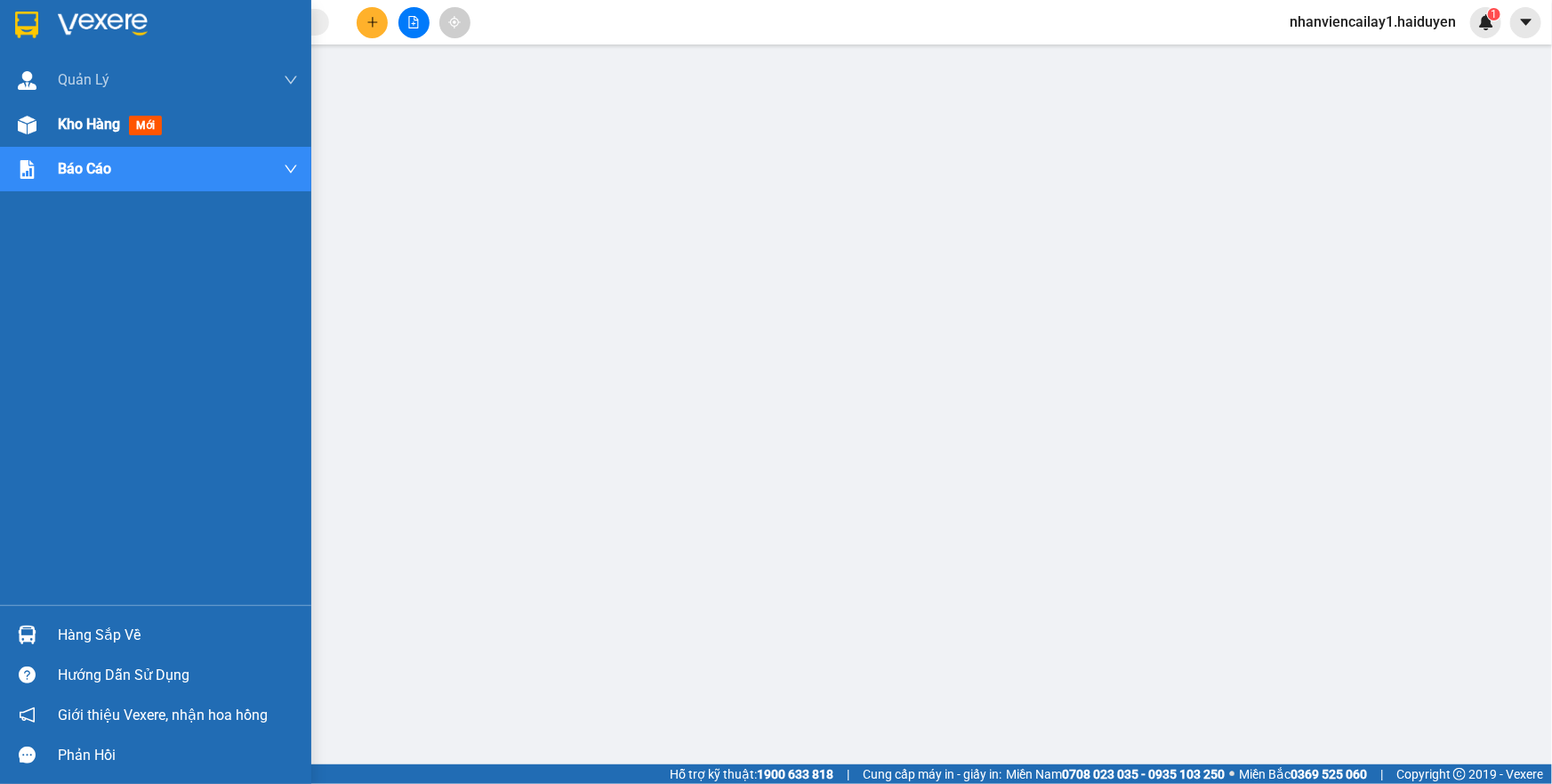
click at [28, 127] on img at bounding box center [28, 125] width 19 height 19
click at [113, 121] on span "Kho hàng" at bounding box center [89, 124] width 63 height 17
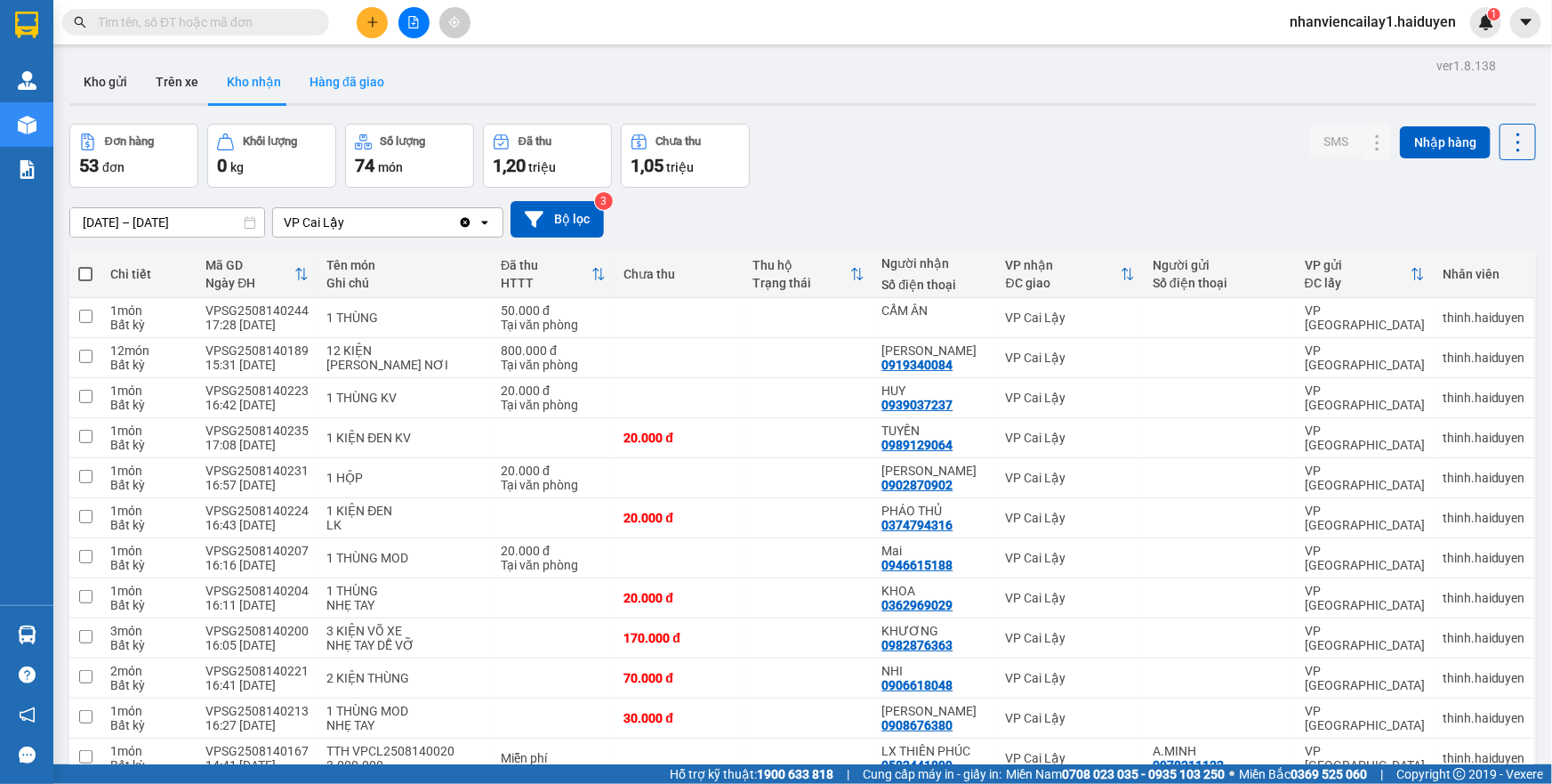
click at [346, 84] on button "Hàng đã giao" at bounding box center [346, 82] width 103 height 43
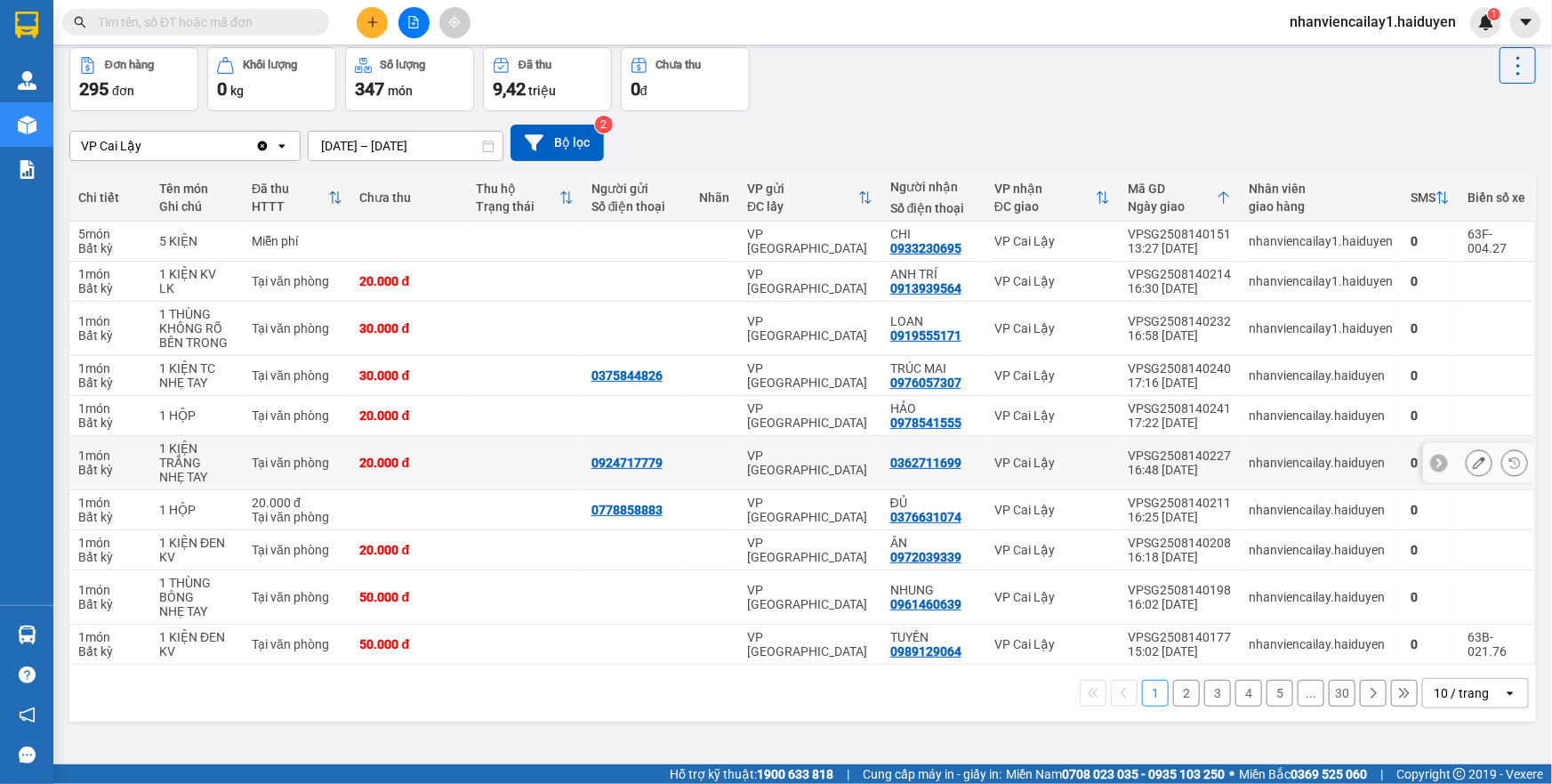
scroll to position [81, 0]
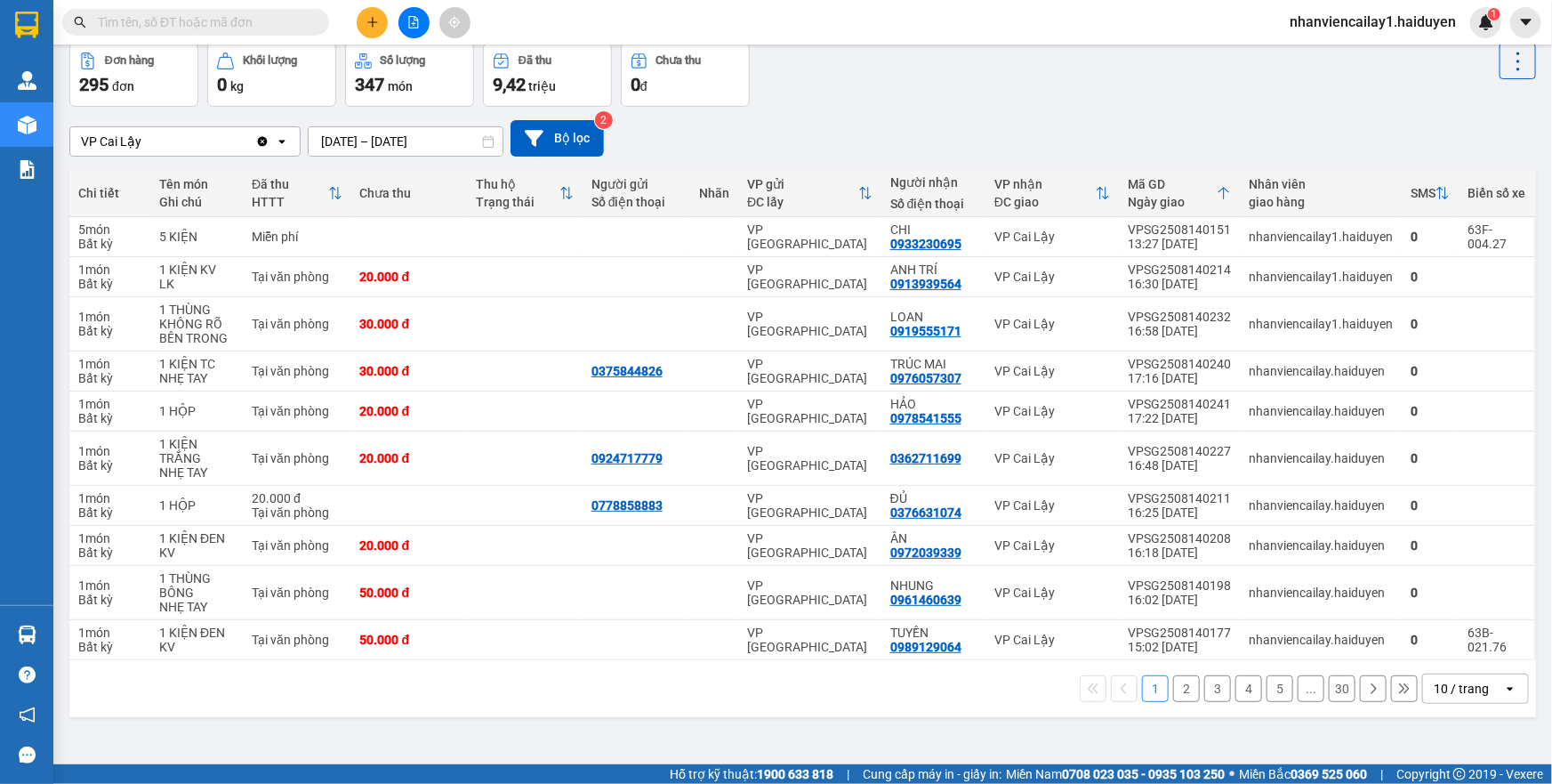
click at [1423, 694] on div "10 / trang" at bounding box center [1463, 688] width 80 height 28
click at [1415, 658] on div "100 / trang" at bounding box center [1462, 648] width 106 height 32
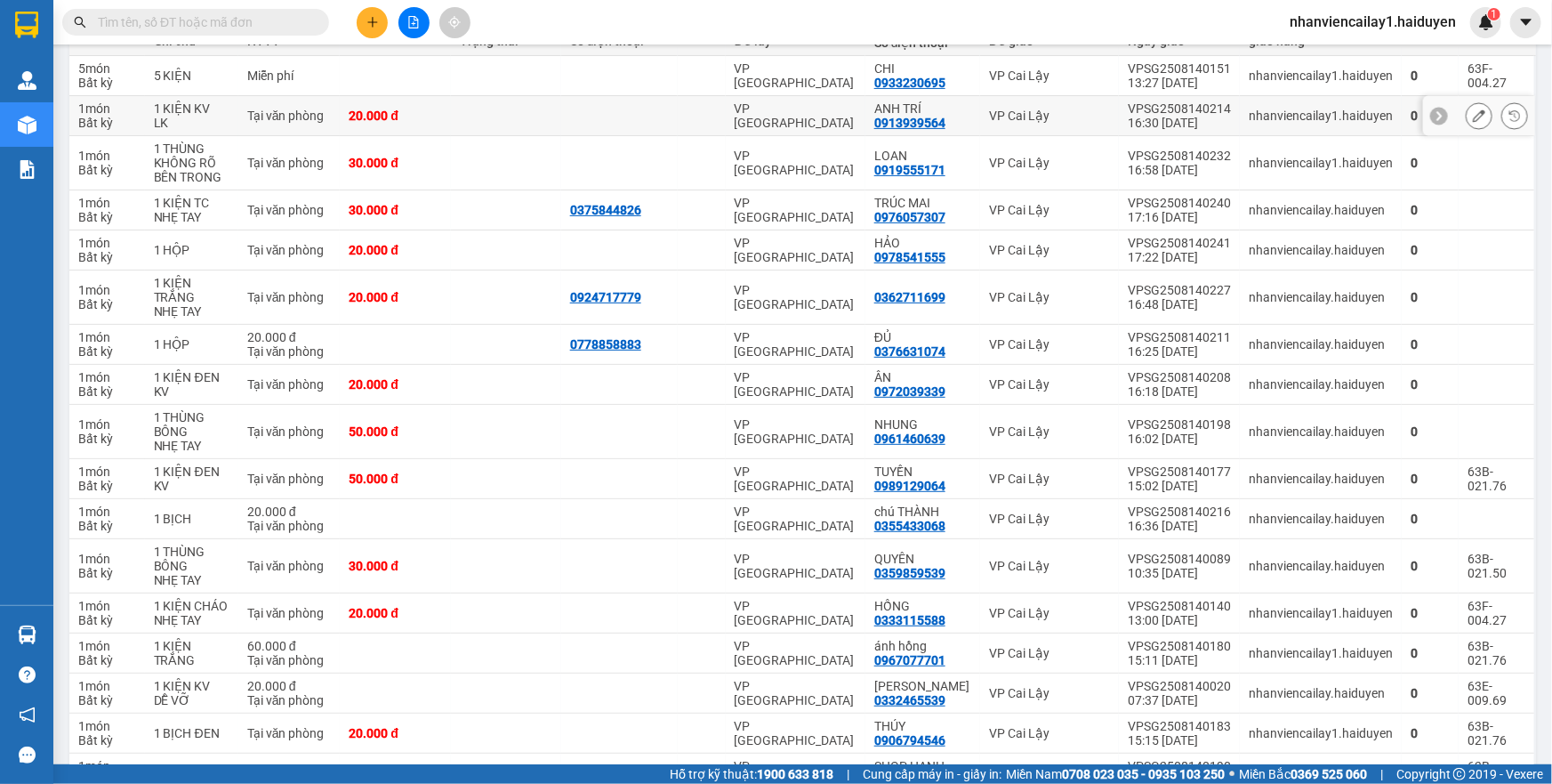
scroll to position [0, 0]
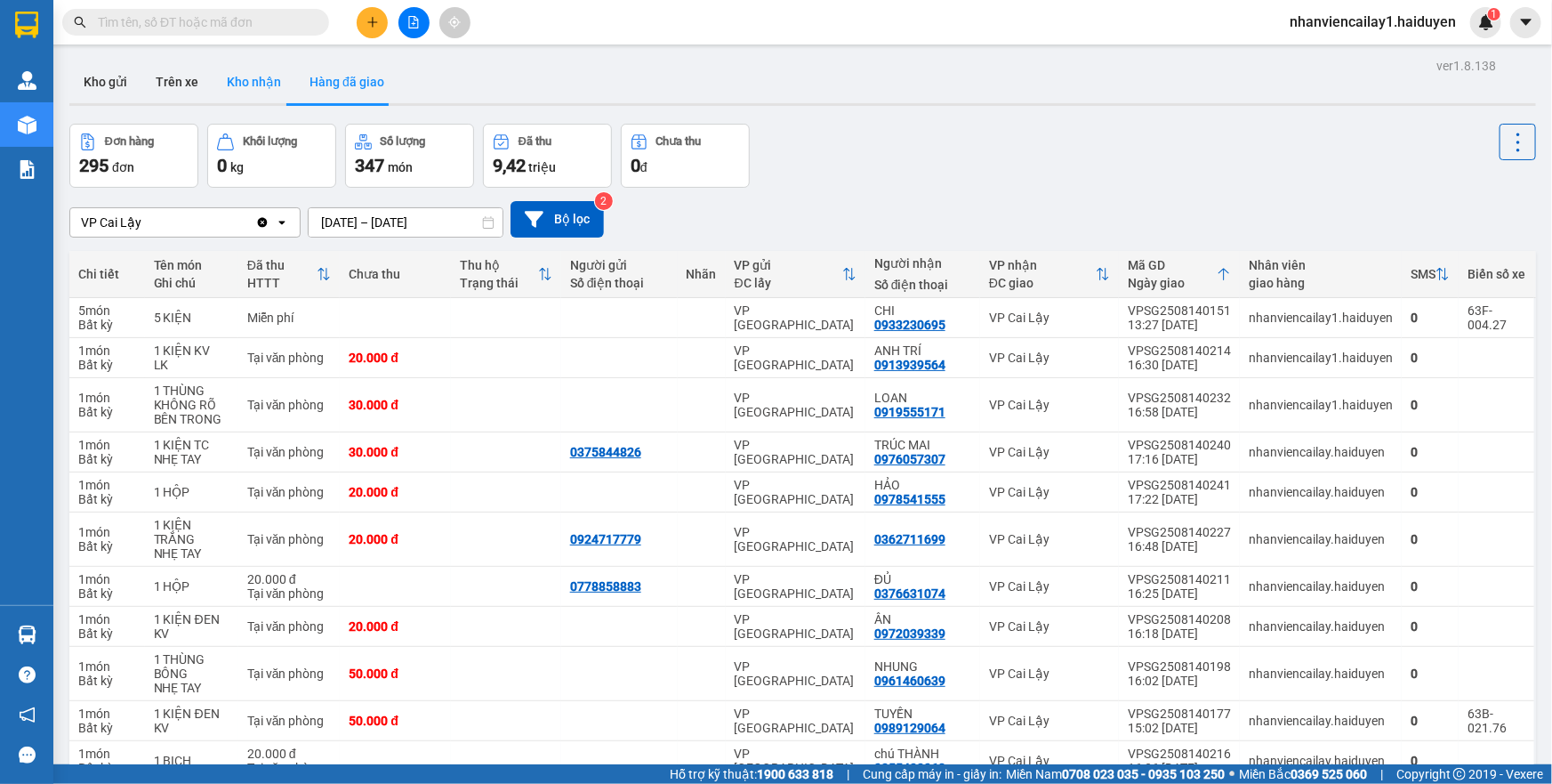
click at [258, 83] on button "Kho nhận" at bounding box center [253, 82] width 83 height 43
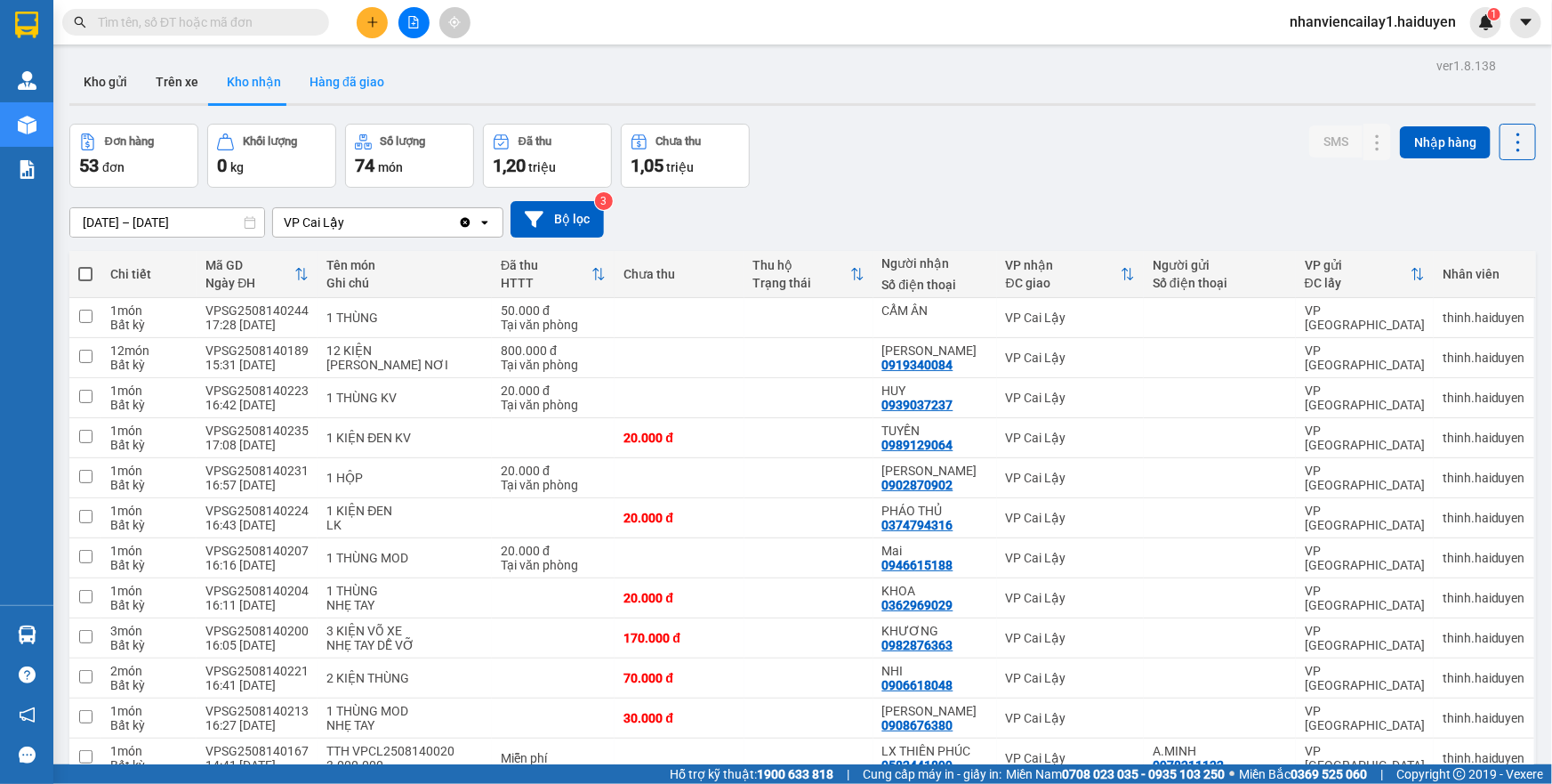
click at [320, 88] on button "Hàng đã giao" at bounding box center [346, 82] width 103 height 43
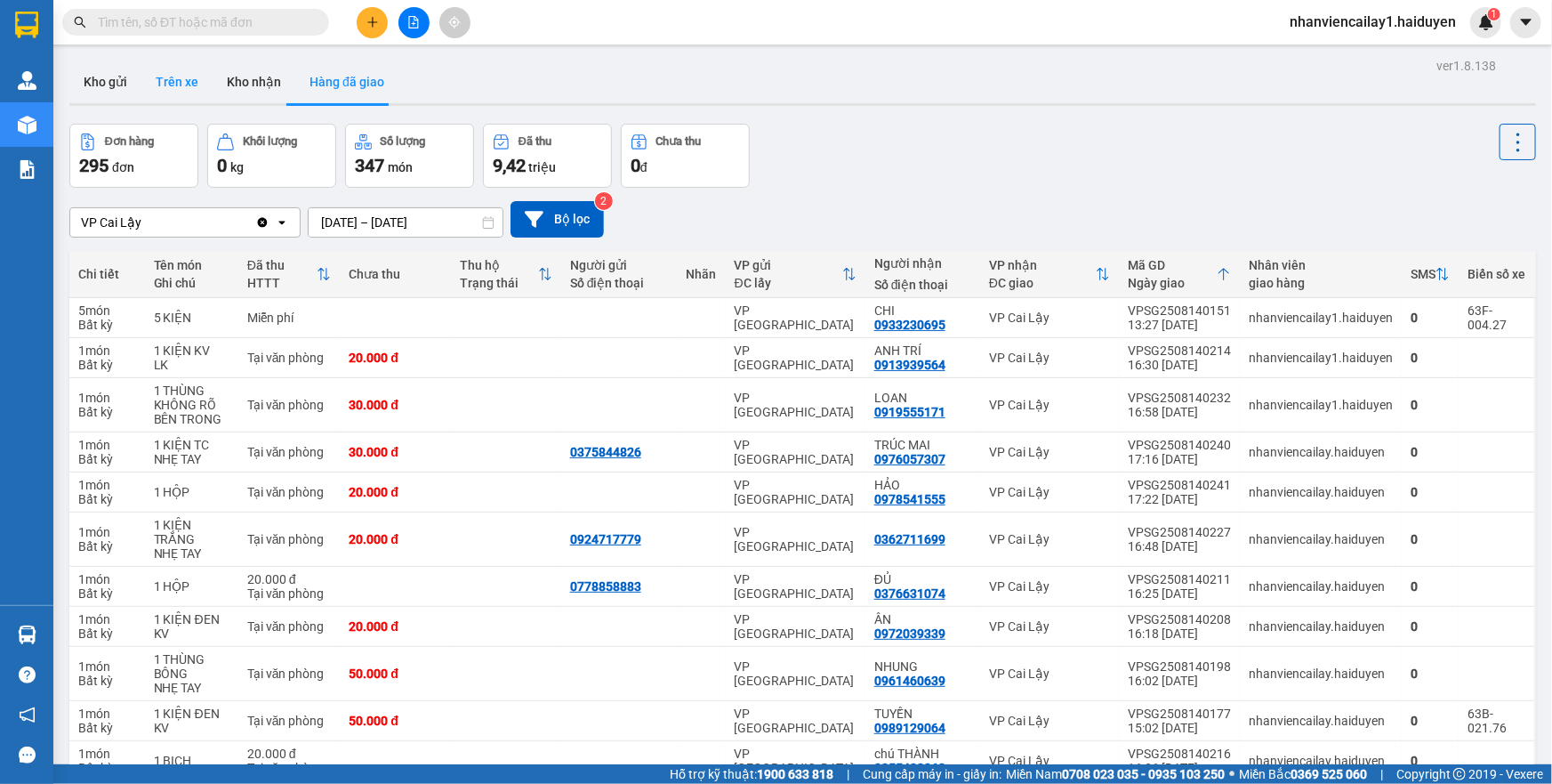
click at [174, 75] on button "Trên xe" at bounding box center [177, 82] width 71 height 43
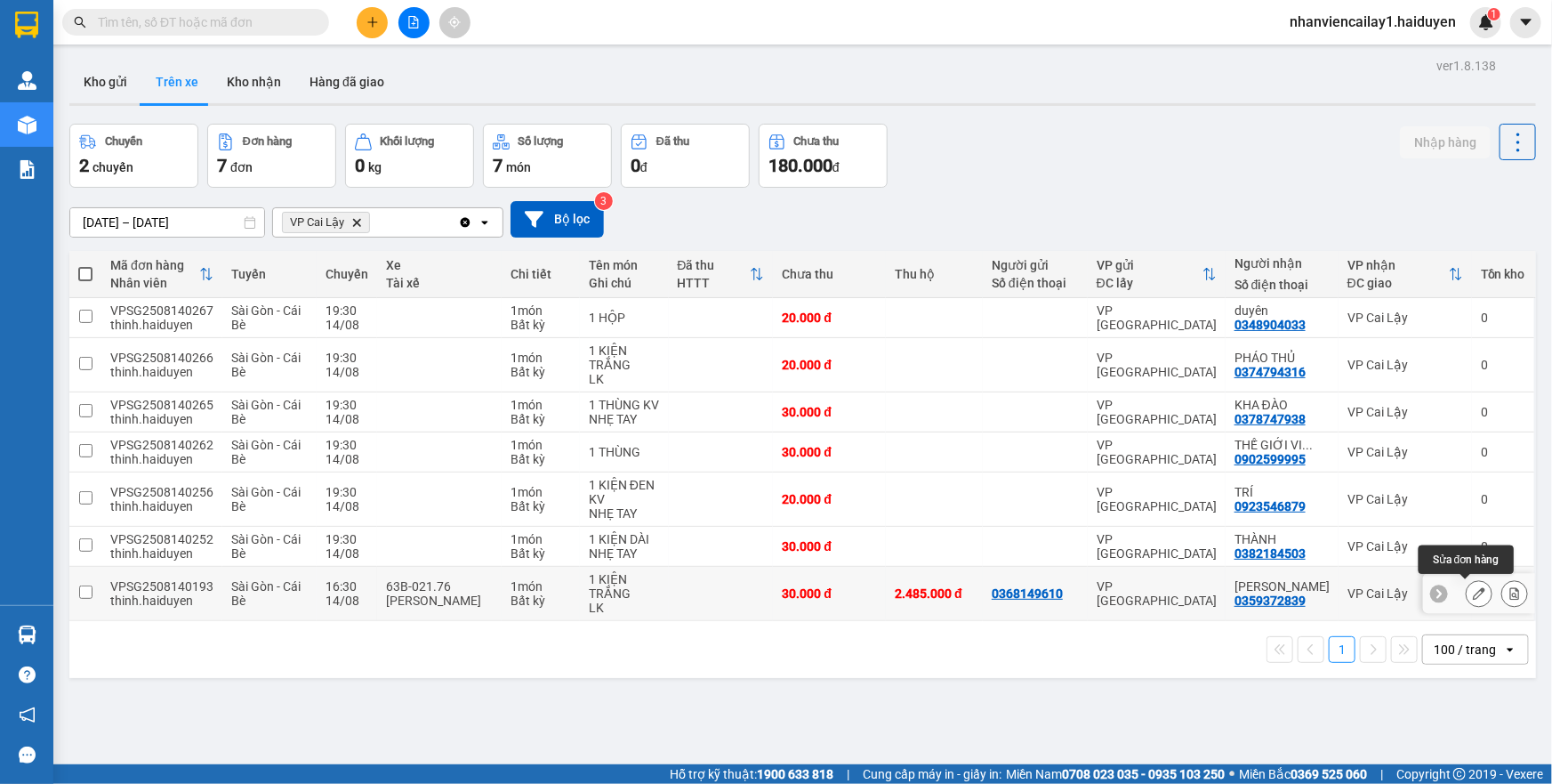
click at [1469, 600] on button at bounding box center [1479, 593] width 25 height 31
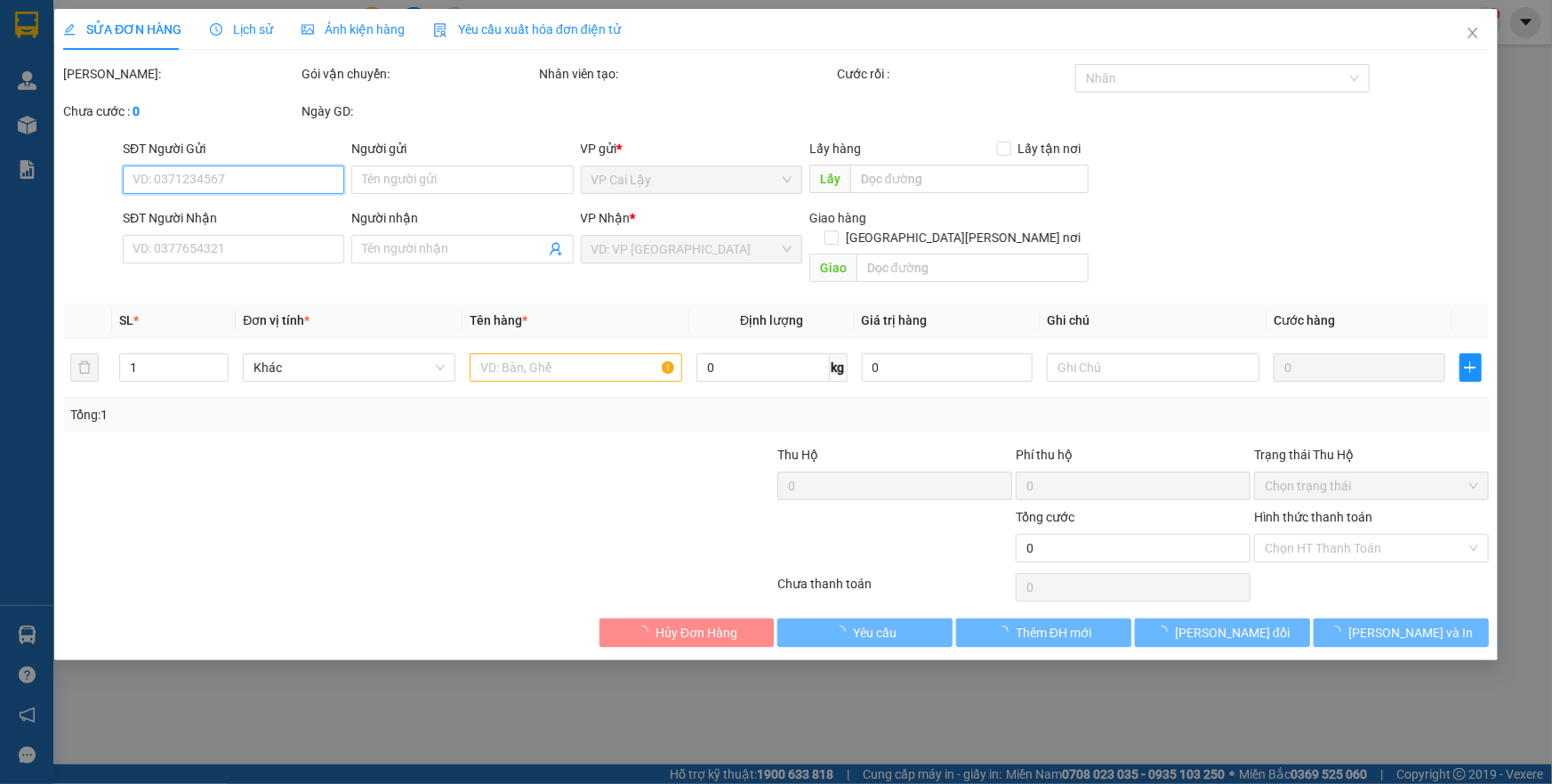
type input "0368149610"
type input "0359372839"
type input "[PERSON_NAME]"
type input "2.485.000"
type input "30.000"
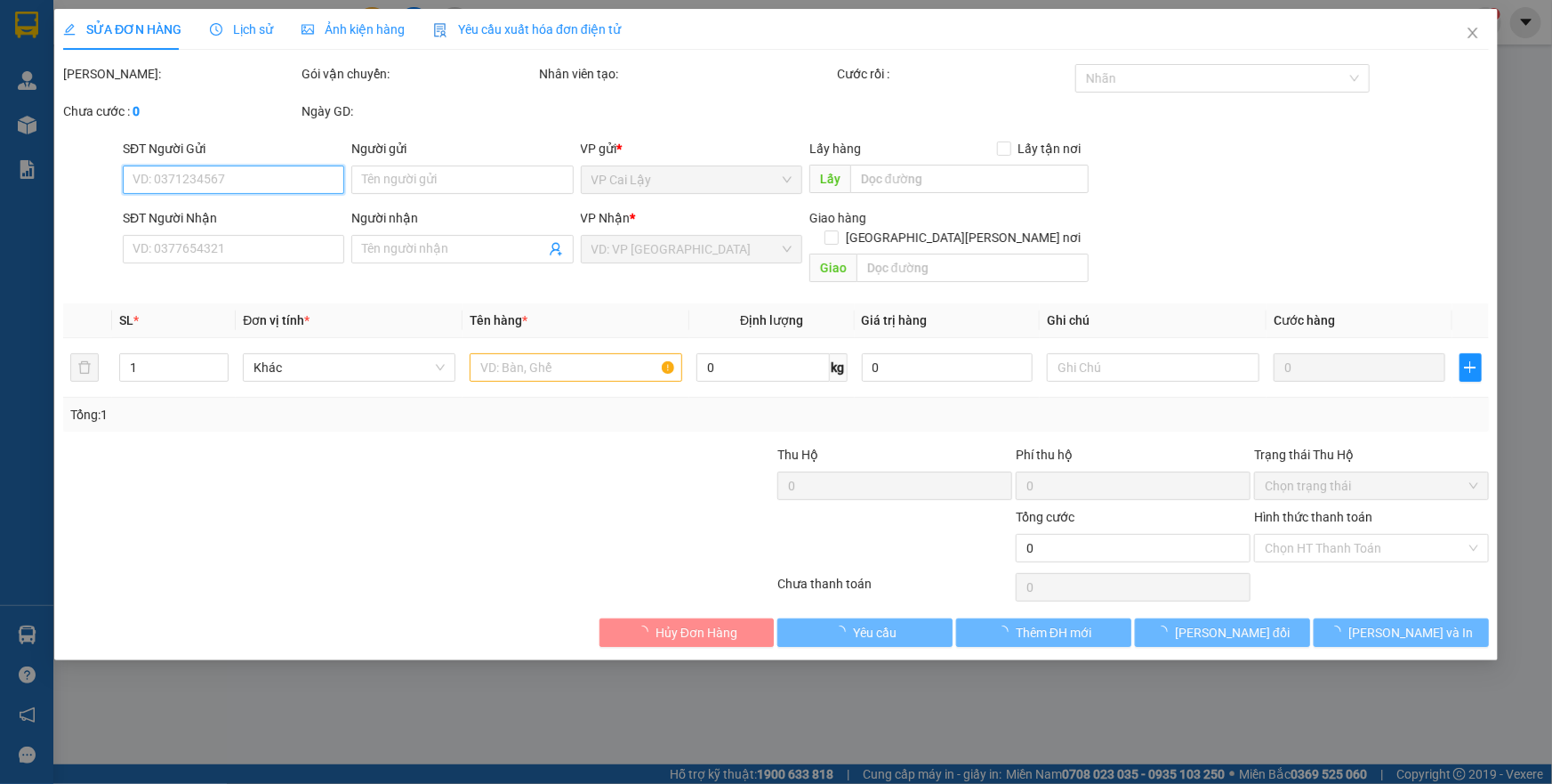
type input "30.000"
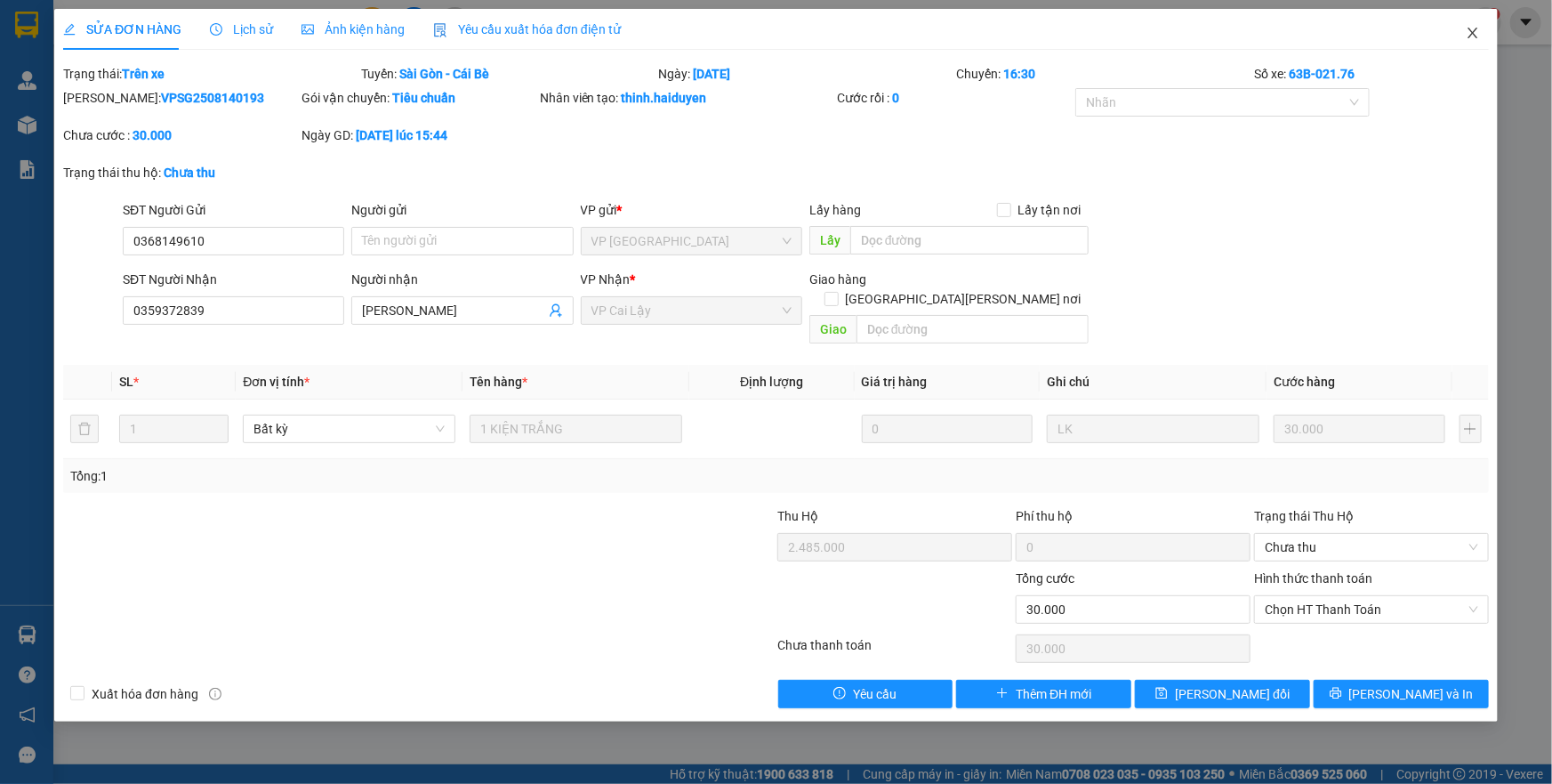
click at [1469, 35] on icon "close" at bounding box center [1472, 32] width 14 height 14
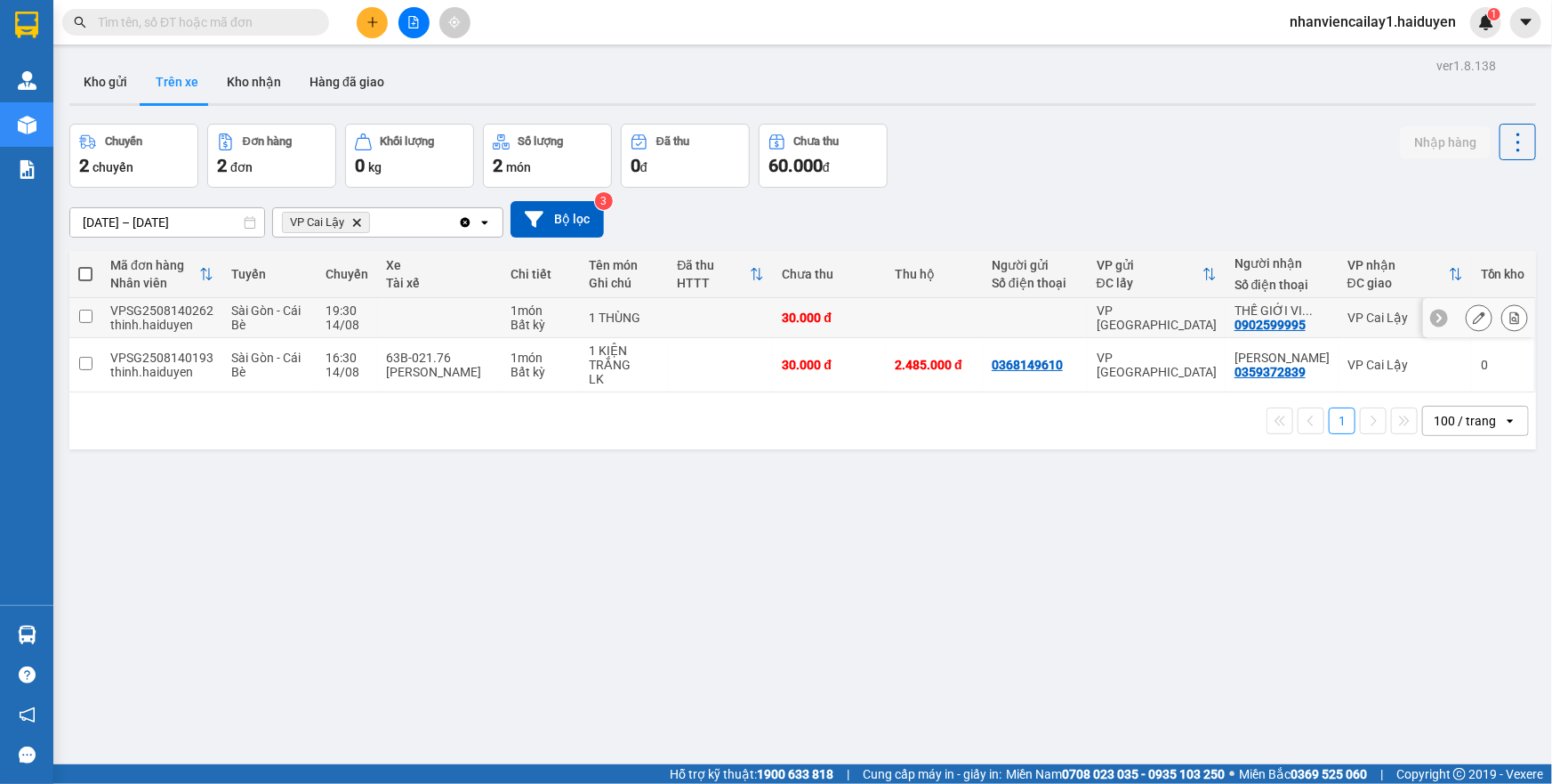
click at [711, 323] on td at bounding box center [721, 318] width 105 height 40
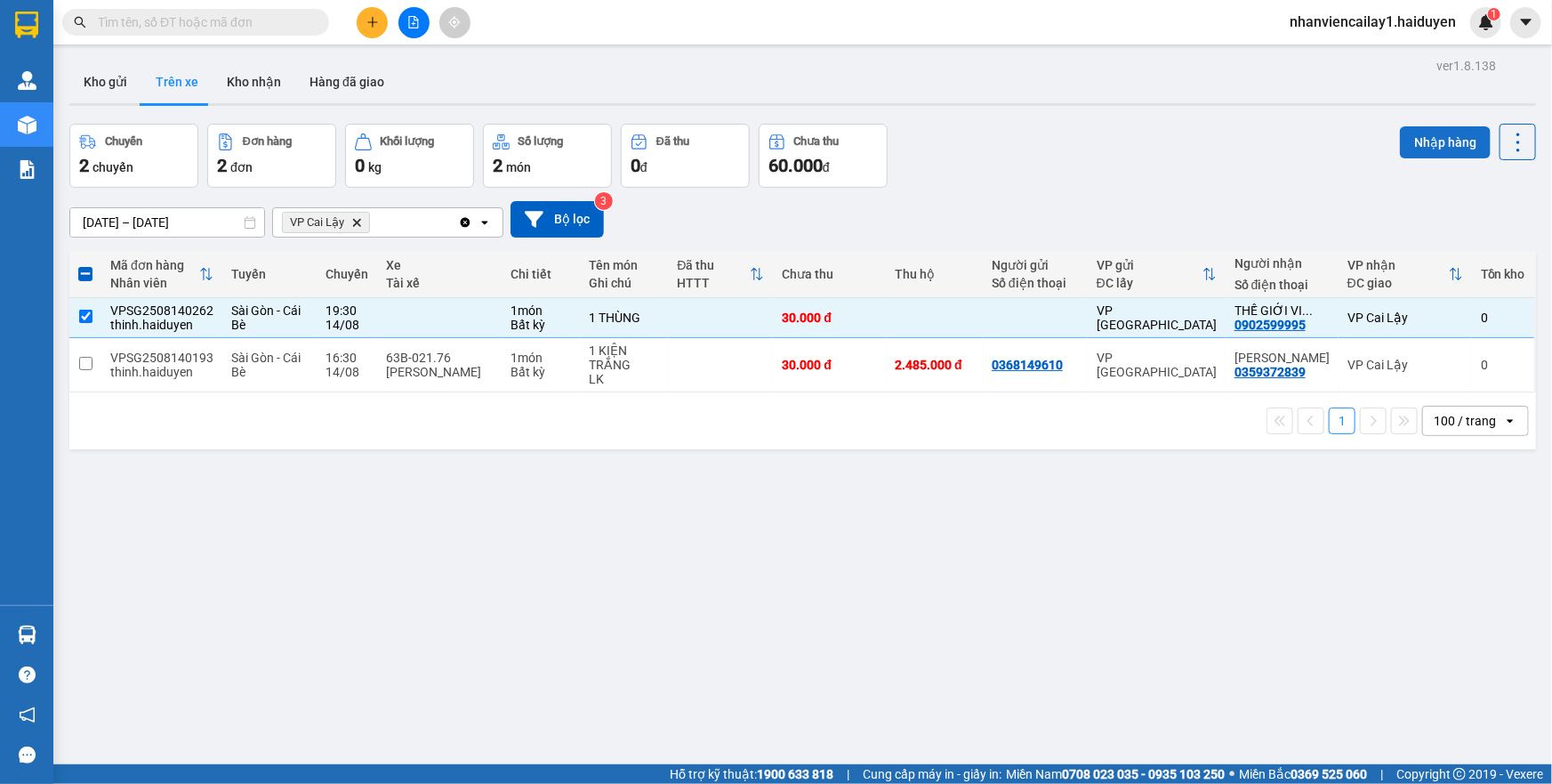
click at [1423, 143] on button "Nhập hàng" at bounding box center [1446, 142] width 91 height 32
checkbox input "false"
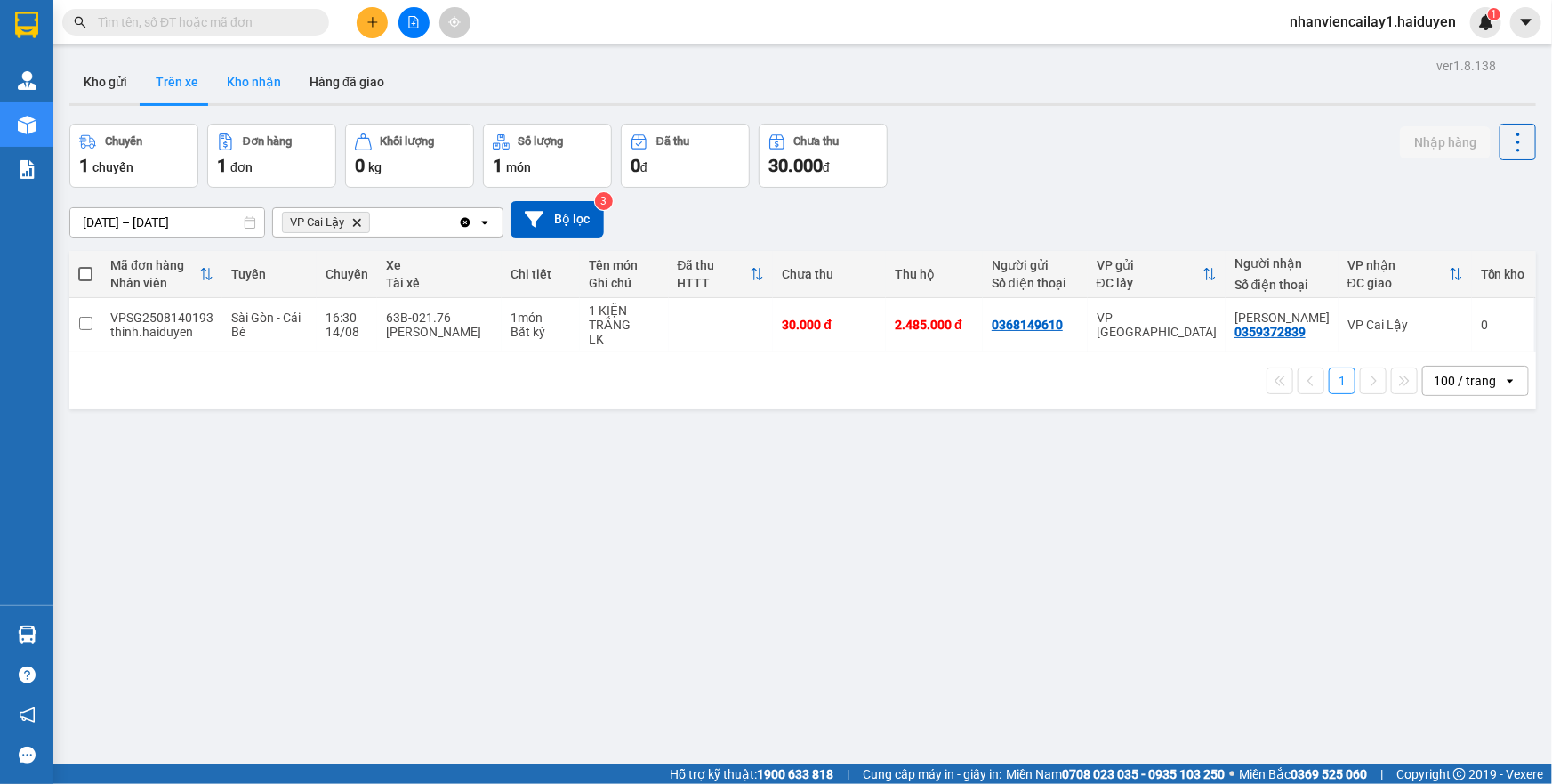
click at [247, 78] on button "Kho nhận" at bounding box center [253, 82] width 83 height 43
type input "[DATE] – [DATE]"
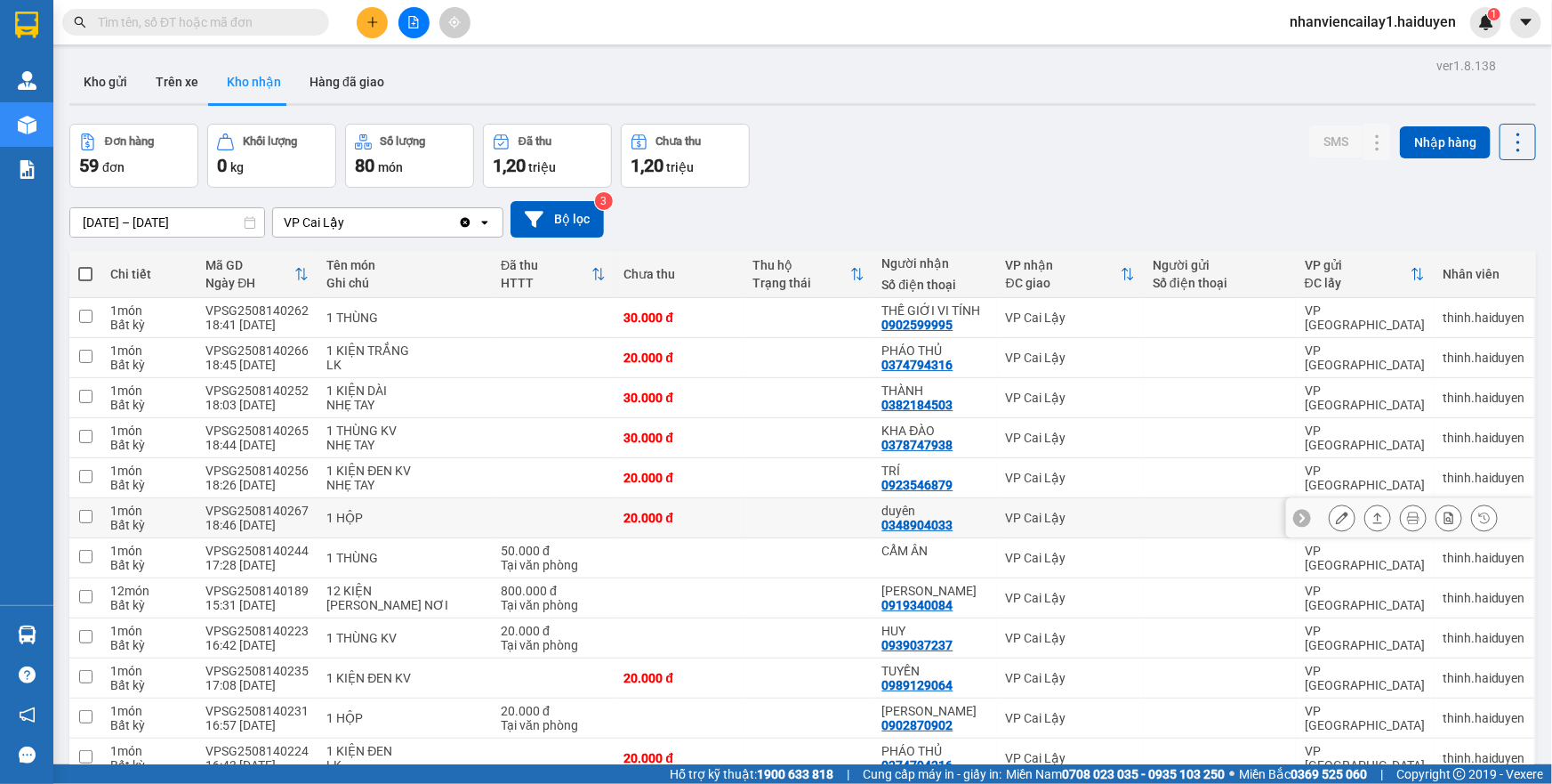
click at [607, 502] on td at bounding box center [552, 518] width 122 height 40
checkbox input "true"
